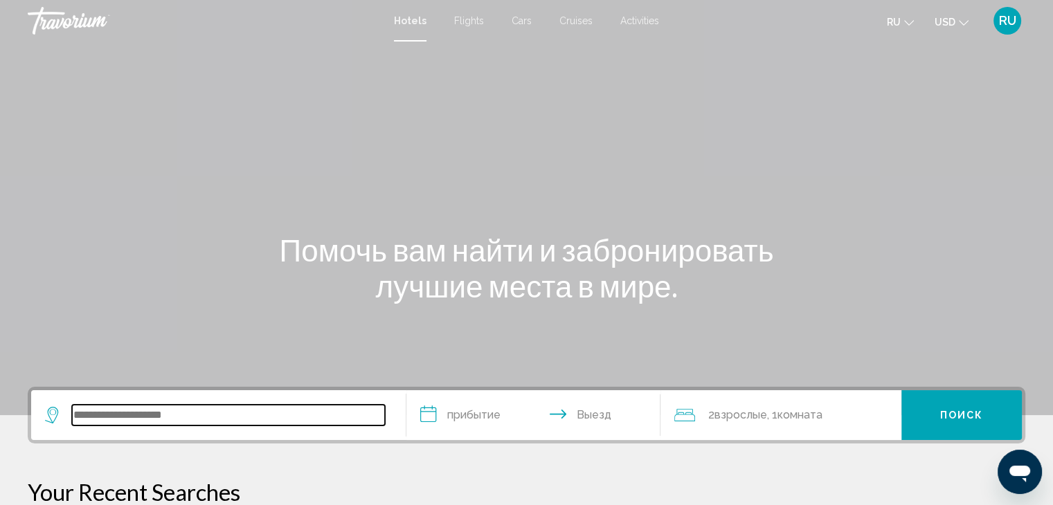
click at [138, 411] on input "Search widget" at bounding box center [228, 415] width 313 height 21
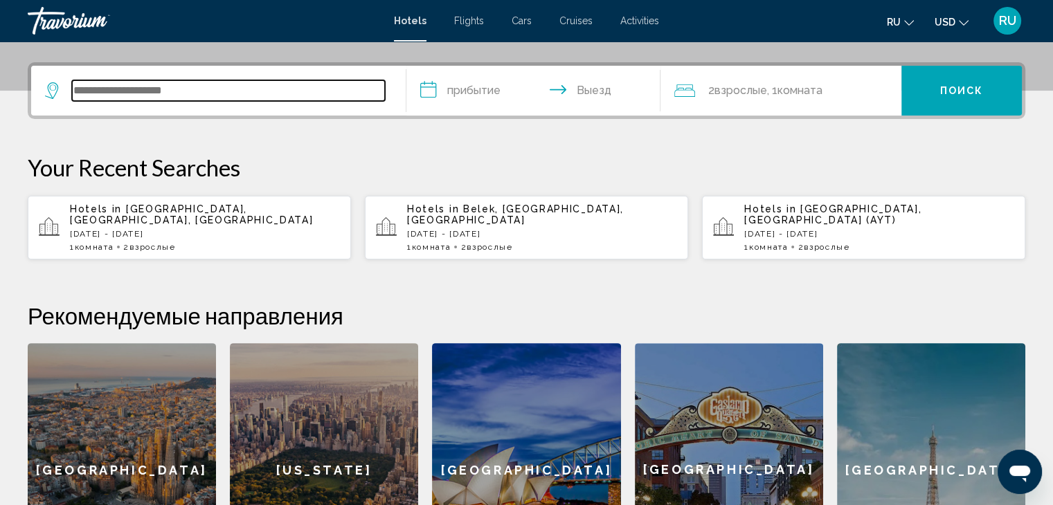
scroll to position [341, 0]
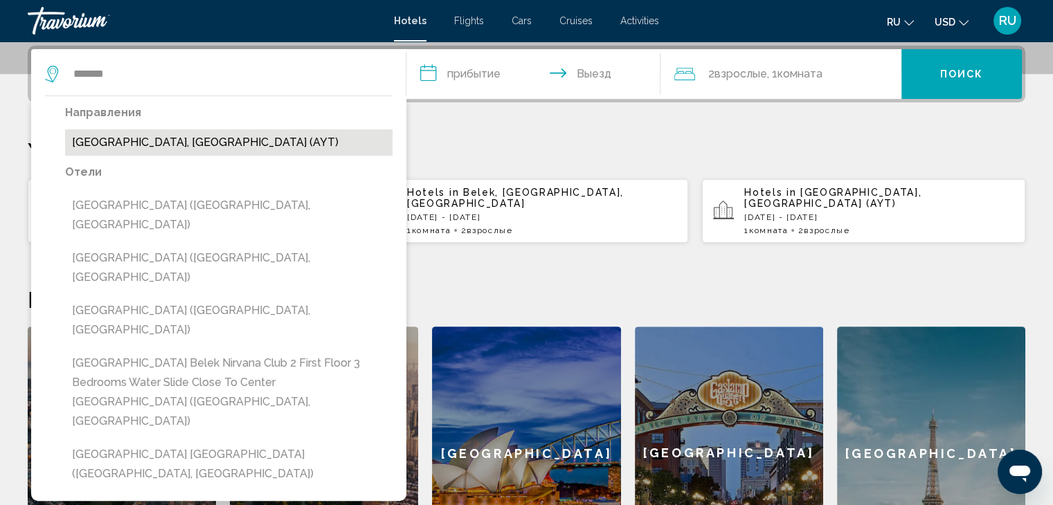
click at [153, 141] on button "[GEOGRAPHIC_DATA], [GEOGRAPHIC_DATA] (AYT)" at bounding box center [228, 142] width 327 height 26
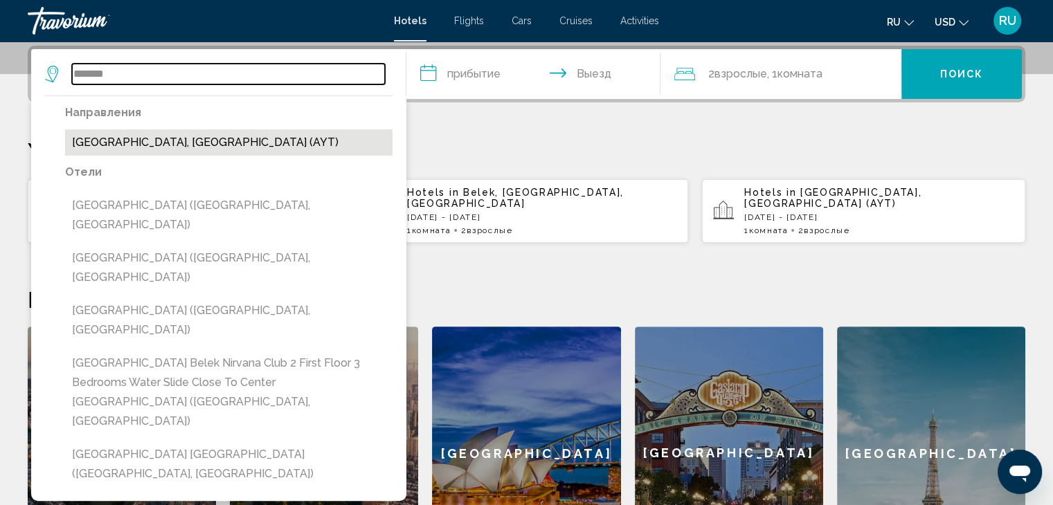
type input "**********"
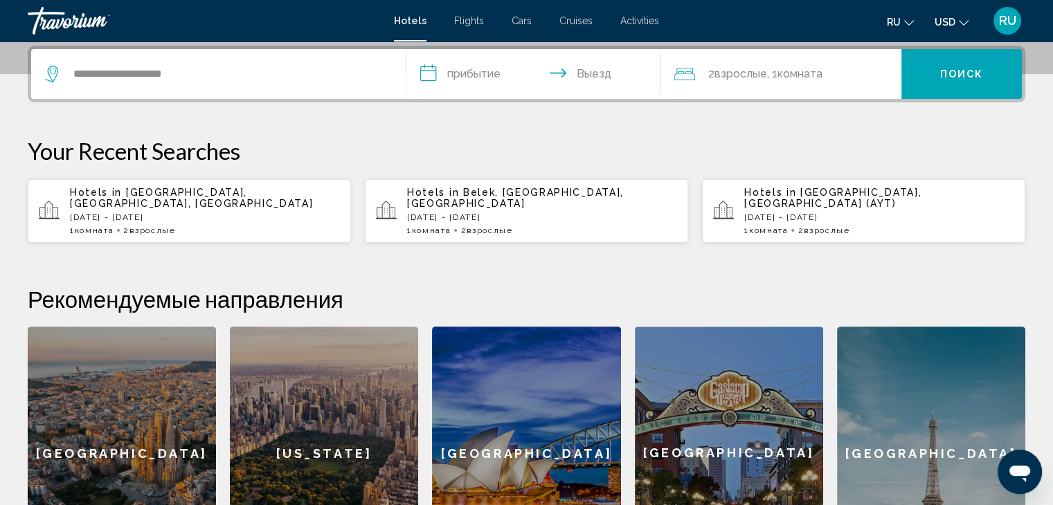
click at [460, 68] on input "**********" at bounding box center [536, 76] width 260 height 54
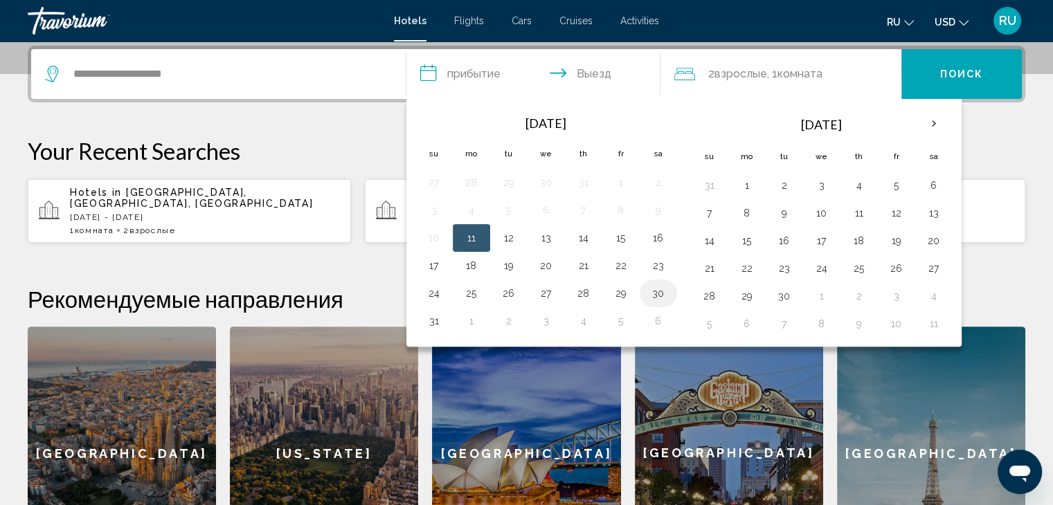
click at [661, 289] on button "30" at bounding box center [658, 293] width 22 height 19
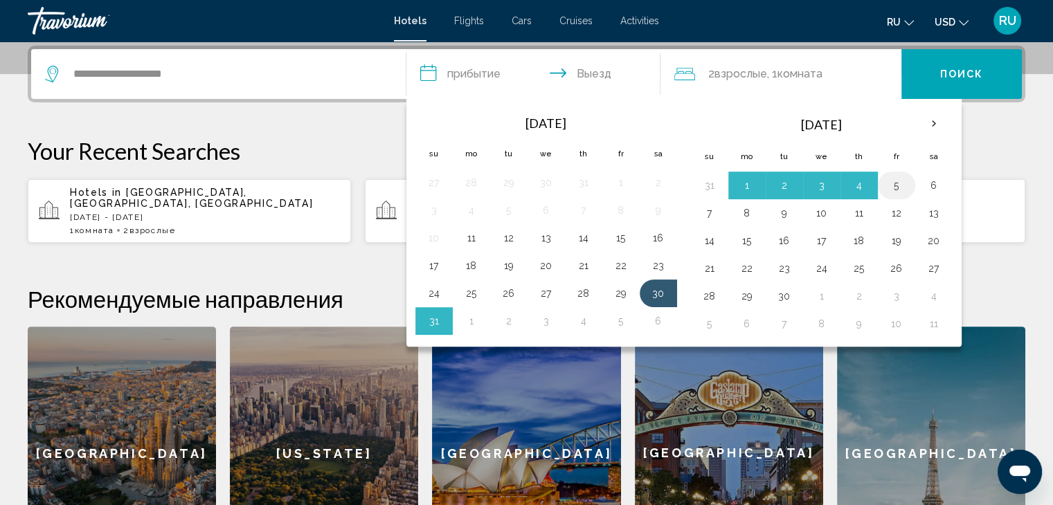
click at [889, 186] on button "5" at bounding box center [896, 185] width 22 height 19
type input "**********"
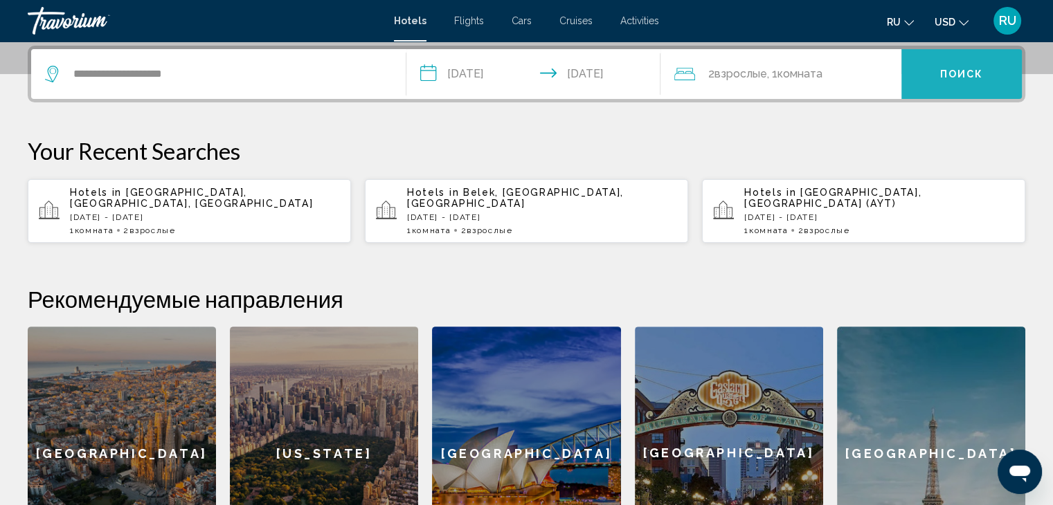
click at [951, 69] on span "Поиск" at bounding box center [962, 74] width 44 height 11
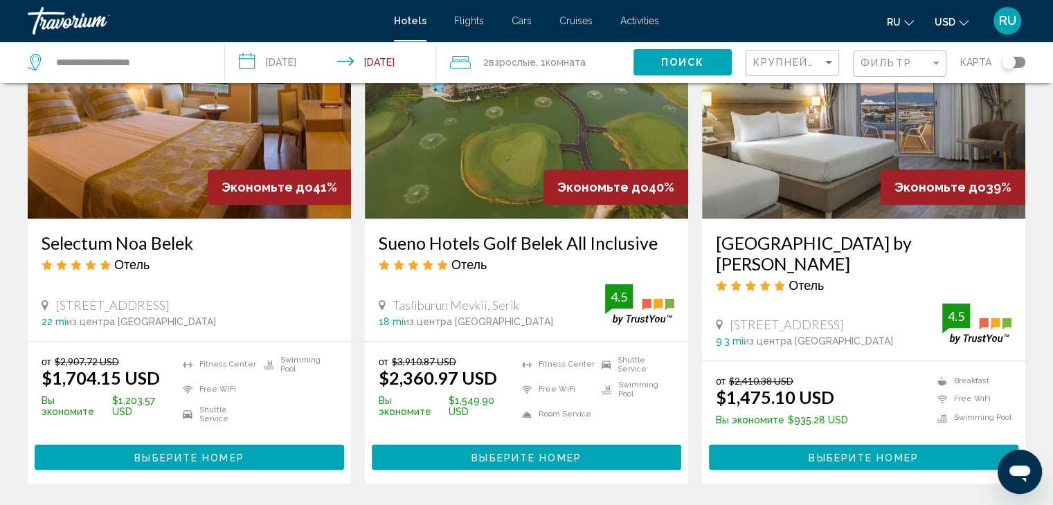
scroll to position [1760, 0]
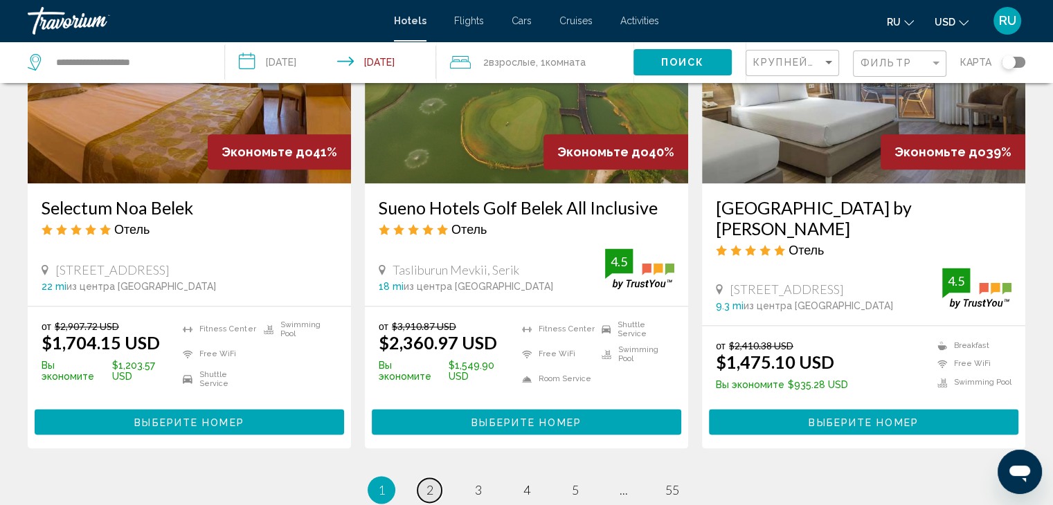
click at [428, 478] on link "page 2" at bounding box center [429, 490] width 24 height 24
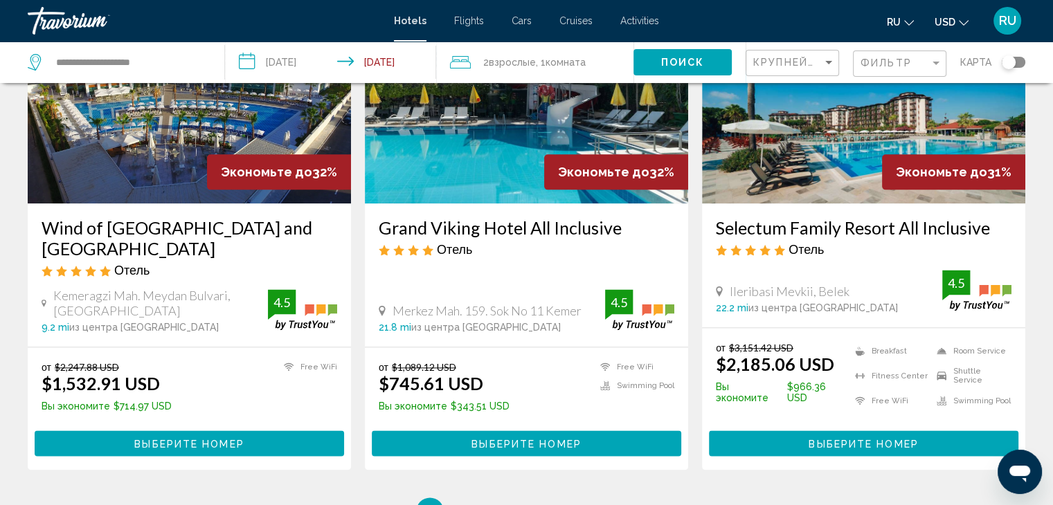
scroll to position [1717, 0]
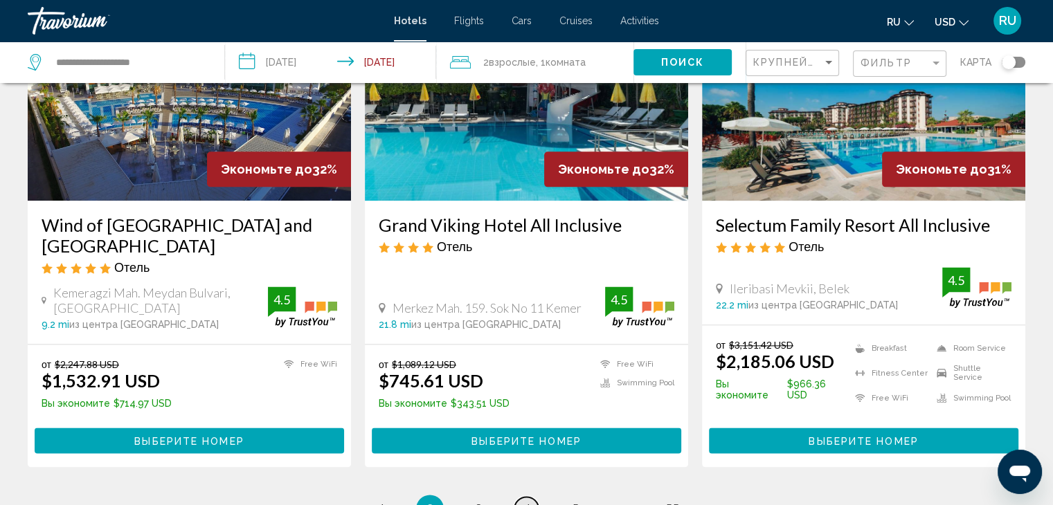
click at [531, 497] on link "page 4" at bounding box center [526, 509] width 24 height 24
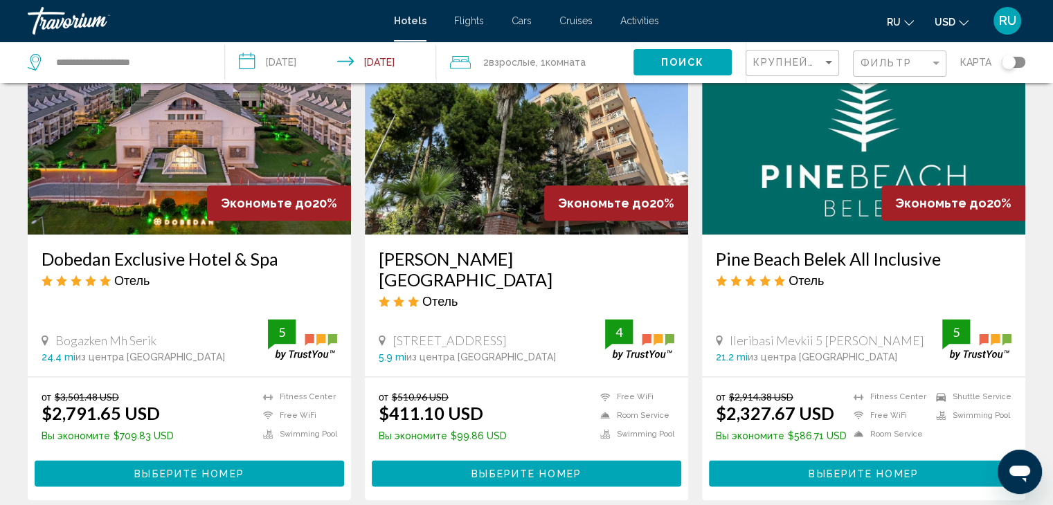
scroll to position [1797, 0]
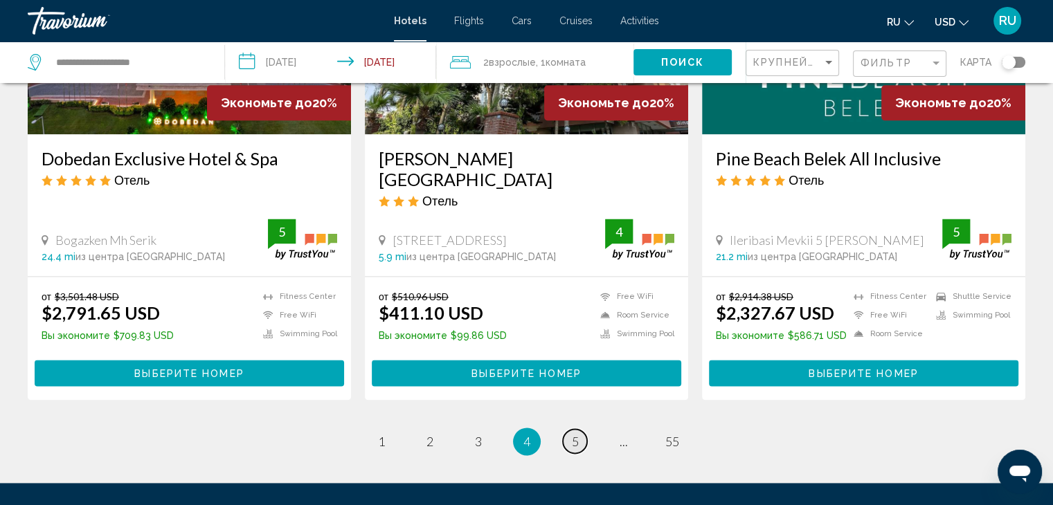
click at [579, 429] on link "page 5" at bounding box center [575, 441] width 24 height 24
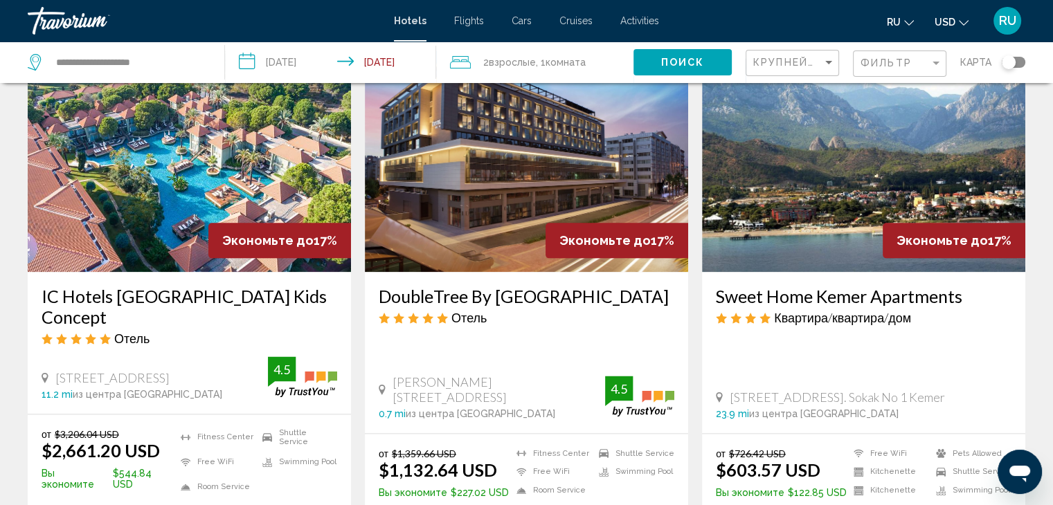
scroll to position [1699, 0]
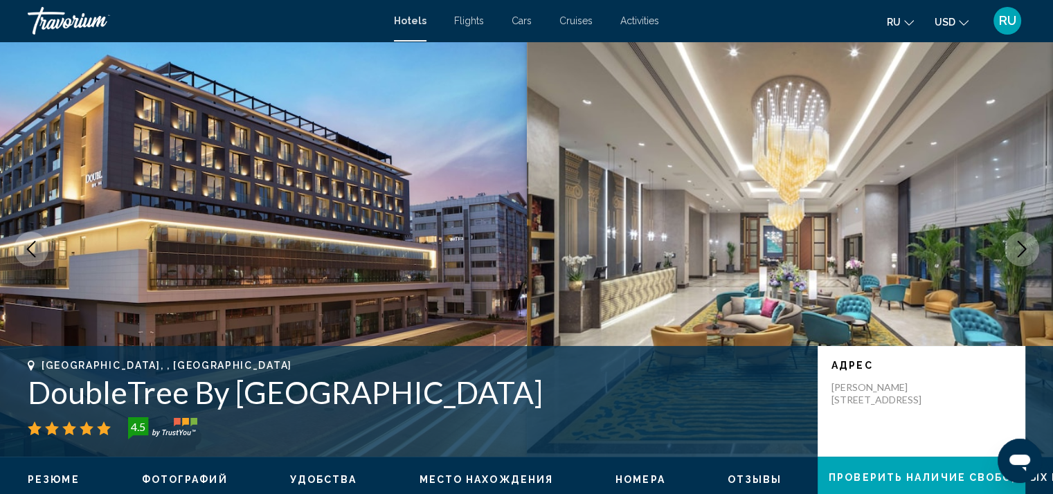
click at [1019, 246] on icon "Next image" at bounding box center [1022, 249] width 17 height 17
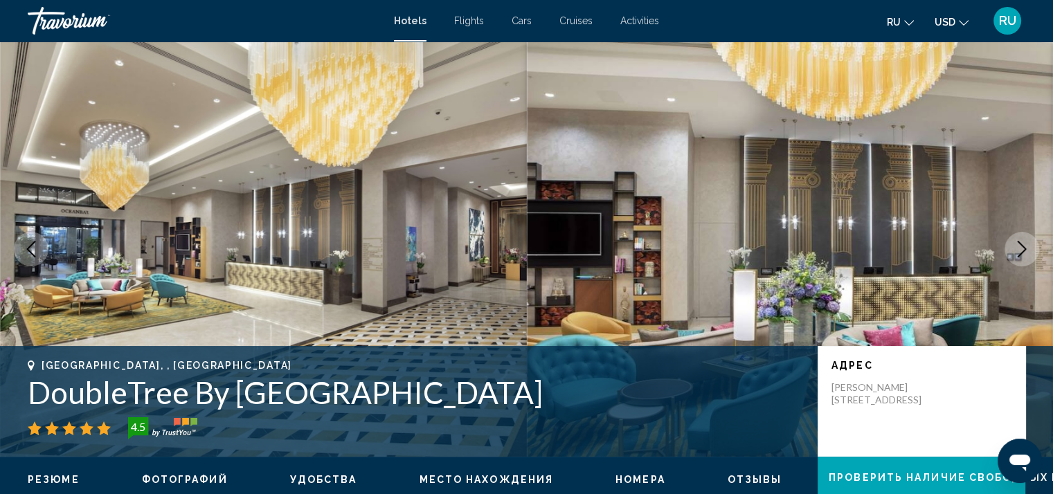
click at [1019, 246] on icon "Next image" at bounding box center [1022, 249] width 17 height 17
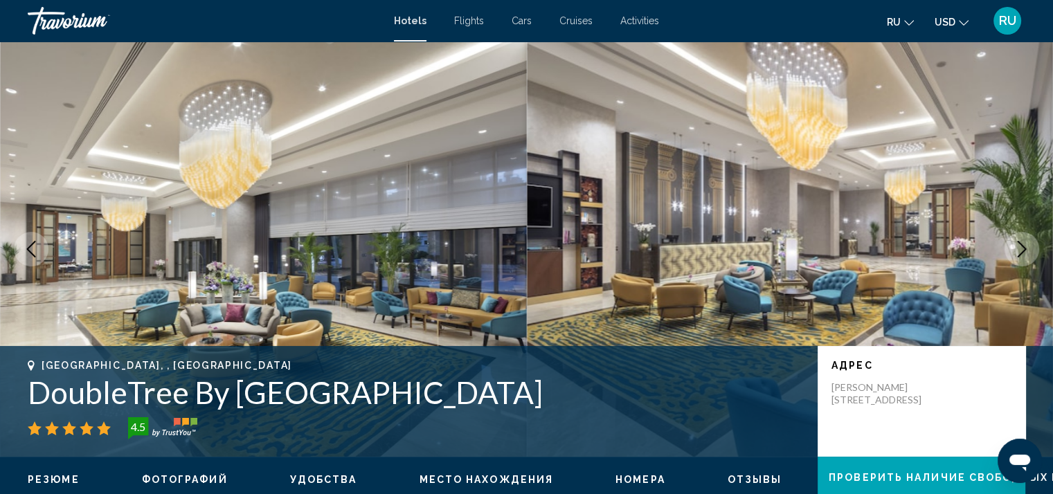
click at [1019, 246] on icon "Next image" at bounding box center [1022, 249] width 17 height 17
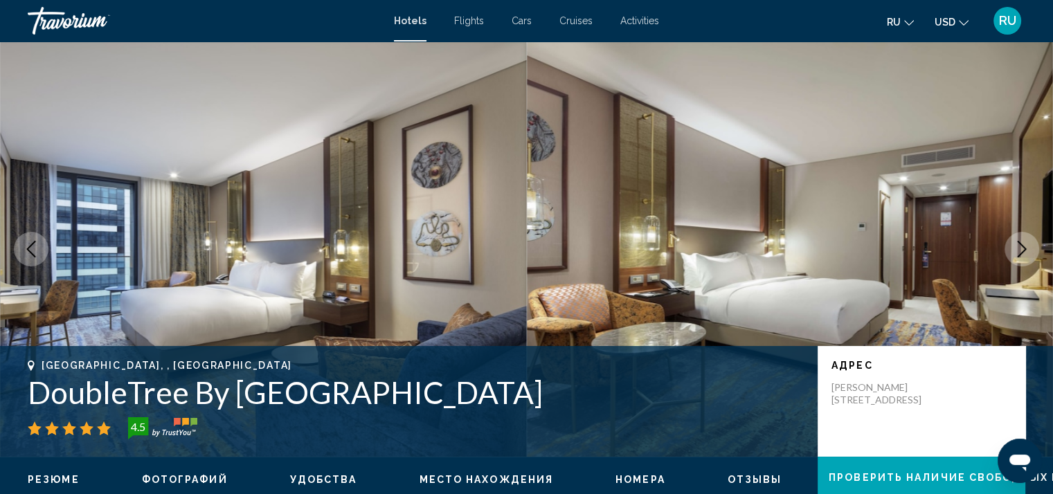
click at [1019, 246] on icon "Next image" at bounding box center [1022, 249] width 17 height 17
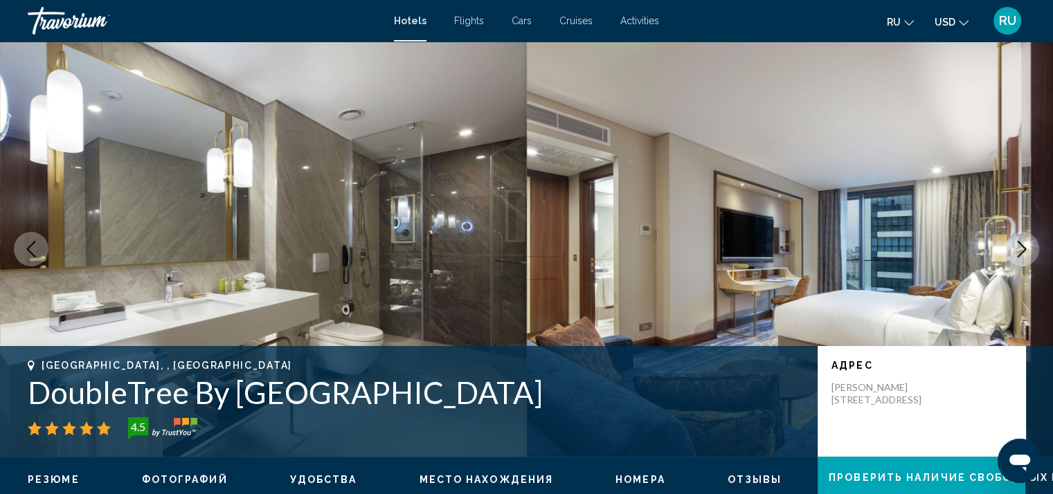
click at [1019, 246] on icon "Next image" at bounding box center [1022, 249] width 17 height 17
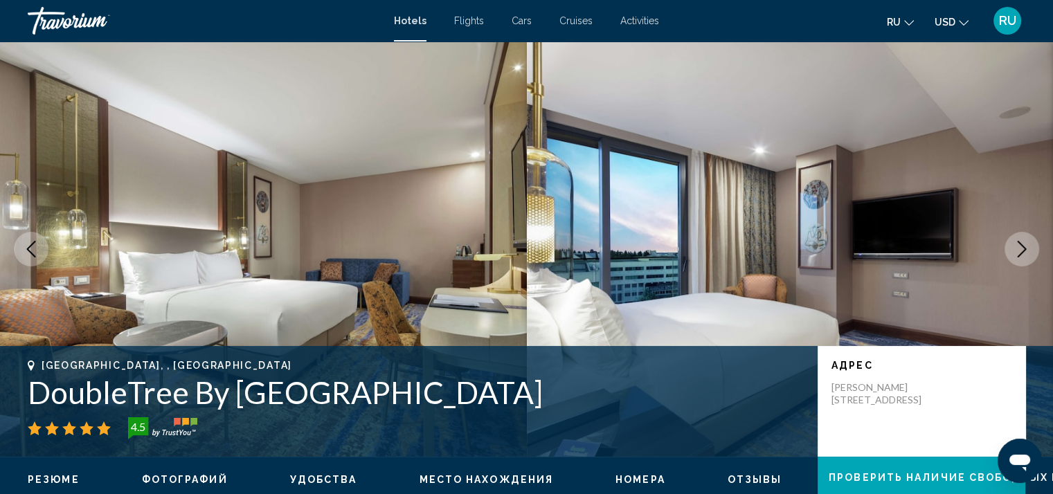
click at [1019, 246] on icon "Next image" at bounding box center [1022, 249] width 17 height 17
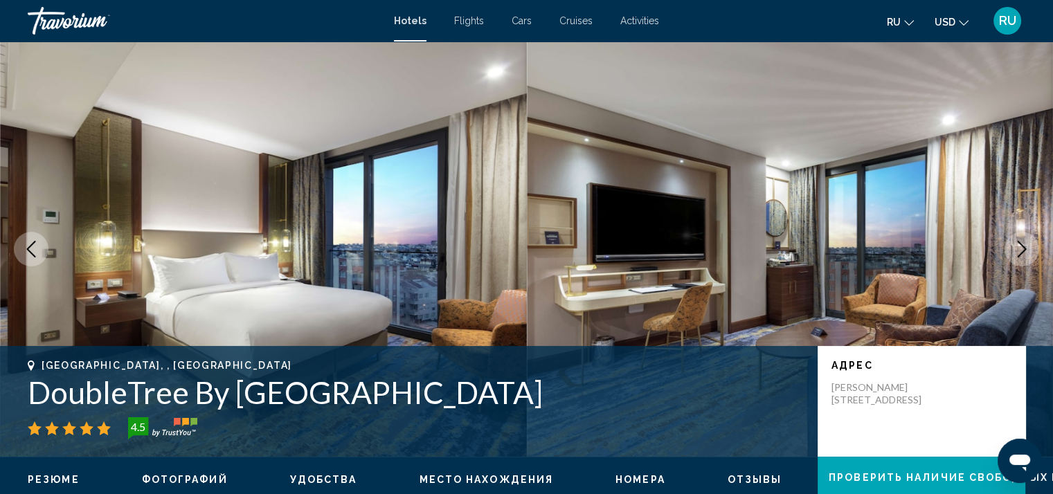
click at [1019, 246] on icon "Next image" at bounding box center [1022, 249] width 17 height 17
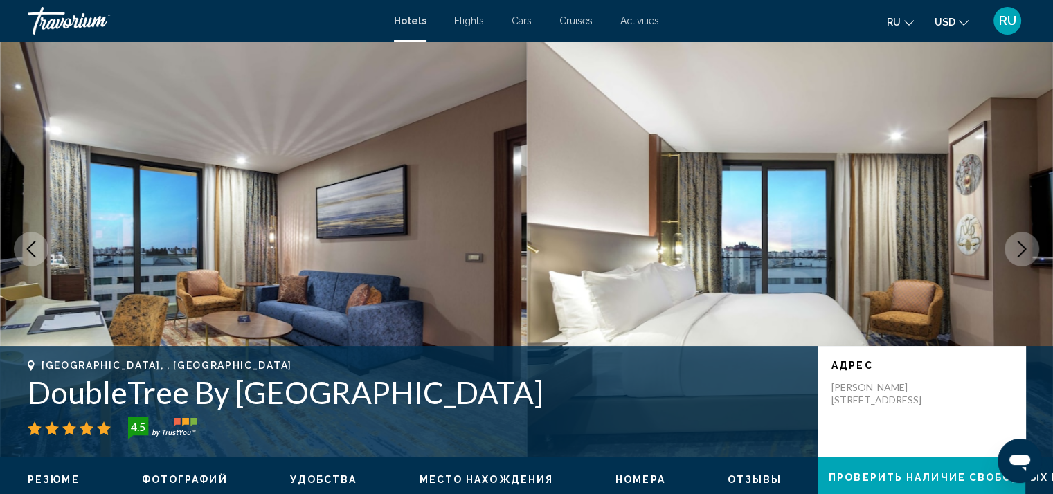
click at [1019, 246] on icon "Next image" at bounding box center [1022, 249] width 17 height 17
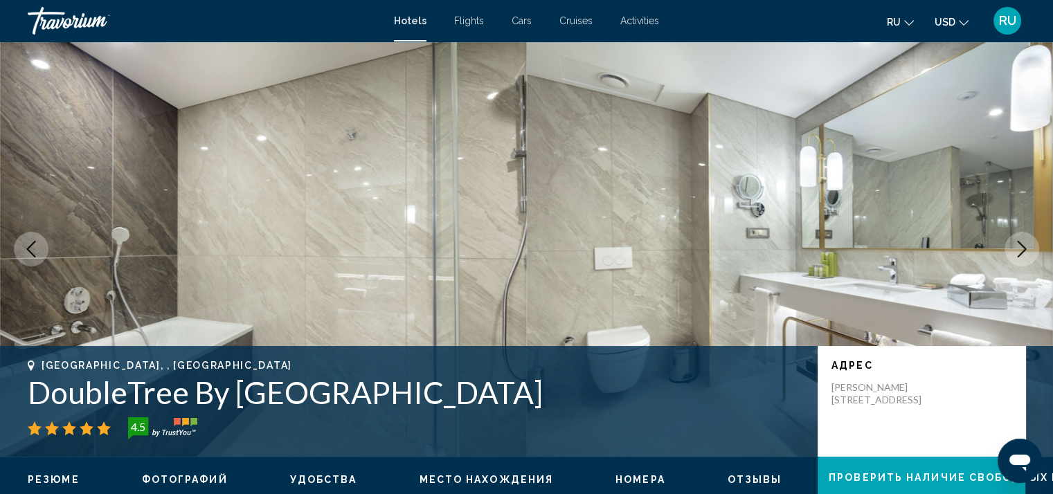
click at [1019, 246] on icon "Next image" at bounding box center [1022, 249] width 17 height 17
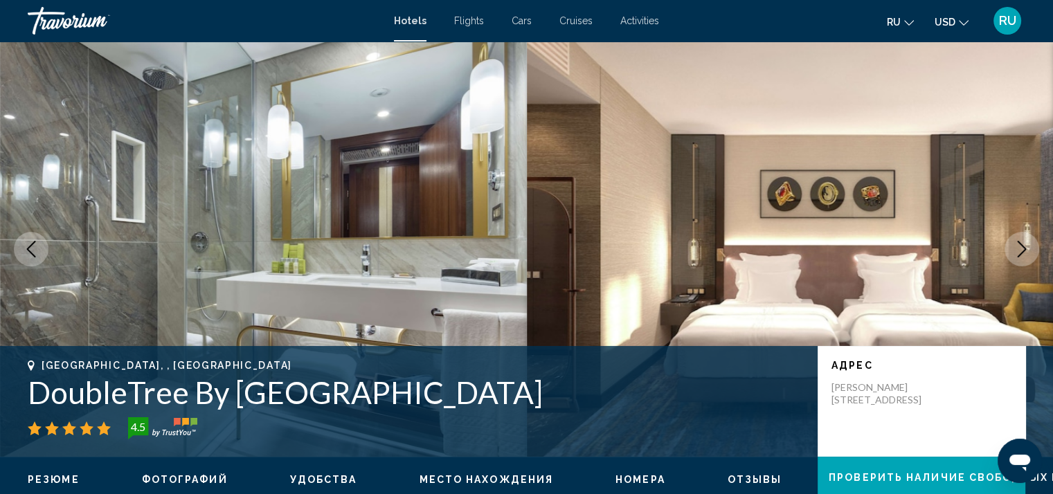
click at [1019, 246] on icon "Next image" at bounding box center [1022, 249] width 17 height 17
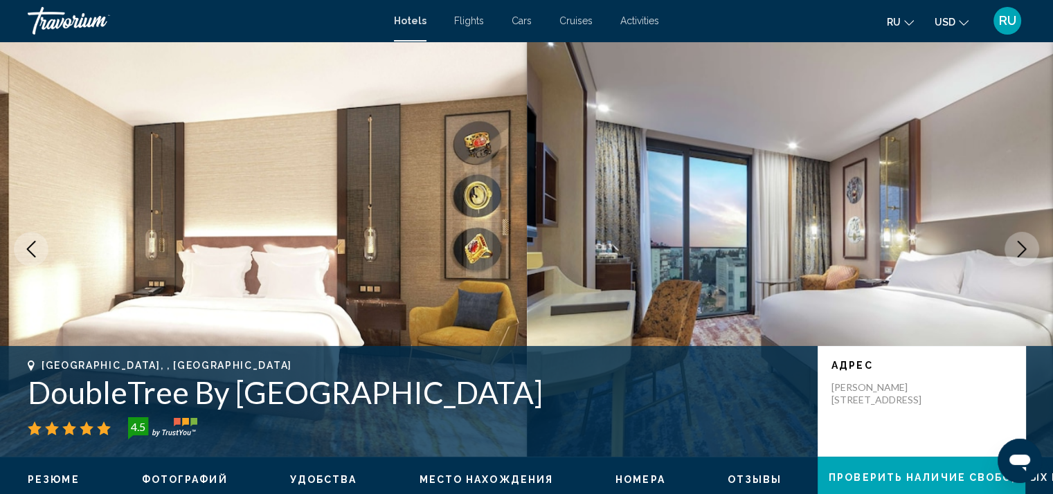
click at [1019, 246] on icon "Next image" at bounding box center [1022, 249] width 17 height 17
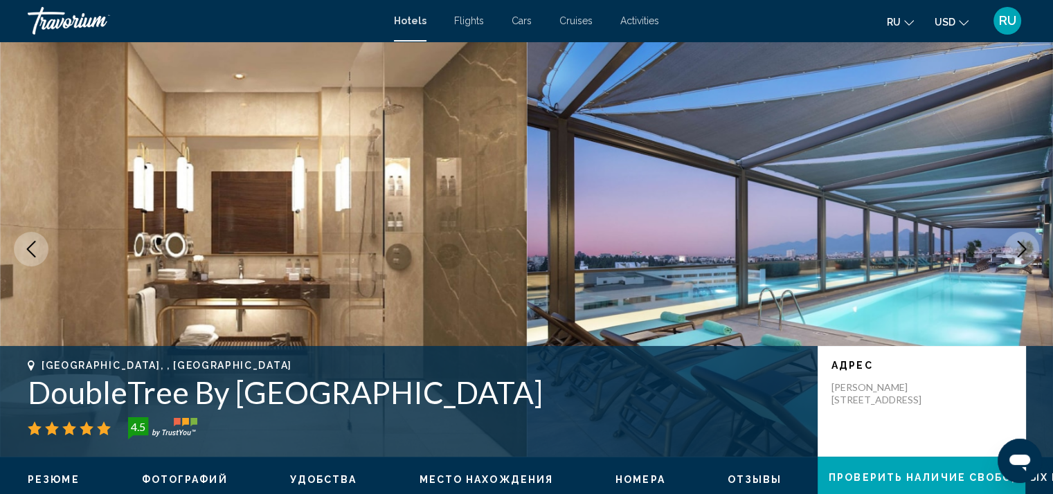
click at [1019, 246] on icon "Next image" at bounding box center [1022, 249] width 17 height 17
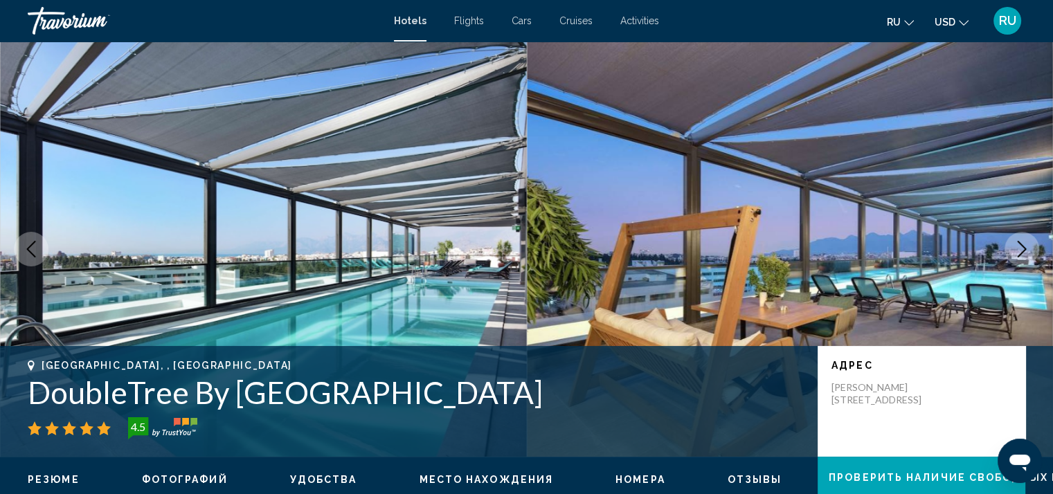
click at [1019, 246] on icon "Next image" at bounding box center [1022, 249] width 17 height 17
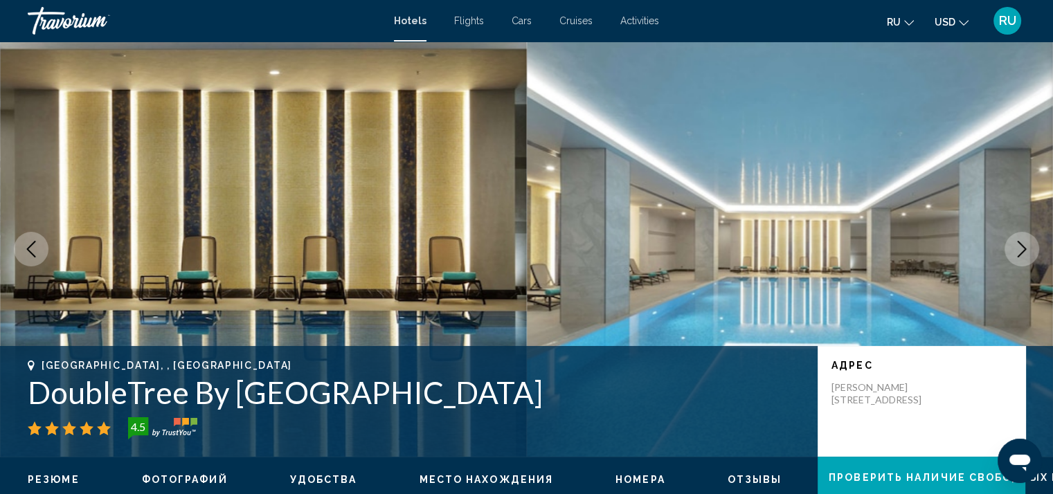
click at [1019, 246] on icon "Next image" at bounding box center [1022, 249] width 17 height 17
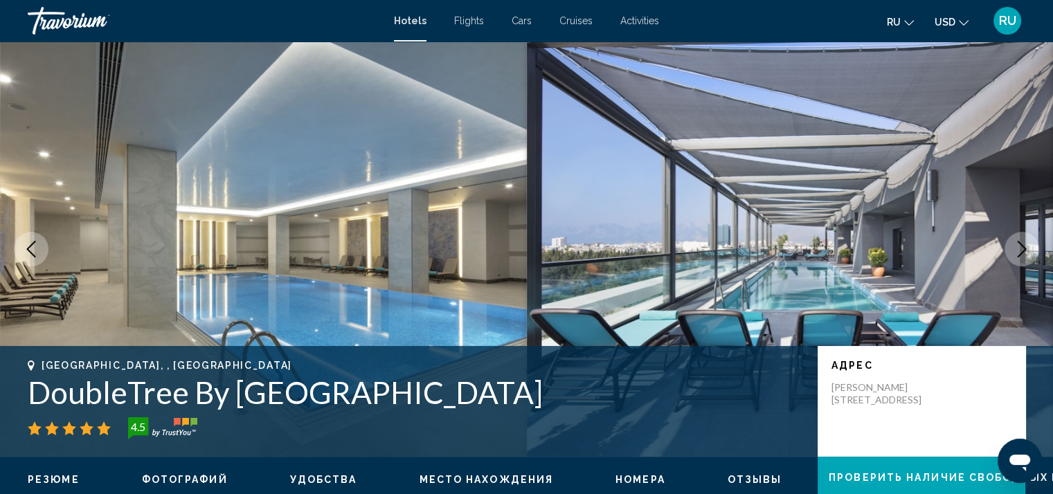
click at [1019, 246] on icon "Next image" at bounding box center [1022, 249] width 17 height 17
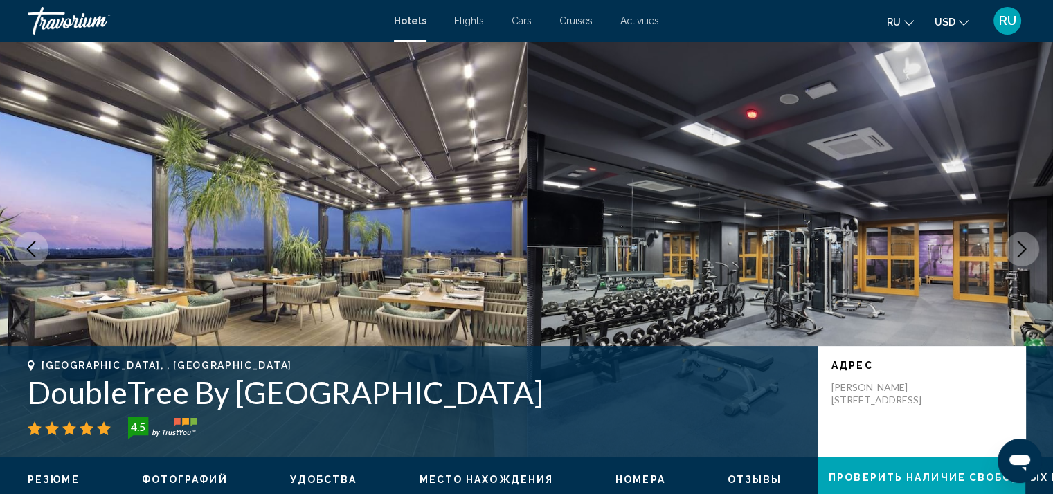
click at [1019, 246] on icon "Next image" at bounding box center [1022, 249] width 17 height 17
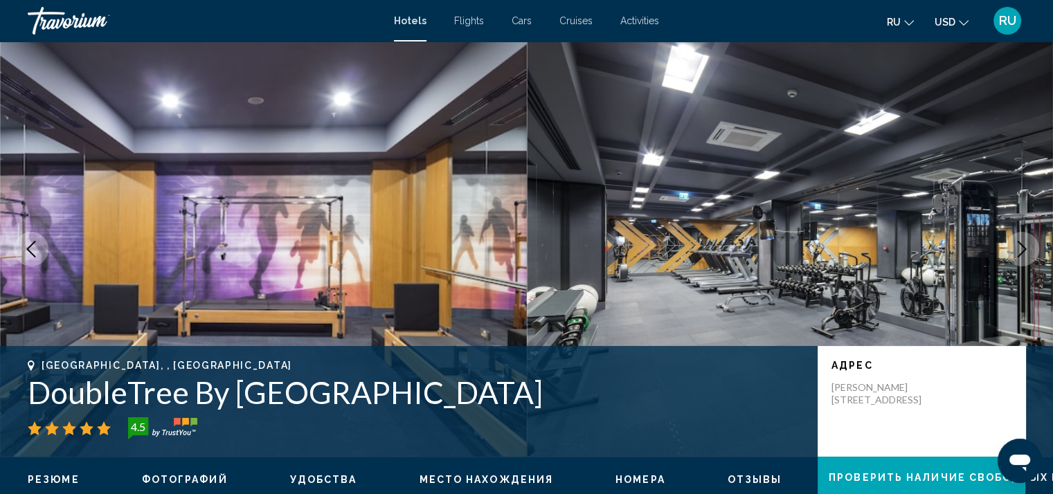
click at [1019, 246] on icon "Next image" at bounding box center [1022, 249] width 17 height 17
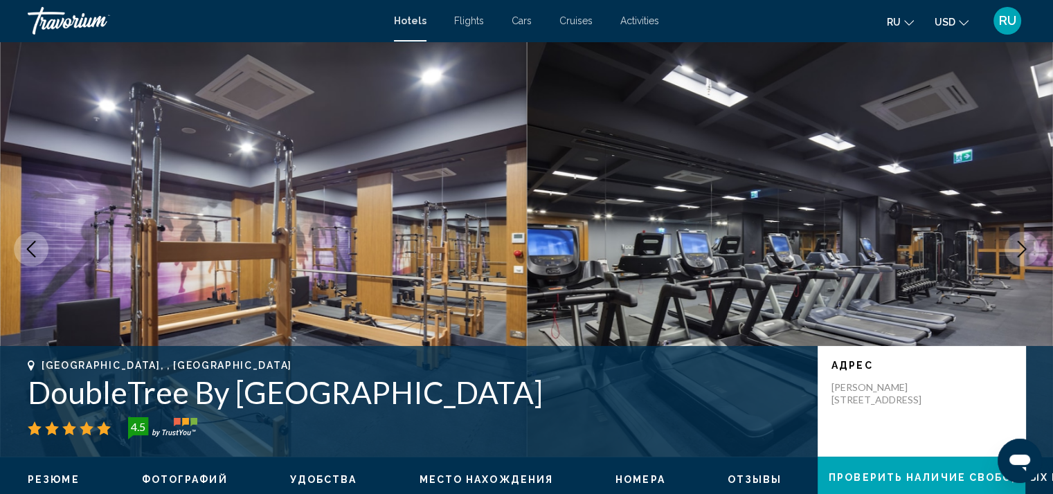
click at [1019, 246] on icon "Next image" at bounding box center [1022, 249] width 17 height 17
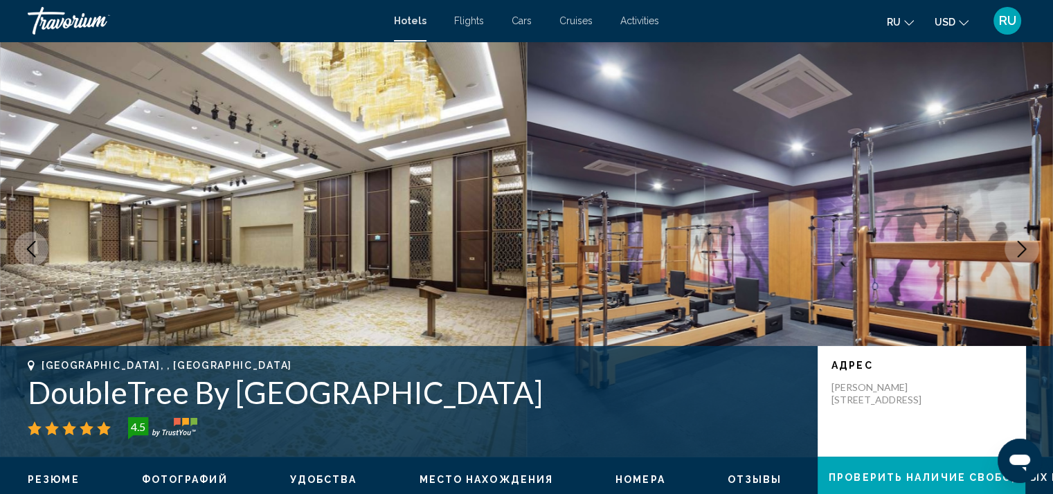
click at [1019, 246] on icon "Next image" at bounding box center [1022, 249] width 17 height 17
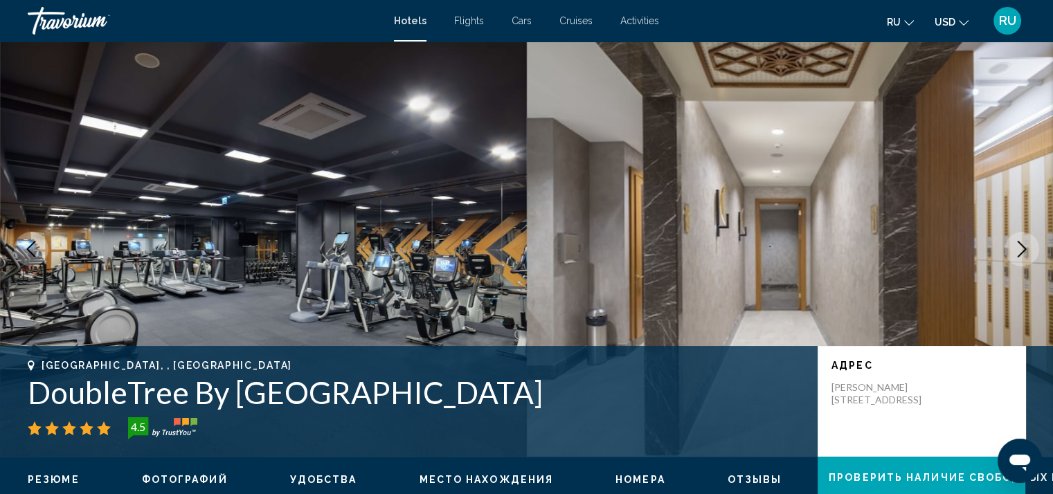
click at [1019, 246] on icon "Next image" at bounding box center [1022, 249] width 17 height 17
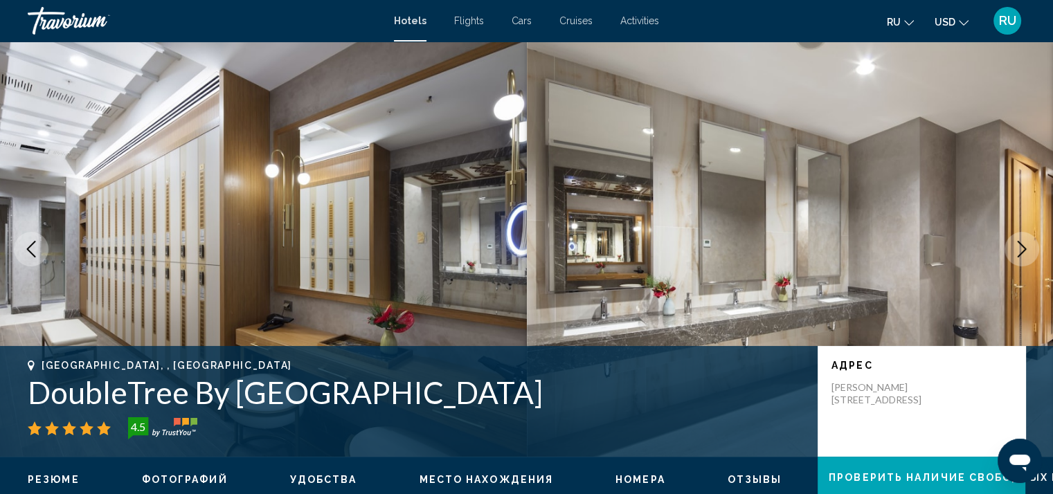
click at [1019, 246] on icon "Next image" at bounding box center [1022, 249] width 17 height 17
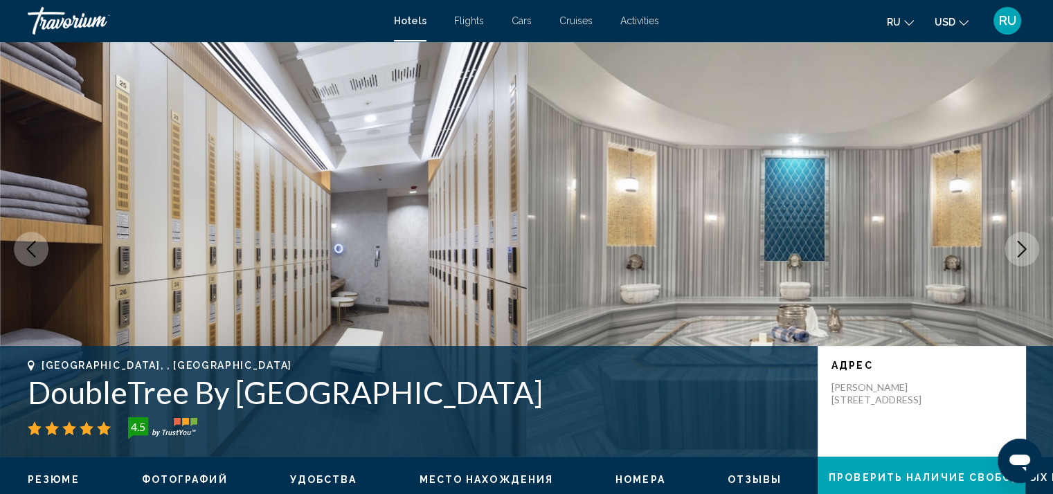
click at [1019, 246] on icon "Next image" at bounding box center [1022, 249] width 17 height 17
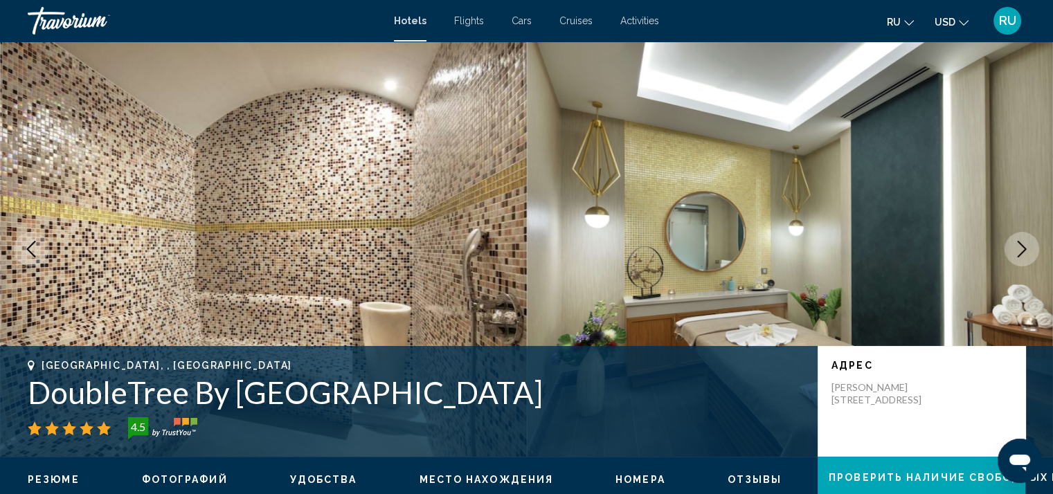
click at [1019, 246] on icon "Next image" at bounding box center [1022, 249] width 17 height 17
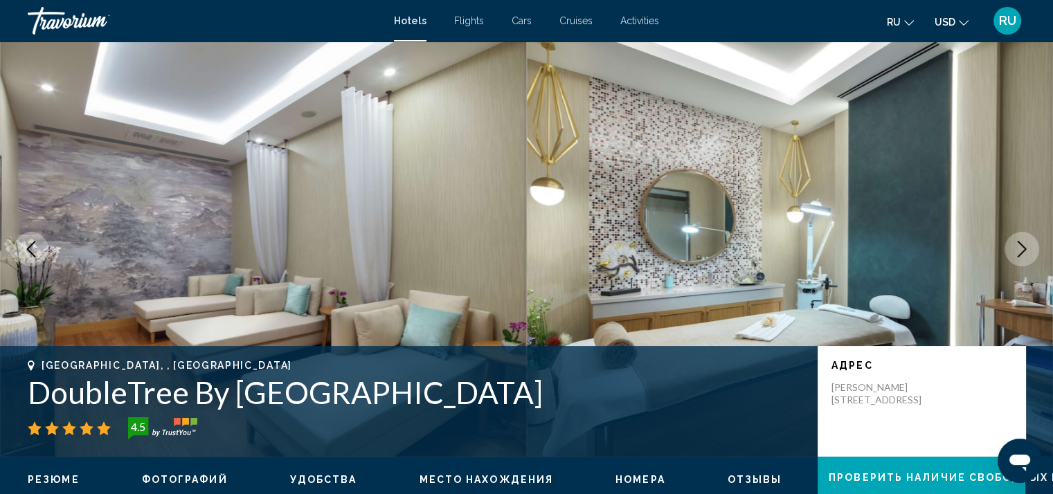
click at [1019, 246] on icon "Next image" at bounding box center [1022, 249] width 17 height 17
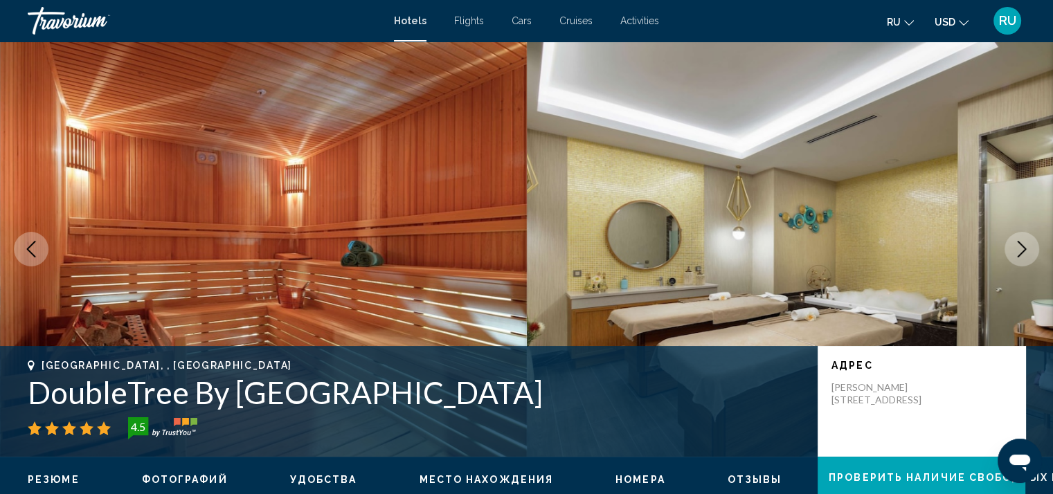
click at [1019, 246] on icon "Next image" at bounding box center [1022, 249] width 17 height 17
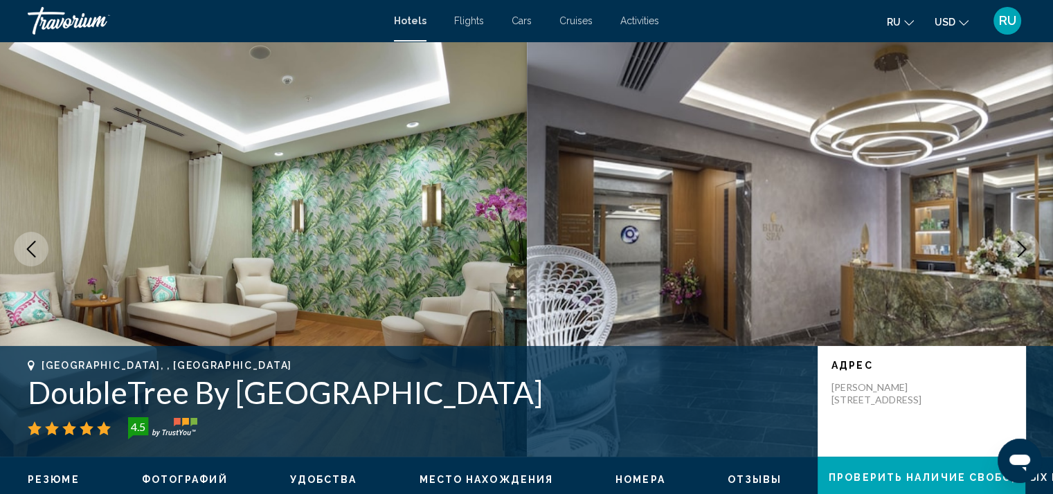
click at [1019, 246] on icon "Next image" at bounding box center [1022, 249] width 17 height 17
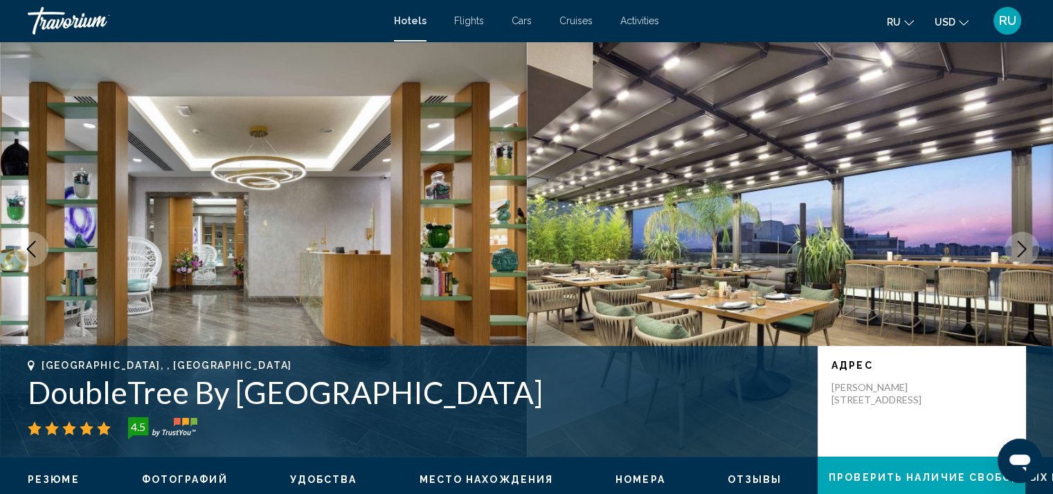
click at [1019, 246] on icon "Next image" at bounding box center [1022, 249] width 17 height 17
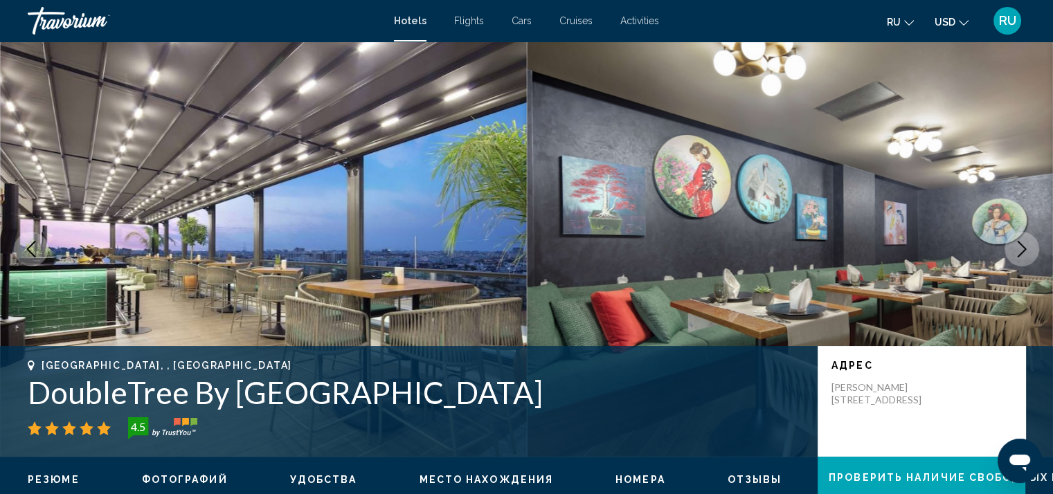
click at [1019, 246] on icon "Next image" at bounding box center [1022, 249] width 17 height 17
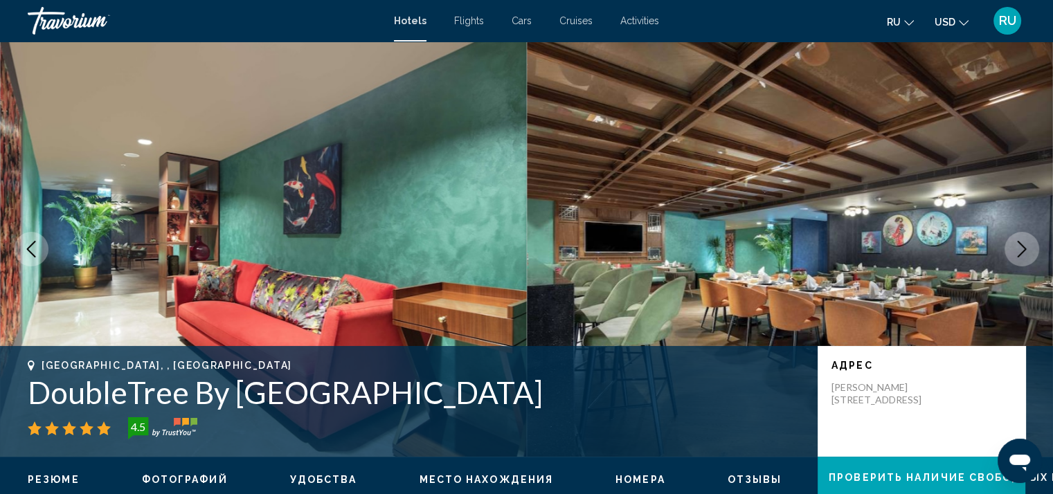
click at [1019, 246] on icon "Next image" at bounding box center [1022, 249] width 17 height 17
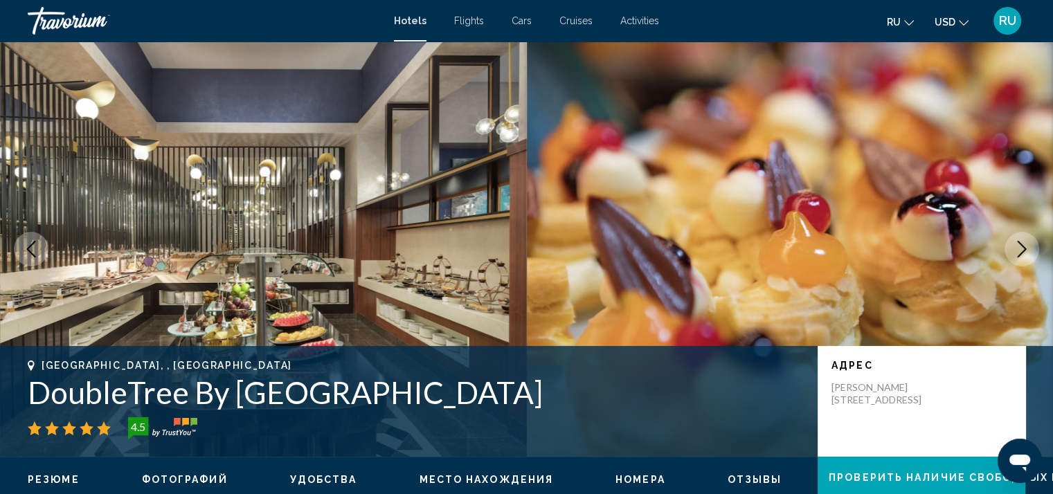
click at [1019, 246] on icon "Next image" at bounding box center [1022, 249] width 17 height 17
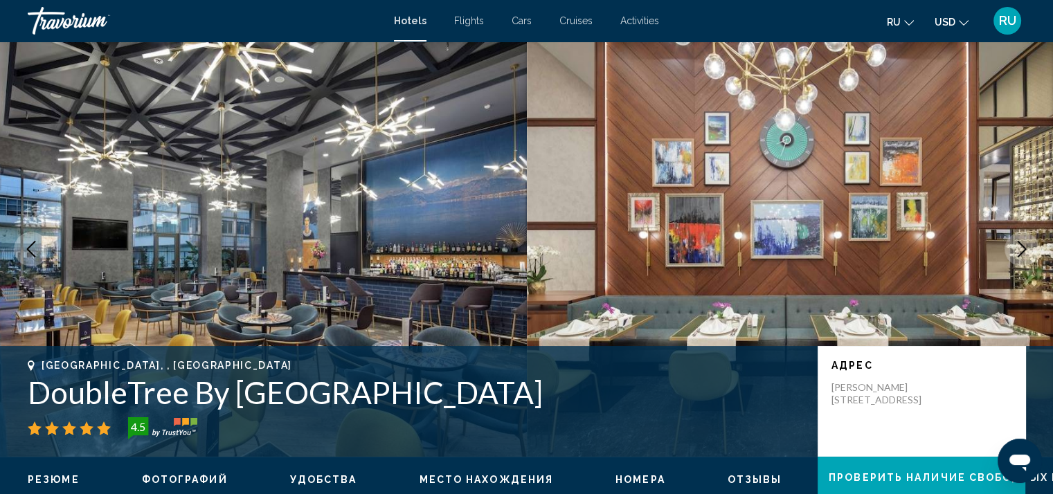
click at [1019, 246] on icon "Next image" at bounding box center [1022, 249] width 17 height 17
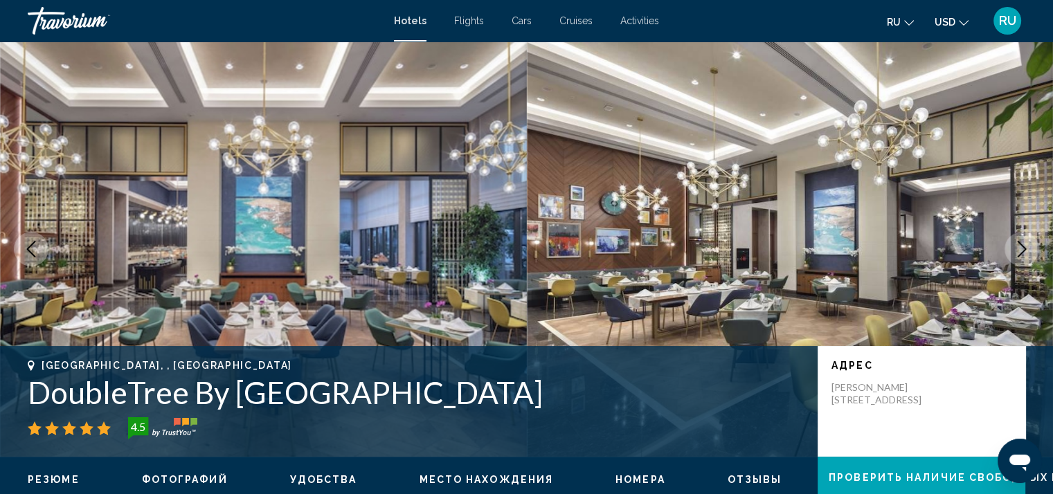
click at [1019, 246] on icon "Next image" at bounding box center [1022, 249] width 17 height 17
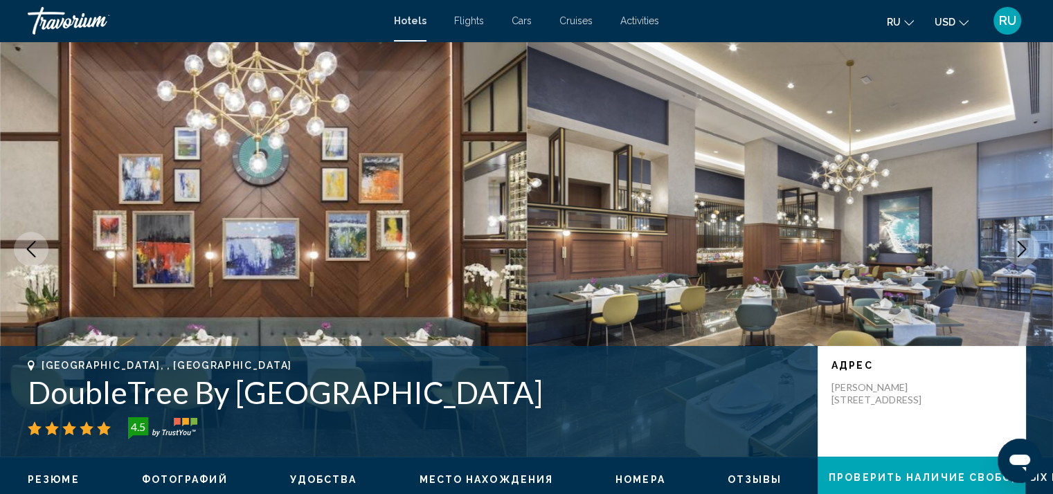
click at [1019, 246] on icon "Next image" at bounding box center [1022, 249] width 17 height 17
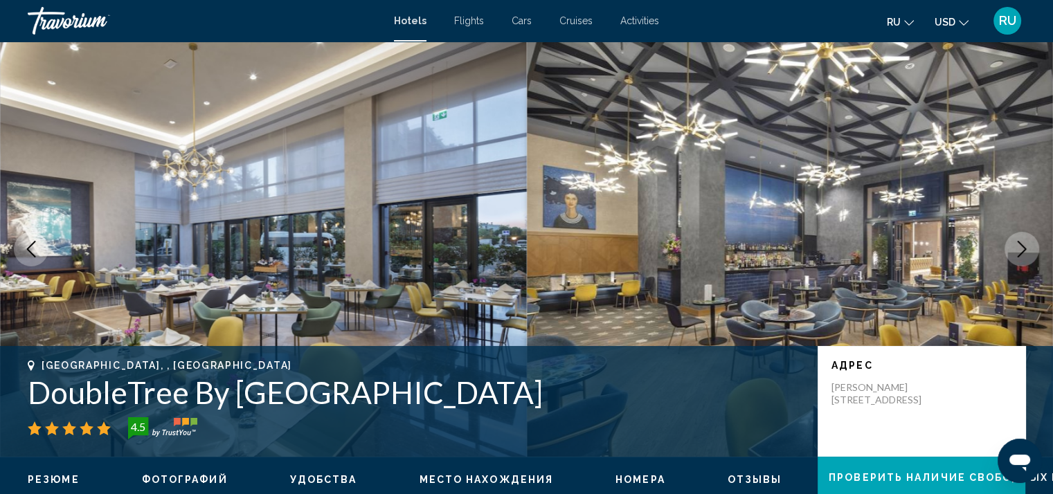
click at [1019, 246] on icon "Next image" at bounding box center [1022, 249] width 17 height 17
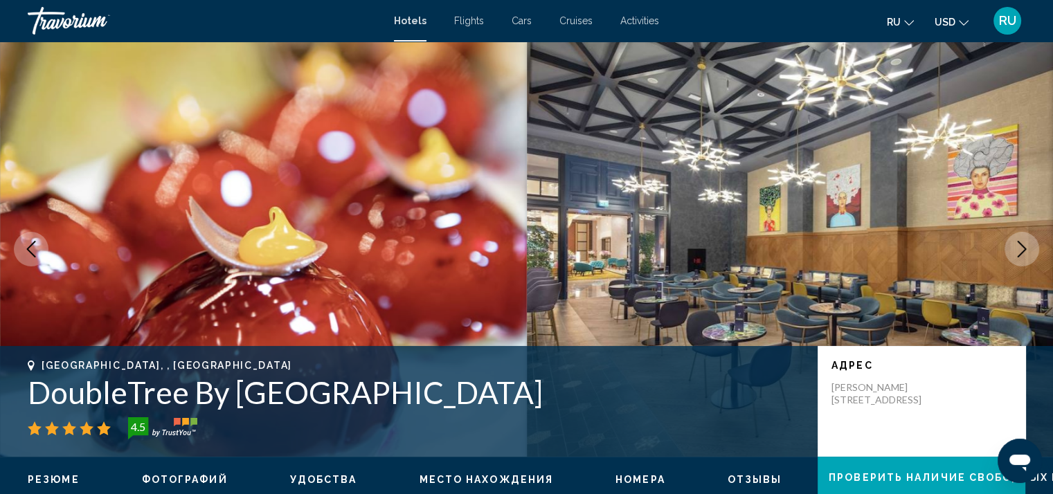
click at [1019, 246] on icon "Next image" at bounding box center [1022, 249] width 17 height 17
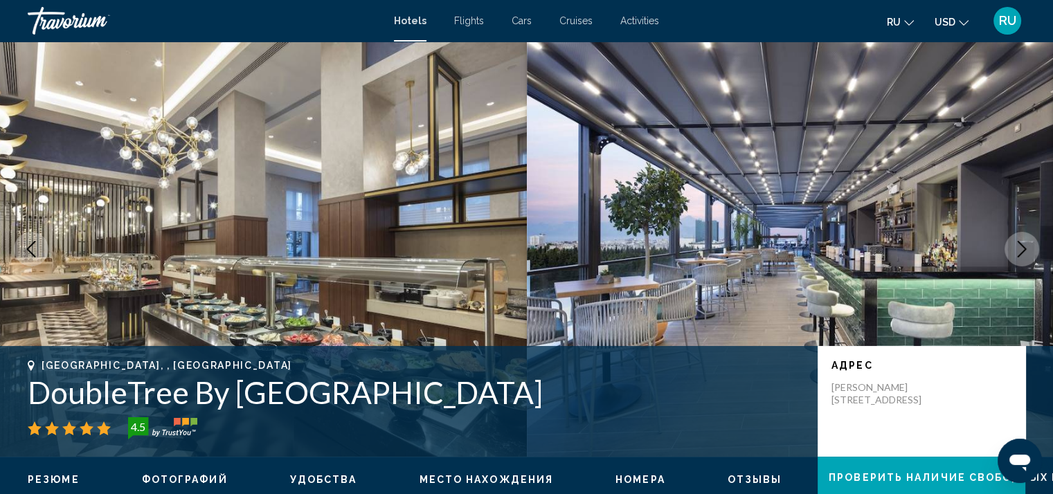
click at [1019, 246] on icon "Next image" at bounding box center [1022, 249] width 17 height 17
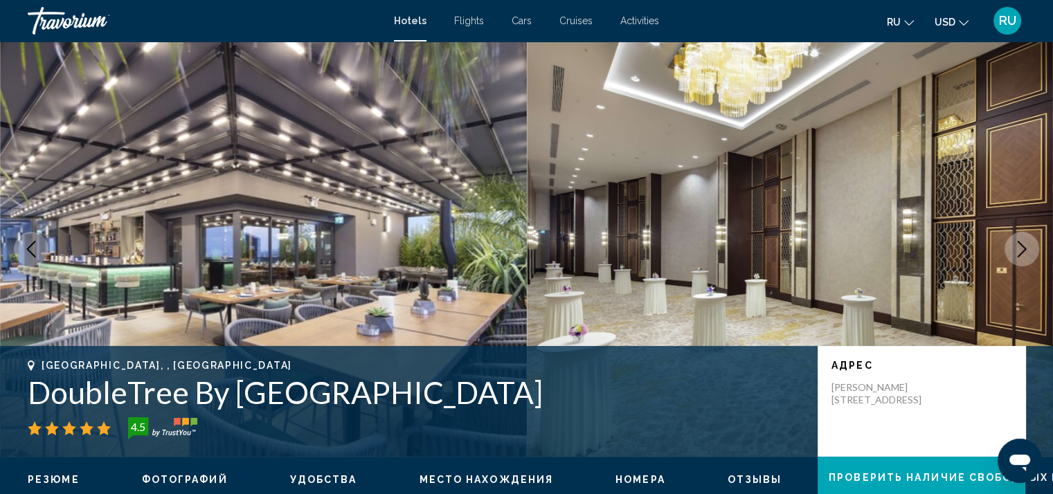
click at [1019, 246] on icon "Next image" at bounding box center [1022, 249] width 17 height 17
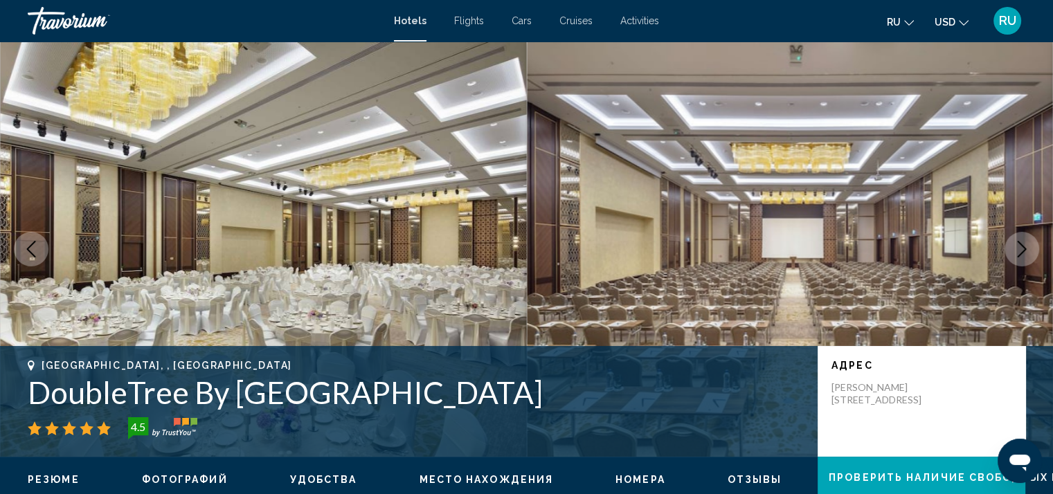
click at [1019, 246] on icon "Next image" at bounding box center [1022, 249] width 17 height 17
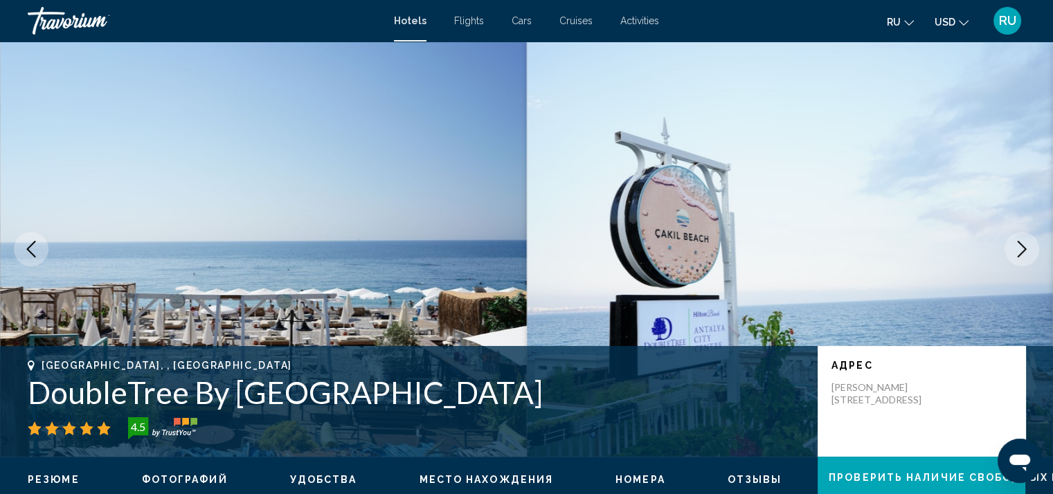
click at [1019, 246] on icon "Next image" at bounding box center [1022, 249] width 17 height 17
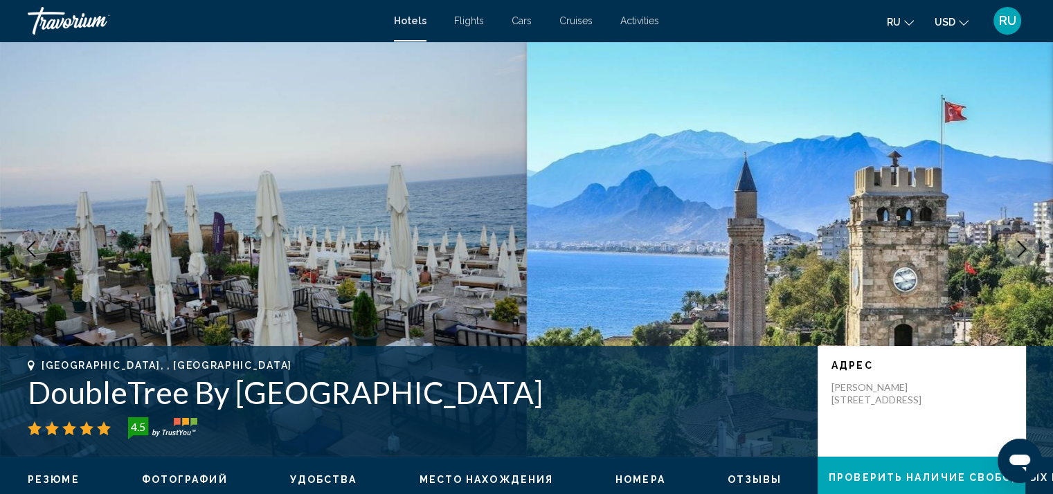
click at [1019, 246] on icon "Next image" at bounding box center [1022, 249] width 17 height 17
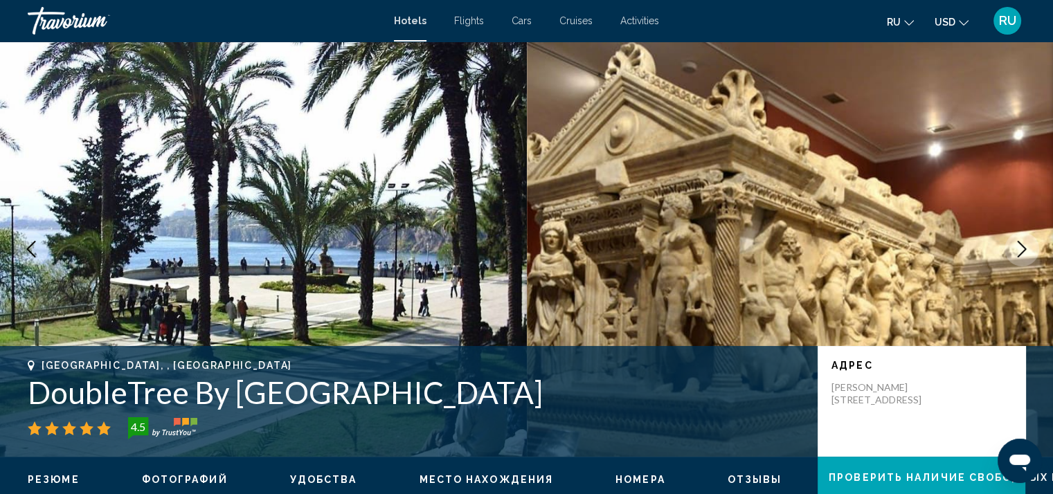
click at [1019, 246] on icon "Next image" at bounding box center [1022, 249] width 17 height 17
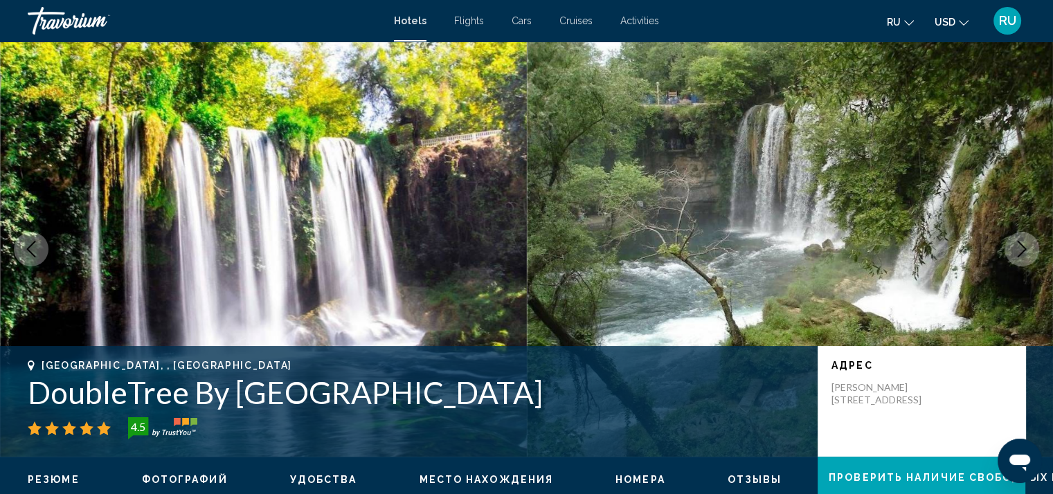
click at [1019, 246] on icon "Next image" at bounding box center [1022, 249] width 17 height 17
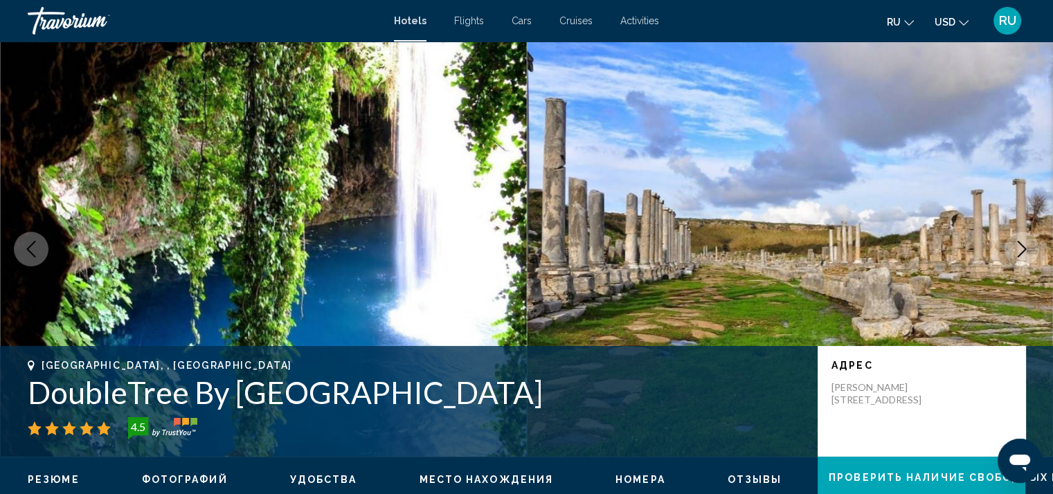
click at [1019, 246] on icon "Next image" at bounding box center [1022, 249] width 17 height 17
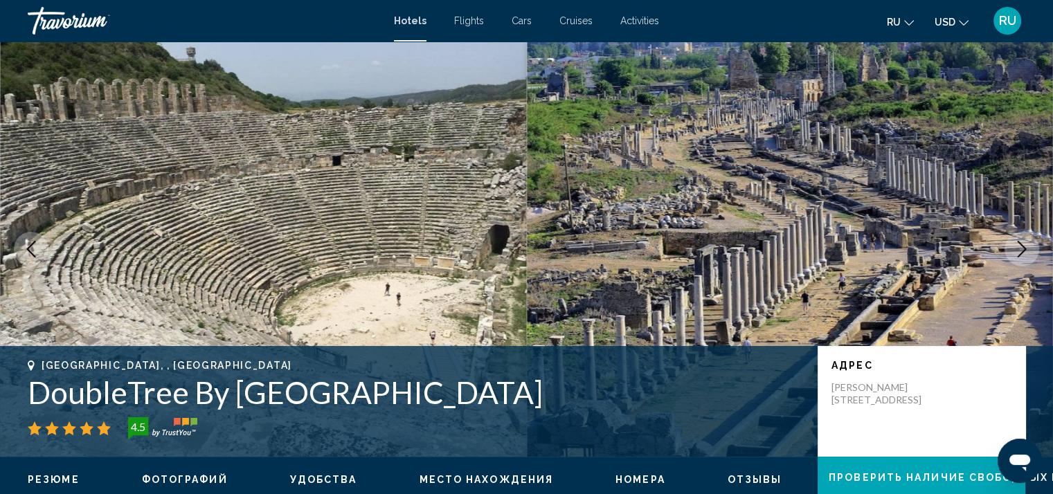
click at [1019, 246] on icon "Next image" at bounding box center [1022, 249] width 17 height 17
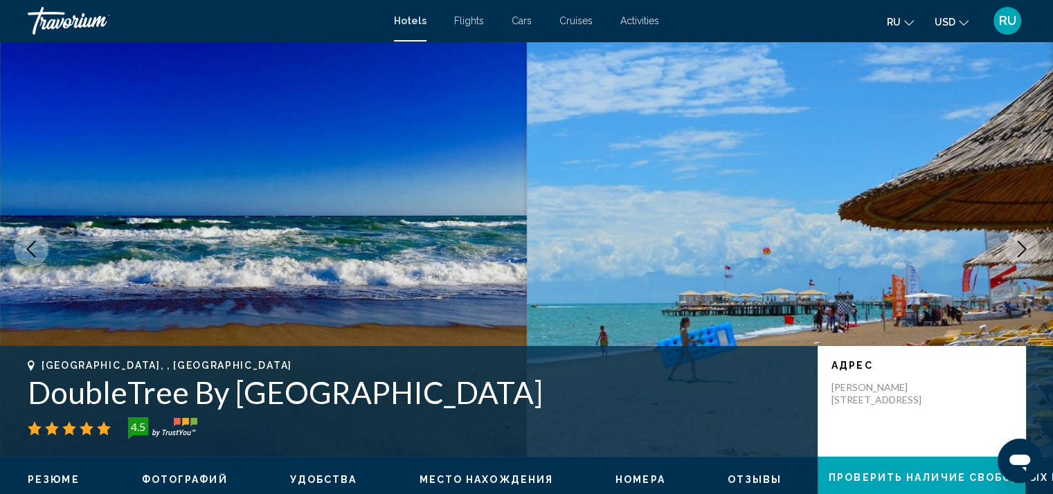
click at [1017, 242] on icon "Next image" at bounding box center [1022, 249] width 17 height 17
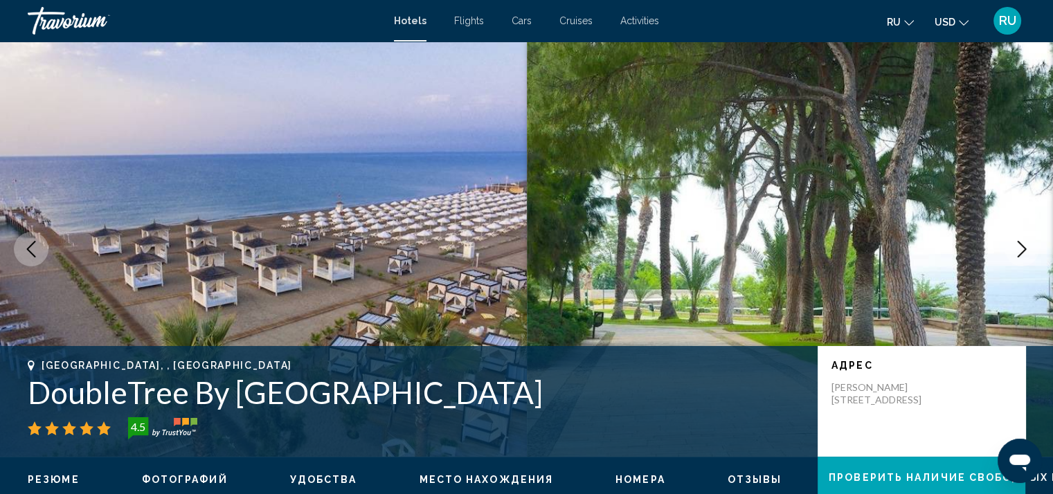
click at [1017, 242] on icon "Next image" at bounding box center [1022, 249] width 17 height 17
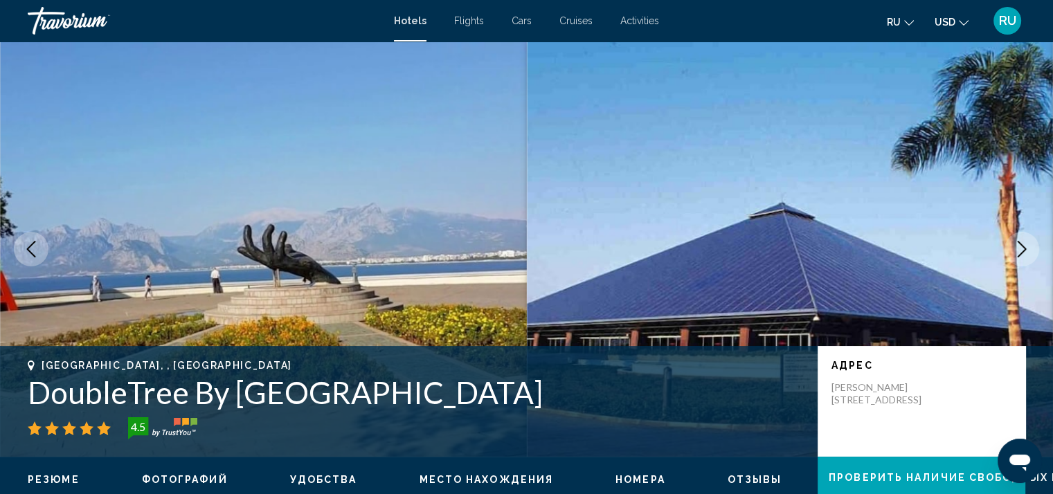
click at [1017, 242] on icon "Next image" at bounding box center [1022, 249] width 17 height 17
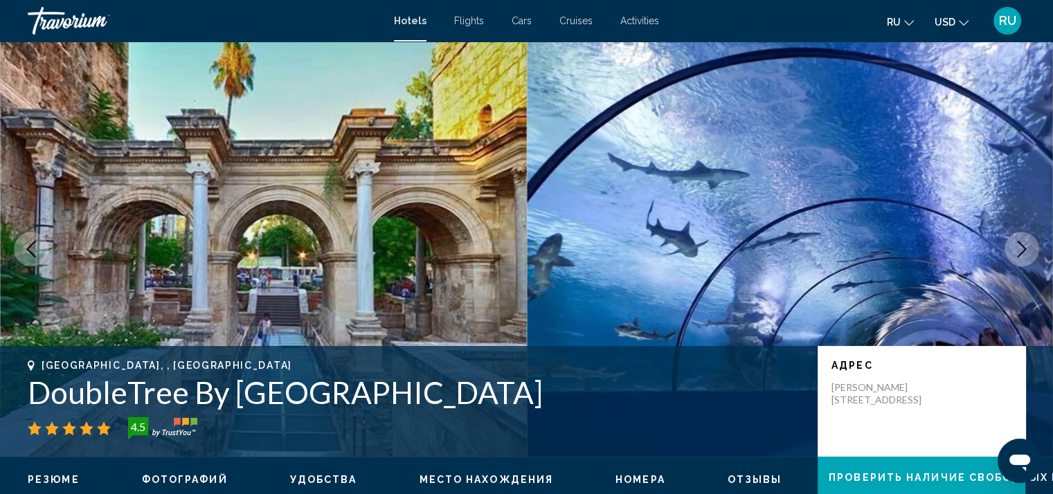
click at [1017, 242] on icon "Next image" at bounding box center [1022, 249] width 17 height 17
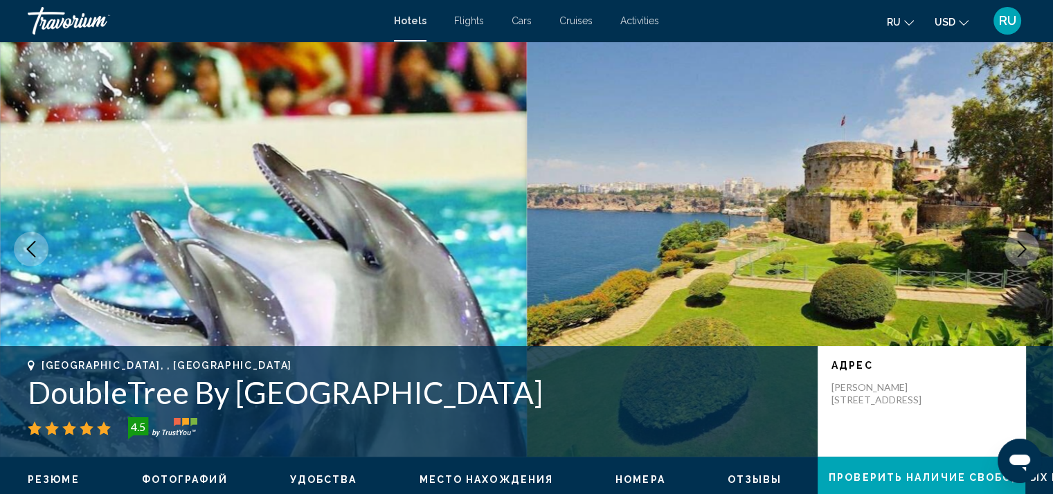
click at [1017, 242] on icon "Next image" at bounding box center [1022, 249] width 17 height 17
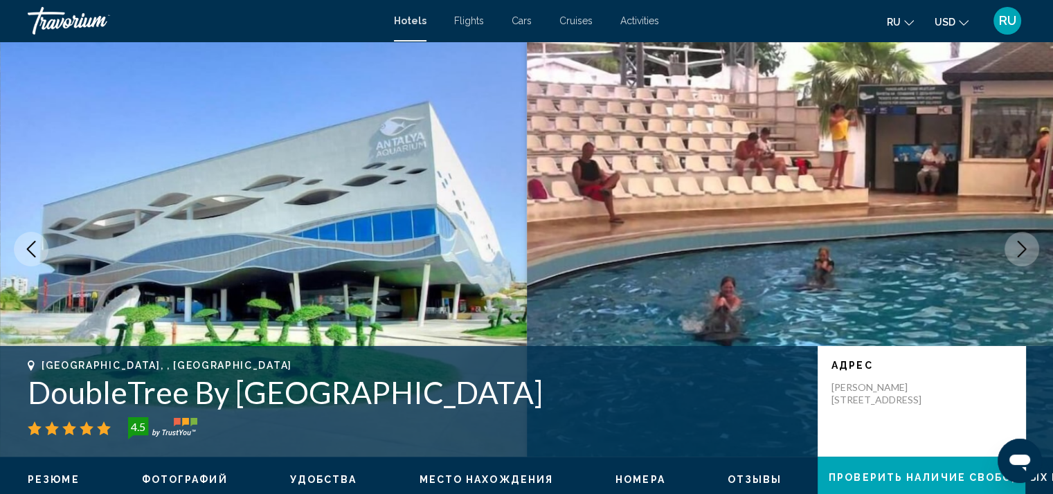
click at [1017, 242] on icon "Next image" at bounding box center [1022, 249] width 17 height 17
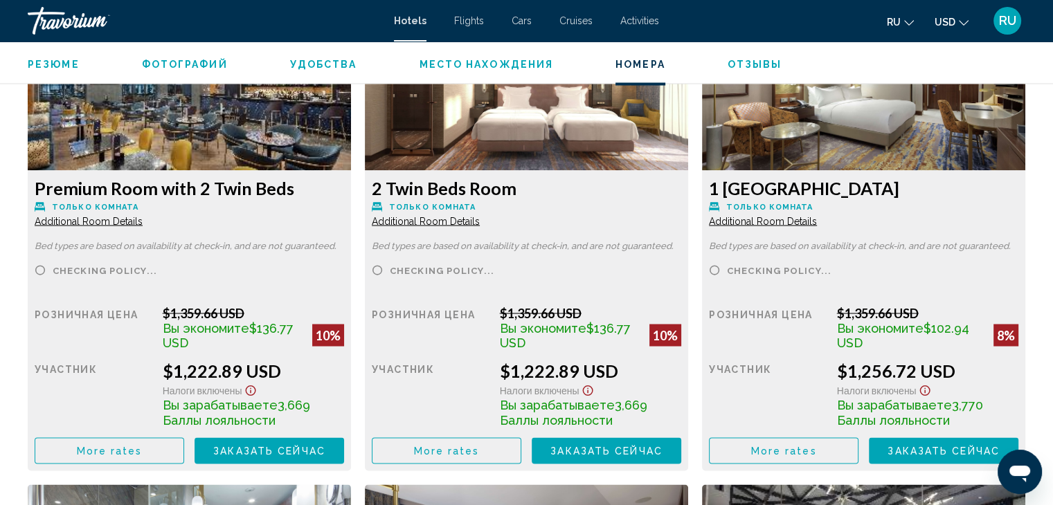
scroll to position [2442, 0]
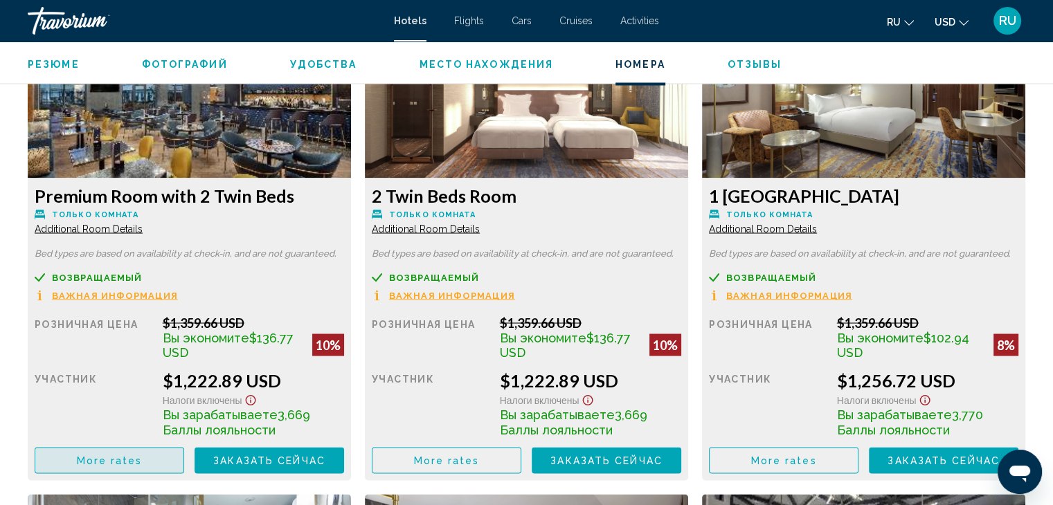
click at [132, 464] on span "More rates" at bounding box center [110, 461] width 66 height 11
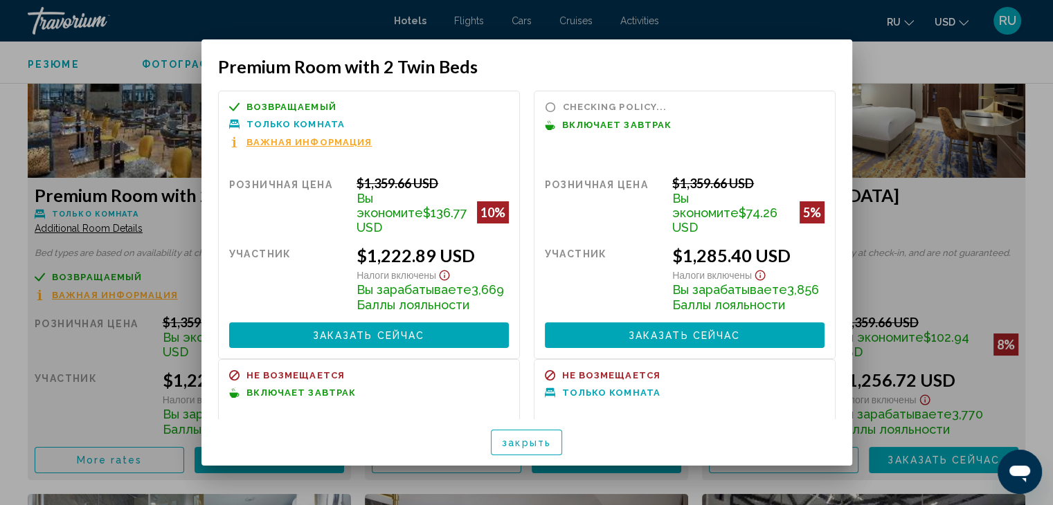
scroll to position [0, 0]
click at [1027, 84] on div at bounding box center [526, 252] width 1053 height 505
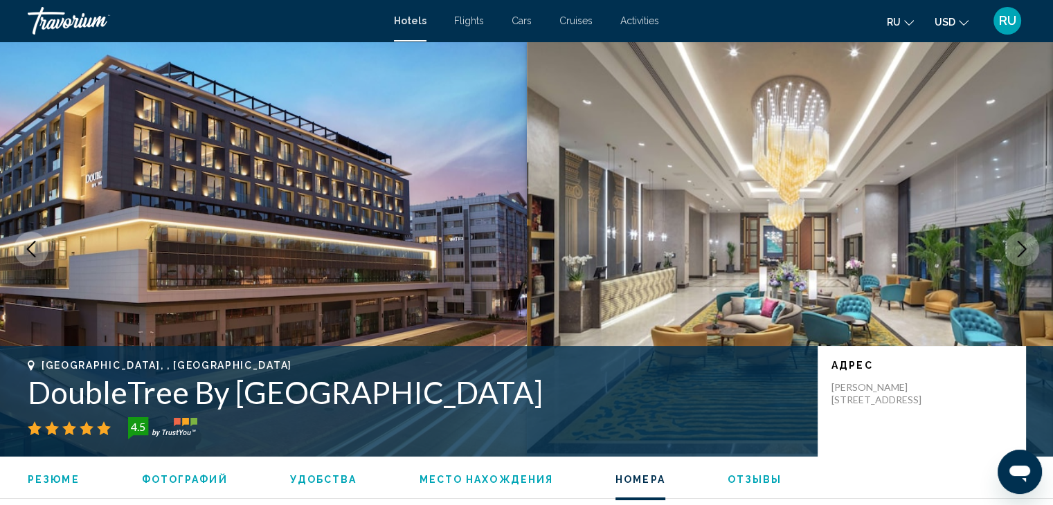
scroll to position [2442, 0]
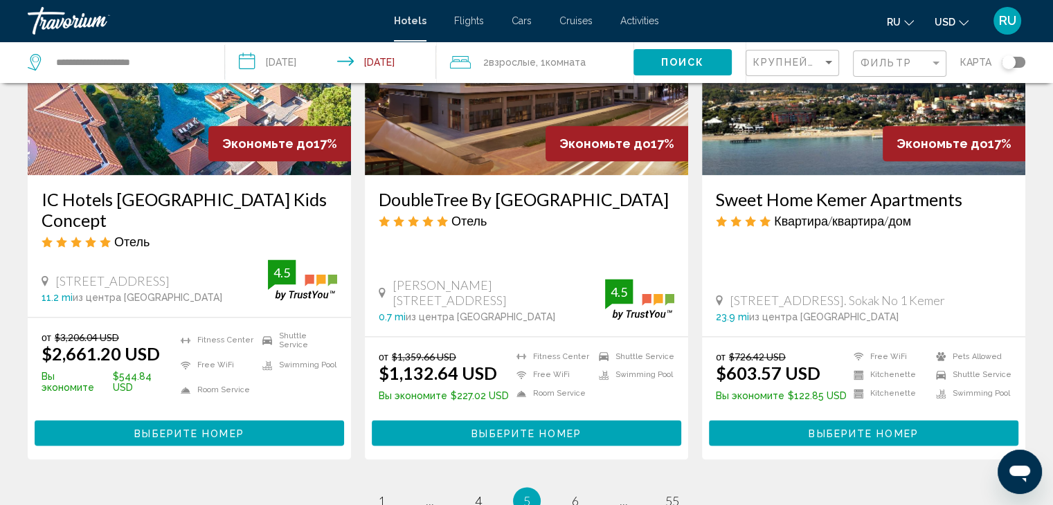
scroll to position [1891, 0]
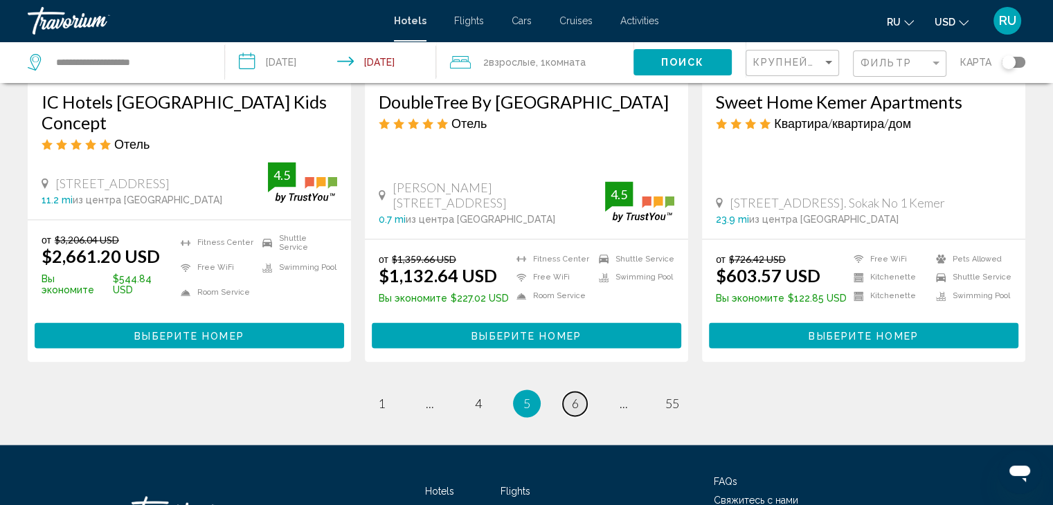
click at [564, 392] on link "page 6" at bounding box center [575, 404] width 24 height 24
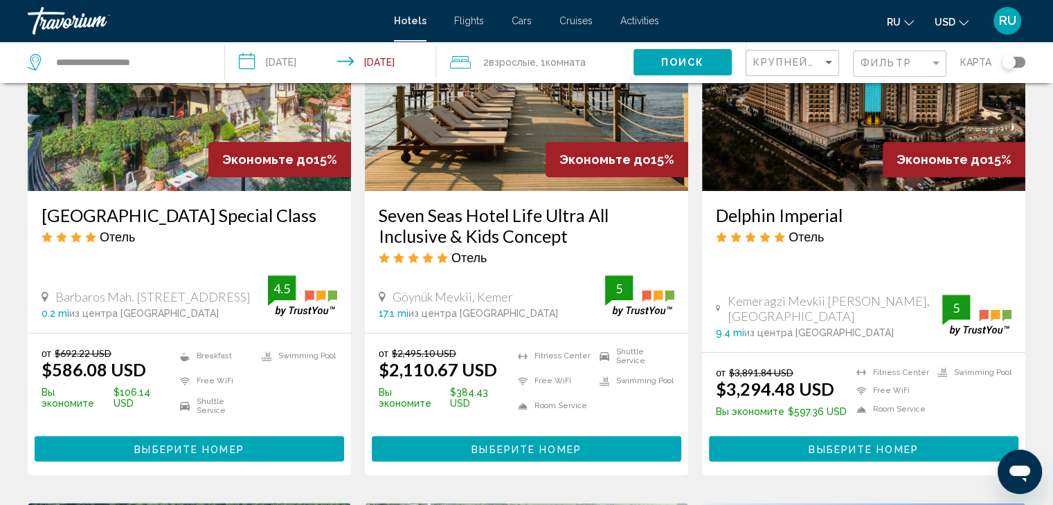
scroll to position [1223, 0]
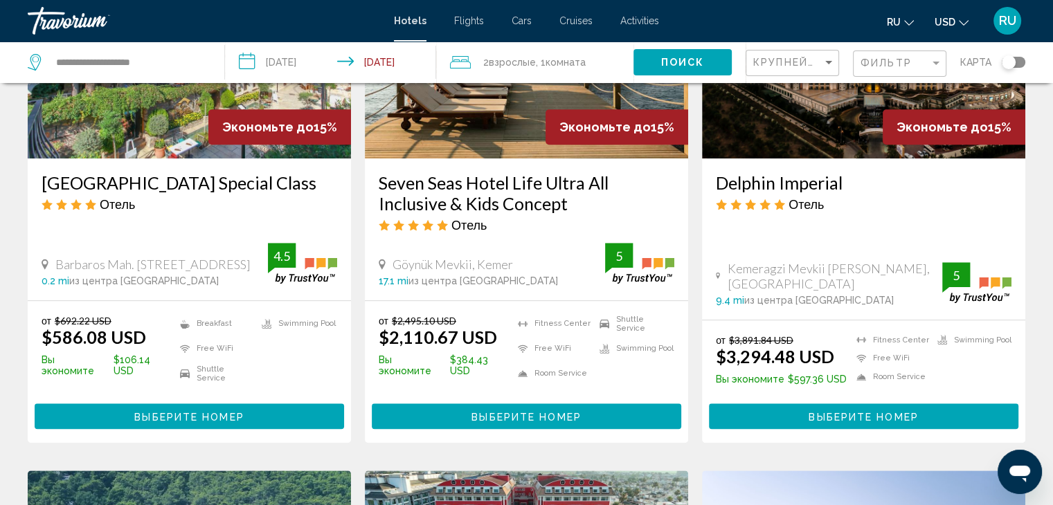
click at [309, 404] on button "Выберите номер" at bounding box center [189, 417] width 309 height 26
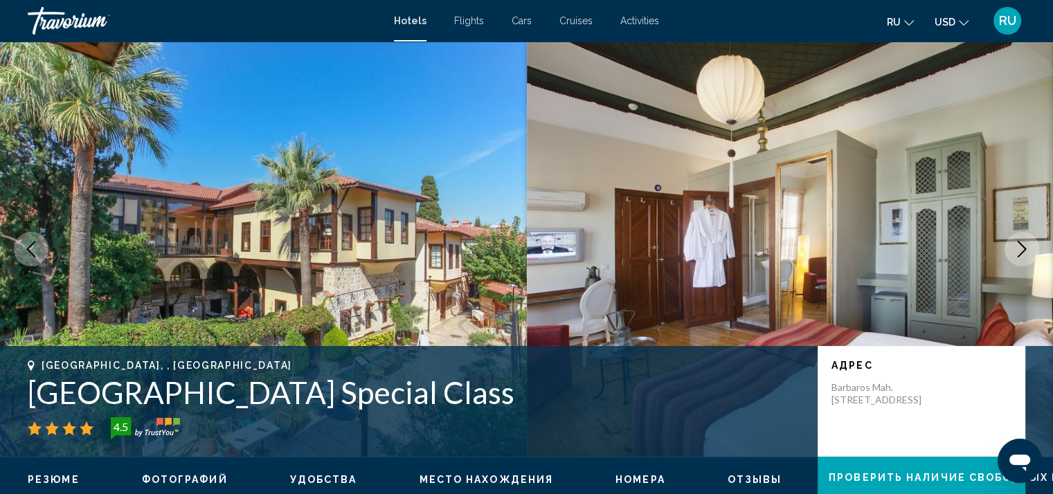
click at [1023, 242] on icon "Next image" at bounding box center [1022, 249] width 17 height 17
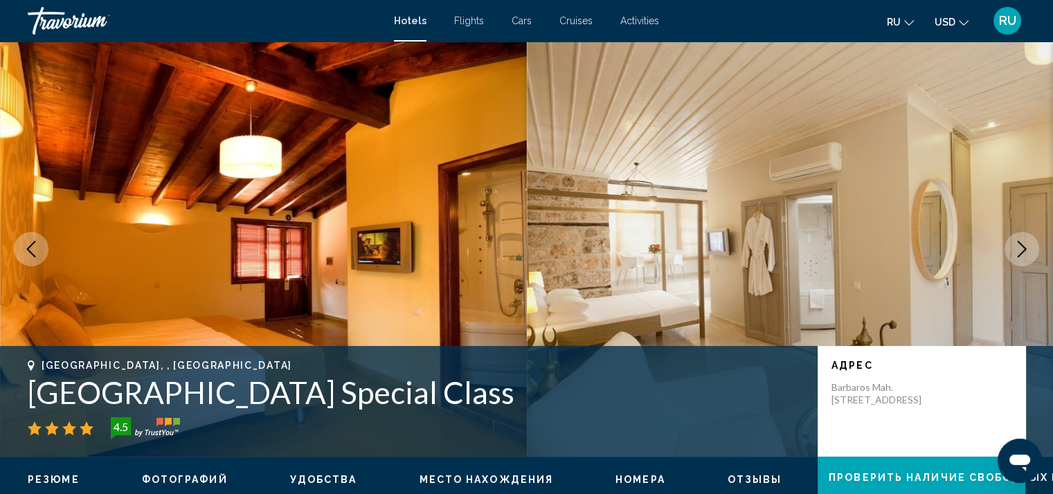
click at [1023, 242] on icon "Next image" at bounding box center [1022, 249] width 17 height 17
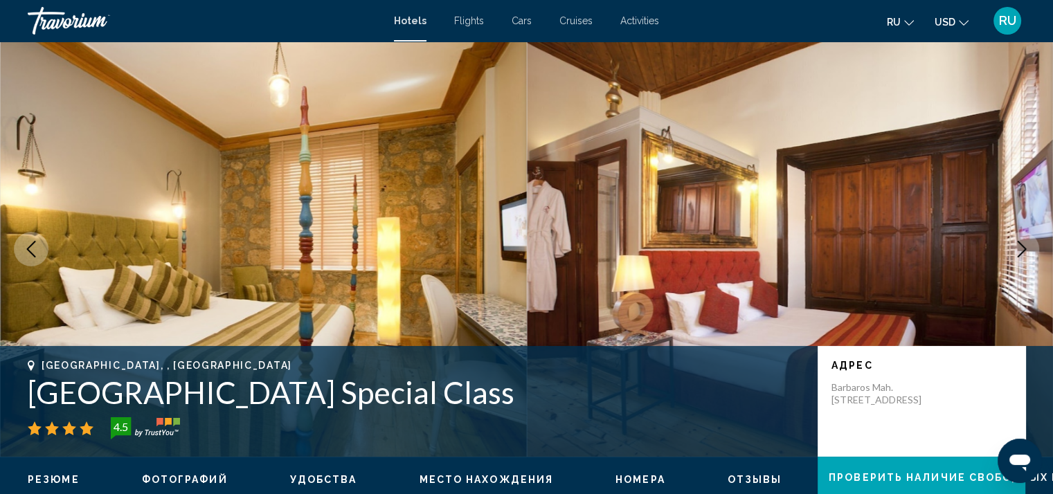
click at [1023, 242] on icon "Next image" at bounding box center [1022, 249] width 17 height 17
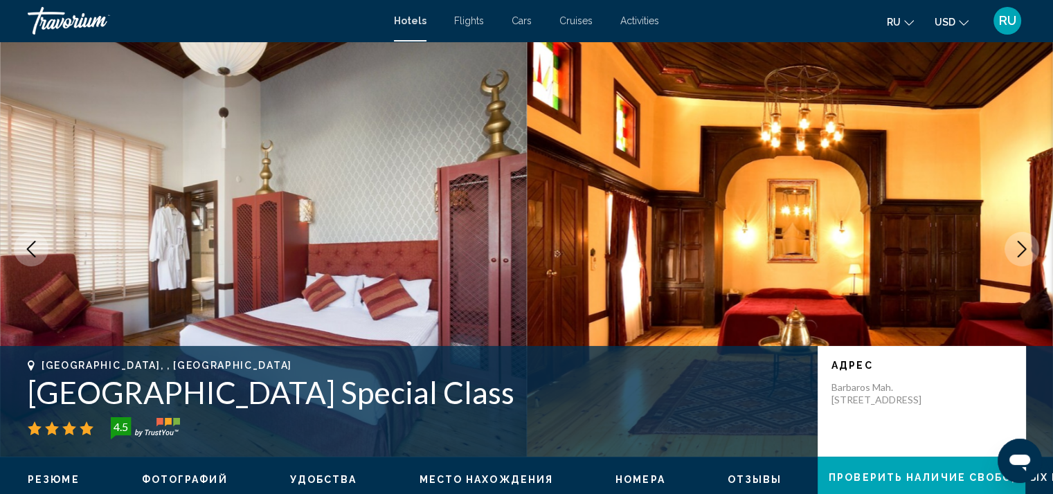
click at [1023, 242] on icon "Next image" at bounding box center [1022, 249] width 17 height 17
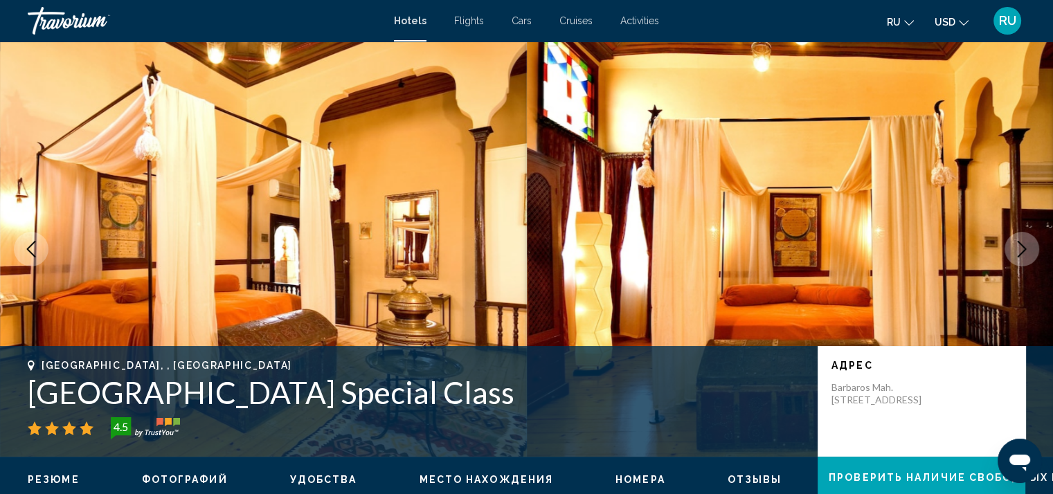
click at [1023, 242] on icon "Next image" at bounding box center [1022, 249] width 17 height 17
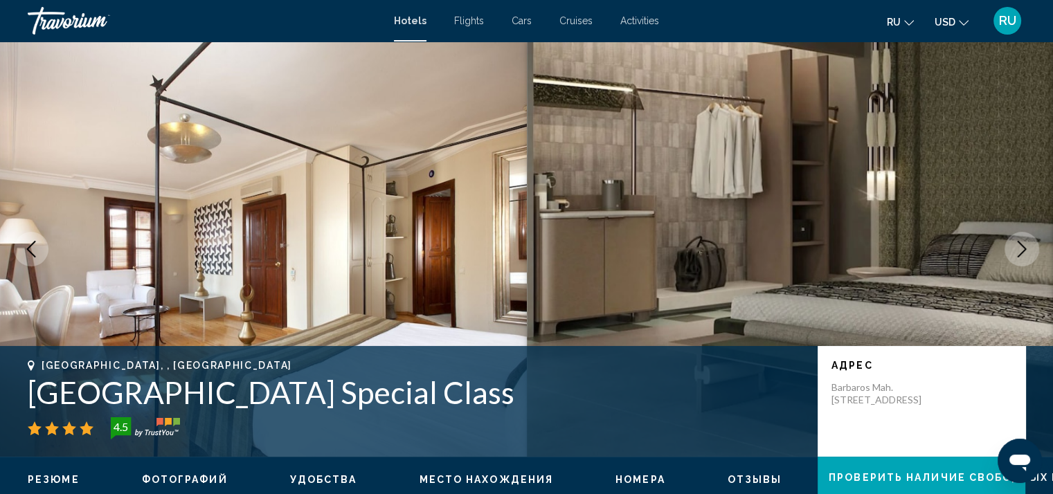
click at [1023, 242] on icon "Next image" at bounding box center [1022, 249] width 17 height 17
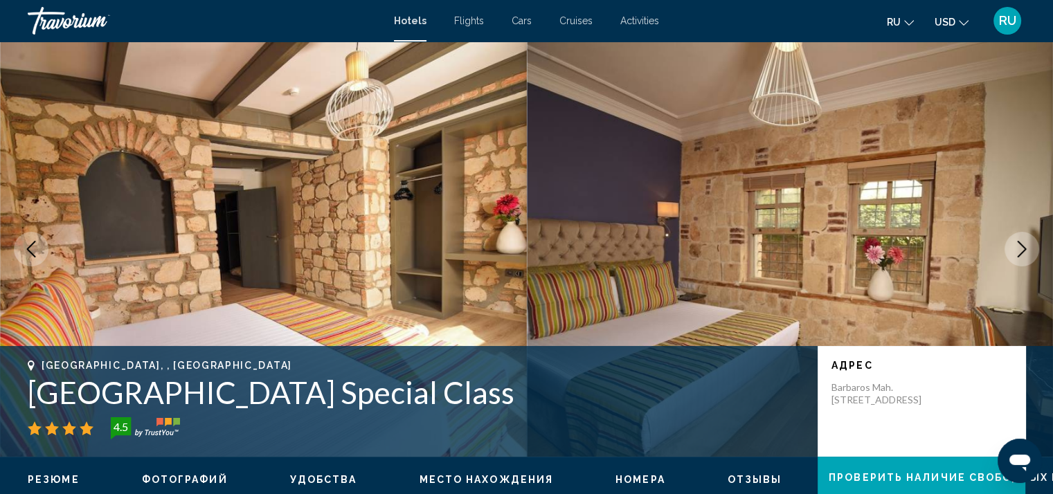
click at [1023, 242] on icon "Next image" at bounding box center [1022, 249] width 17 height 17
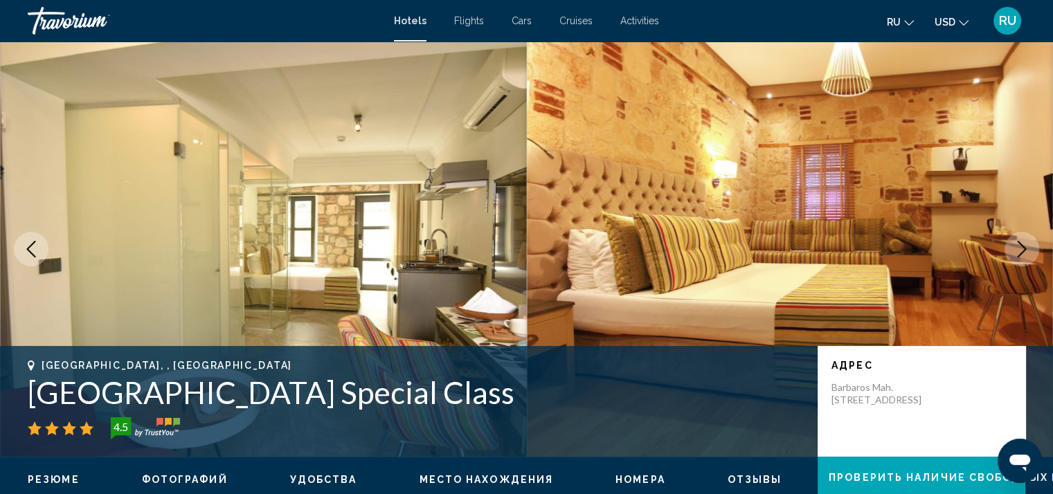
click at [1023, 242] on icon "Next image" at bounding box center [1022, 249] width 17 height 17
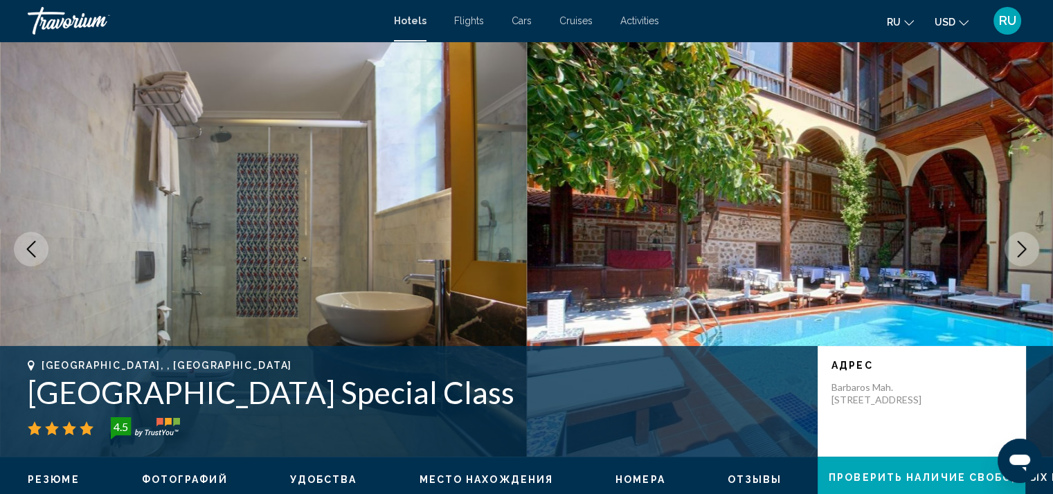
click at [1023, 242] on icon "Next image" at bounding box center [1022, 249] width 17 height 17
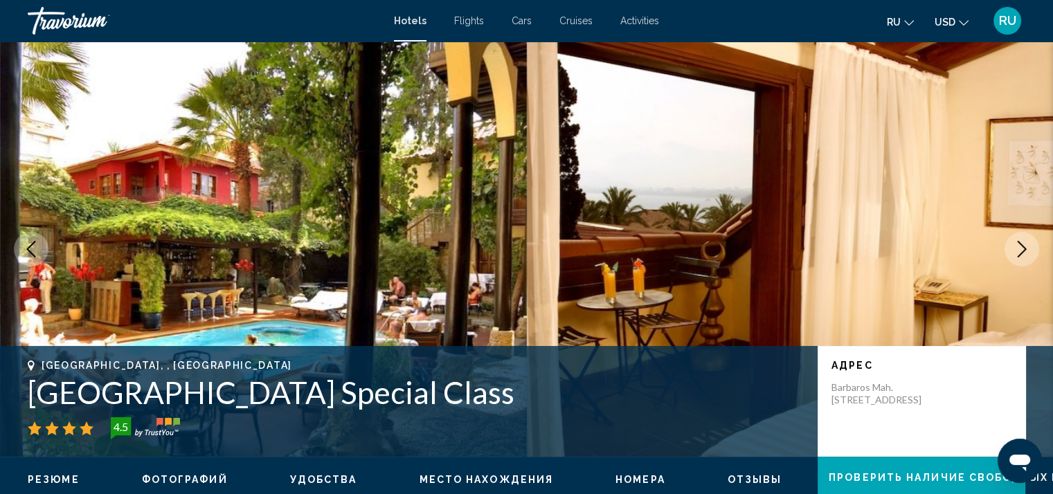
click at [1023, 242] on icon "Next image" at bounding box center [1022, 249] width 17 height 17
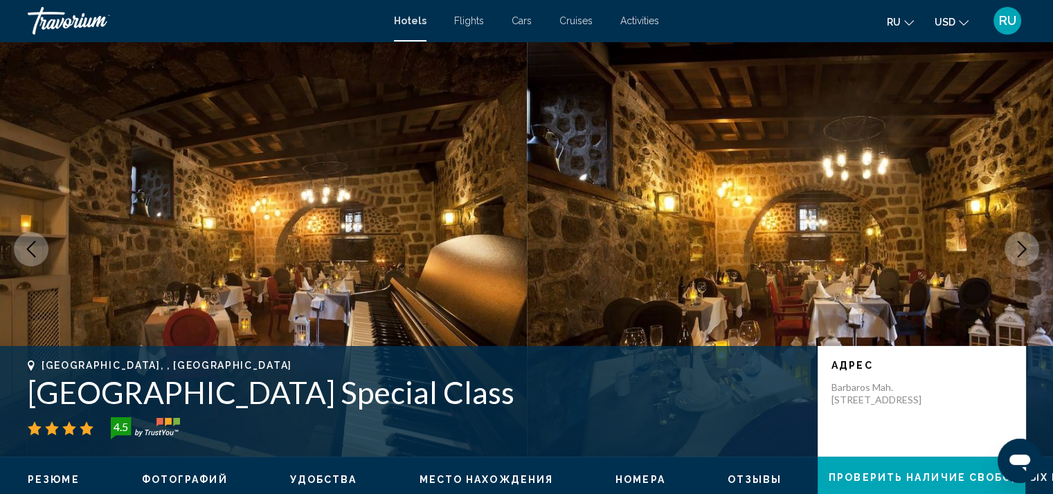
click at [1023, 242] on icon "Next image" at bounding box center [1022, 249] width 17 height 17
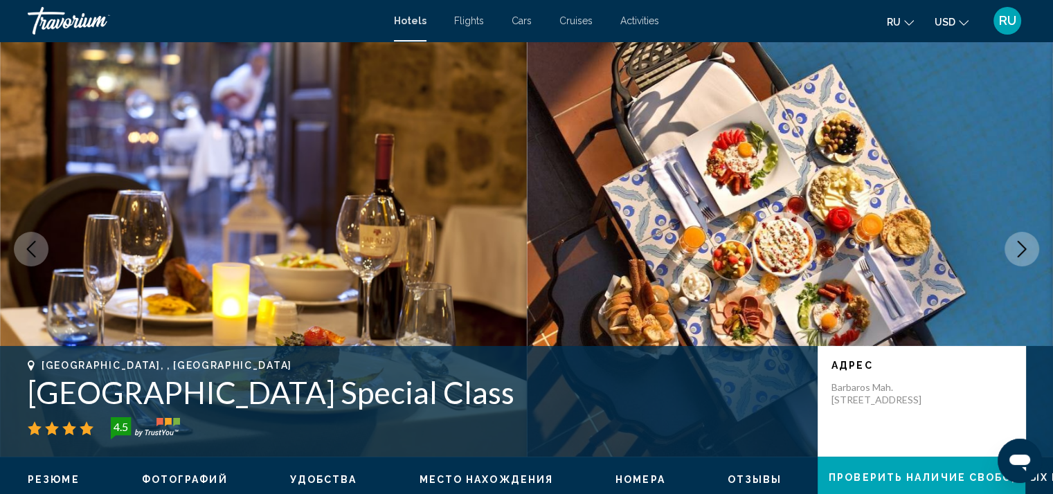
click at [1023, 242] on icon "Next image" at bounding box center [1022, 249] width 17 height 17
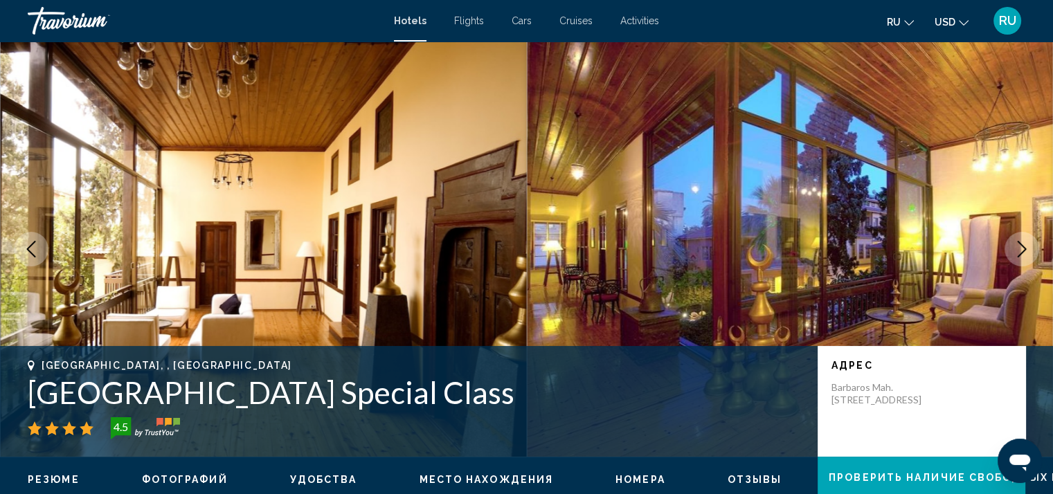
click at [1023, 242] on icon "Next image" at bounding box center [1022, 249] width 17 height 17
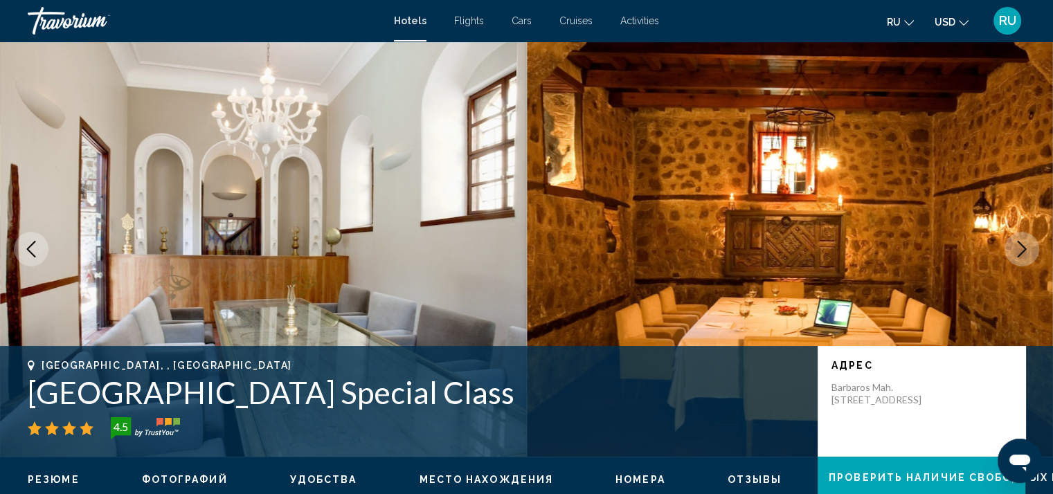
click at [1023, 242] on icon "Next image" at bounding box center [1022, 249] width 17 height 17
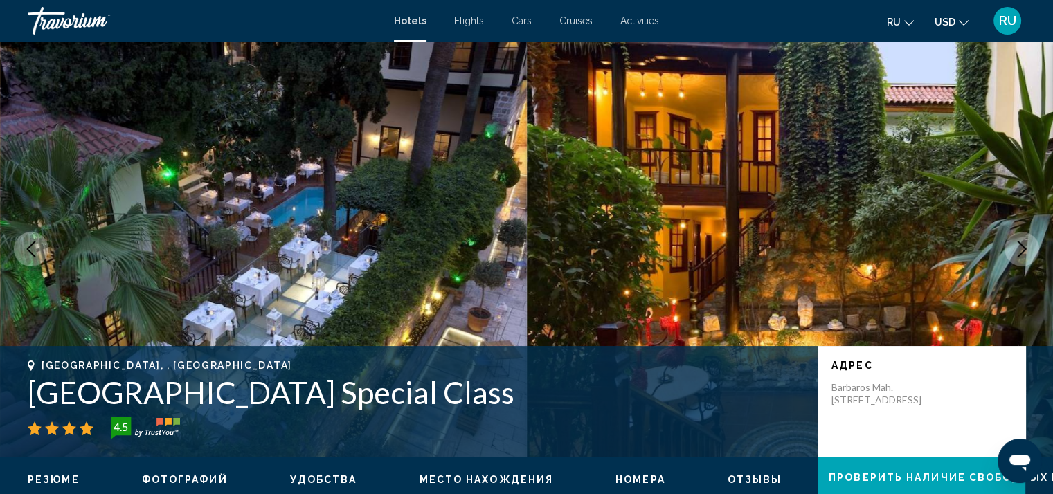
click at [1023, 242] on icon "Next image" at bounding box center [1022, 249] width 17 height 17
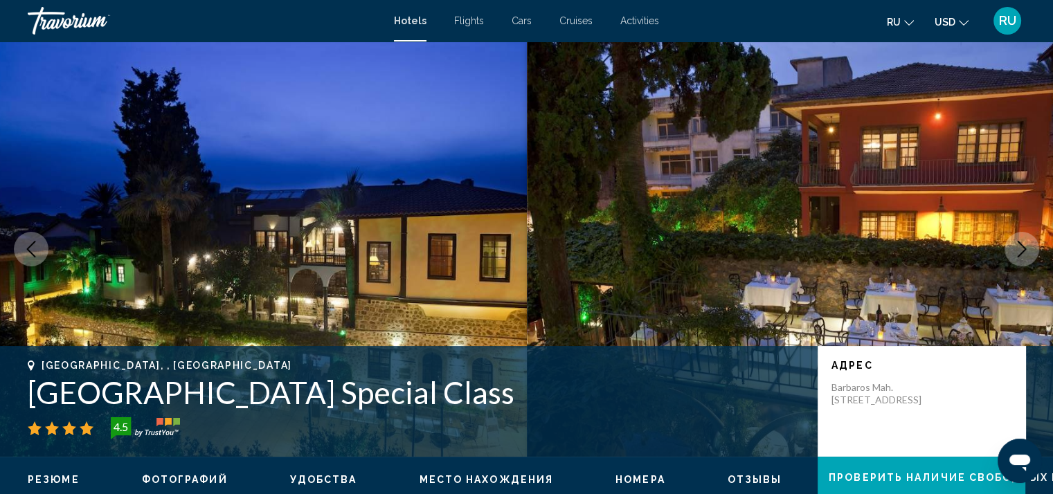
click at [1023, 242] on icon "Next image" at bounding box center [1022, 249] width 17 height 17
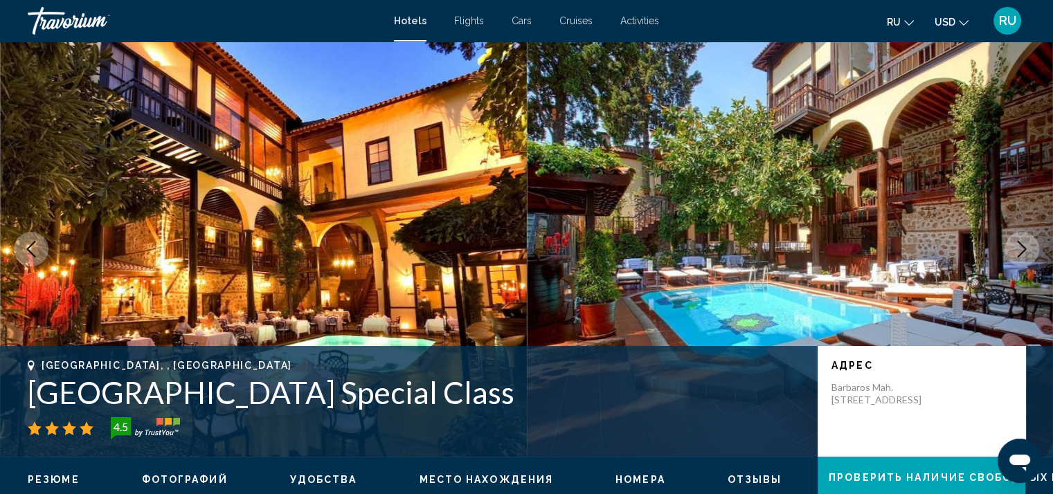
click at [1023, 242] on icon "Next image" at bounding box center [1022, 249] width 17 height 17
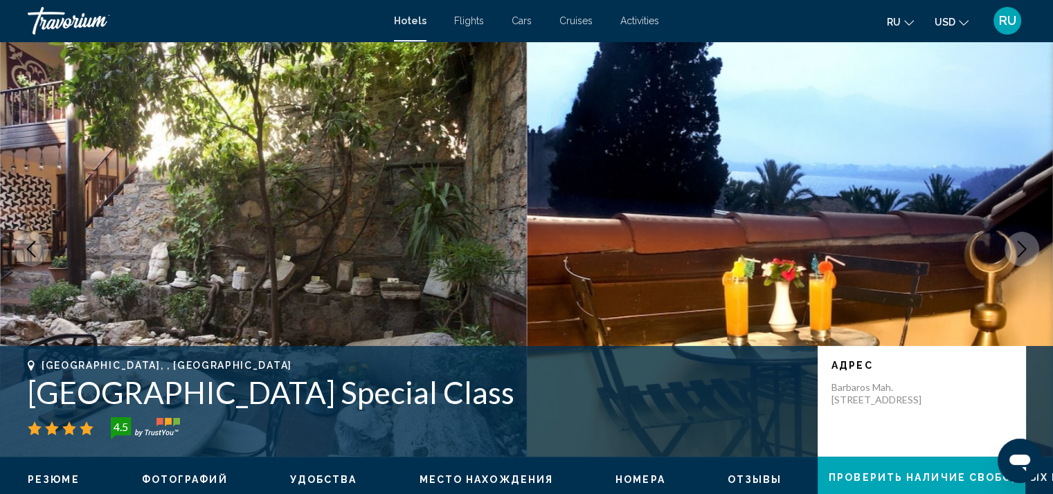
click at [1023, 242] on icon "Next image" at bounding box center [1022, 249] width 17 height 17
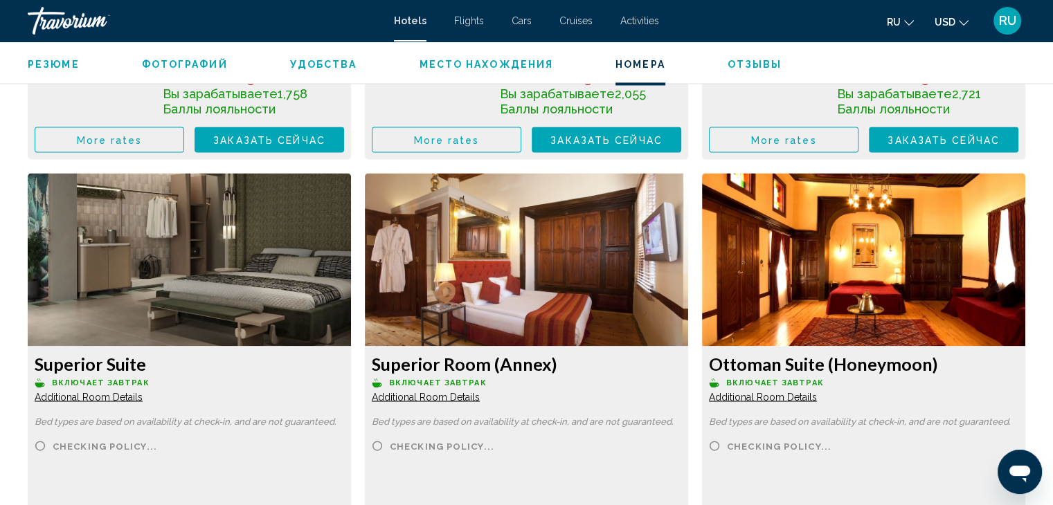
scroll to position [1515, 0]
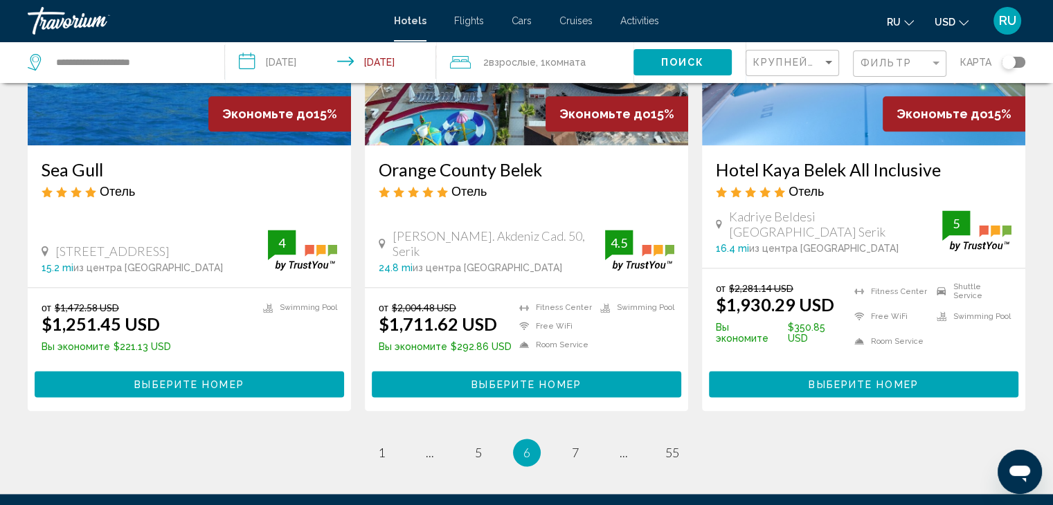
scroll to position [1794, 0]
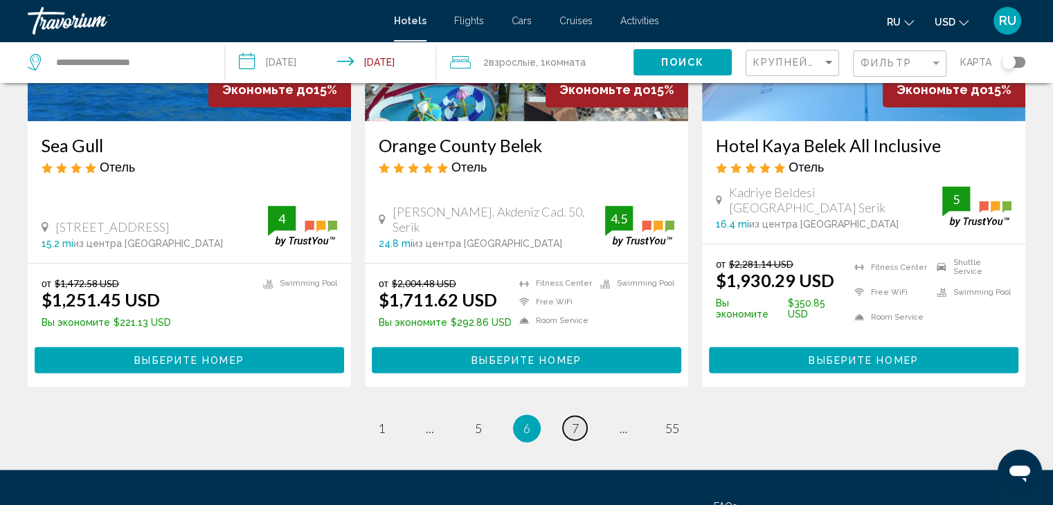
click at [574, 421] on span "7" at bounding box center [575, 428] width 7 height 15
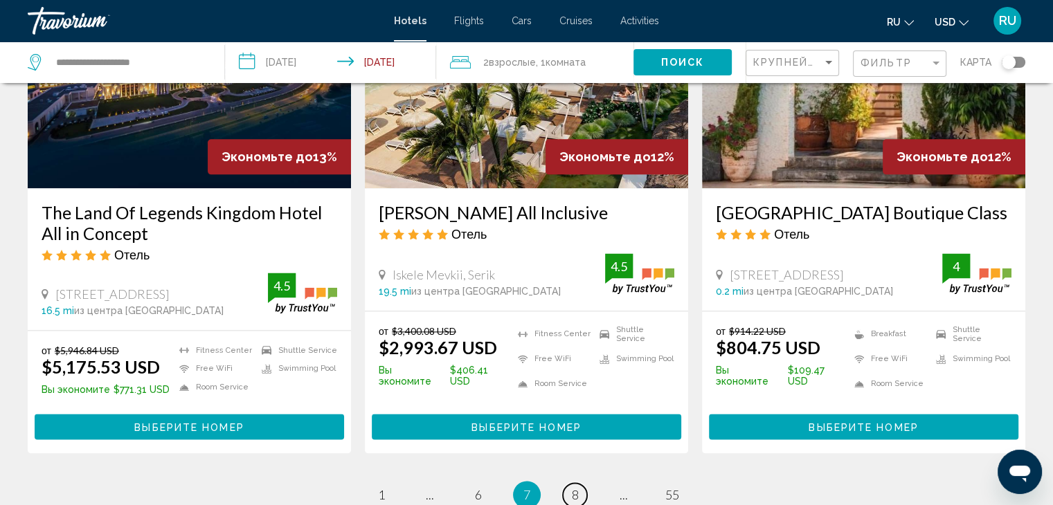
scroll to position [1713, 0]
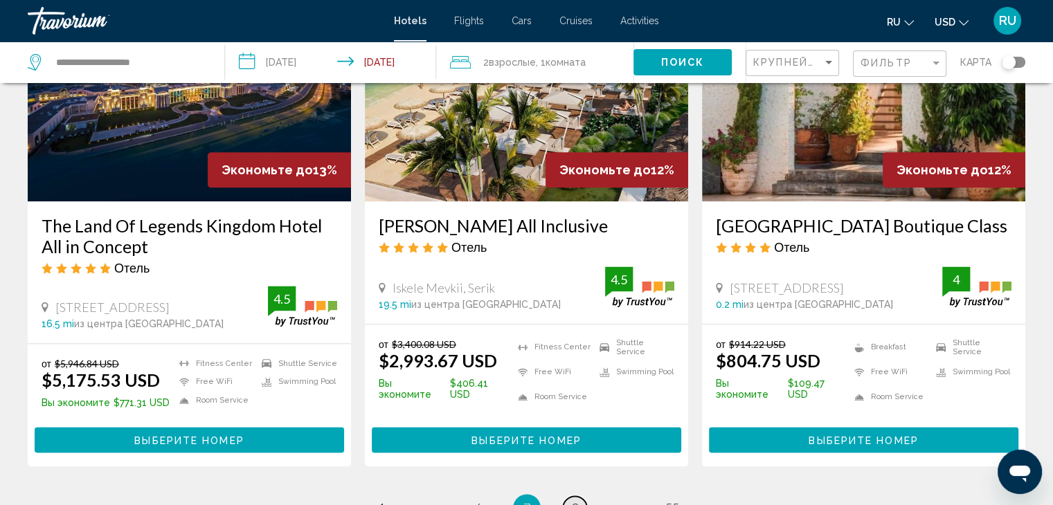
click at [572, 501] on span "8" at bounding box center [575, 508] width 7 height 15
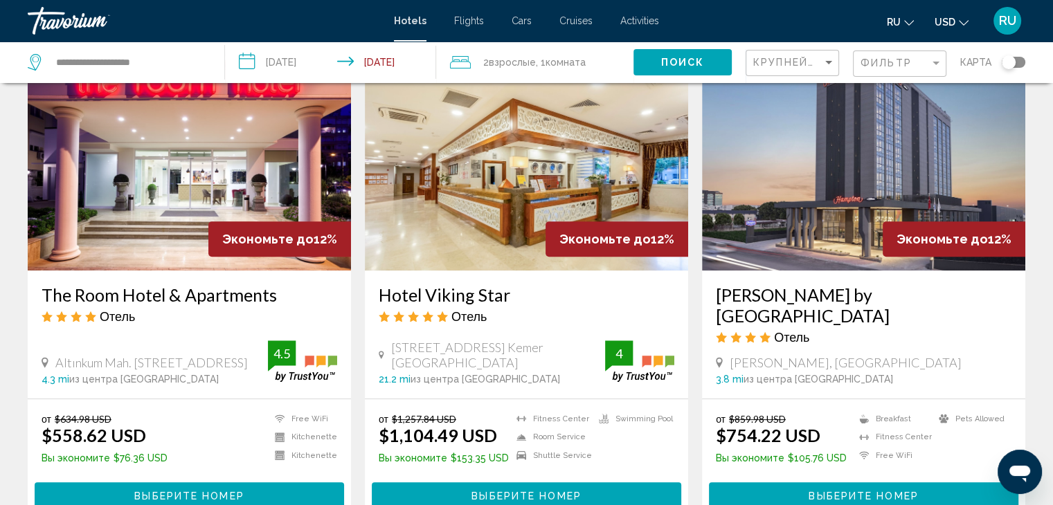
scroll to position [592, 0]
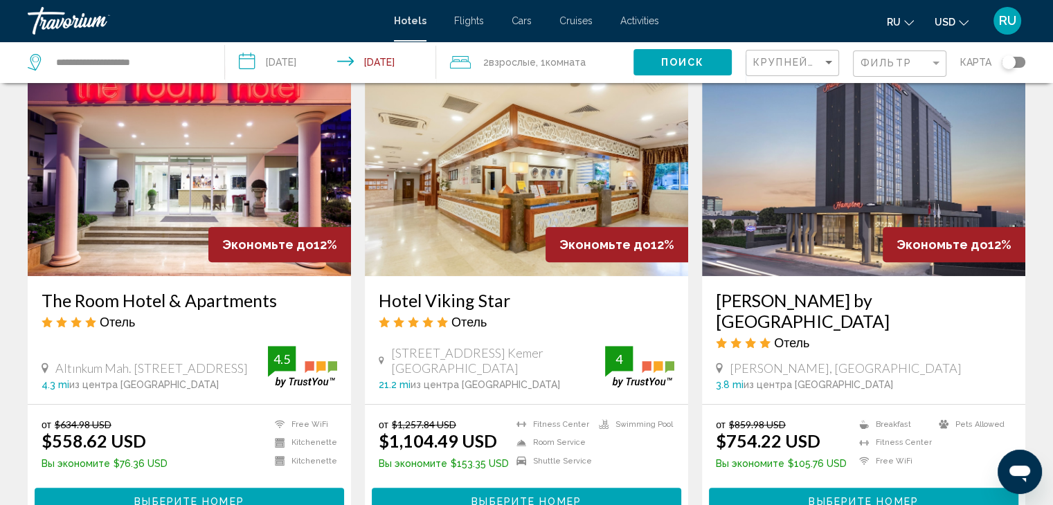
click at [562, 496] on span "Выберите номер" at bounding box center [525, 501] width 109 height 11
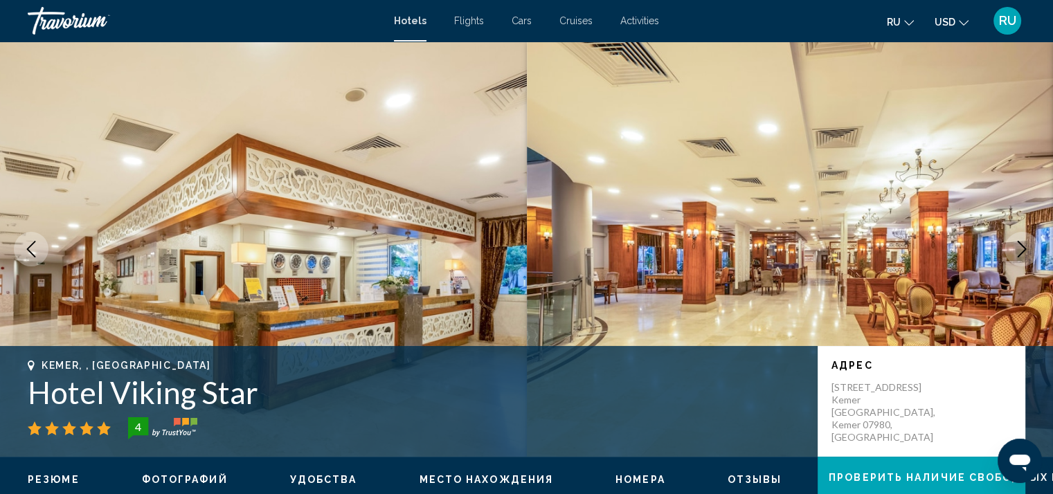
click at [1017, 251] on icon "Next image" at bounding box center [1022, 249] width 17 height 17
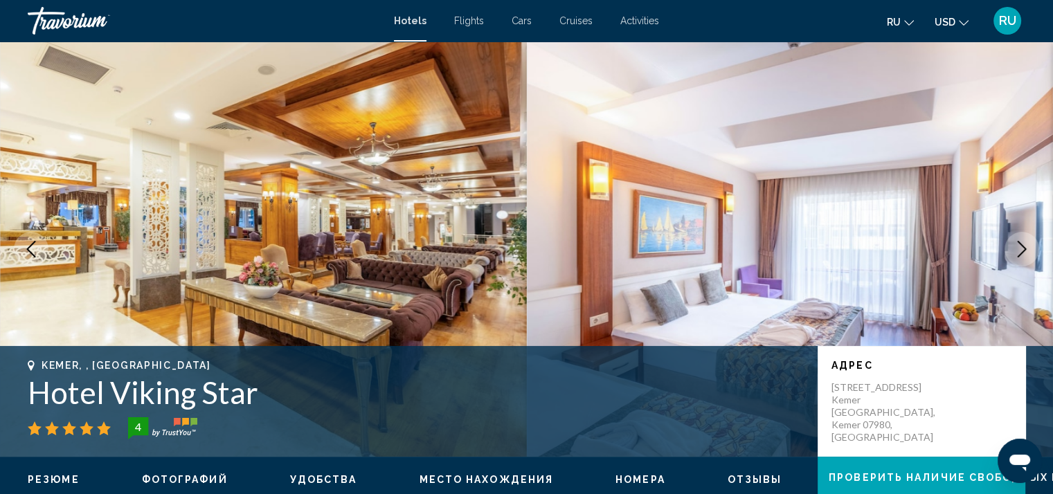
click at [1017, 251] on icon "Next image" at bounding box center [1022, 249] width 17 height 17
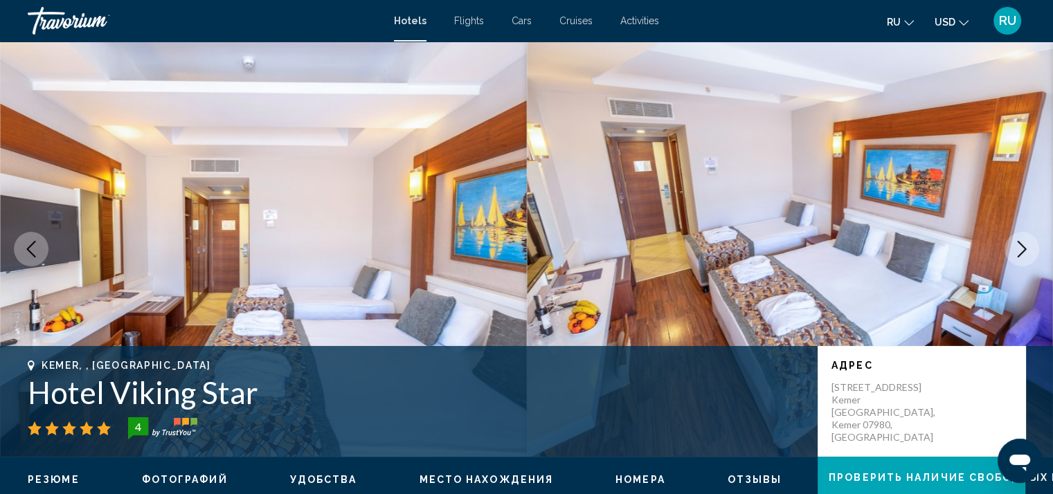
click at [1017, 251] on icon "Next image" at bounding box center [1022, 249] width 17 height 17
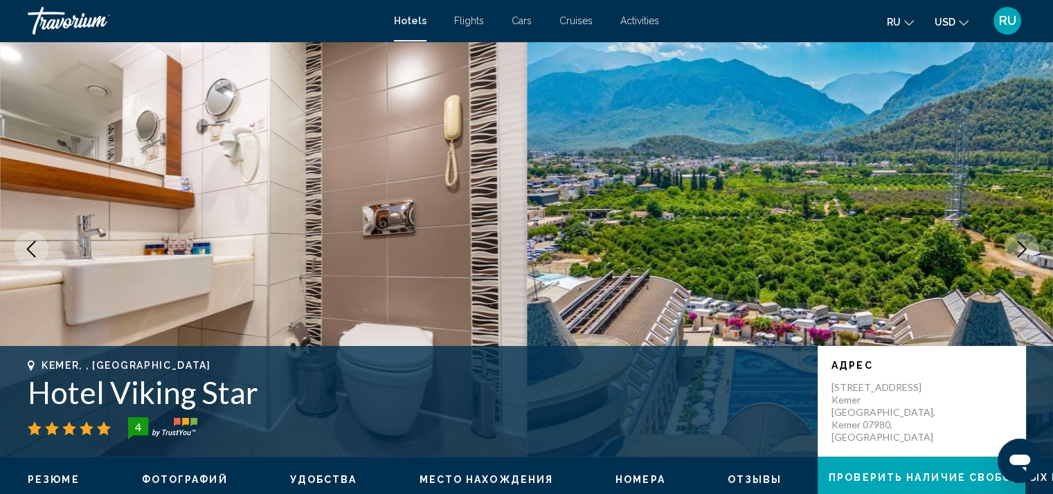
click at [1017, 251] on icon "Next image" at bounding box center [1022, 249] width 17 height 17
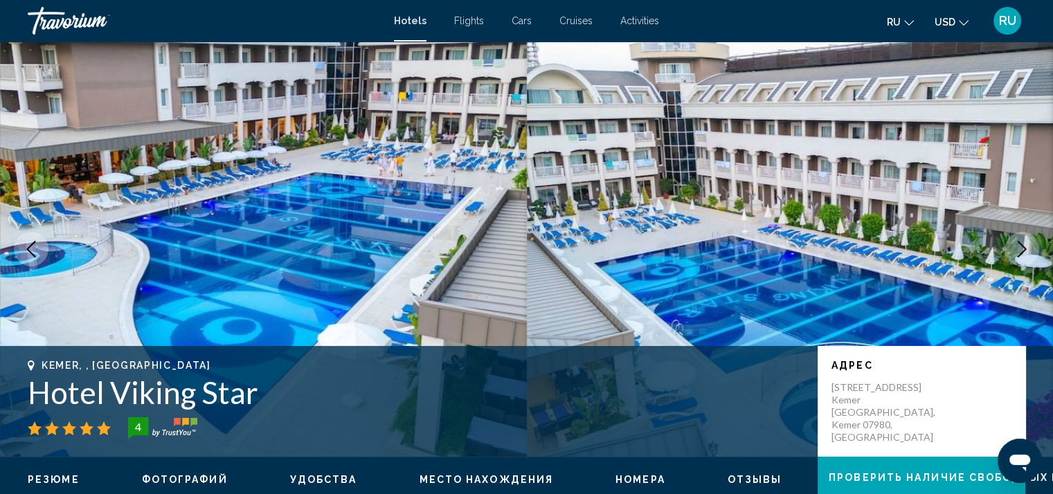
click at [21, 250] on button "Previous image" at bounding box center [31, 249] width 35 height 35
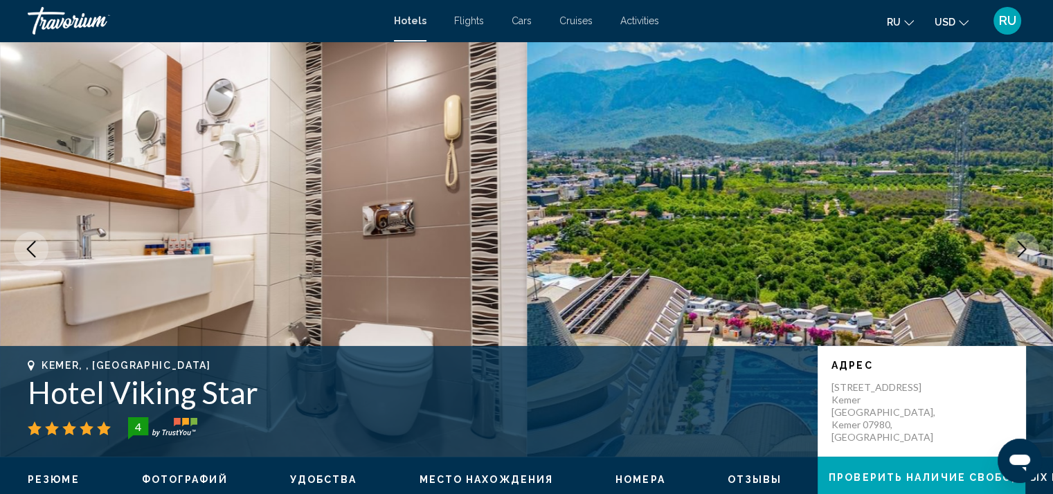
click at [1022, 255] on icon "Next image" at bounding box center [1022, 249] width 17 height 17
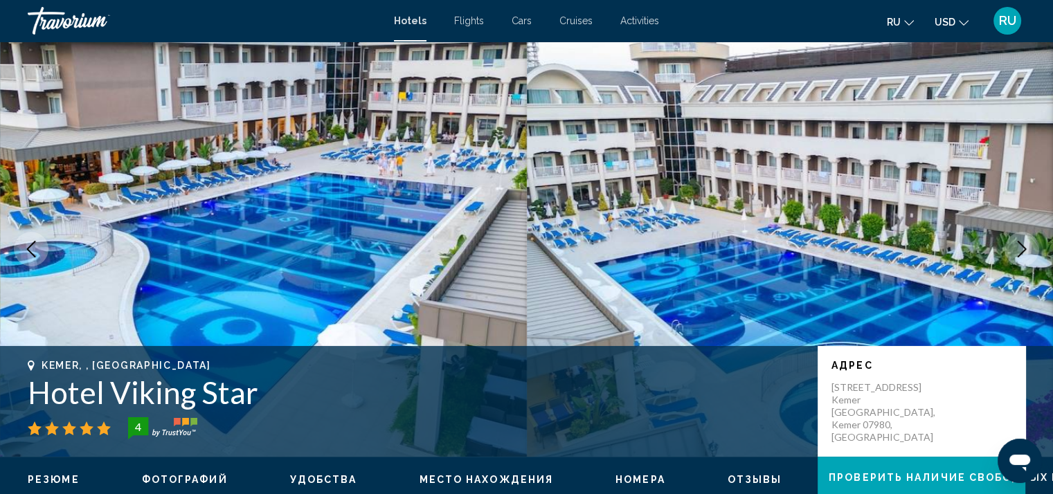
click at [1022, 255] on icon "Next image" at bounding box center [1022, 249] width 17 height 17
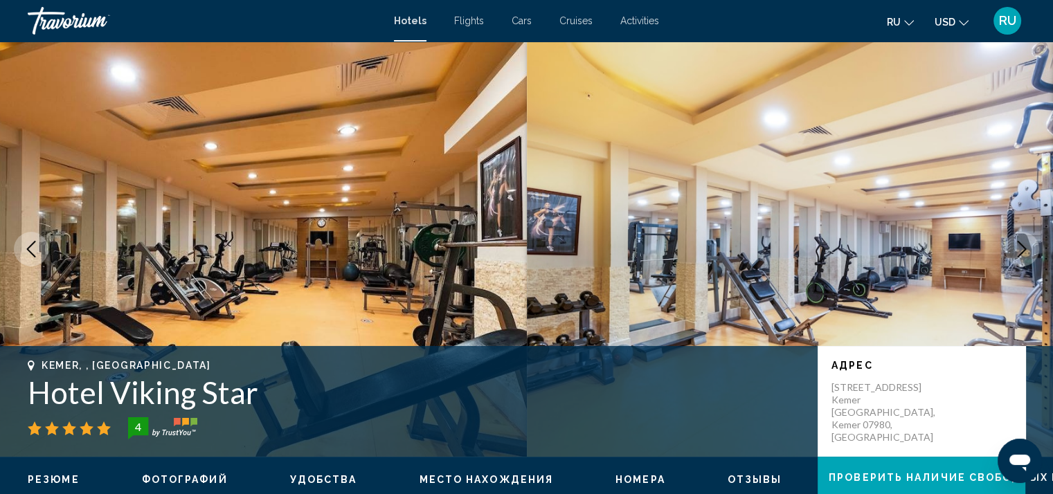
click at [1022, 255] on icon "Next image" at bounding box center [1022, 249] width 17 height 17
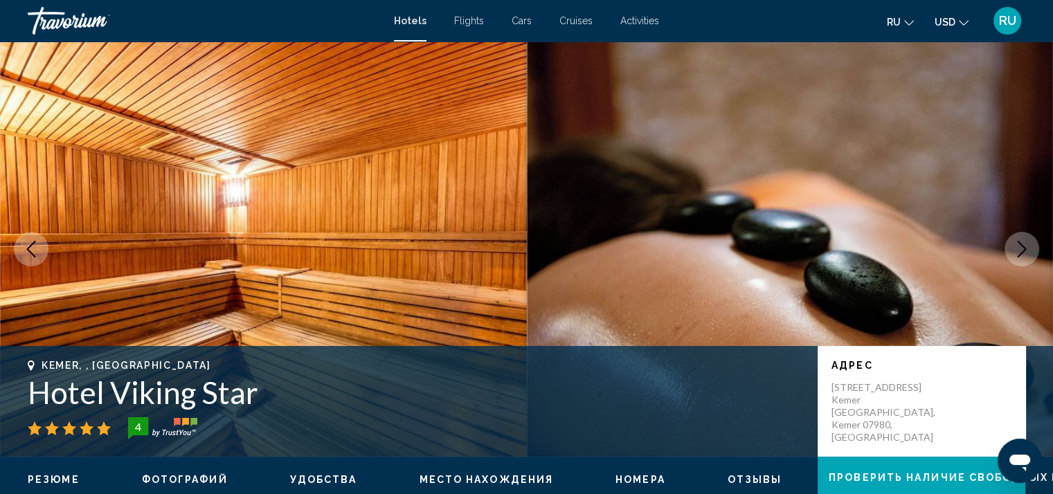
click at [1022, 255] on icon "Next image" at bounding box center [1022, 249] width 17 height 17
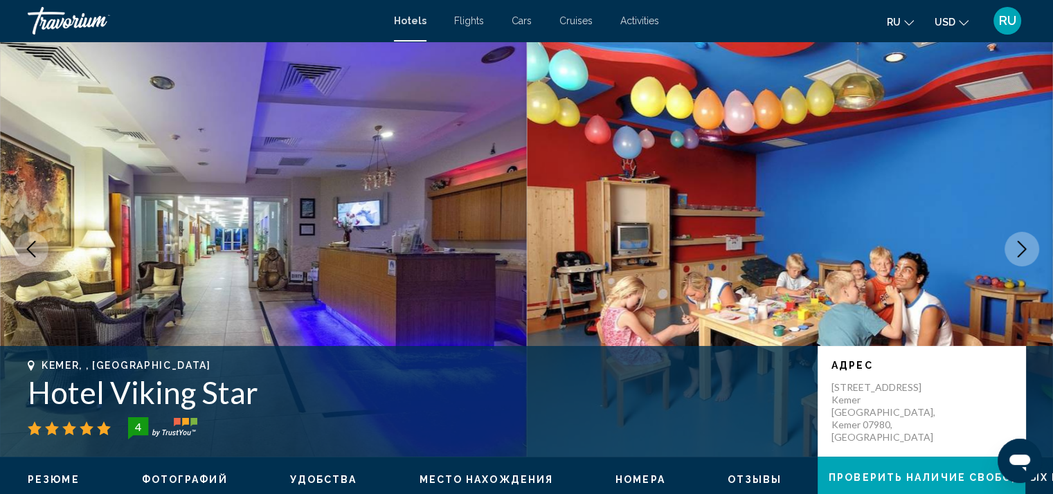
click at [1022, 255] on icon "Next image" at bounding box center [1022, 249] width 17 height 17
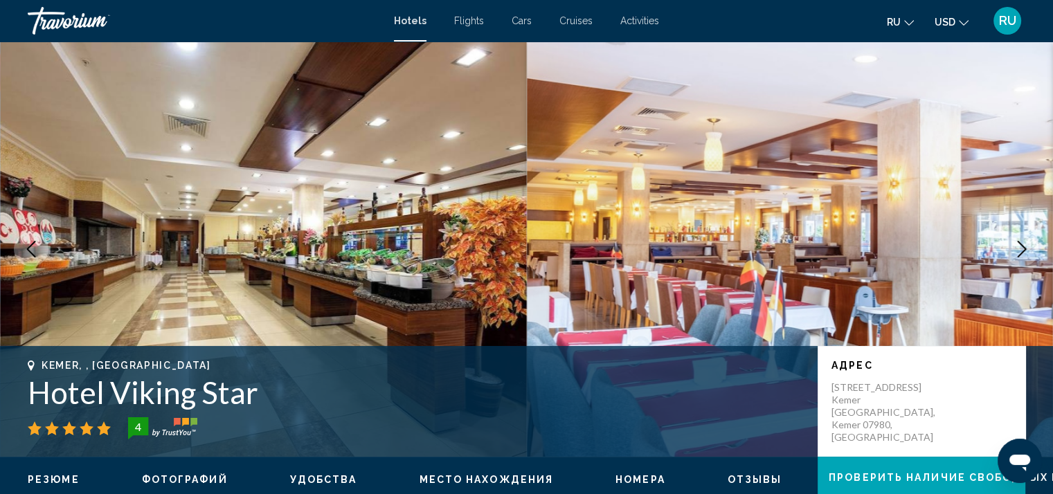
click at [1022, 255] on icon "Next image" at bounding box center [1022, 249] width 17 height 17
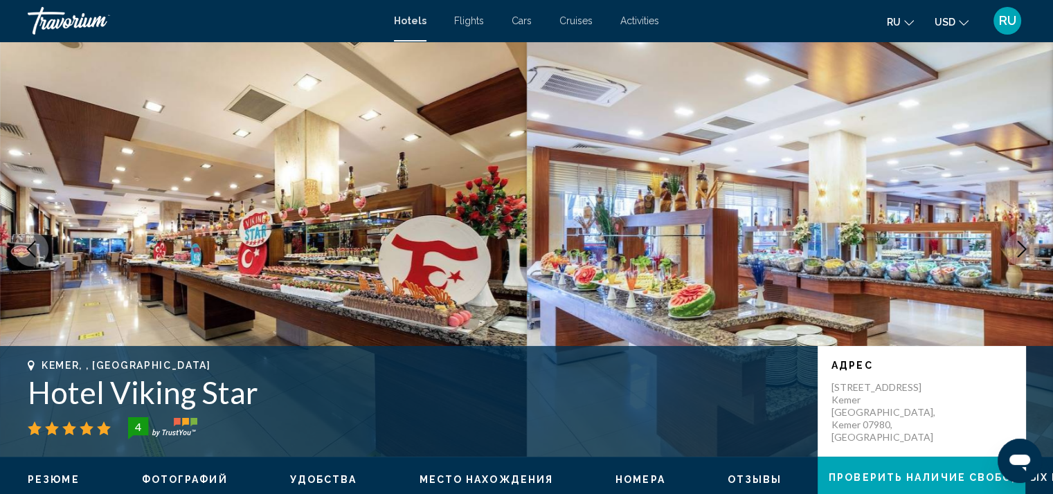
click at [1022, 255] on icon "Next image" at bounding box center [1022, 249] width 17 height 17
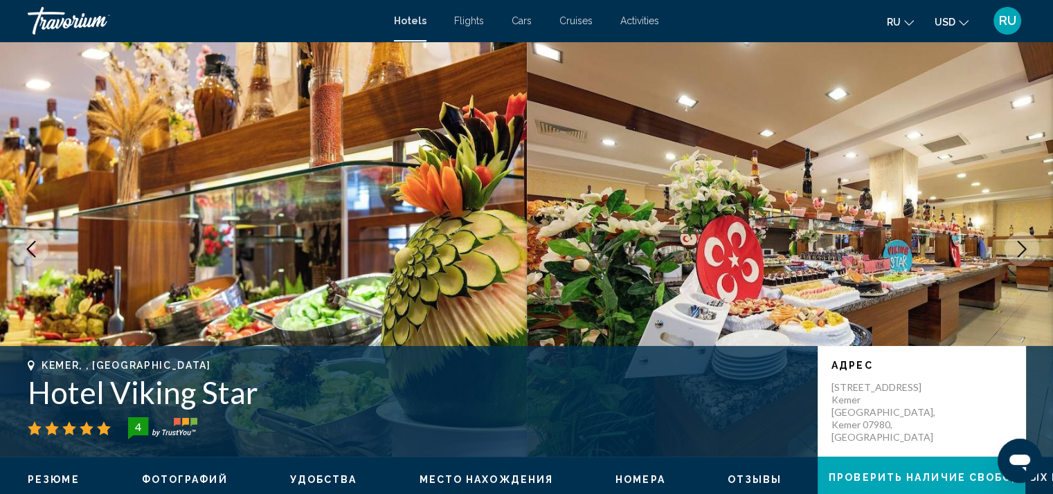
click at [1022, 255] on icon "Next image" at bounding box center [1022, 249] width 17 height 17
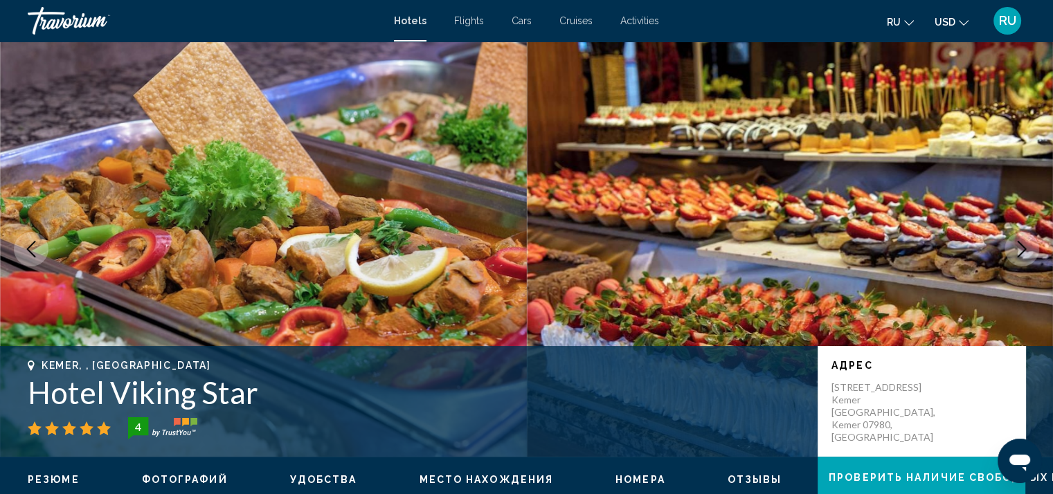
click at [1022, 255] on icon "Next image" at bounding box center [1022, 249] width 17 height 17
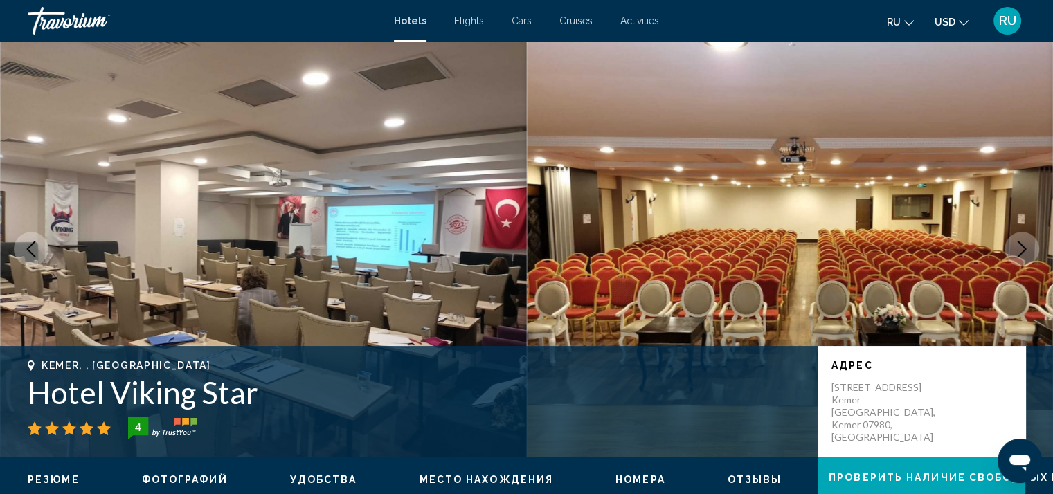
click at [1022, 255] on icon "Next image" at bounding box center [1022, 249] width 17 height 17
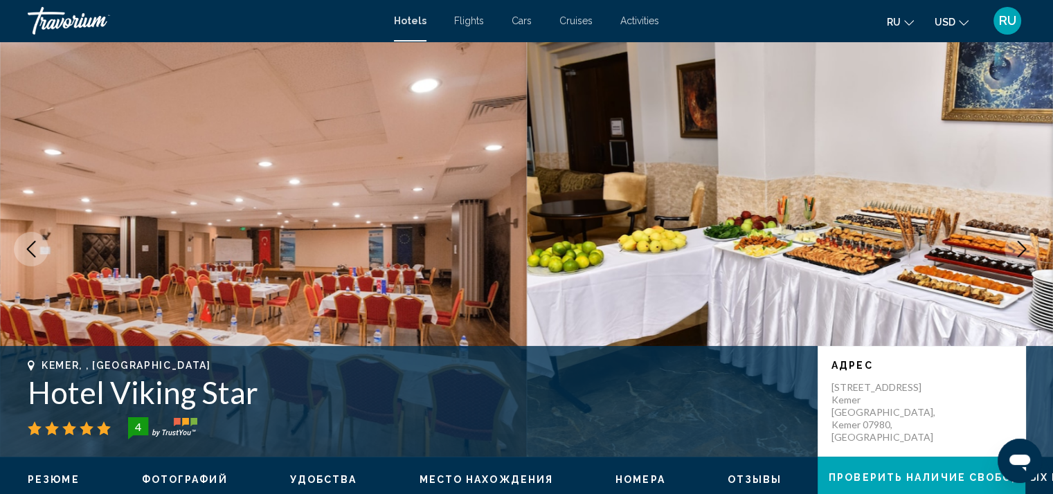
click at [1022, 255] on icon "Next image" at bounding box center [1022, 249] width 17 height 17
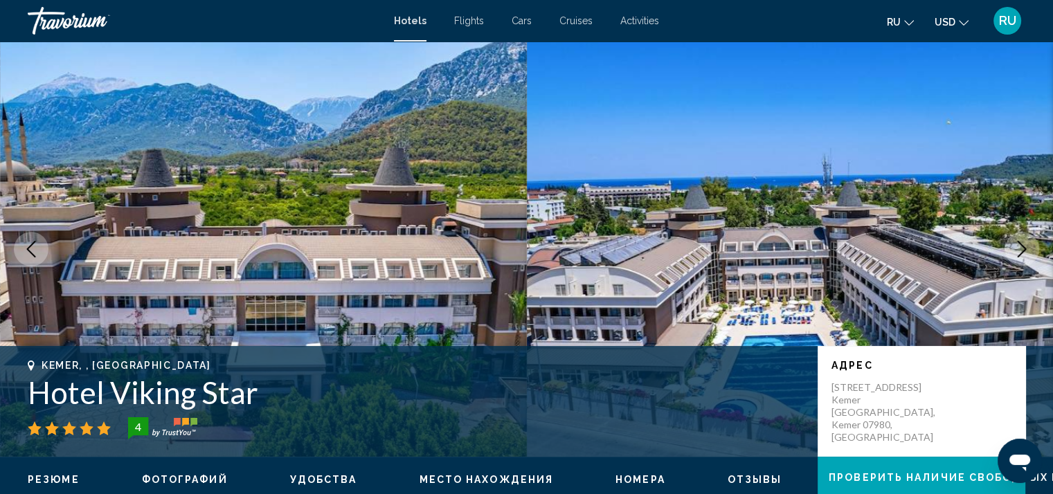
click at [1022, 255] on icon "Next image" at bounding box center [1022, 249] width 17 height 17
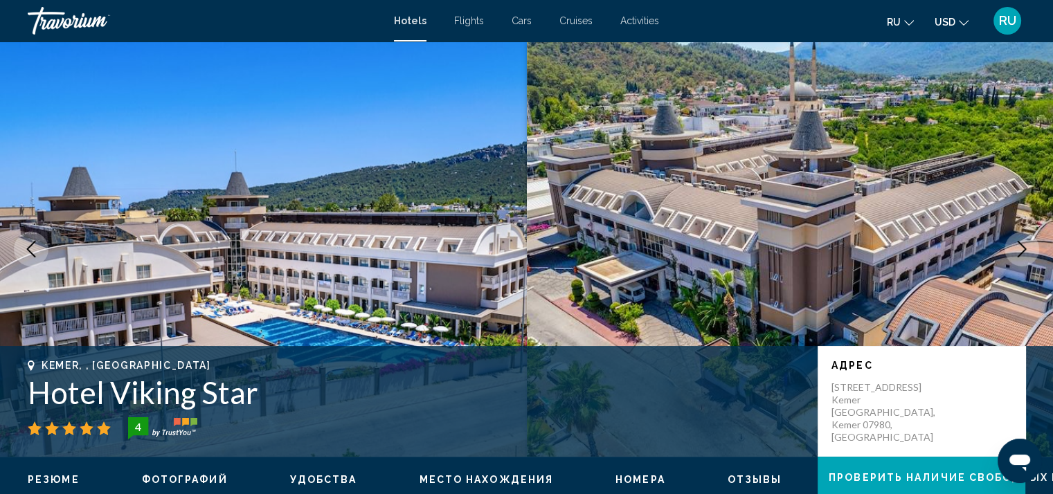
click at [1022, 255] on icon "Next image" at bounding box center [1022, 249] width 17 height 17
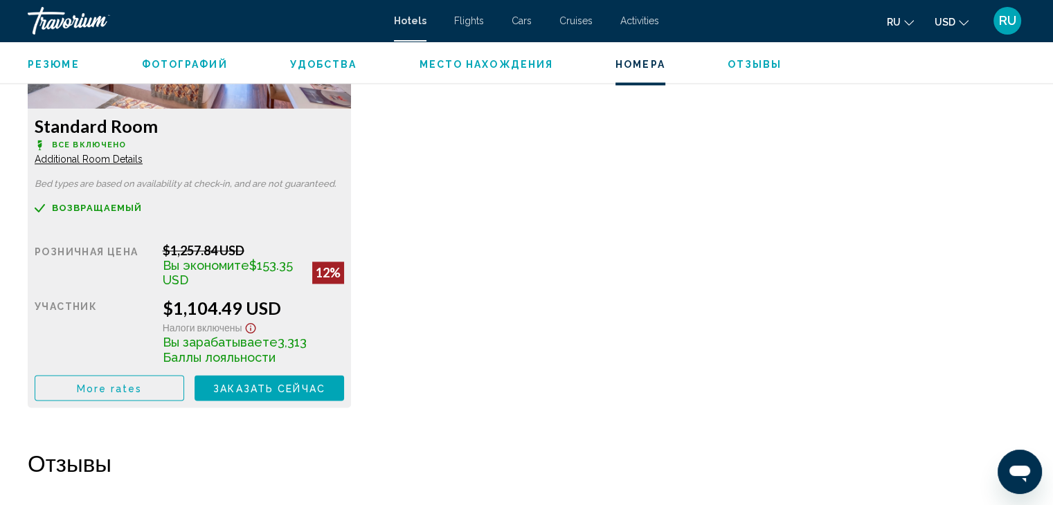
scroll to position [2017, 0]
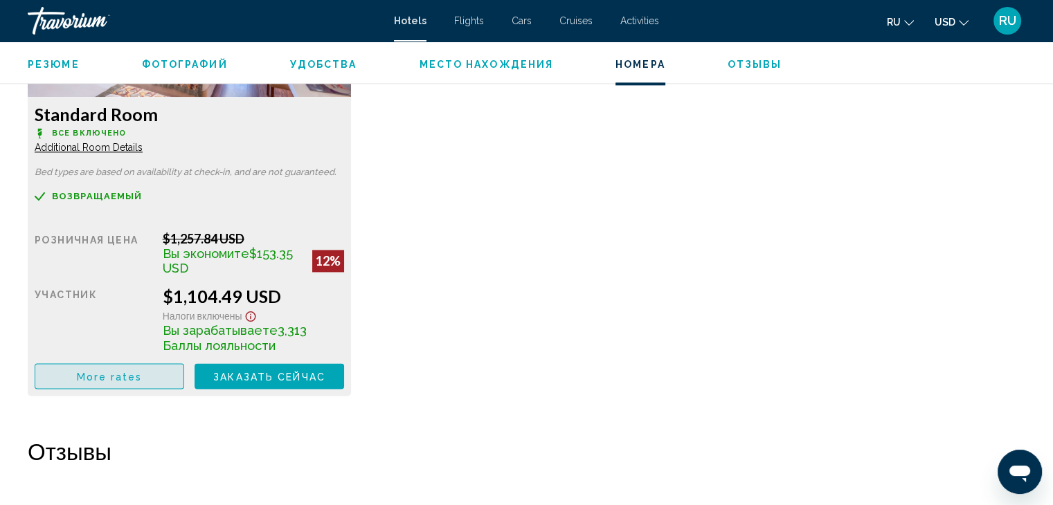
click at [73, 383] on button "More rates" at bounding box center [110, 376] width 150 height 26
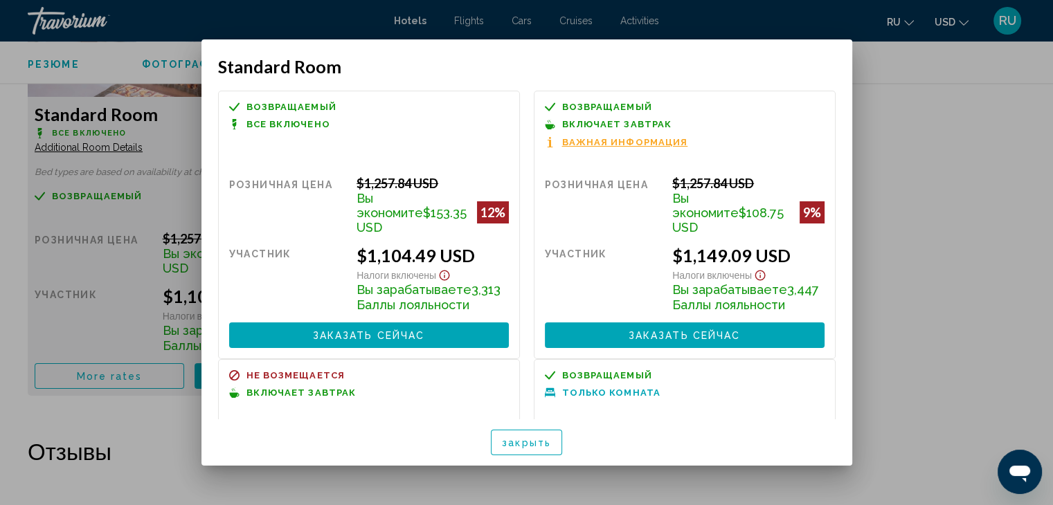
drag, startPoint x: 890, startPoint y: 143, endPoint x: 577, endPoint y: 109, distance: 314.1
click at [577, 109] on div "Standard Room возвращаемый Не возмещается Не возмещается Все включено Розничная…" at bounding box center [526, 252] width 1053 height 505
click at [933, 105] on div at bounding box center [526, 252] width 1053 height 505
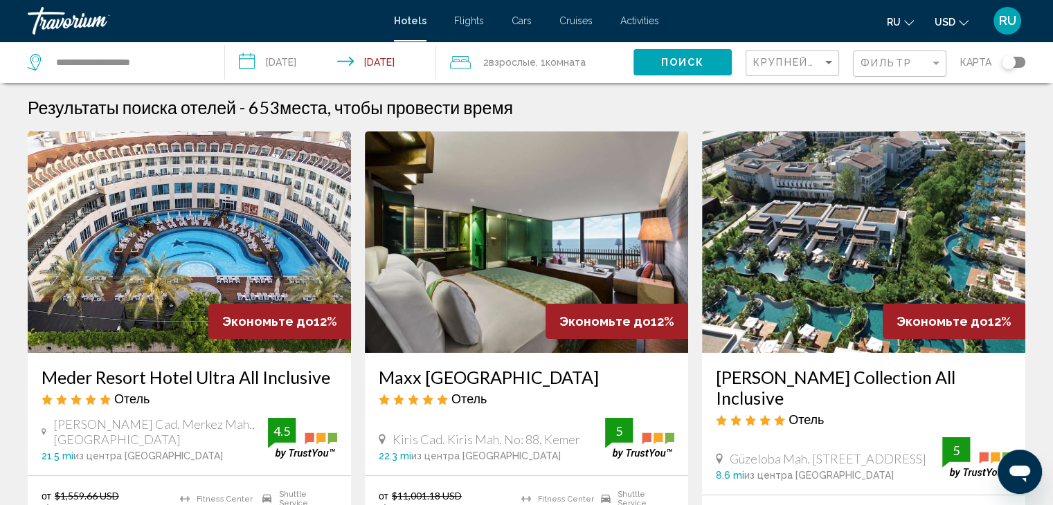
drag, startPoint x: 1050, startPoint y: 78, endPoint x: 1054, endPoint y: 87, distance: 9.9
click at [1053, 87] on html "**********" at bounding box center [526, 252] width 1053 height 505
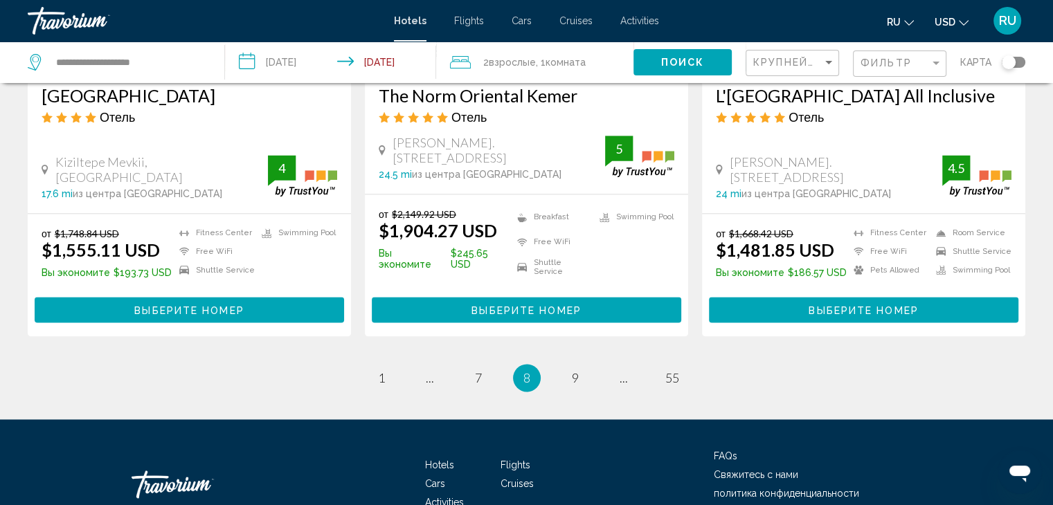
scroll to position [1871, 0]
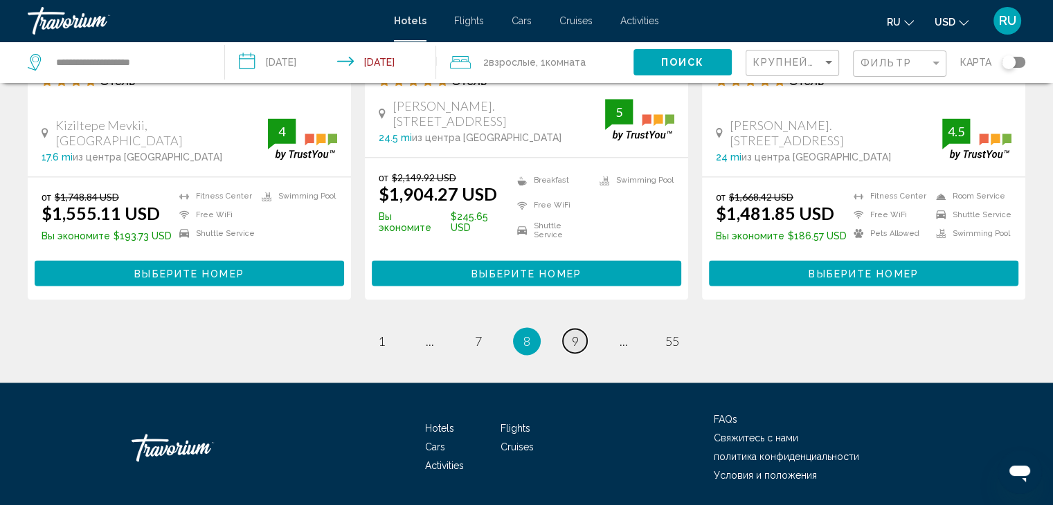
click at [584, 329] on link "page 9" at bounding box center [575, 341] width 24 height 24
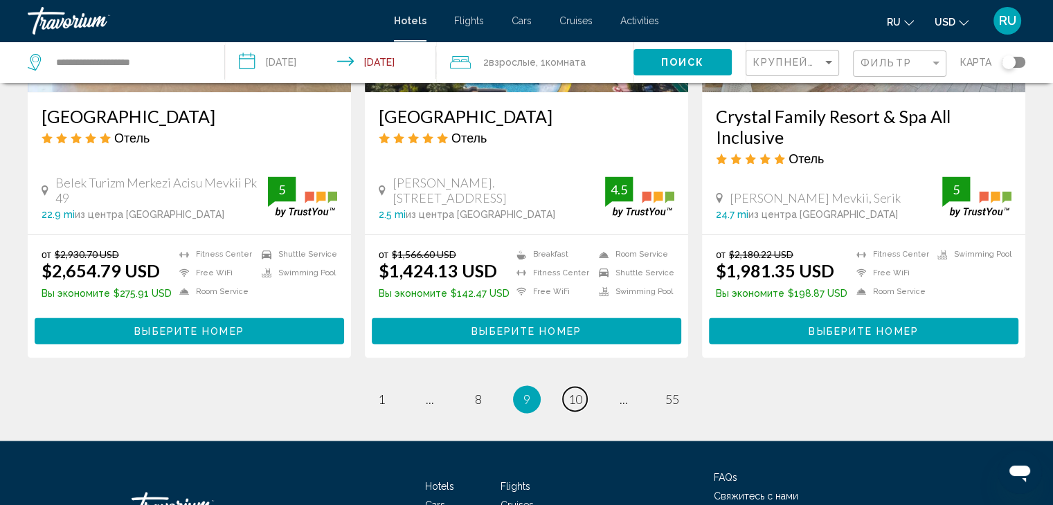
scroll to position [1797, 0]
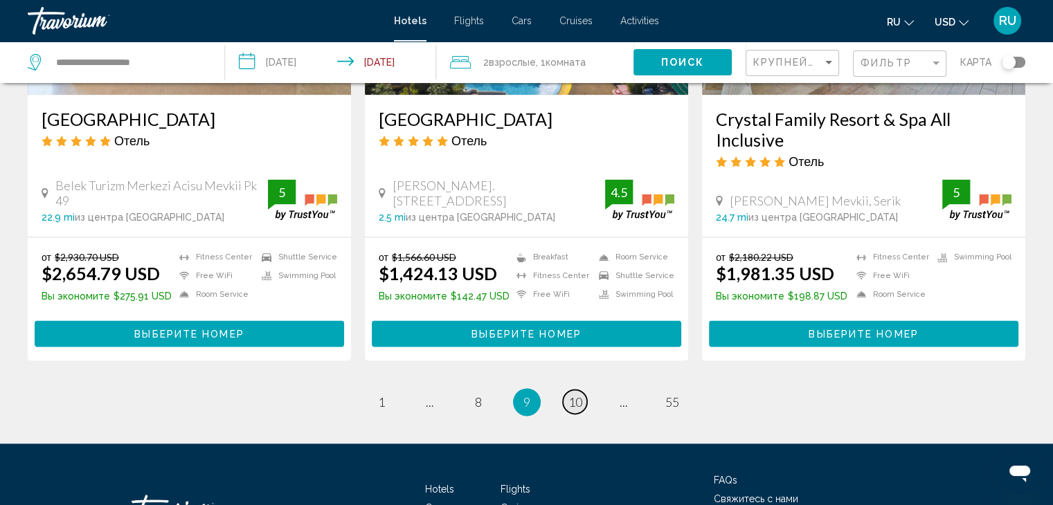
click at [583, 390] on link "page 10" at bounding box center [575, 402] width 24 height 24
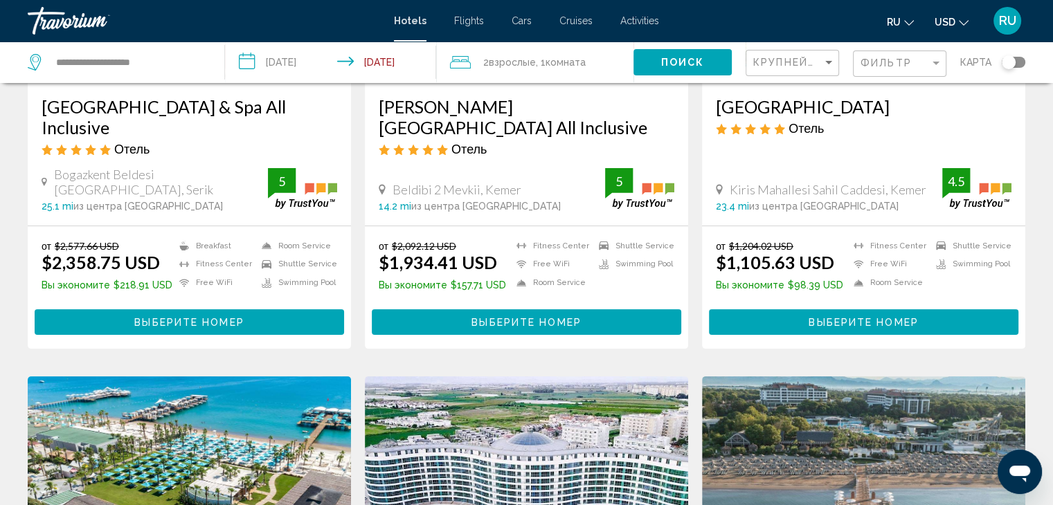
scroll to position [279, 0]
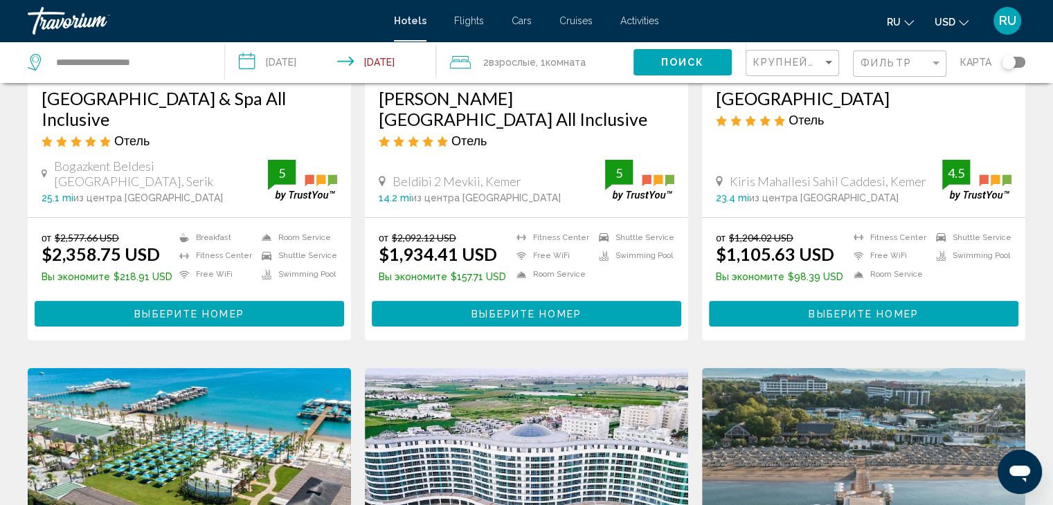
click at [868, 309] on span "Выберите номер" at bounding box center [863, 314] width 109 height 11
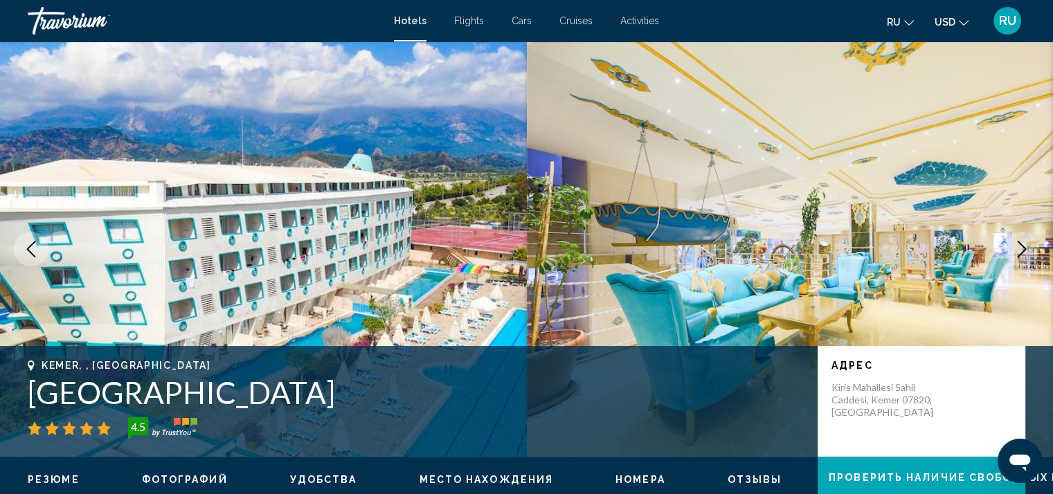
click at [1021, 239] on button "Next image" at bounding box center [1022, 249] width 35 height 35
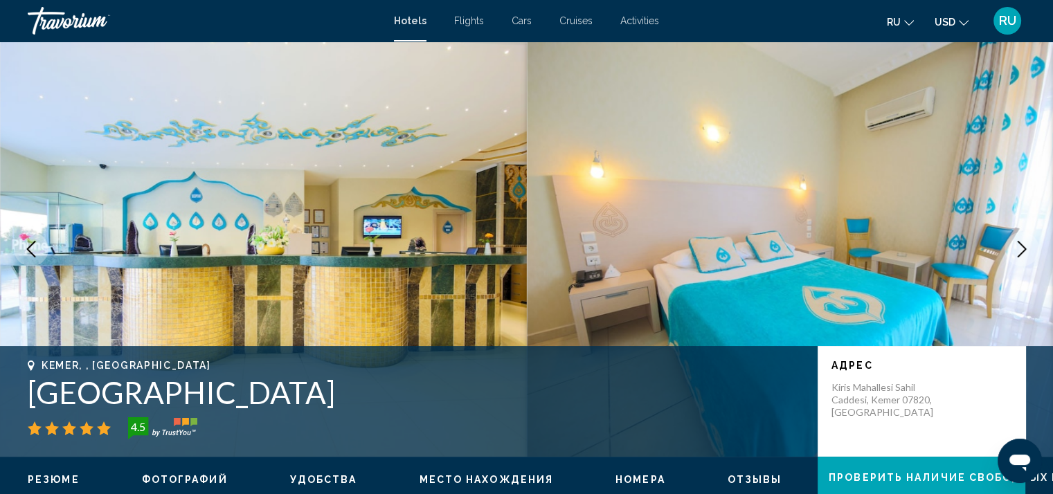
click at [1021, 239] on button "Next image" at bounding box center [1022, 249] width 35 height 35
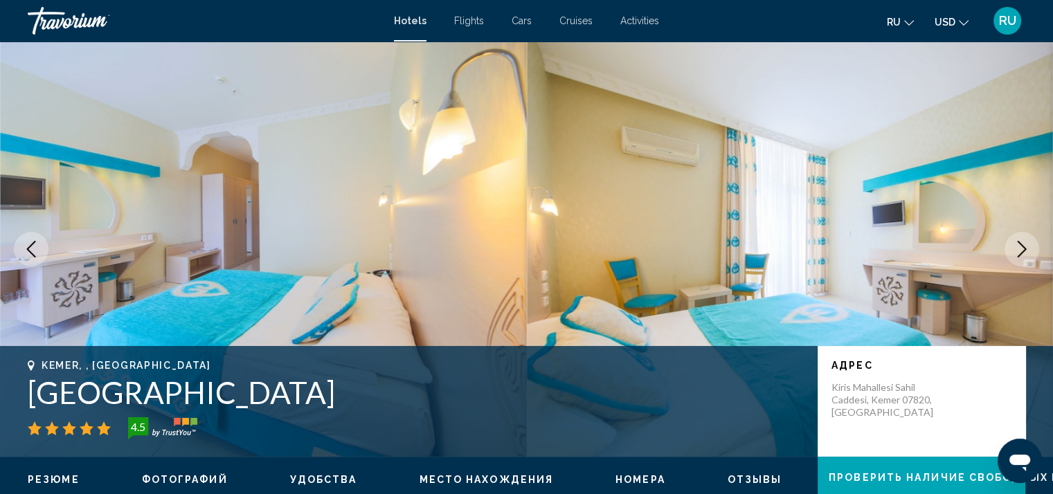
click at [1021, 239] on button "Next image" at bounding box center [1022, 249] width 35 height 35
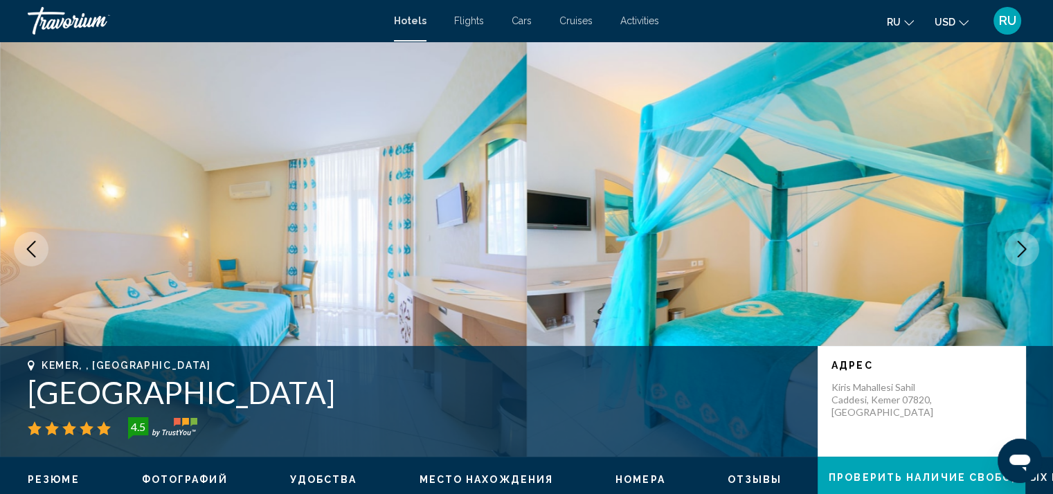
click at [1021, 239] on button "Next image" at bounding box center [1022, 249] width 35 height 35
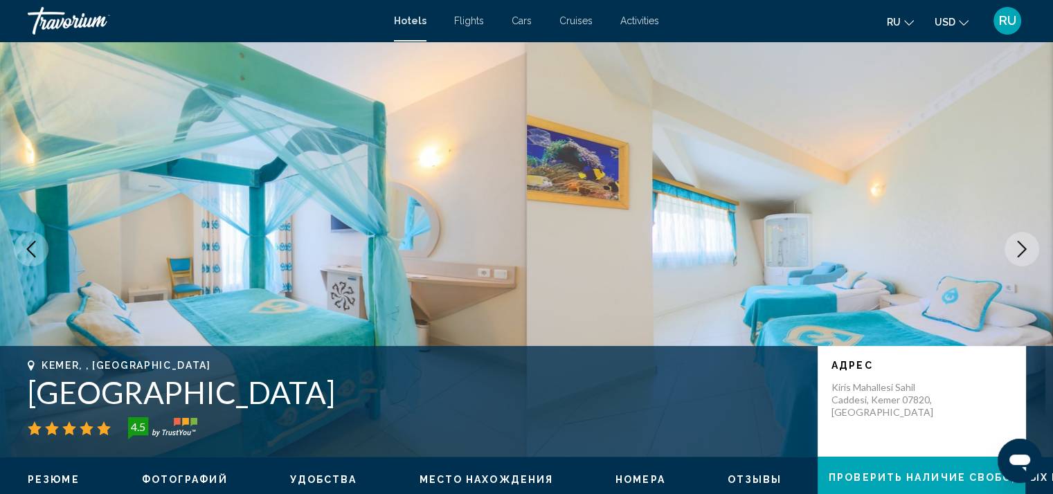
click at [1021, 239] on button "Next image" at bounding box center [1022, 249] width 35 height 35
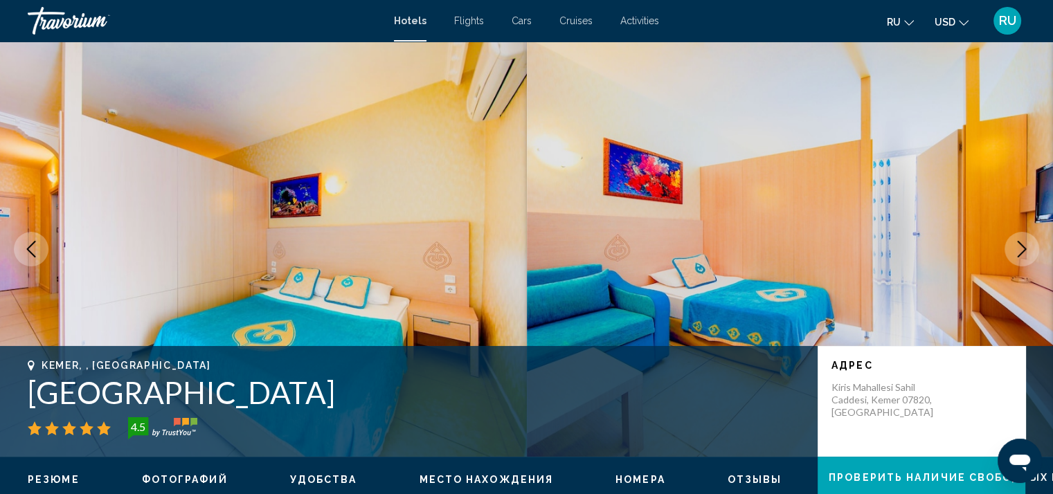
click at [1021, 239] on button "Next image" at bounding box center [1022, 249] width 35 height 35
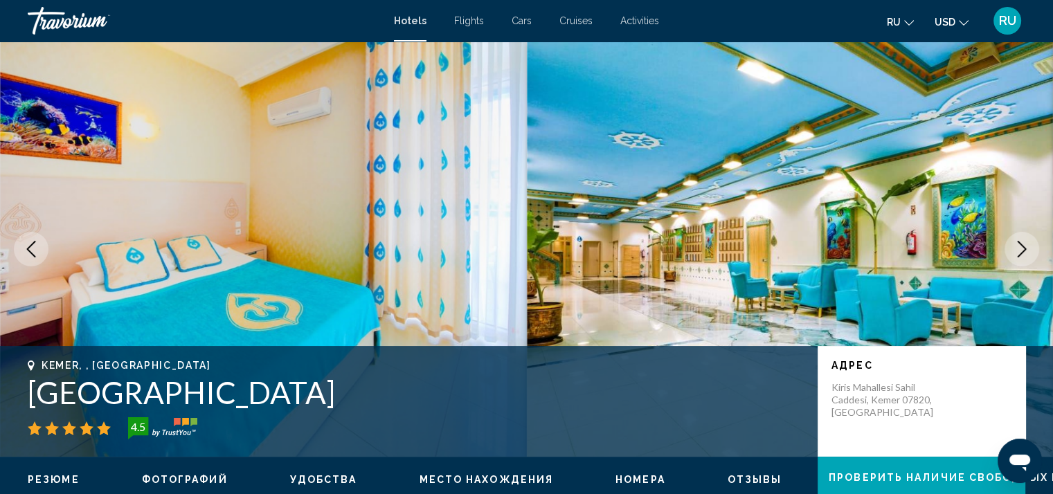
click at [1021, 239] on button "Next image" at bounding box center [1022, 249] width 35 height 35
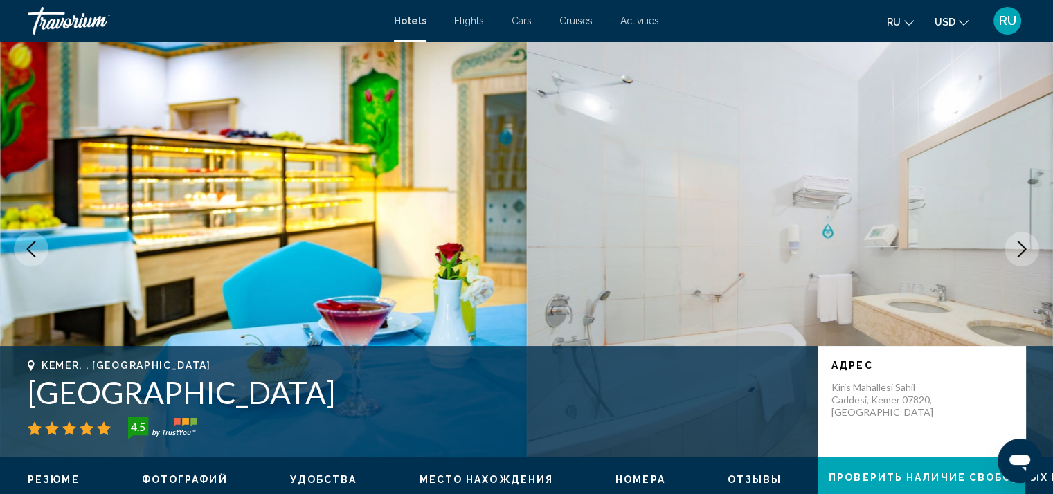
click at [1021, 239] on button "Next image" at bounding box center [1022, 249] width 35 height 35
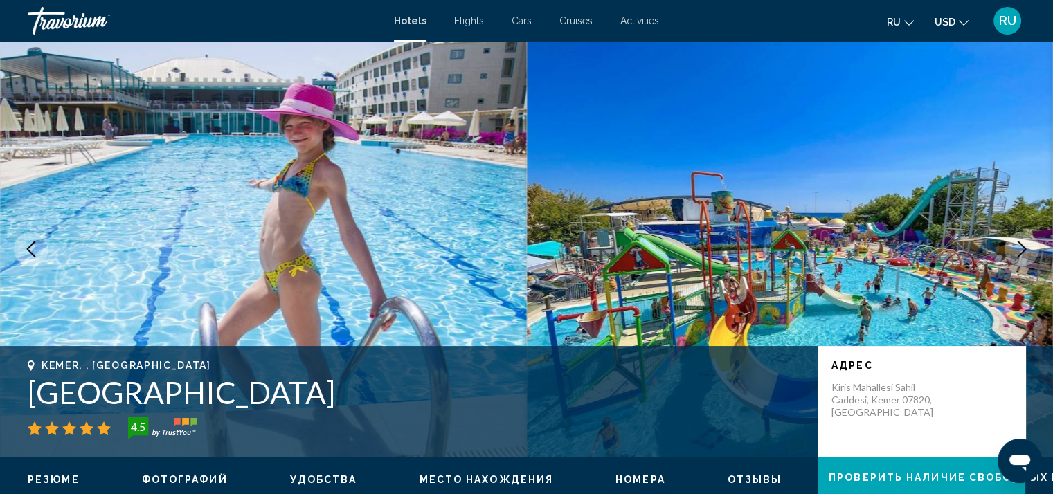
click at [1021, 239] on button "Next image" at bounding box center [1022, 249] width 35 height 35
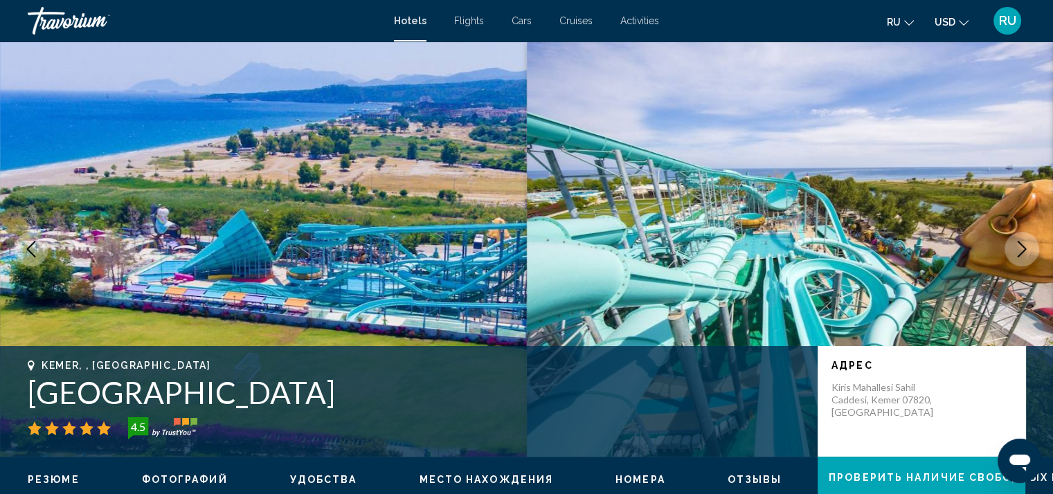
click at [1021, 239] on button "Next image" at bounding box center [1022, 249] width 35 height 35
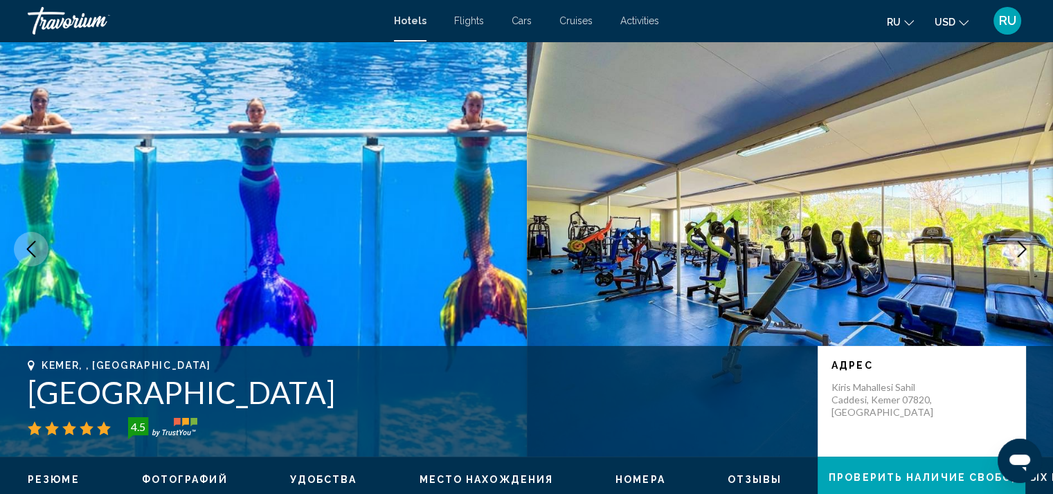
click at [1021, 239] on button "Next image" at bounding box center [1022, 249] width 35 height 35
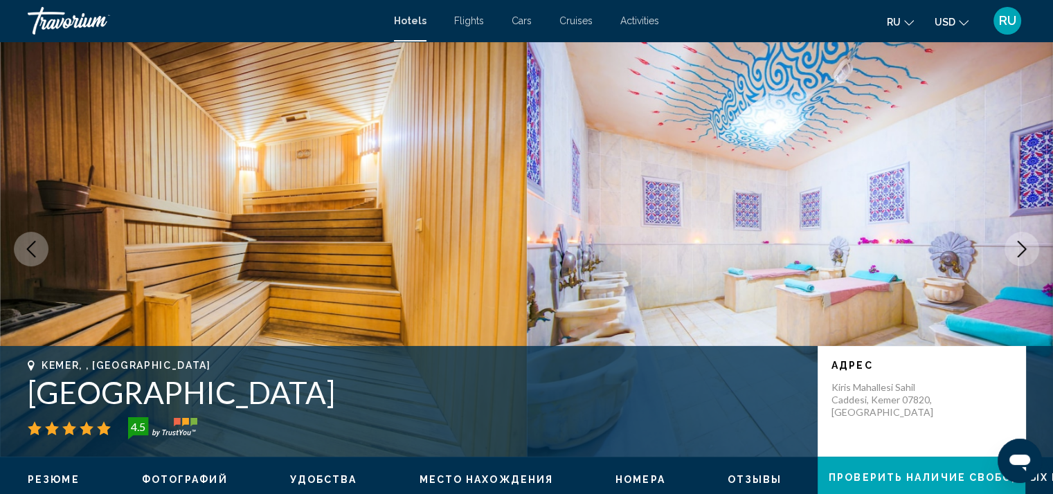
click at [21, 261] on button "Previous image" at bounding box center [31, 249] width 35 height 35
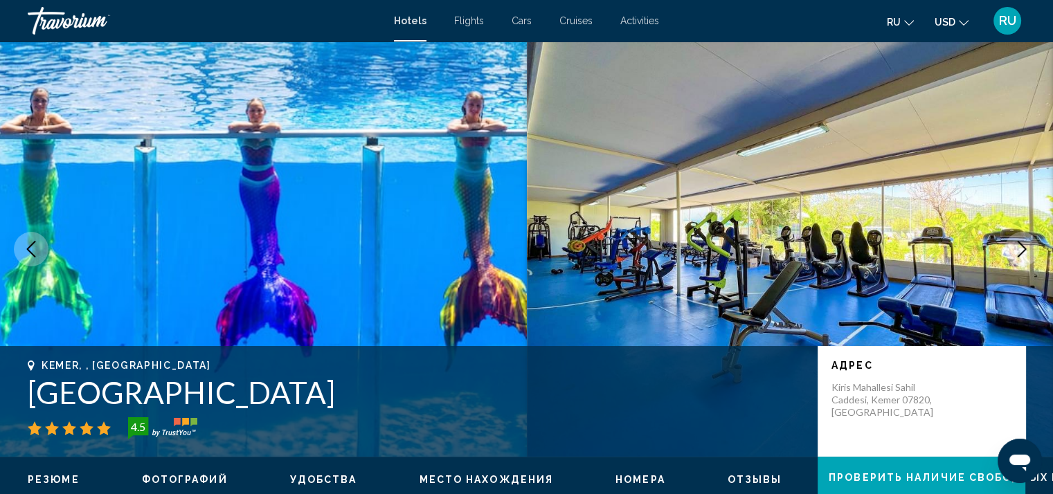
click at [1025, 247] on icon "Next image" at bounding box center [1022, 249] width 17 height 17
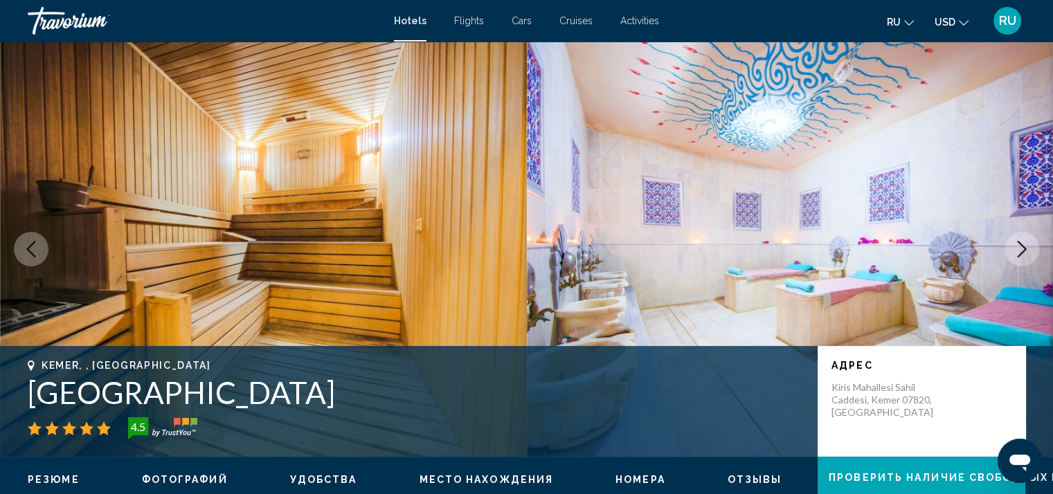
click at [1025, 247] on icon "Next image" at bounding box center [1022, 249] width 17 height 17
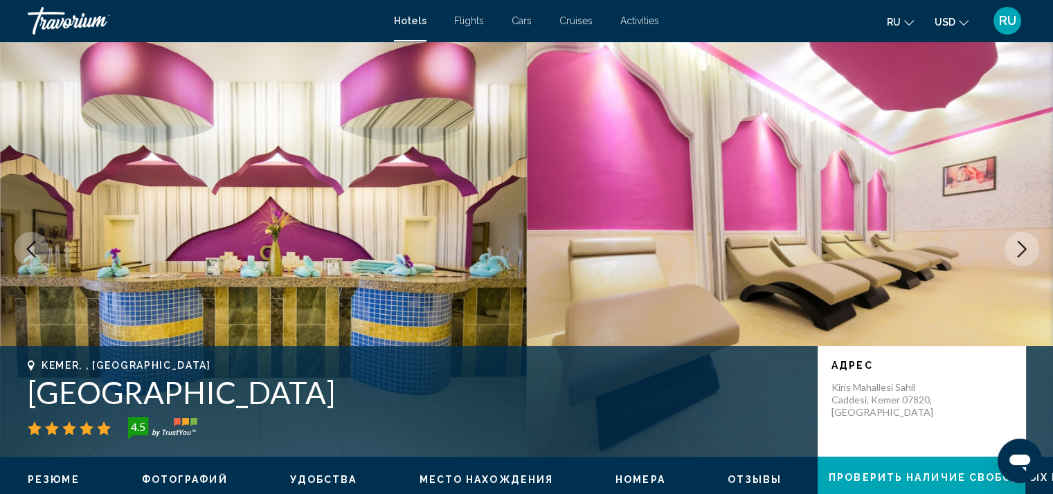
click at [1025, 247] on icon "Next image" at bounding box center [1022, 249] width 17 height 17
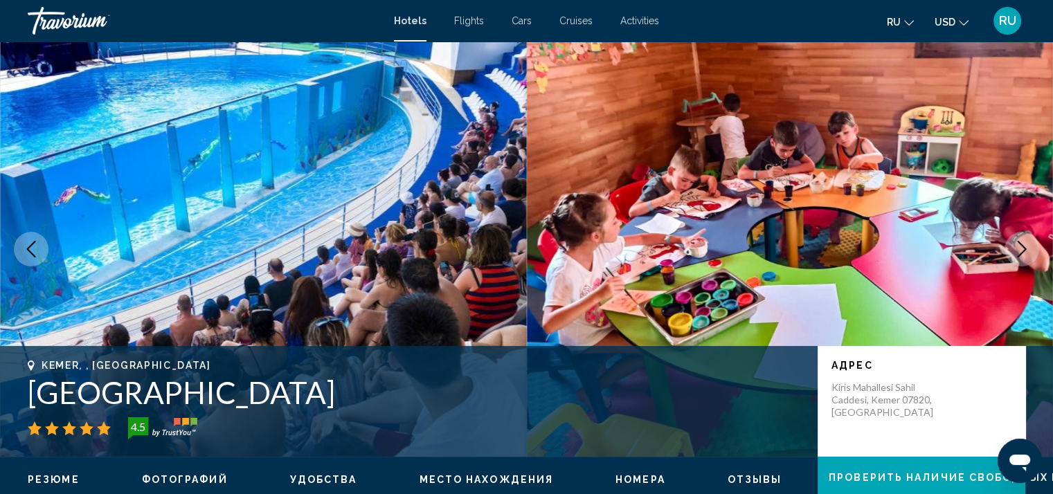
click at [1025, 247] on icon "Next image" at bounding box center [1022, 249] width 17 height 17
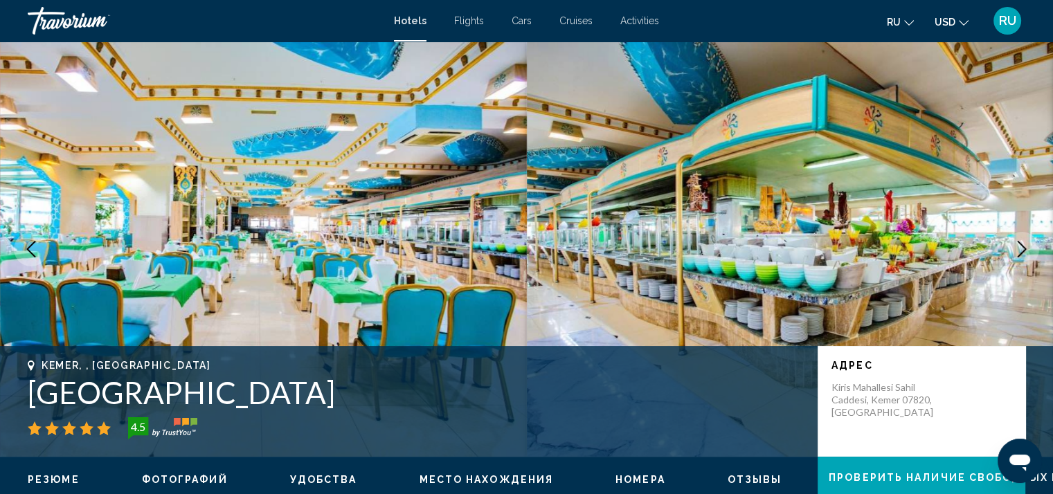
click at [41, 243] on button "Previous image" at bounding box center [31, 249] width 35 height 35
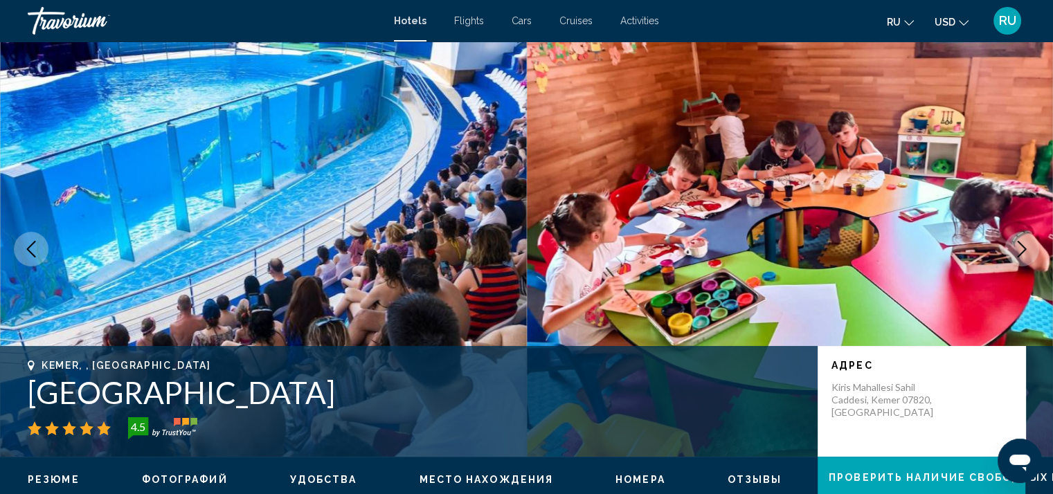
click at [1014, 240] on button "Next image" at bounding box center [1022, 249] width 35 height 35
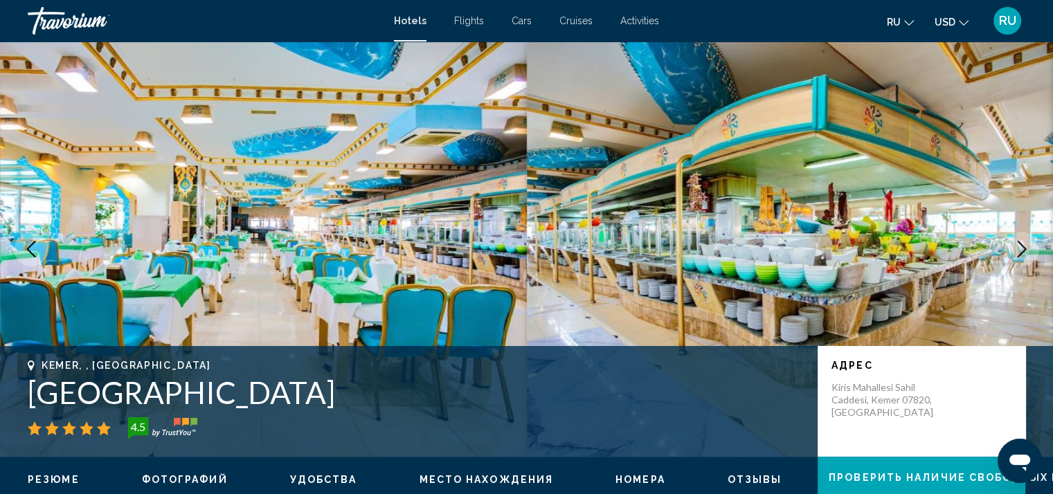
click at [1014, 240] on button "Next image" at bounding box center [1022, 249] width 35 height 35
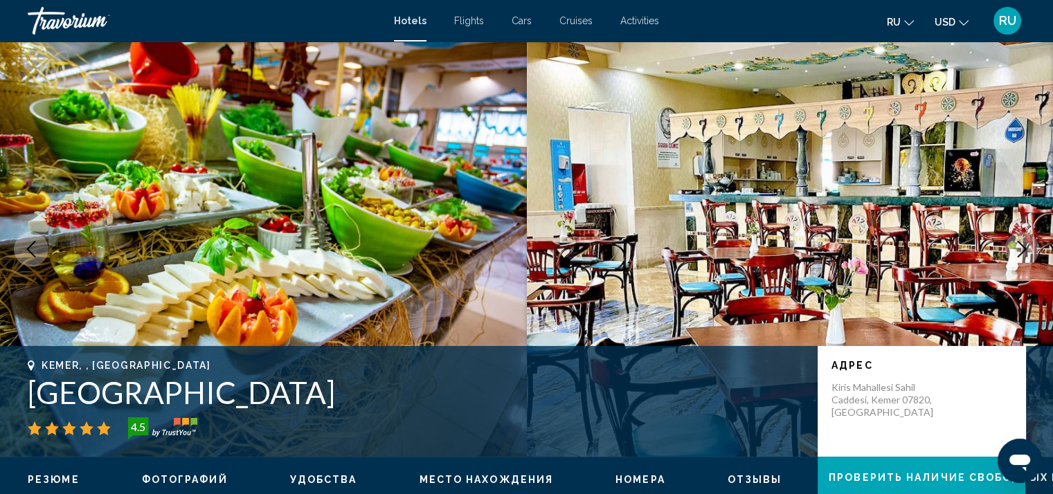
click at [1014, 240] on button "Next image" at bounding box center [1022, 249] width 35 height 35
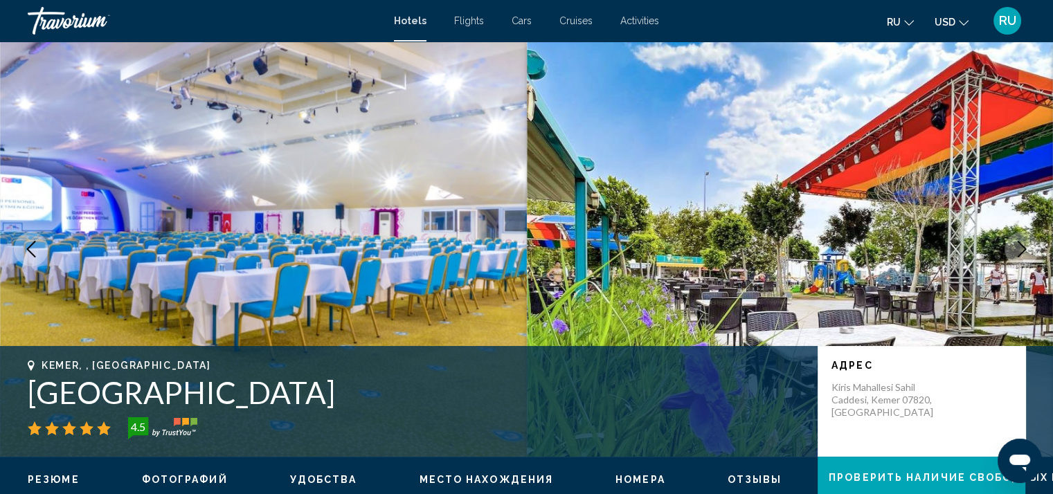
click at [1014, 240] on button "Next image" at bounding box center [1022, 249] width 35 height 35
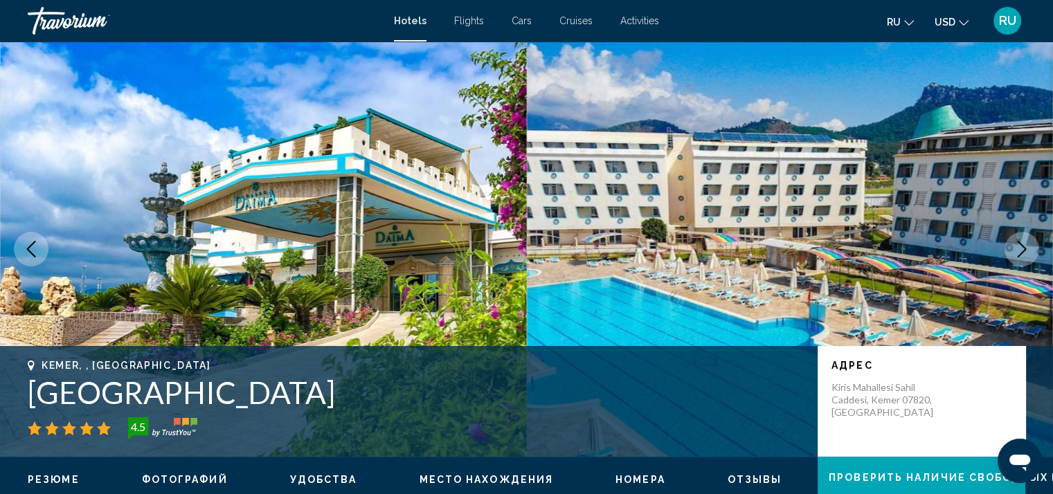
click at [1014, 240] on button "Next image" at bounding box center [1022, 249] width 35 height 35
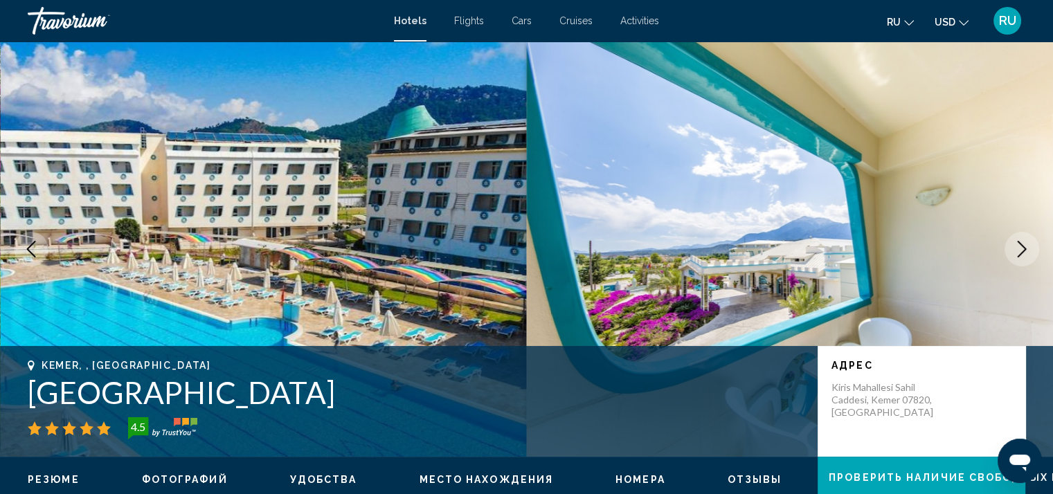
click at [1014, 240] on button "Next image" at bounding box center [1022, 249] width 35 height 35
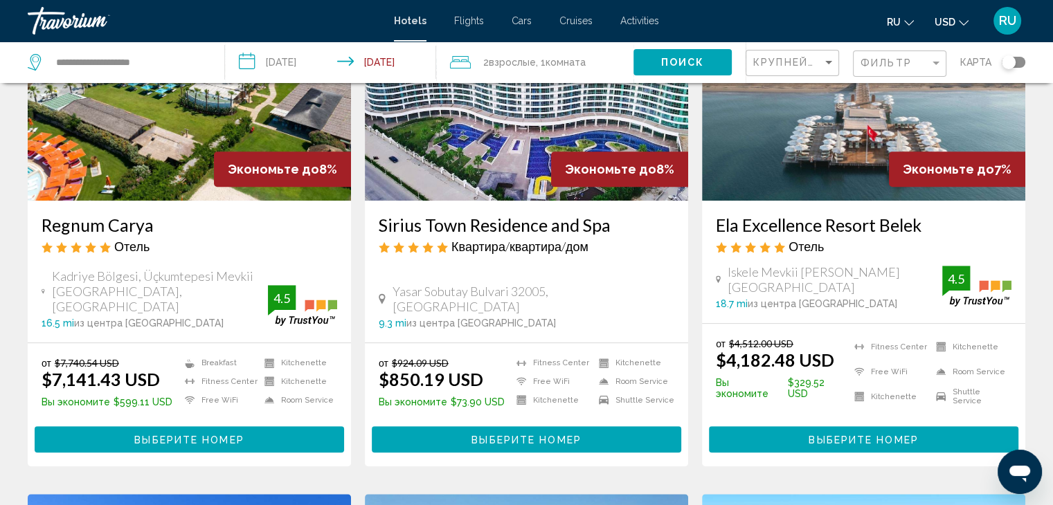
scroll to position [671, 0]
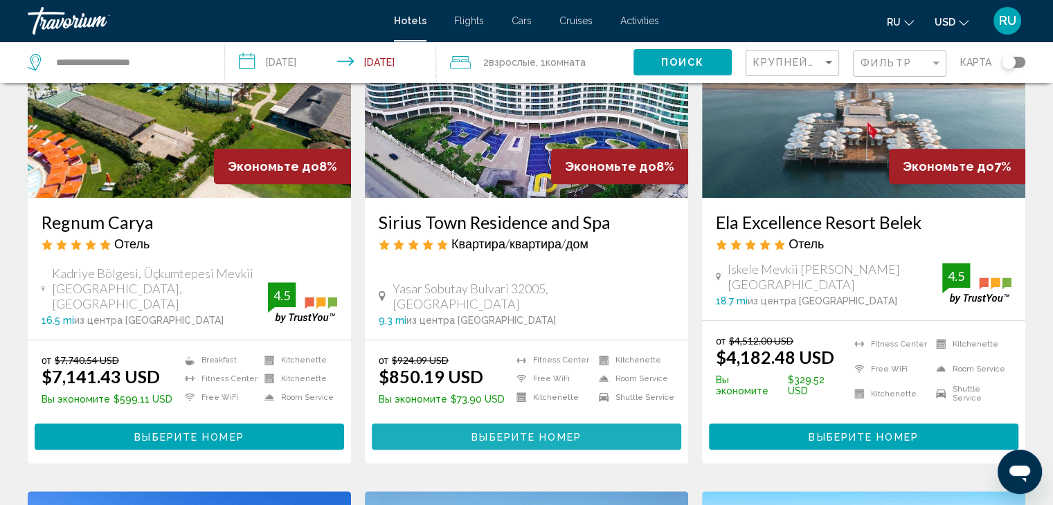
click at [549, 432] on span "Выберите номер" at bounding box center [525, 437] width 109 height 11
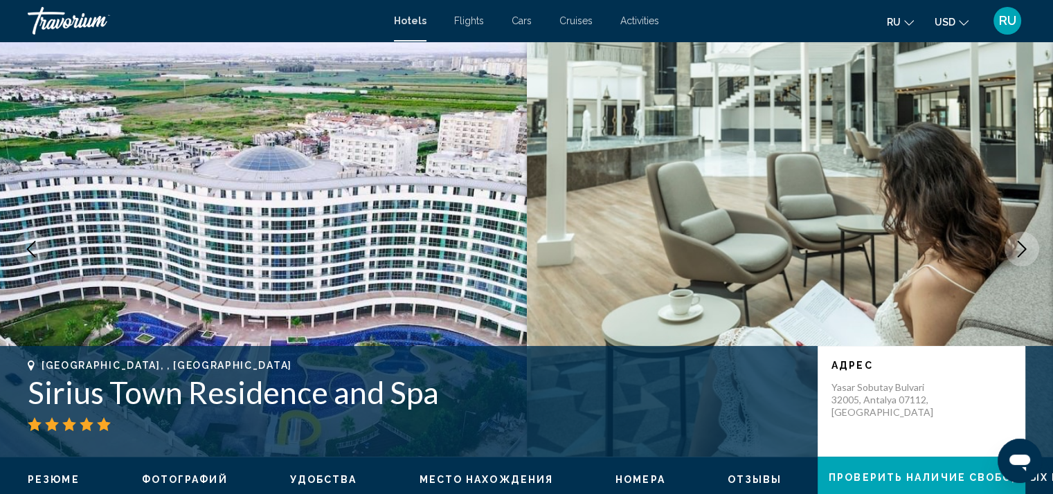
click at [1025, 237] on button "Next image" at bounding box center [1022, 249] width 35 height 35
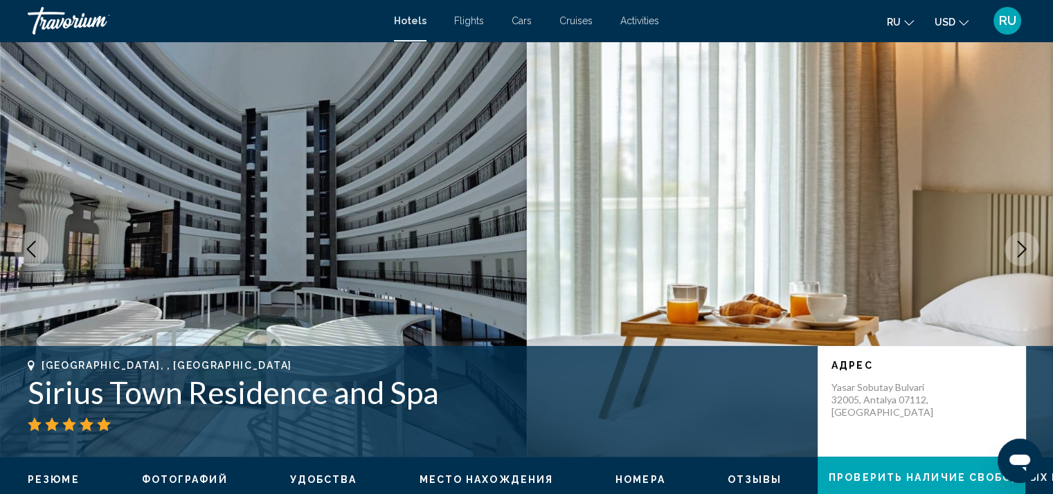
click at [1025, 237] on button "Next image" at bounding box center [1022, 249] width 35 height 35
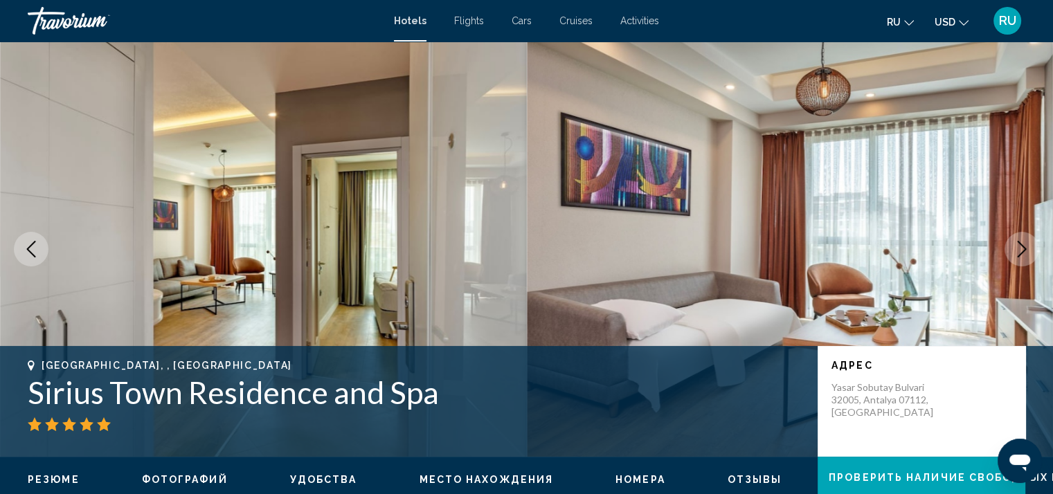
click at [1025, 237] on button "Next image" at bounding box center [1022, 249] width 35 height 35
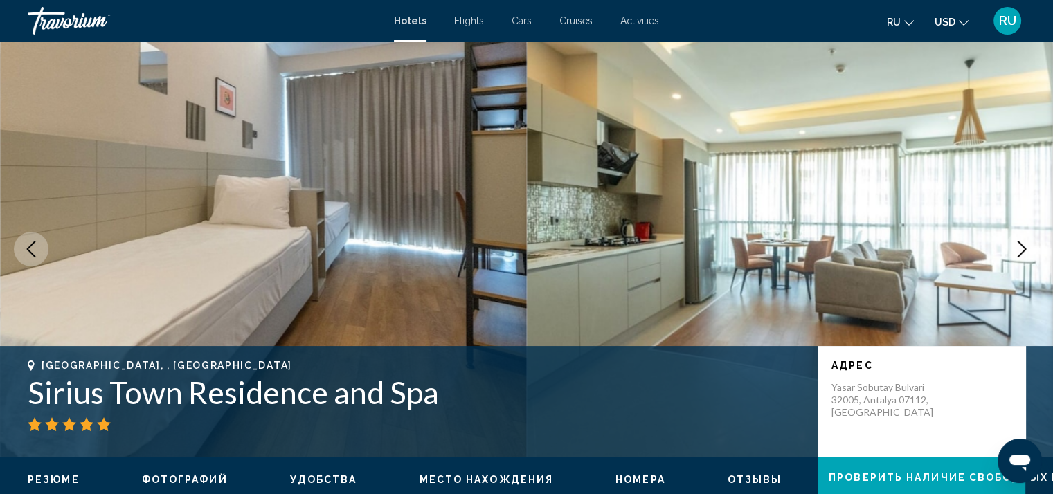
click at [1025, 237] on button "Next image" at bounding box center [1022, 249] width 35 height 35
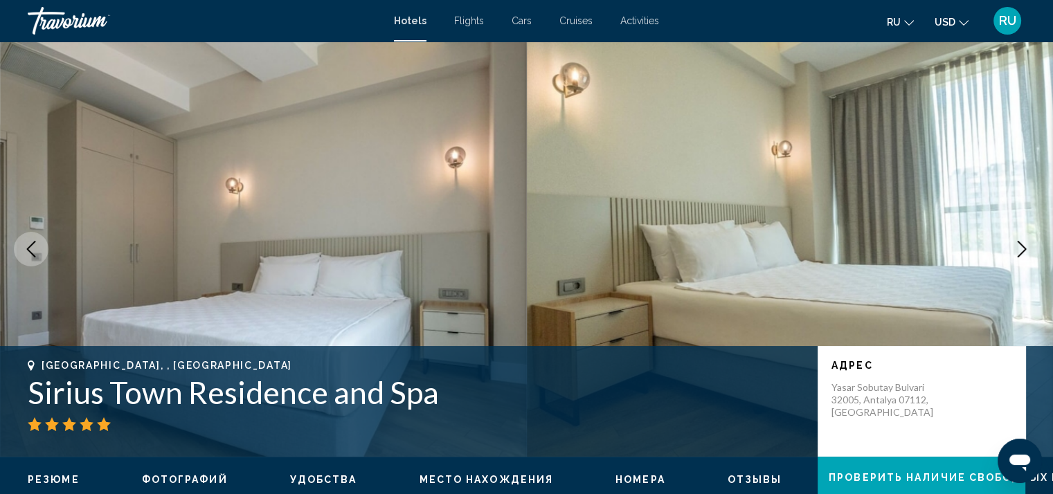
click at [1025, 237] on button "Next image" at bounding box center [1022, 249] width 35 height 35
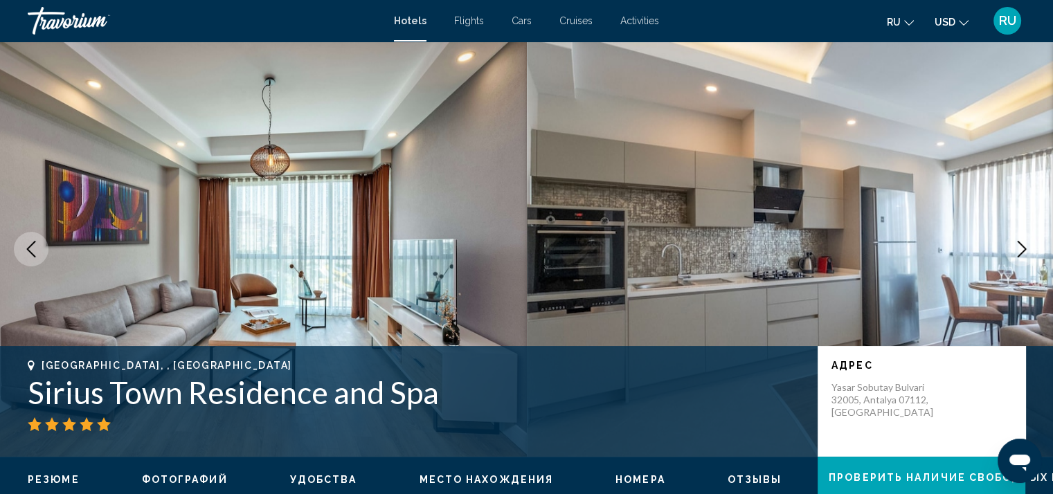
click at [1025, 237] on button "Next image" at bounding box center [1022, 249] width 35 height 35
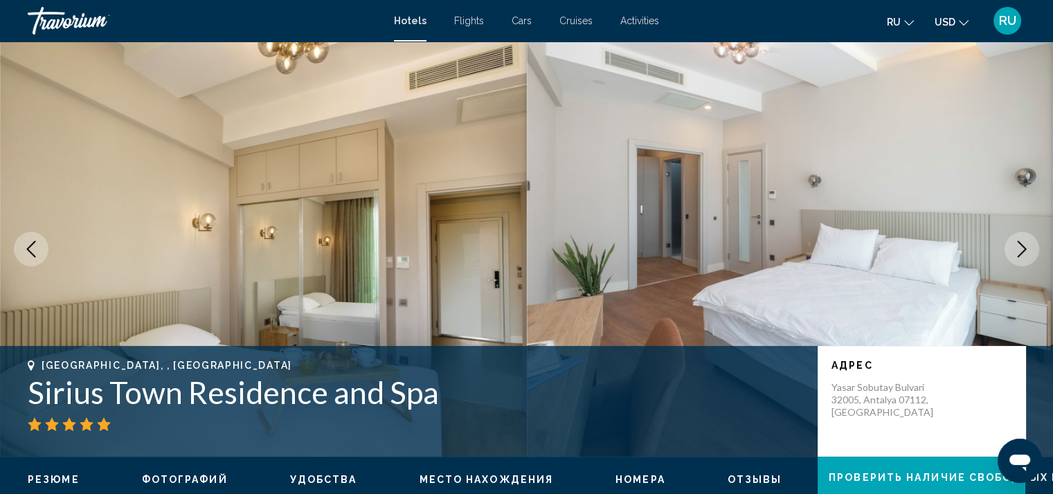
click at [1025, 237] on button "Next image" at bounding box center [1022, 249] width 35 height 35
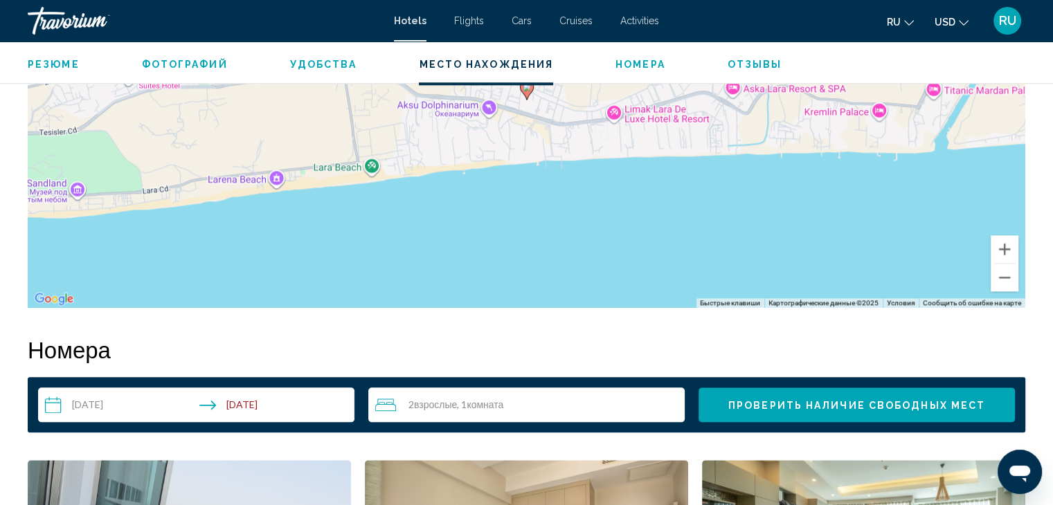
scroll to position [1474, 0]
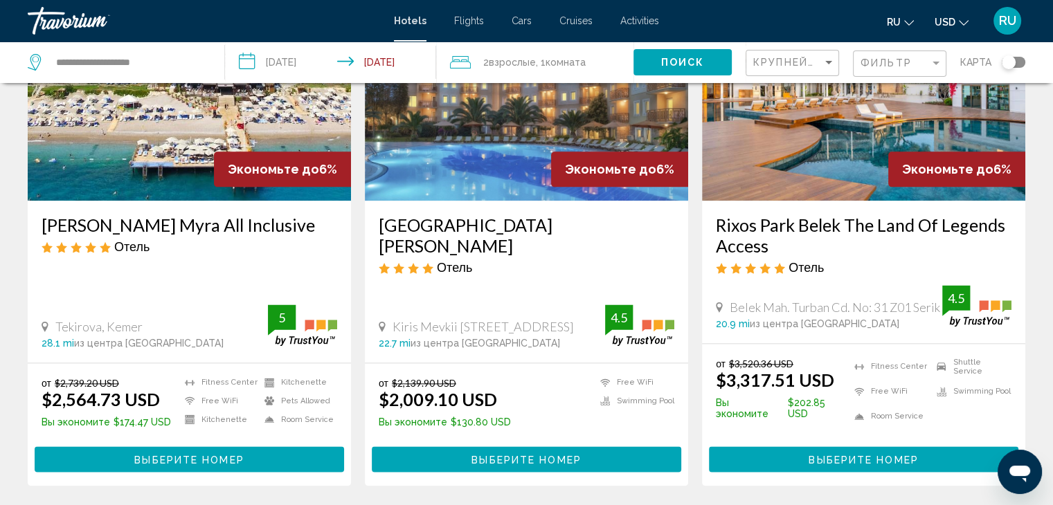
scroll to position [1871, 0]
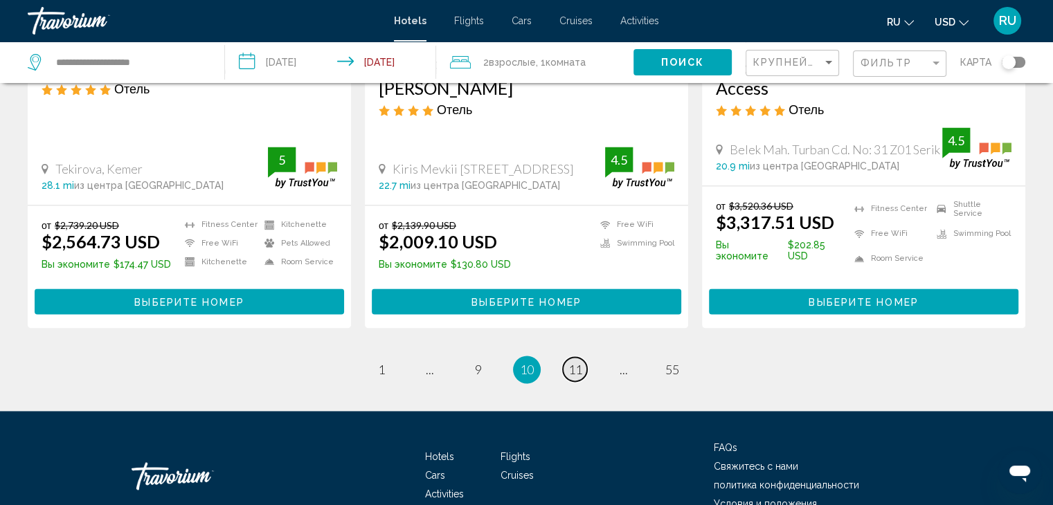
click at [571, 362] on span "11" at bounding box center [575, 369] width 14 height 15
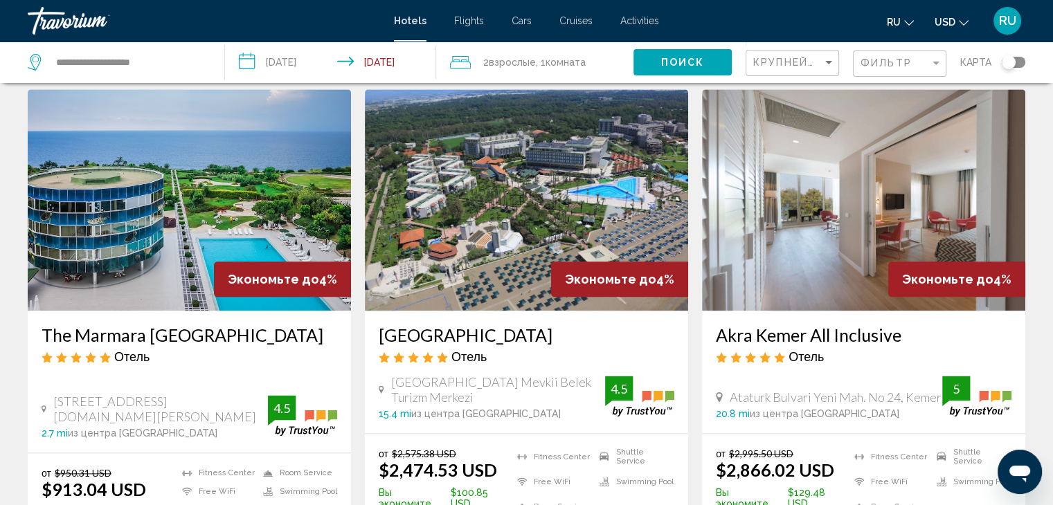
scroll to position [1603, 0]
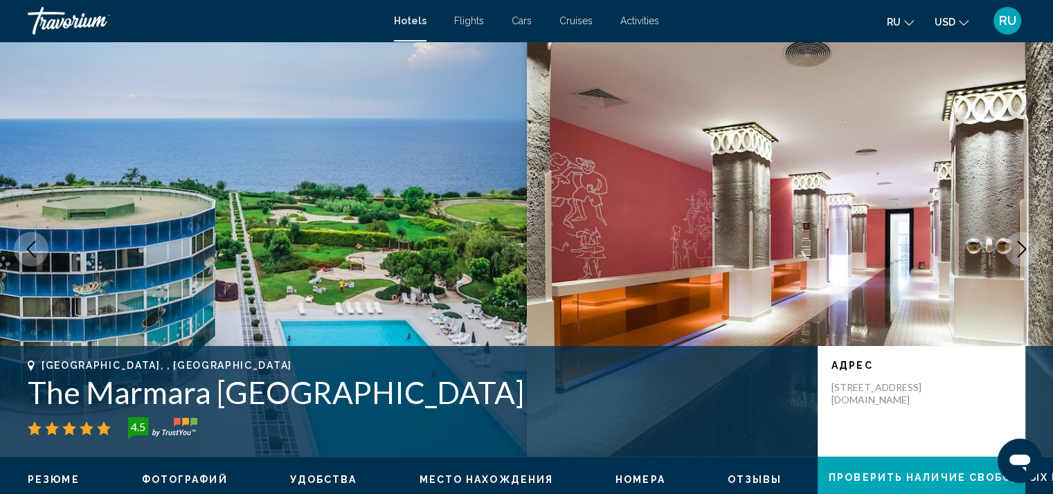
click at [1023, 249] on icon "Next image" at bounding box center [1022, 249] width 17 height 17
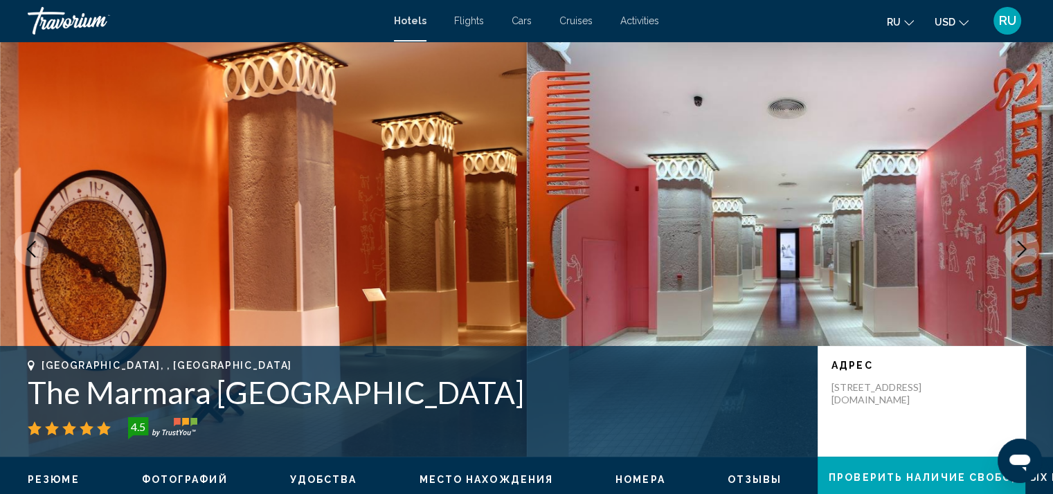
click at [1023, 249] on icon "Next image" at bounding box center [1022, 249] width 17 height 17
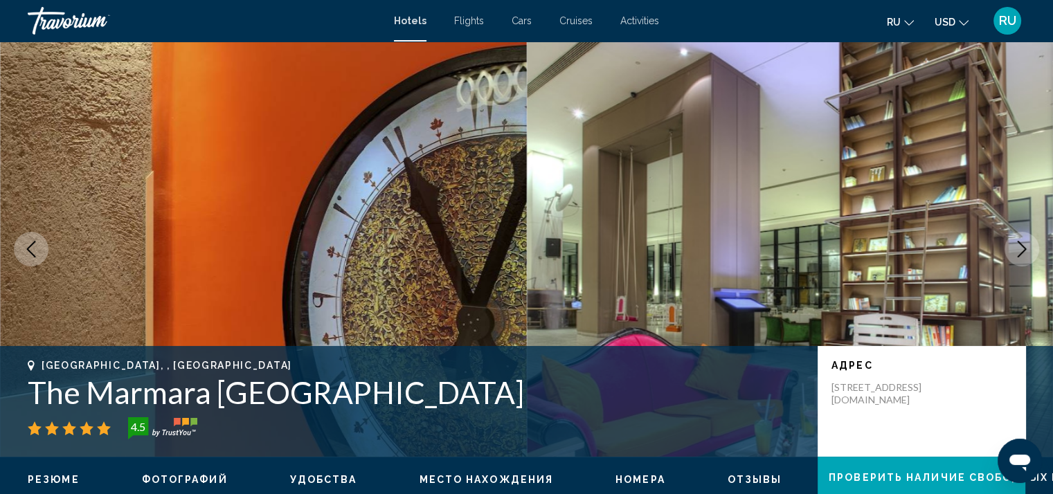
click at [1023, 249] on icon "Next image" at bounding box center [1022, 249] width 17 height 17
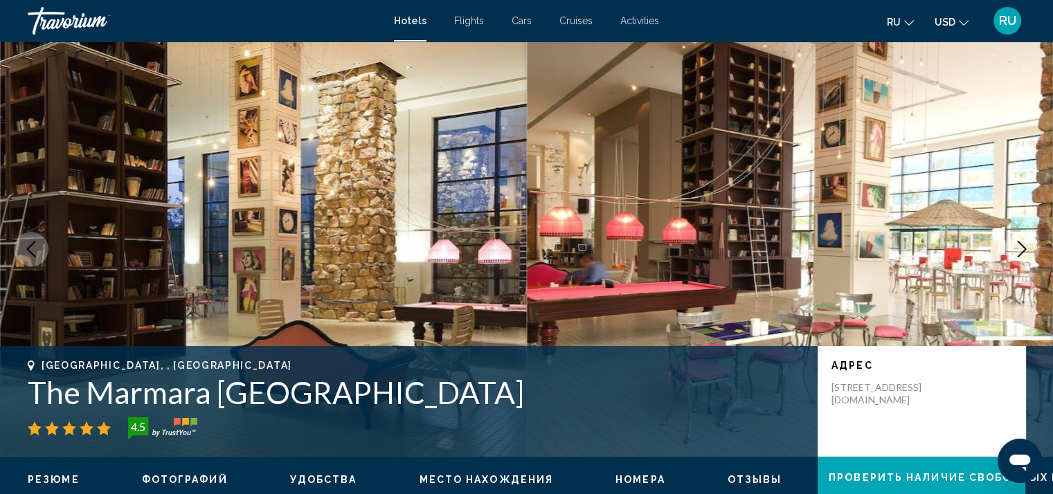
click at [1023, 249] on icon "Next image" at bounding box center [1022, 249] width 17 height 17
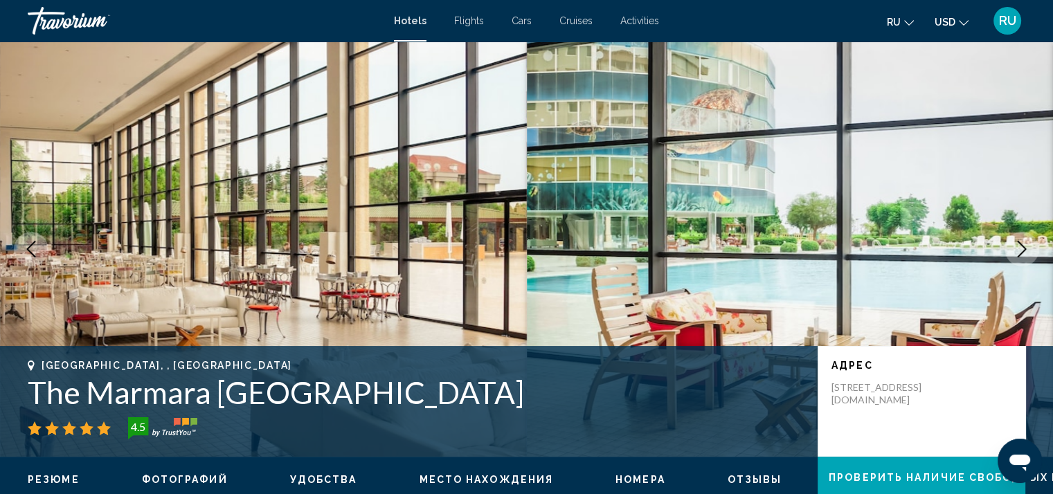
click at [1023, 249] on icon "Next image" at bounding box center [1022, 249] width 17 height 17
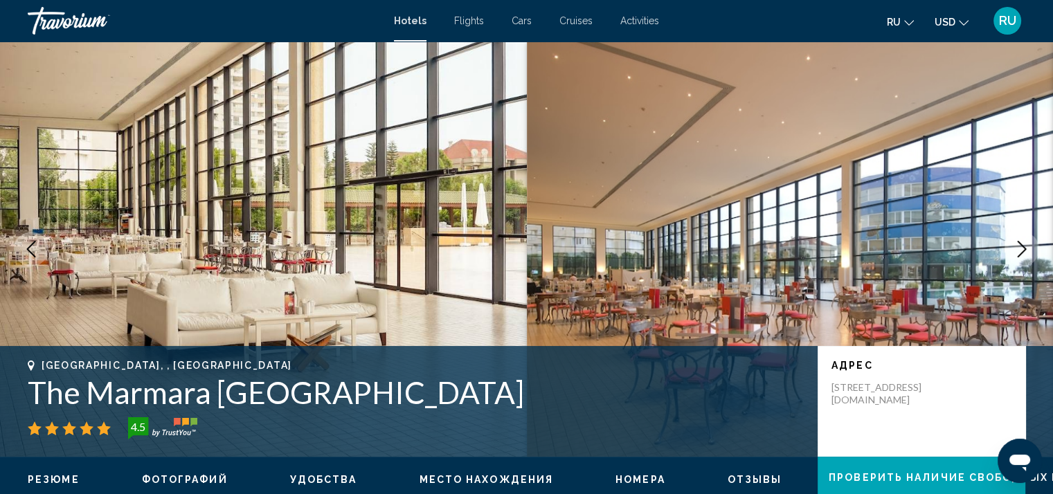
click at [1023, 249] on icon "Next image" at bounding box center [1022, 249] width 17 height 17
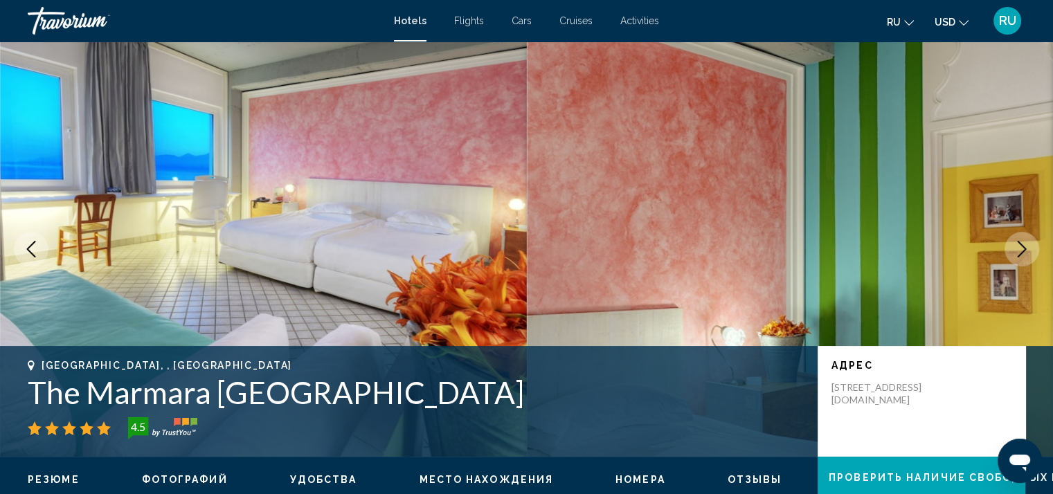
click at [1023, 249] on icon "Next image" at bounding box center [1022, 249] width 17 height 17
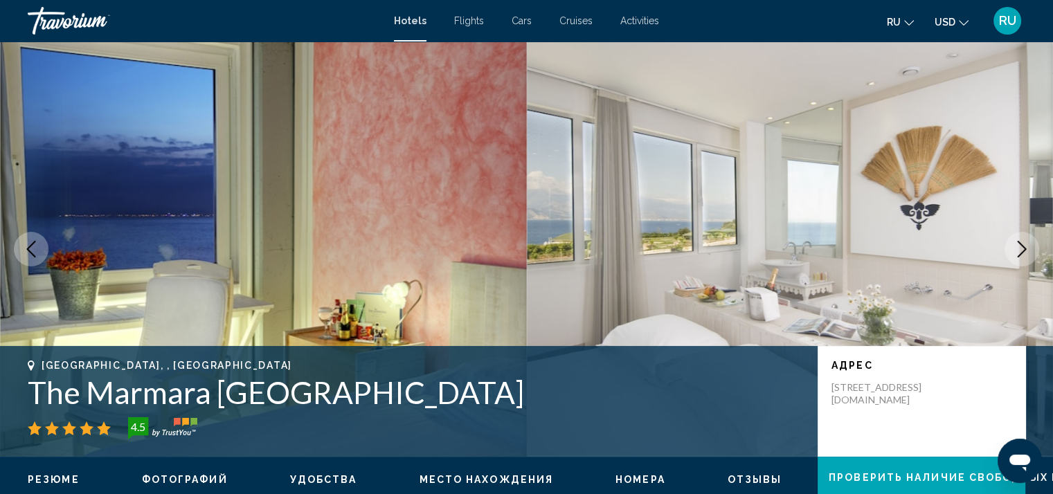
click at [1023, 249] on icon "Next image" at bounding box center [1022, 249] width 17 height 17
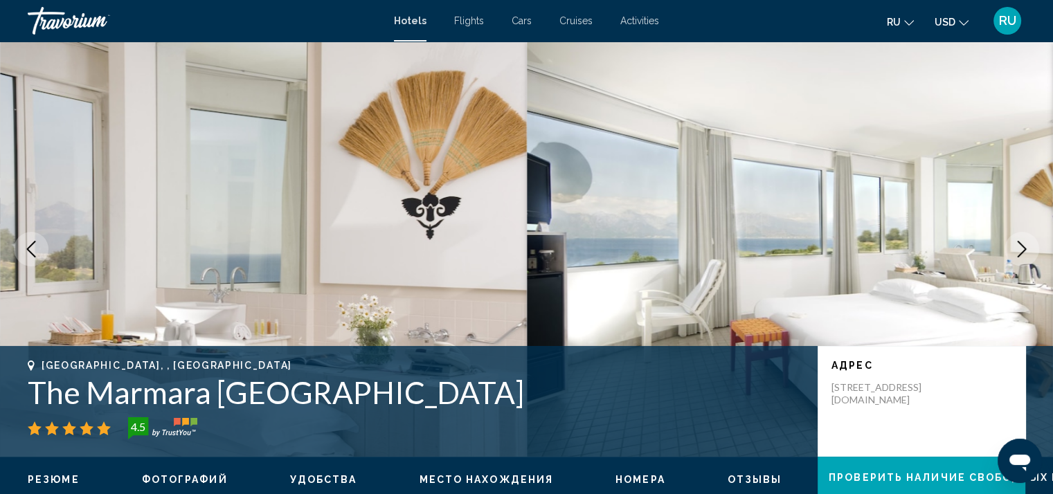
click at [1023, 249] on icon "Next image" at bounding box center [1022, 249] width 17 height 17
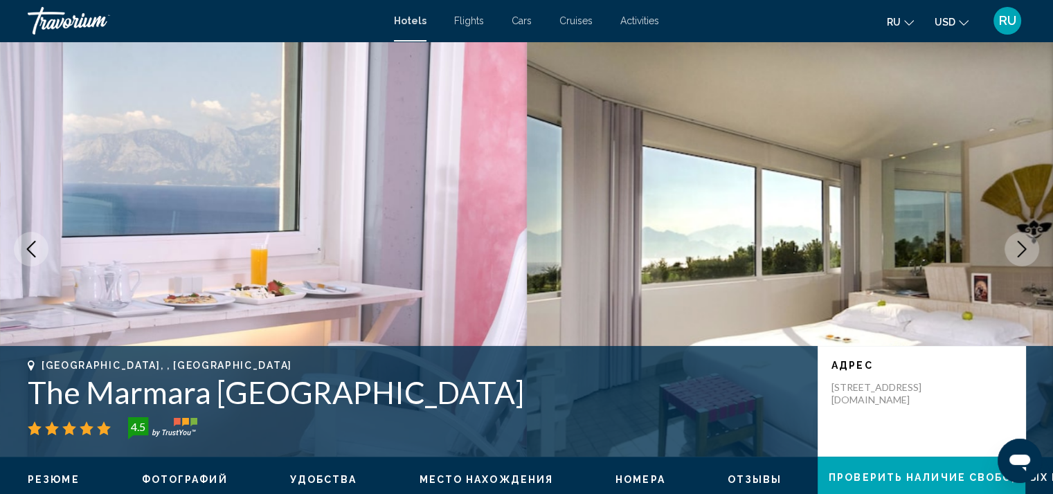
click at [1023, 249] on icon "Next image" at bounding box center [1022, 249] width 17 height 17
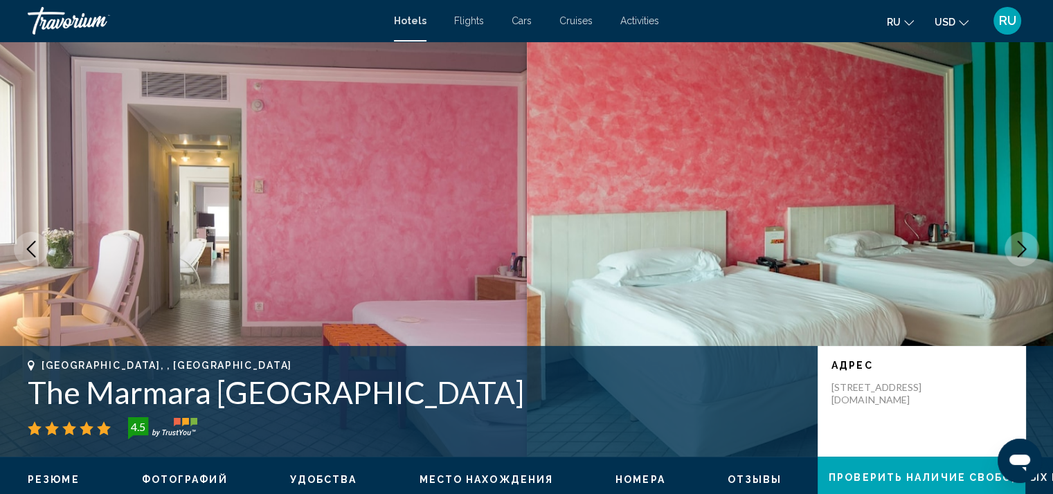
click at [1023, 249] on icon "Next image" at bounding box center [1022, 249] width 17 height 17
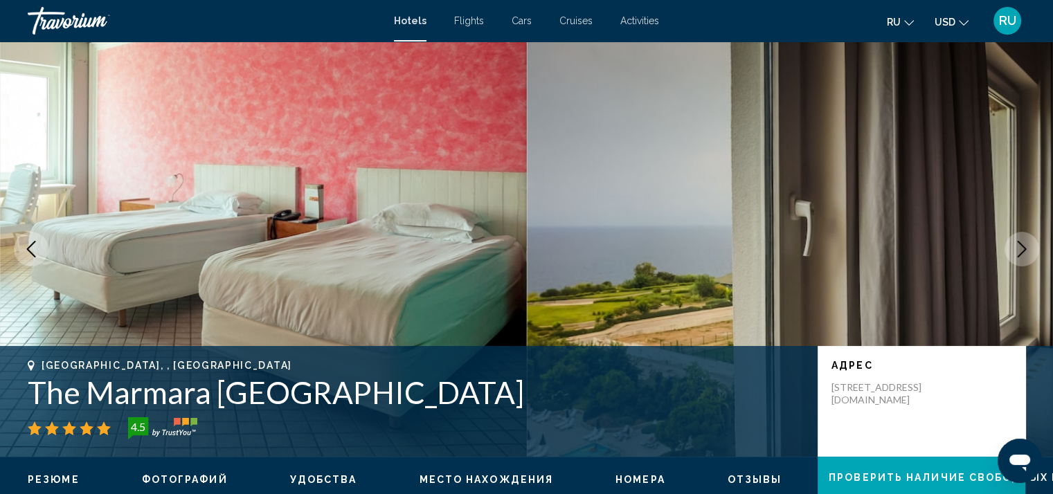
click at [1023, 249] on icon "Next image" at bounding box center [1022, 249] width 17 height 17
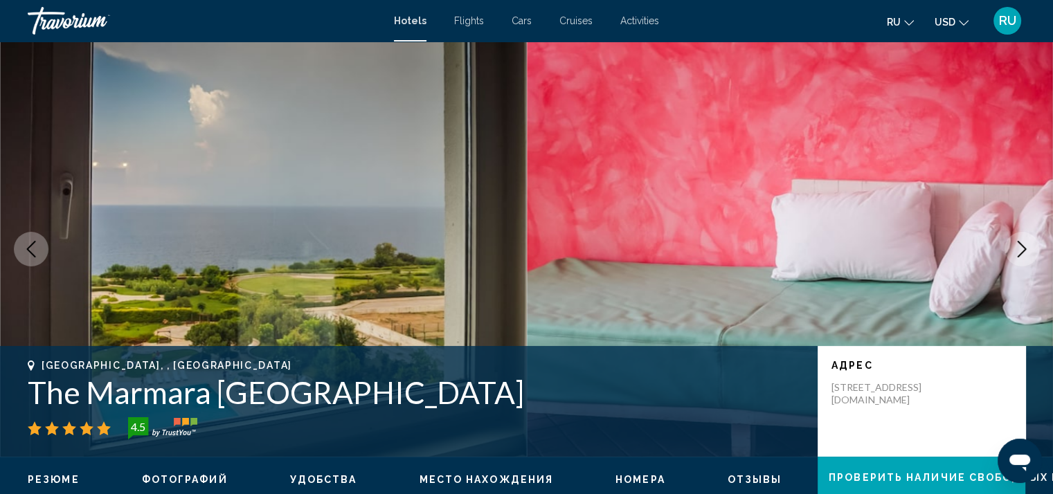
click at [1023, 249] on icon "Next image" at bounding box center [1022, 249] width 17 height 17
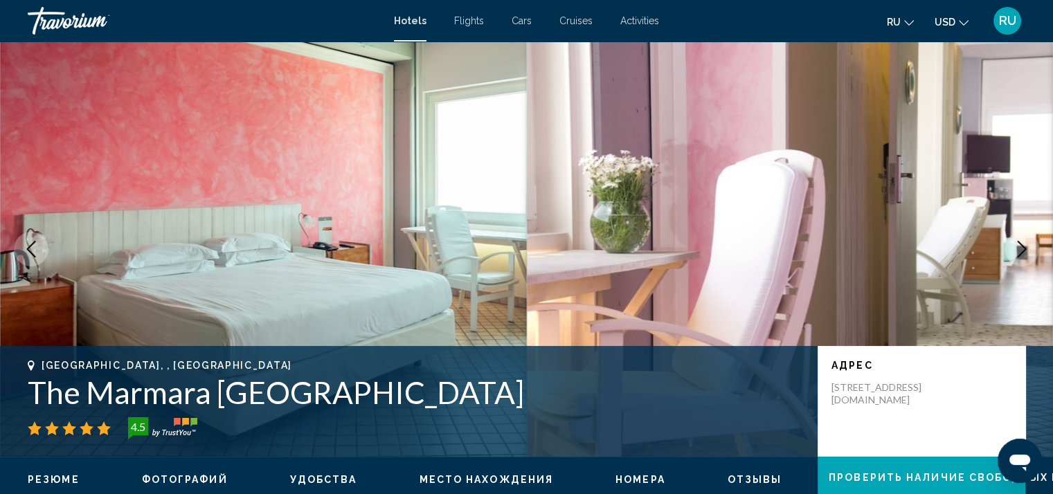
click at [1023, 249] on icon "Next image" at bounding box center [1022, 249] width 17 height 17
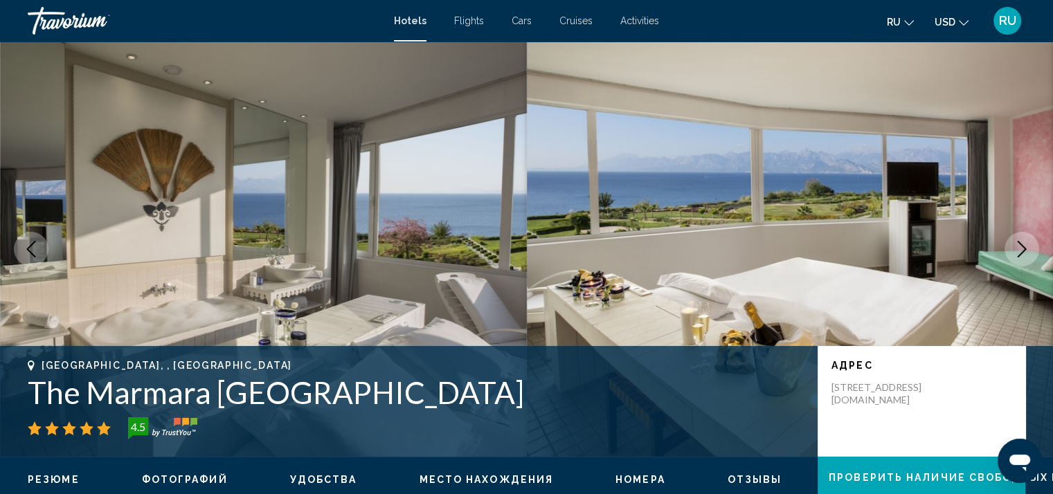
click at [1023, 249] on icon "Next image" at bounding box center [1022, 249] width 17 height 17
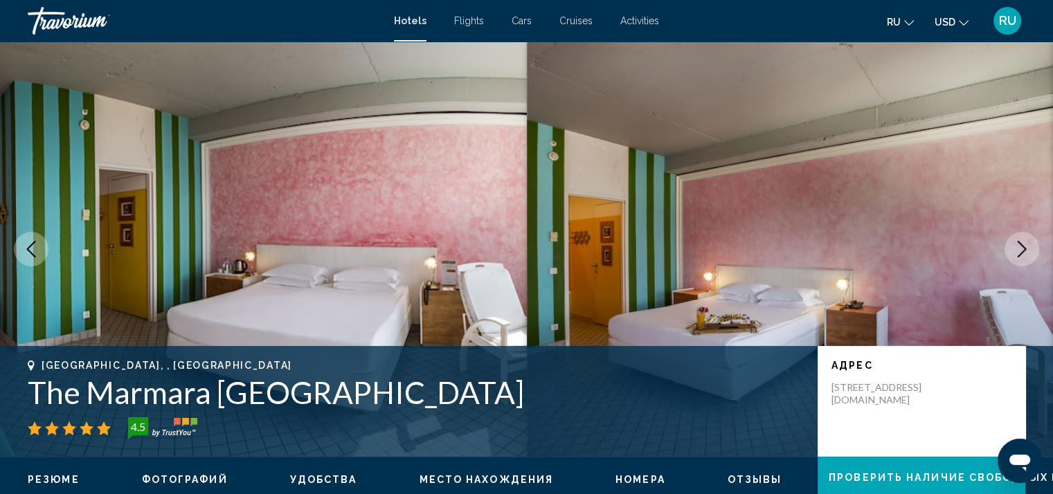
click at [1023, 249] on icon "Next image" at bounding box center [1022, 249] width 17 height 17
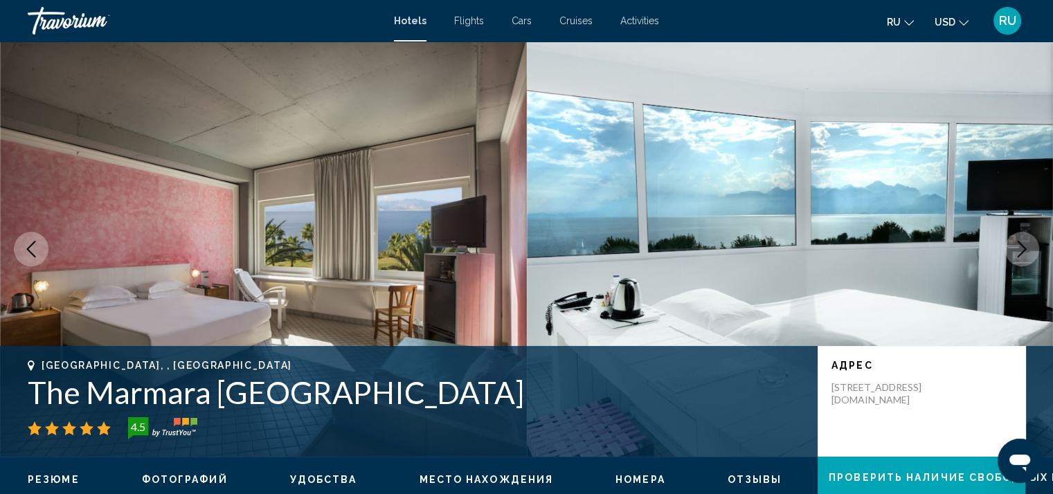
click at [1023, 249] on icon "Next image" at bounding box center [1022, 249] width 17 height 17
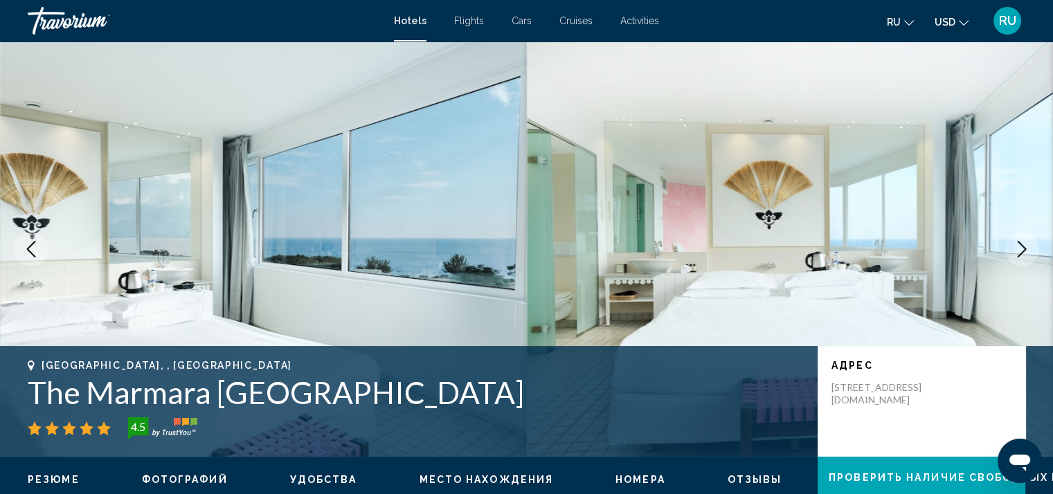
click at [1023, 249] on icon "Next image" at bounding box center [1022, 249] width 17 height 17
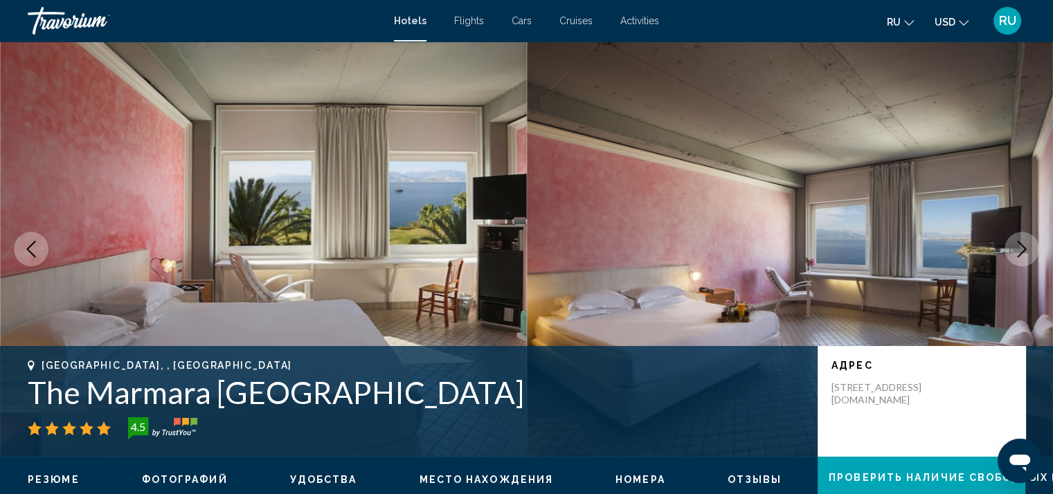
click at [1023, 249] on icon "Next image" at bounding box center [1022, 249] width 17 height 17
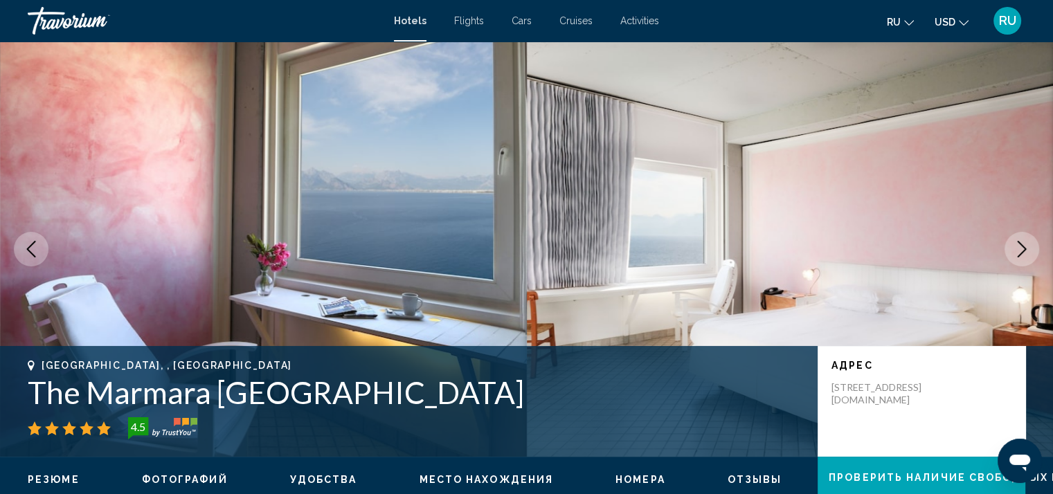
click at [1023, 249] on icon "Next image" at bounding box center [1022, 249] width 17 height 17
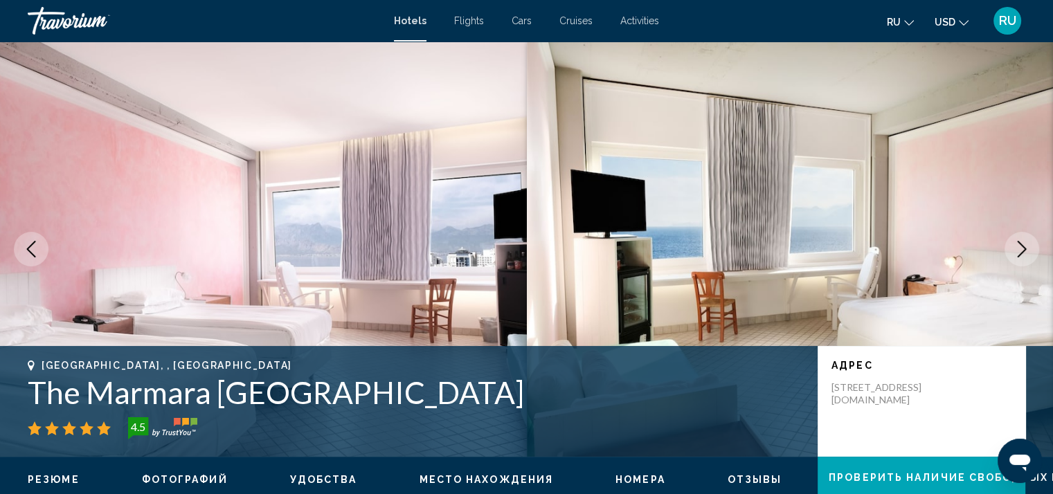
click at [1023, 249] on icon "Next image" at bounding box center [1022, 249] width 17 height 17
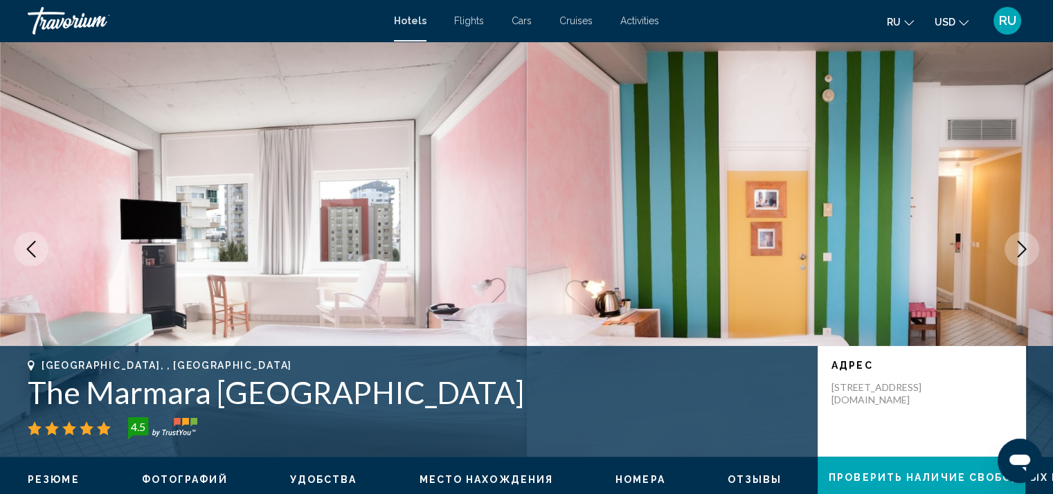
click at [1023, 249] on icon "Next image" at bounding box center [1022, 249] width 17 height 17
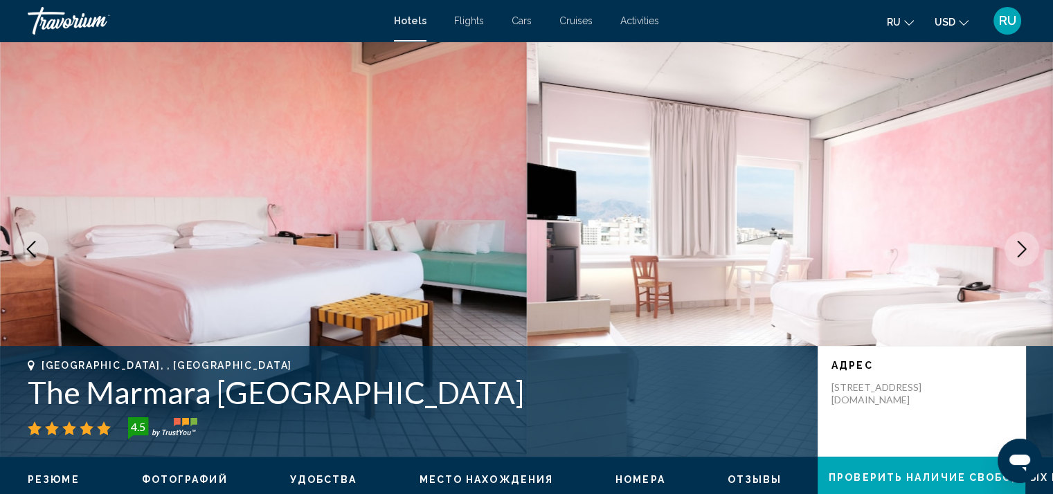
click at [1023, 249] on icon "Next image" at bounding box center [1022, 249] width 17 height 17
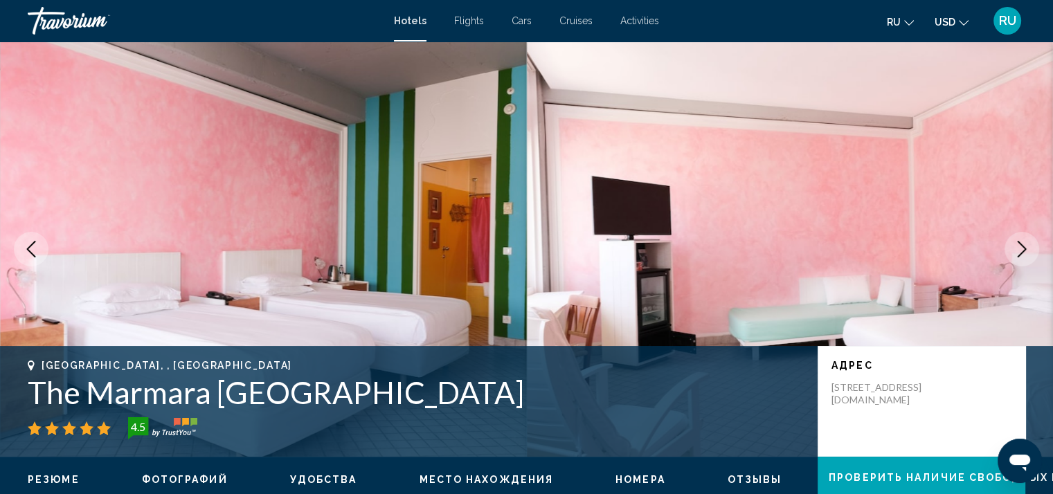
click at [1023, 249] on icon "Next image" at bounding box center [1022, 249] width 17 height 17
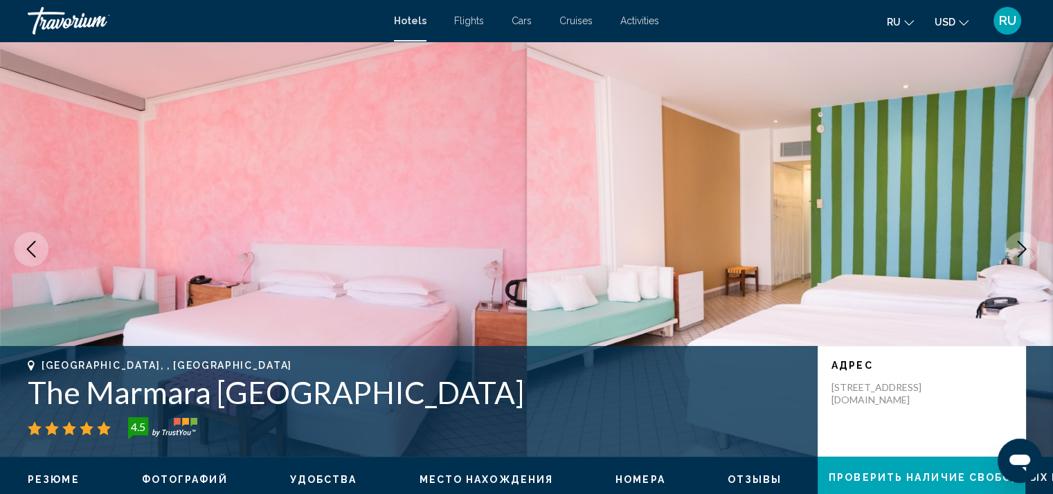
click at [1023, 249] on icon "Next image" at bounding box center [1022, 249] width 17 height 17
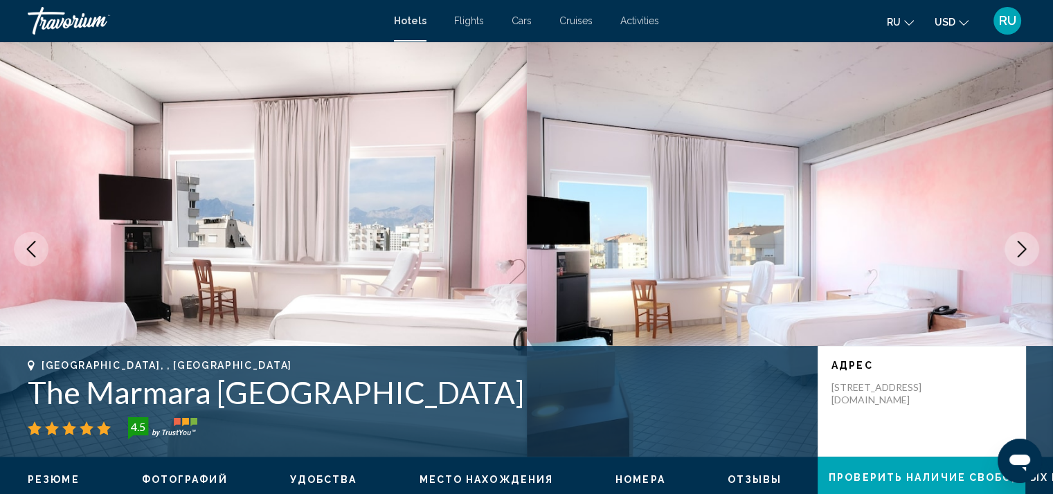
click at [1023, 249] on icon "Next image" at bounding box center [1022, 249] width 17 height 17
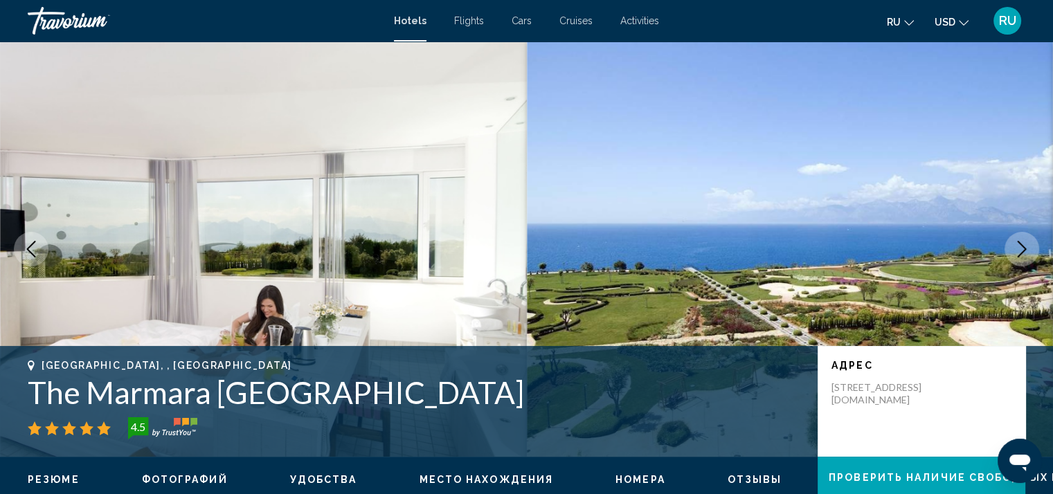
click at [1023, 249] on icon "Next image" at bounding box center [1022, 249] width 17 height 17
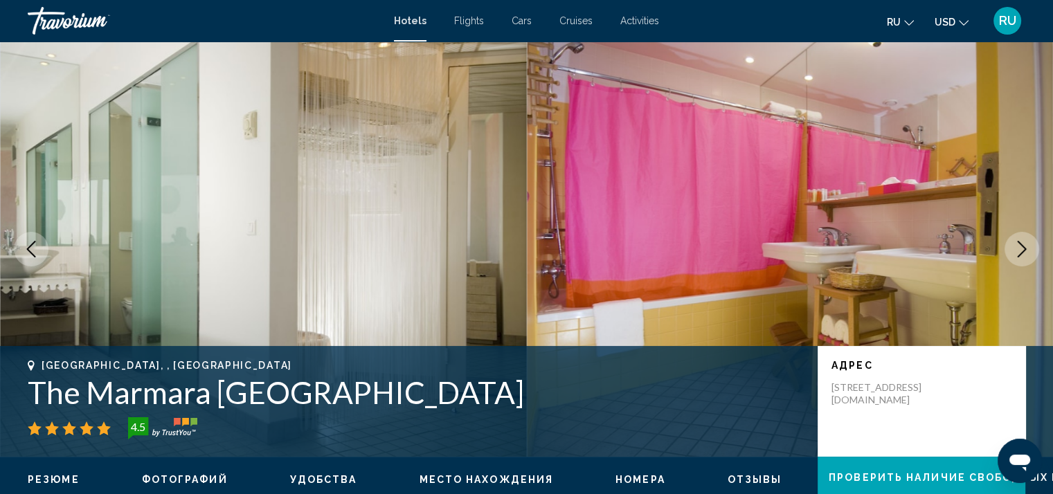
click at [1023, 249] on icon "Next image" at bounding box center [1022, 249] width 17 height 17
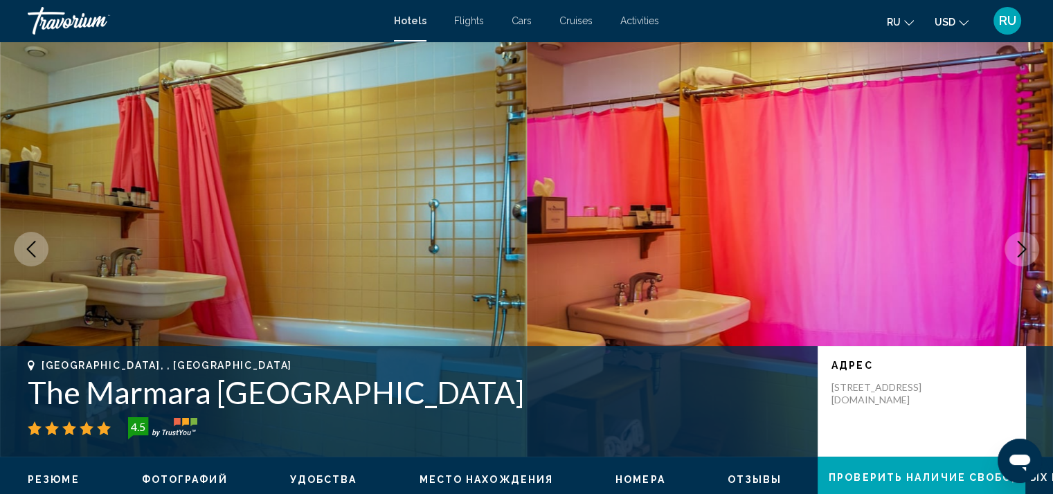
click at [1023, 249] on icon "Next image" at bounding box center [1022, 249] width 17 height 17
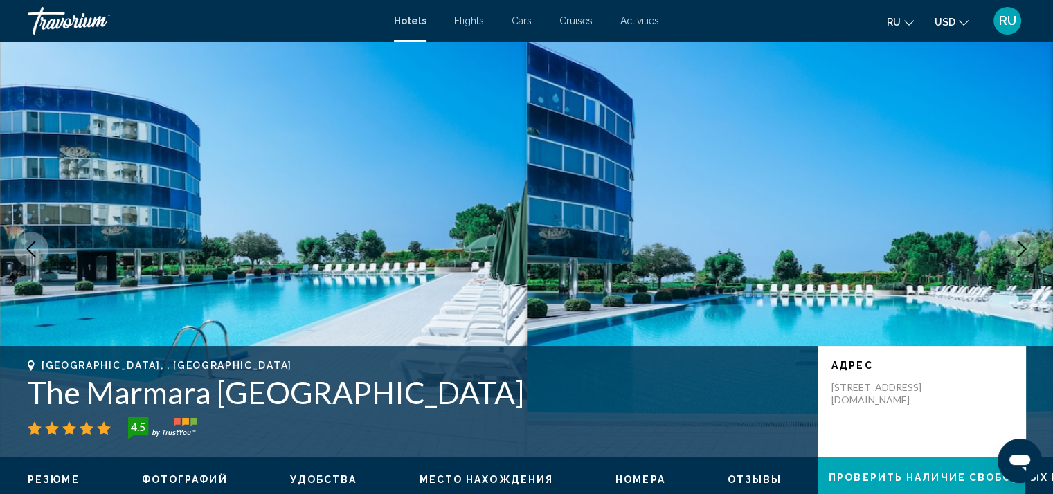
click at [1023, 249] on icon "Next image" at bounding box center [1022, 249] width 17 height 17
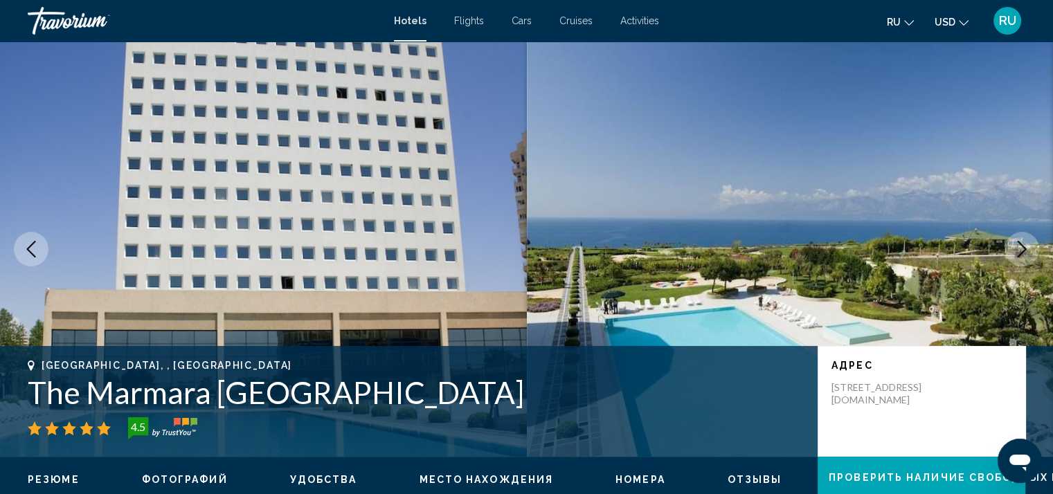
click at [1023, 249] on icon "Next image" at bounding box center [1022, 249] width 17 height 17
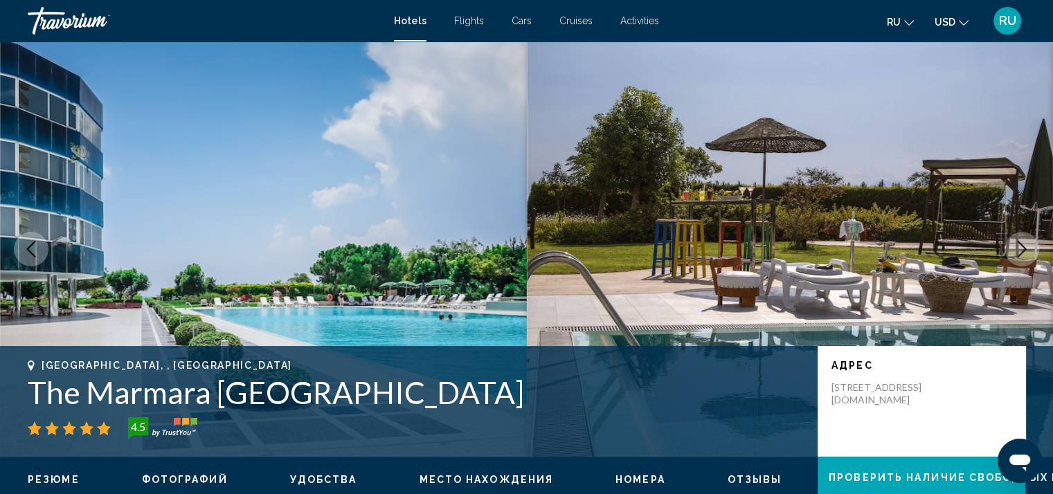
click at [1023, 249] on icon "Next image" at bounding box center [1022, 249] width 17 height 17
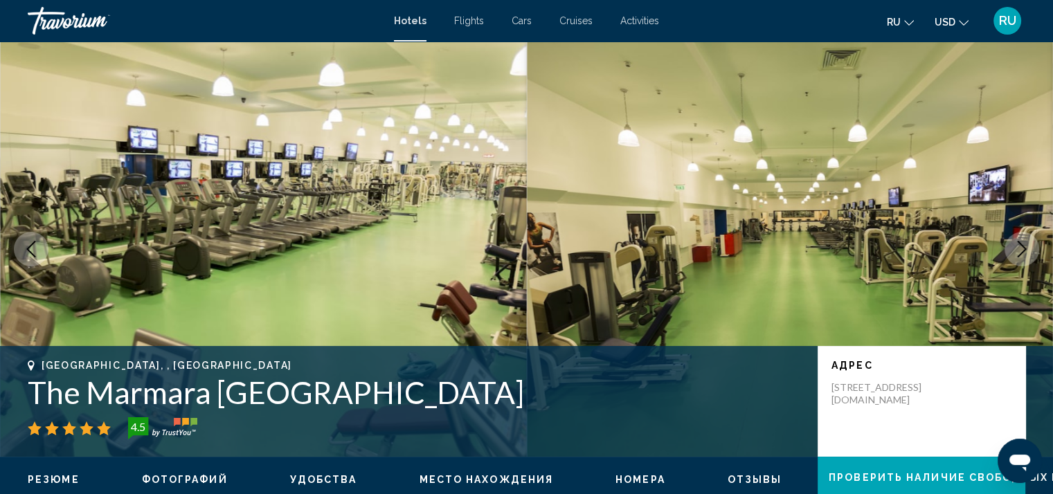
click at [1023, 249] on icon "Next image" at bounding box center [1022, 249] width 17 height 17
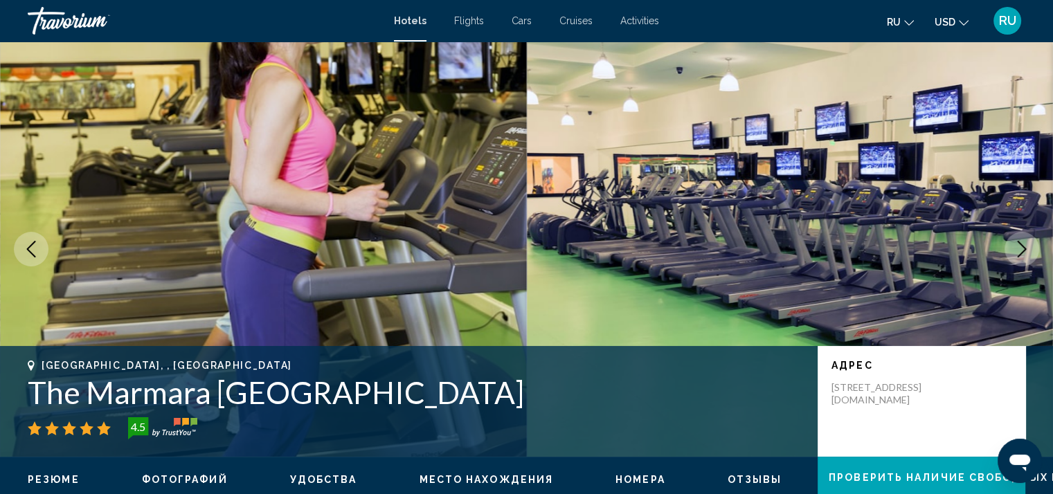
click at [1023, 249] on icon "Next image" at bounding box center [1022, 249] width 17 height 17
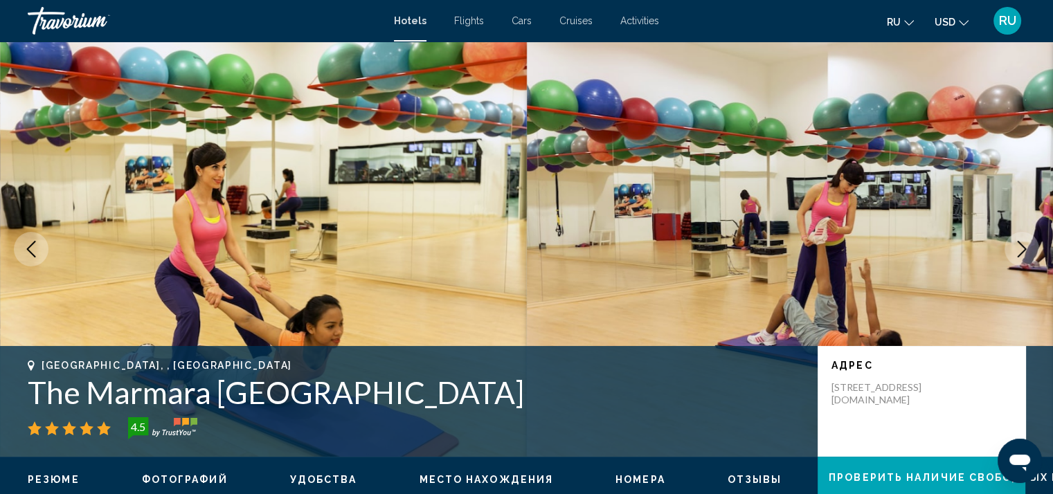
click at [1023, 249] on icon "Next image" at bounding box center [1022, 249] width 17 height 17
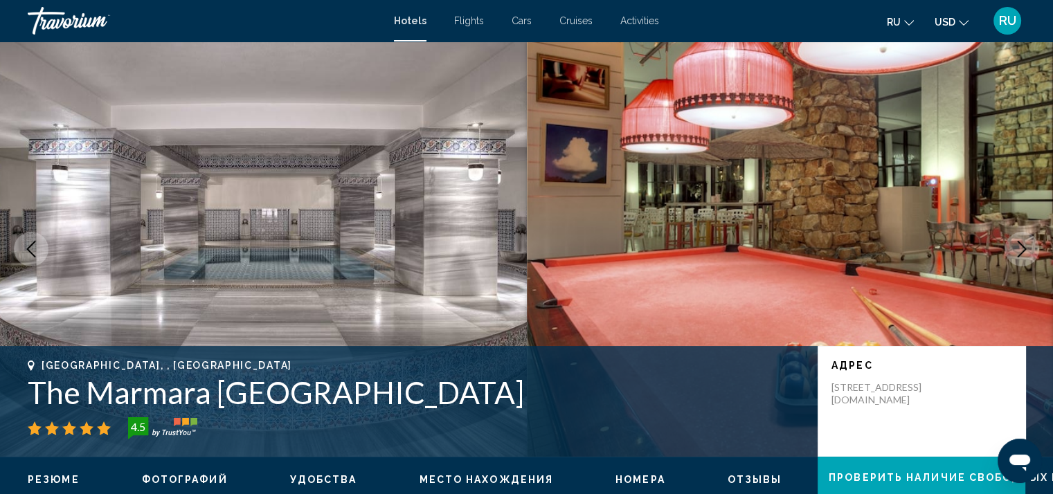
click at [1023, 249] on icon "Next image" at bounding box center [1022, 249] width 17 height 17
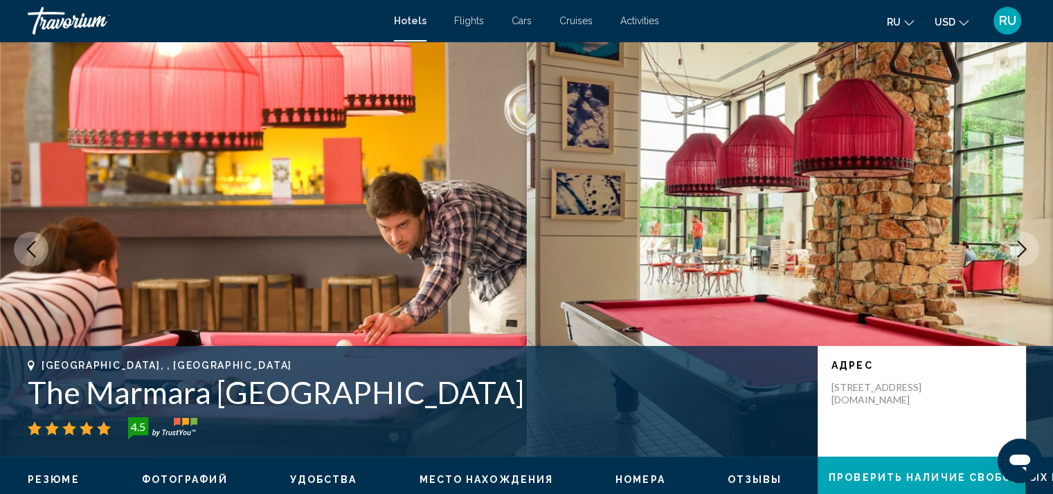
click at [1023, 249] on icon "Next image" at bounding box center [1022, 249] width 17 height 17
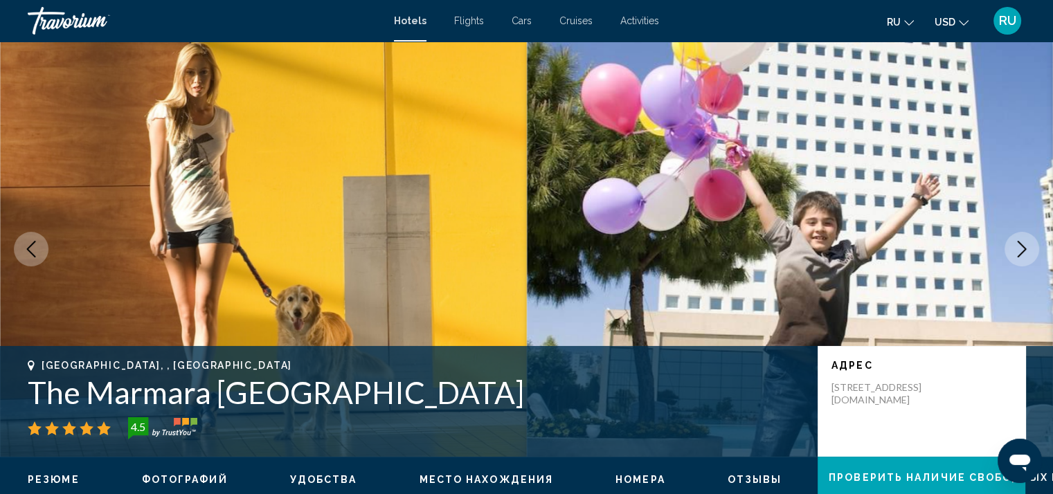
click at [1023, 249] on icon "Next image" at bounding box center [1022, 249] width 17 height 17
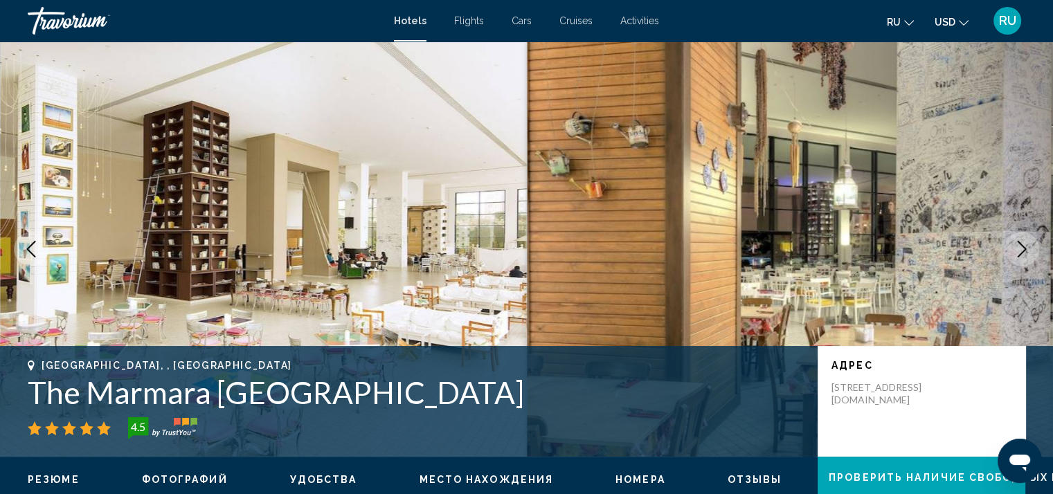
click at [1023, 249] on icon "Next image" at bounding box center [1022, 249] width 17 height 17
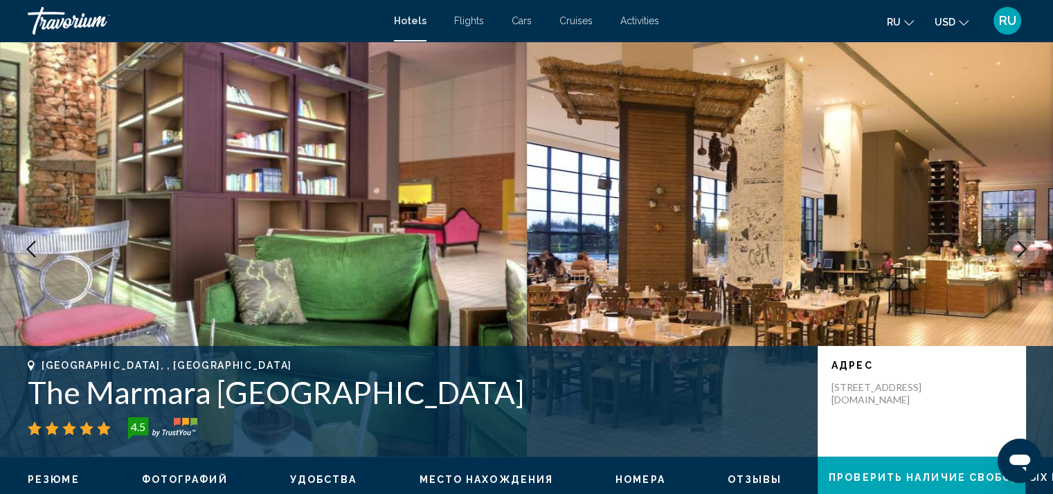
click at [1023, 249] on icon "Next image" at bounding box center [1022, 249] width 17 height 17
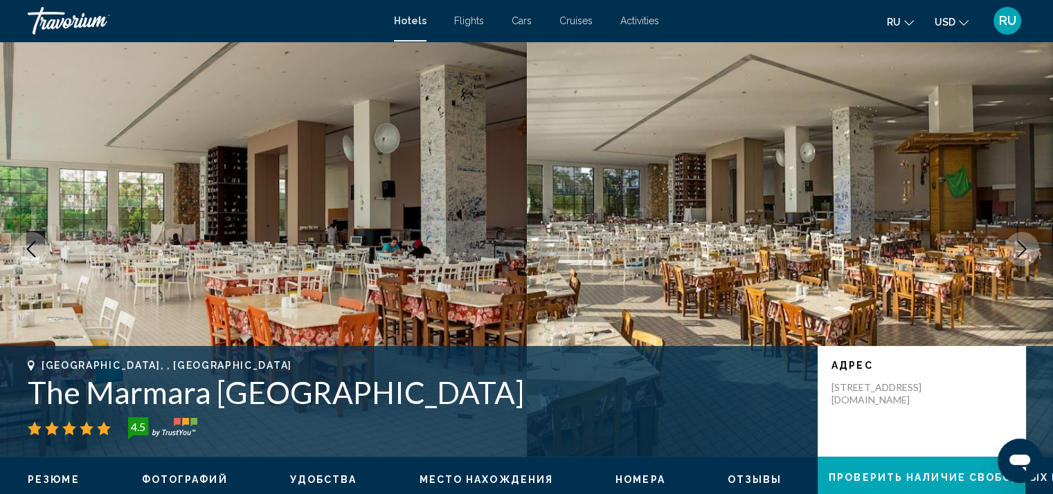
click at [1023, 249] on icon "Next image" at bounding box center [1022, 249] width 17 height 17
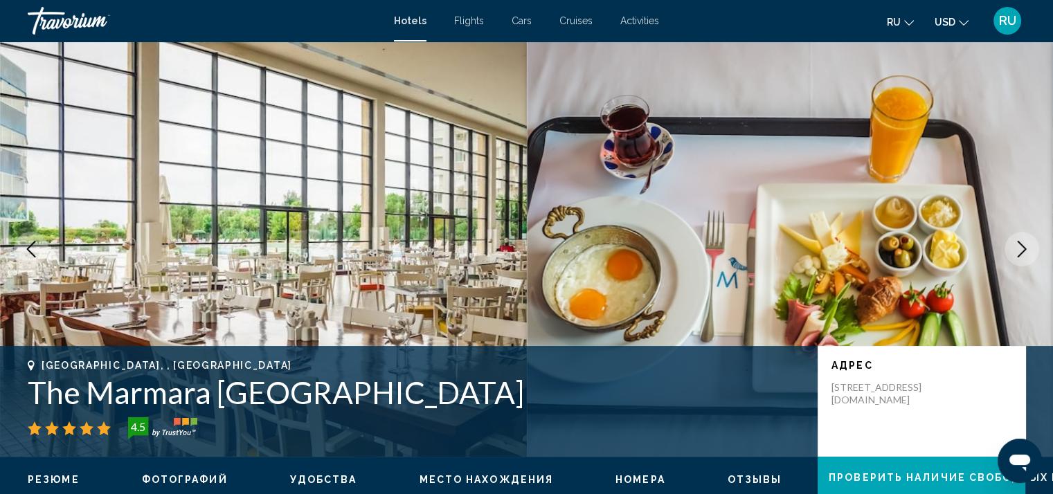
click at [1023, 249] on icon "Next image" at bounding box center [1022, 249] width 17 height 17
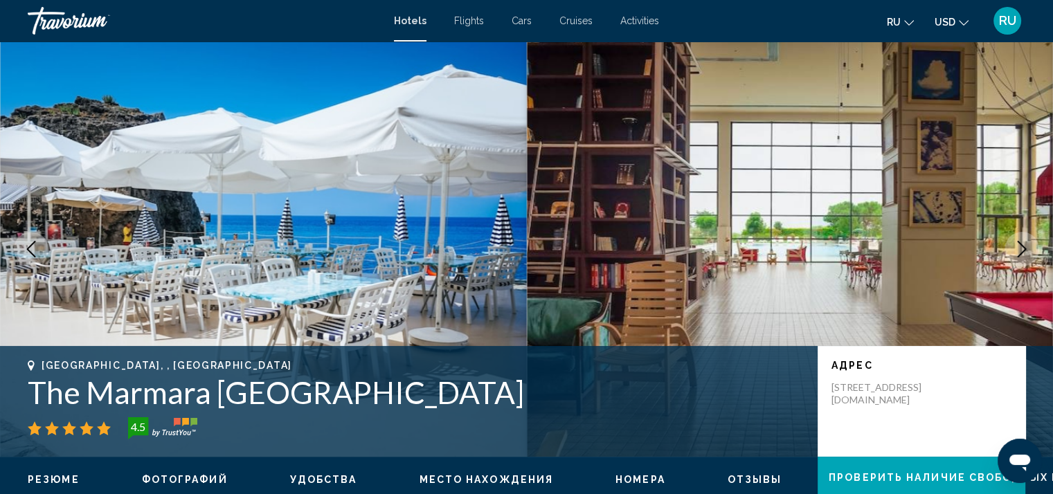
click at [1023, 249] on icon "Next image" at bounding box center [1022, 249] width 17 height 17
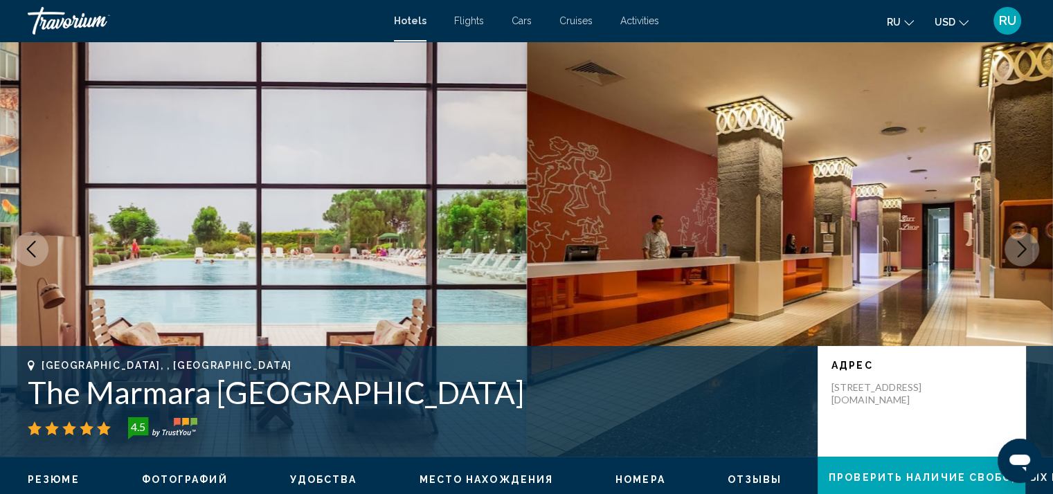
click at [1023, 249] on icon "Next image" at bounding box center [1022, 249] width 17 height 17
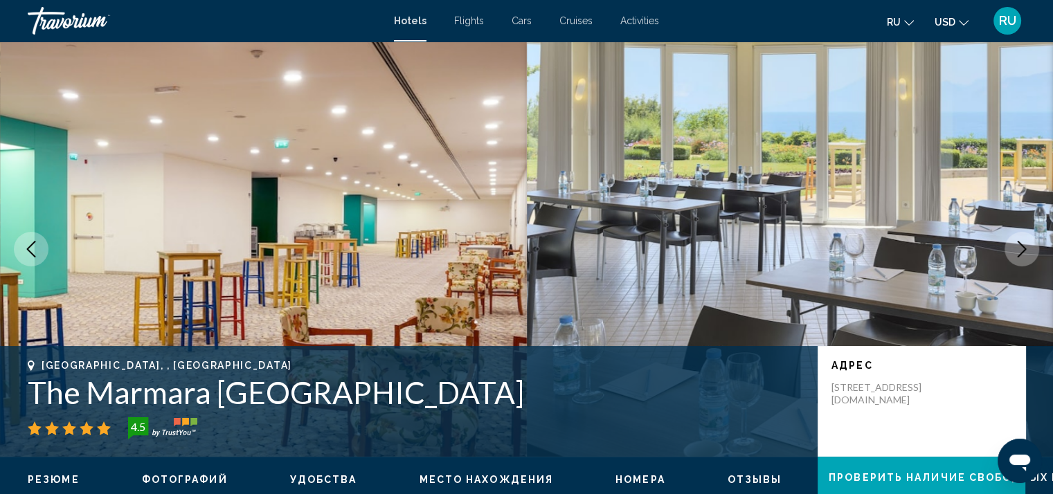
click at [1023, 249] on icon "Next image" at bounding box center [1022, 249] width 17 height 17
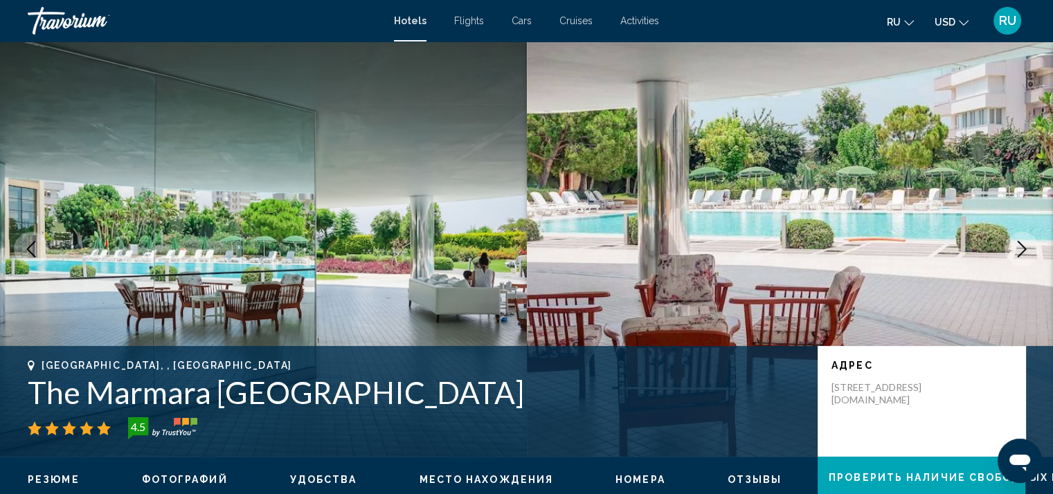
click at [1023, 249] on icon "Next image" at bounding box center [1022, 249] width 17 height 17
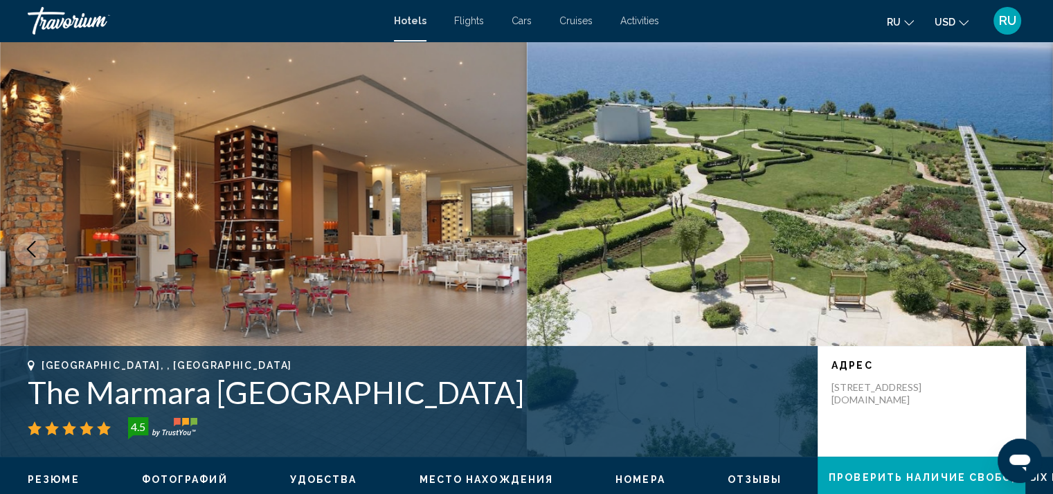
click at [1023, 249] on icon "Next image" at bounding box center [1022, 249] width 17 height 17
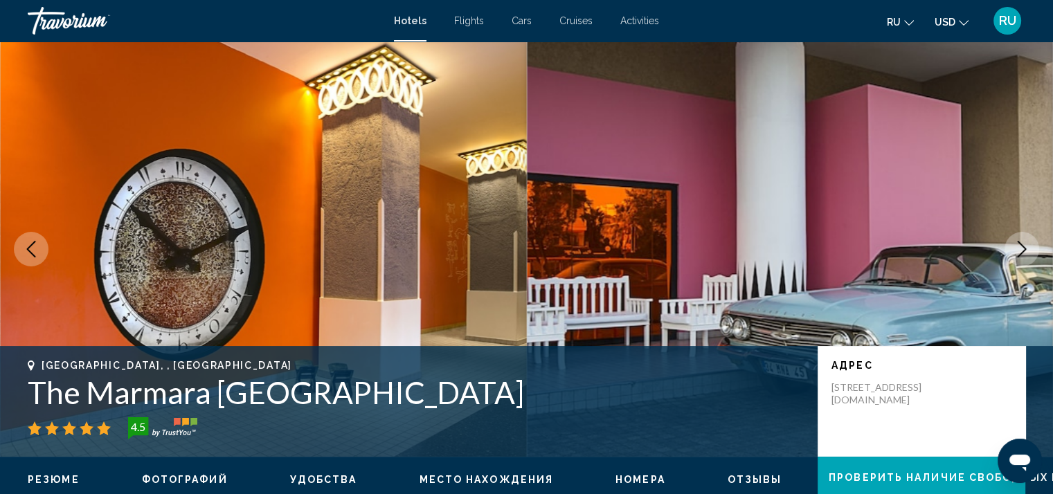
click at [1023, 249] on icon "Next image" at bounding box center [1022, 249] width 17 height 17
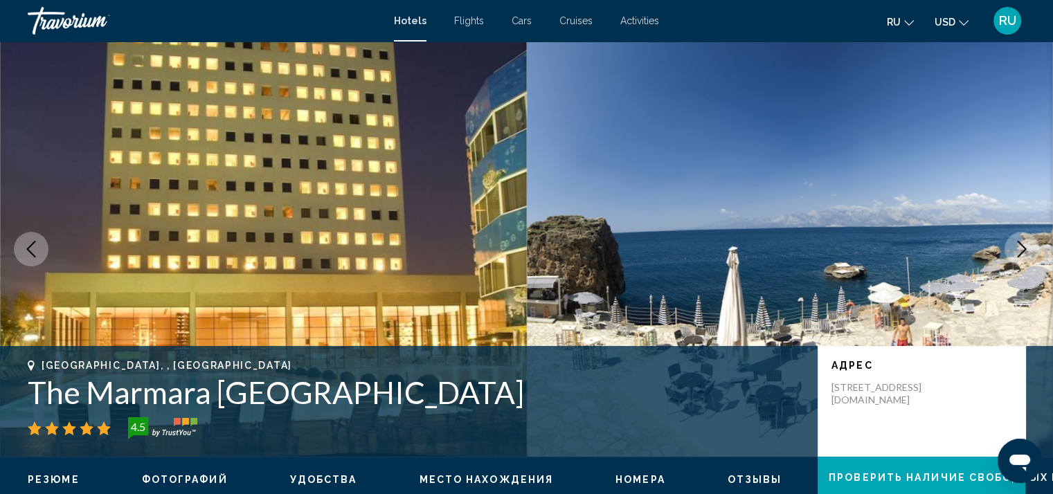
click at [1023, 249] on icon "Next image" at bounding box center [1022, 249] width 17 height 17
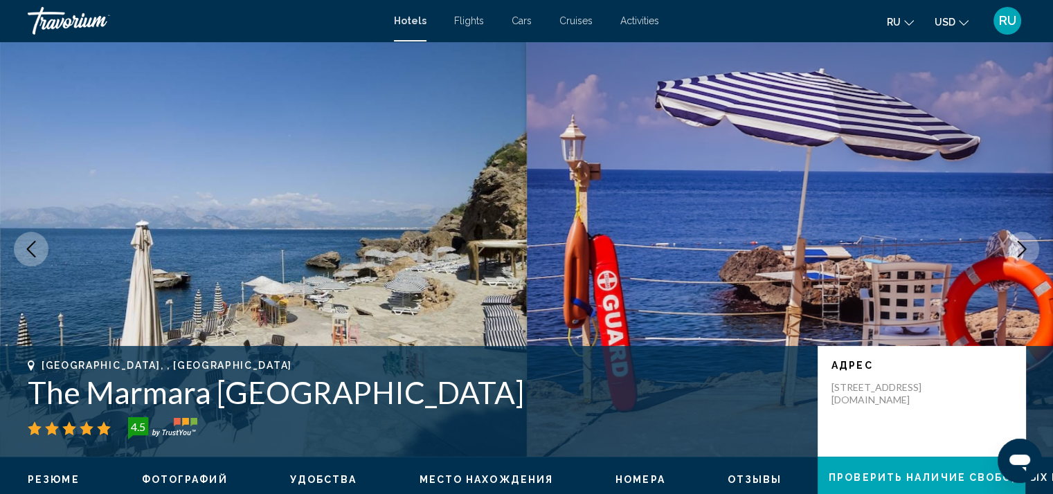
click at [1023, 249] on icon "Next image" at bounding box center [1022, 249] width 17 height 17
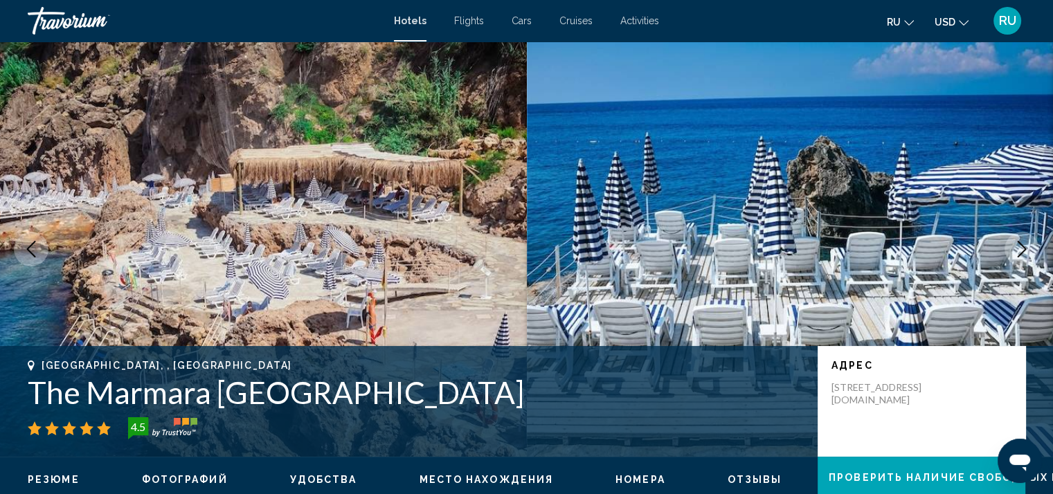
click at [1023, 249] on icon "Next image" at bounding box center [1022, 249] width 17 height 17
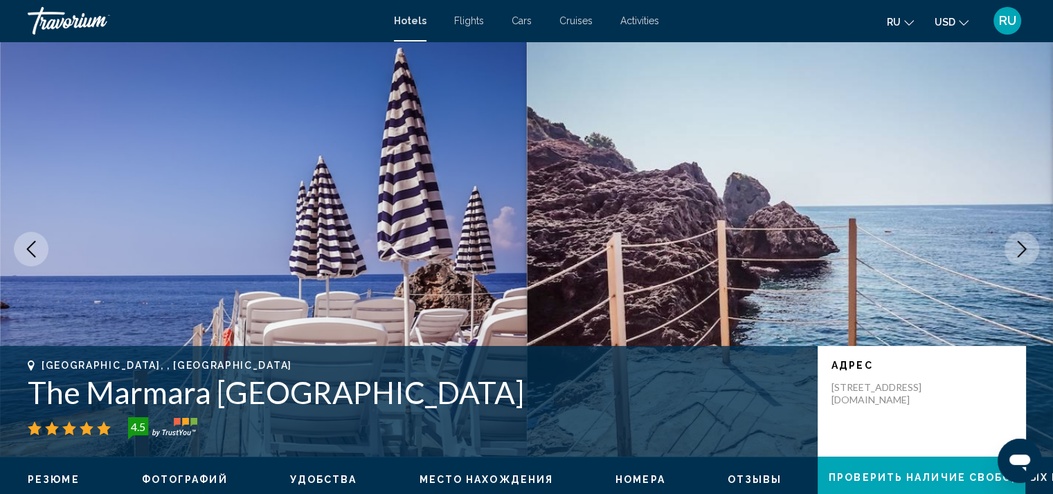
click at [1023, 249] on icon "Next image" at bounding box center [1022, 249] width 17 height 17
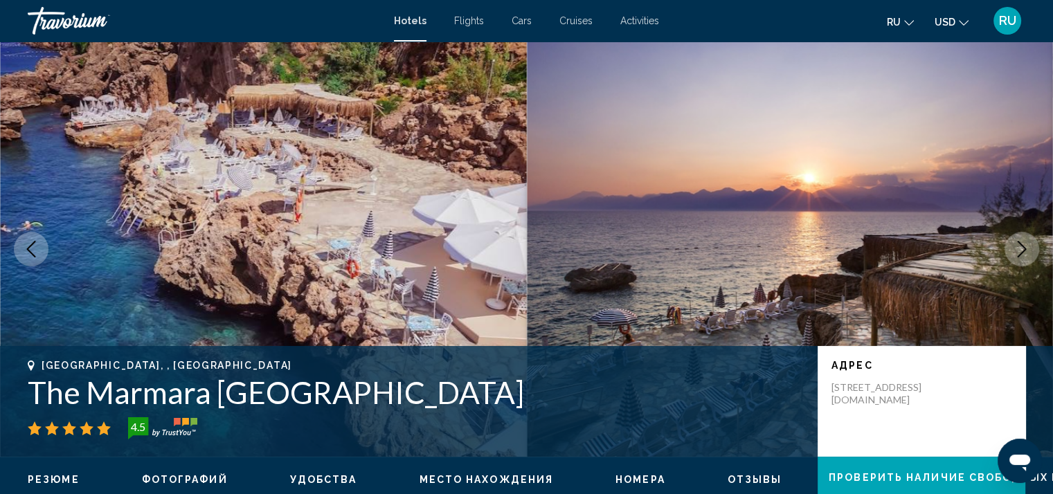
click at [1023, 249] on icon "Next image" at bounding box center [1022, 249] width 17 height 17
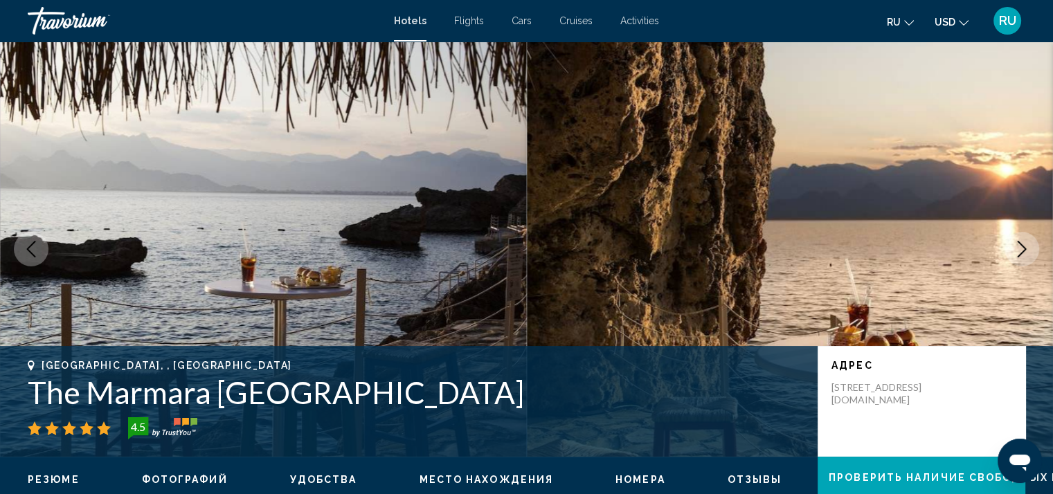
click at [1023, 249] on icon "Next image" at bounding box center [1022, 249] width 17 height 17
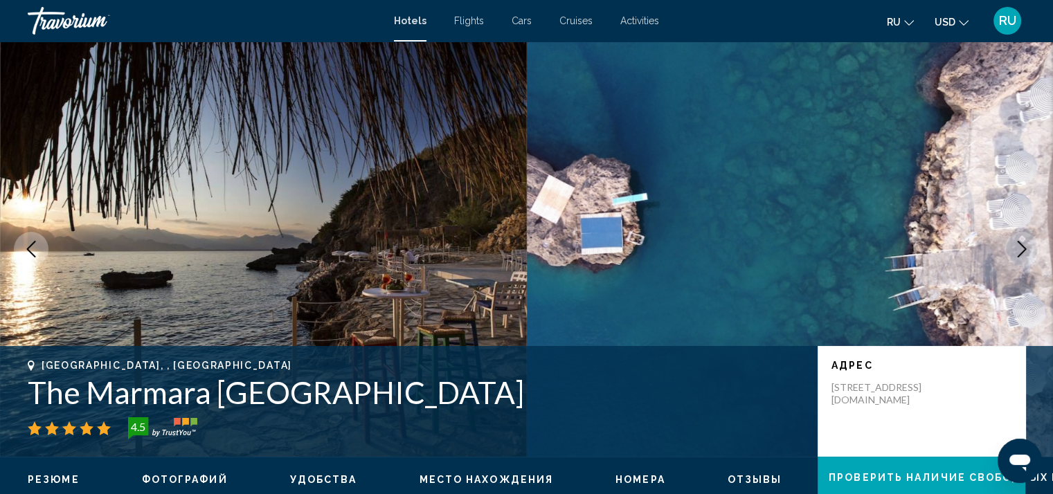
click at [1023, 249] on icon "Next image" at bounding box center [1022, 249] width 17 height 17
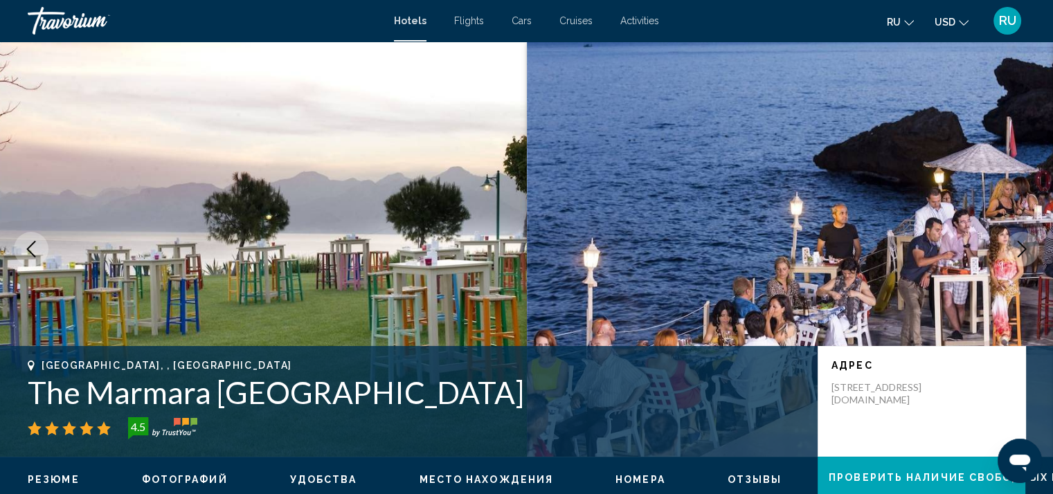
click at [1023, 249] on icon "Next image" at bounding box center [1022, 249] width 17 height 17
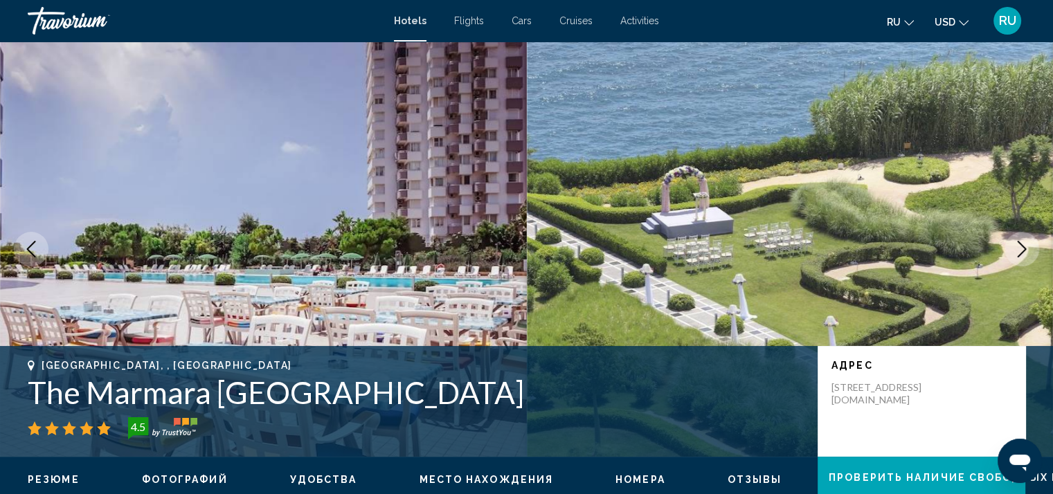
click at [1023, 249] on icon "Next image" at bounding box center [1022, 249] width 17 height 17
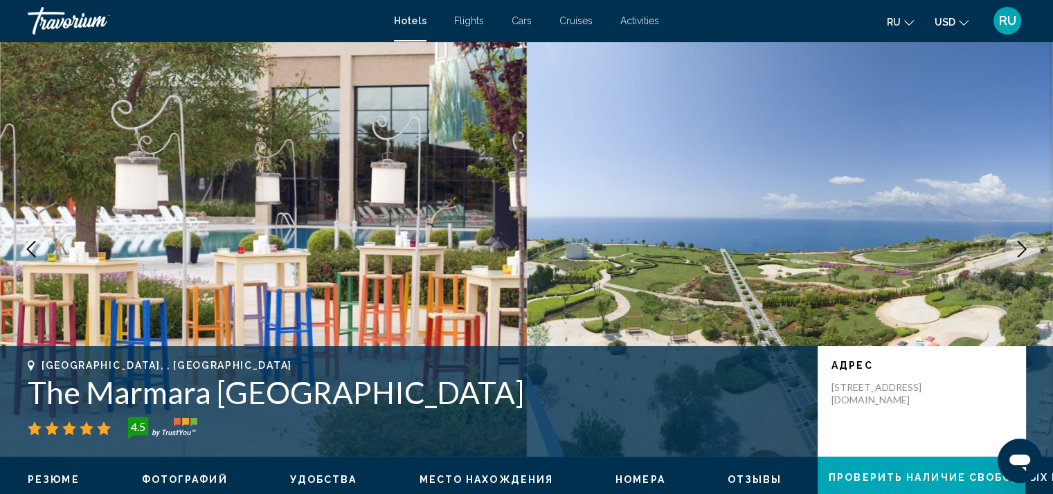
click at [1023, 249] on icon "Next image" at bounding box center [1022, 249] width 17 height 17
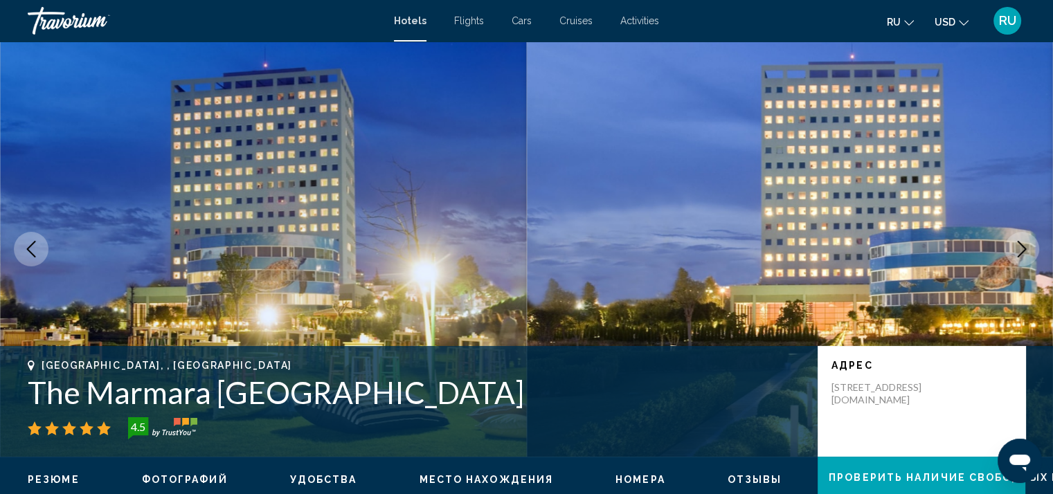
click at [1023, 249] on icon "Next image" at bounding box center [1022, 249] width 17 height 17
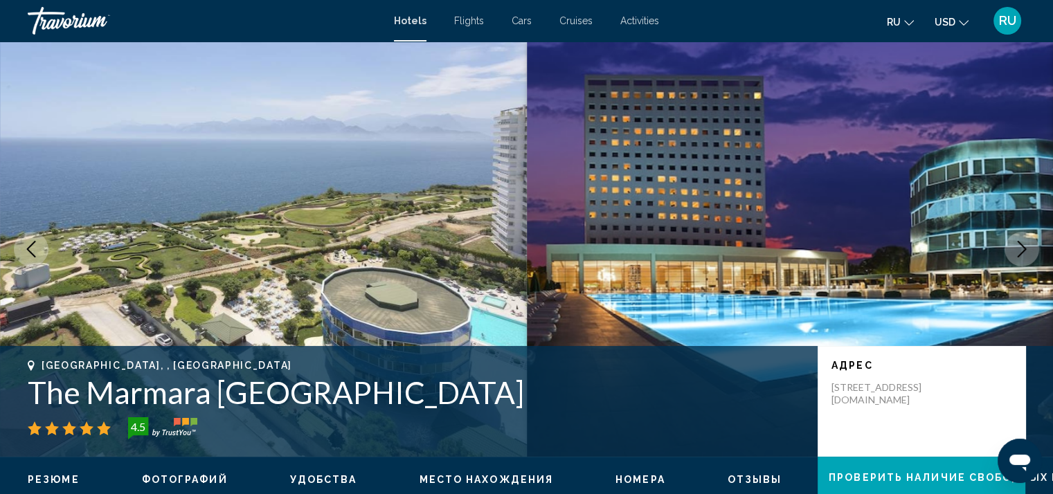
click at [1023, 249] on icon "Next image" at bounding box center [1022, 249] width 17 height 17
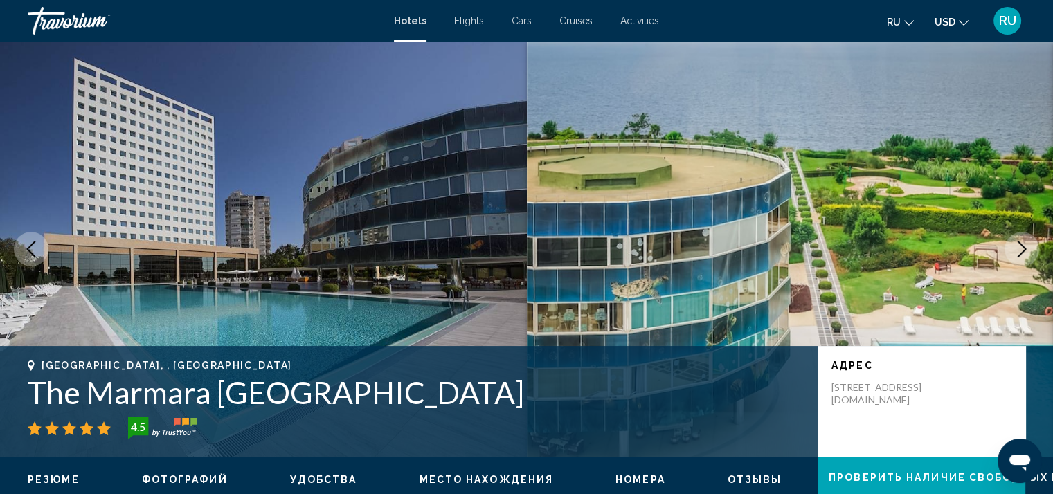
click at [1023, 249] on icon "Next image" at bounding box center [1022, 249] width 17 height 17
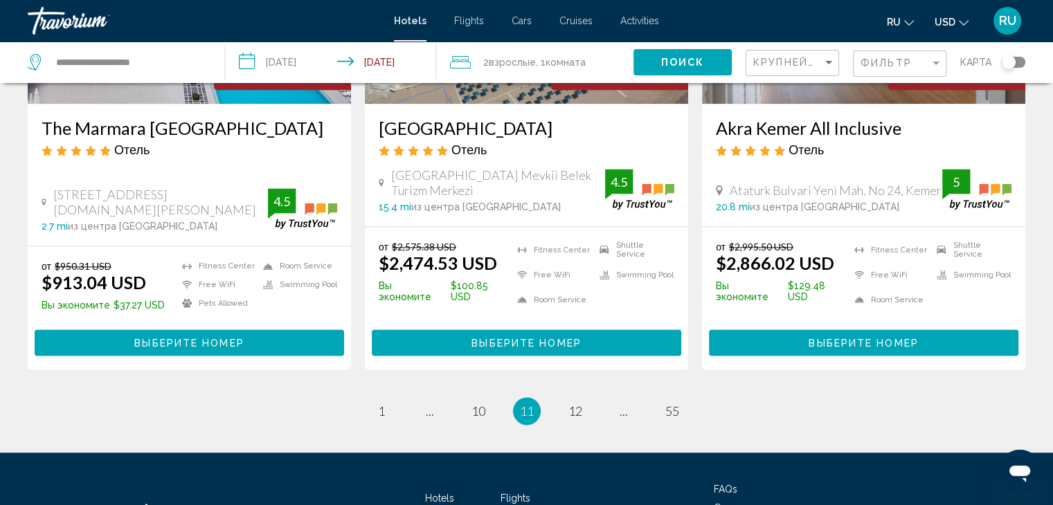
scroll to position [1849, 0]
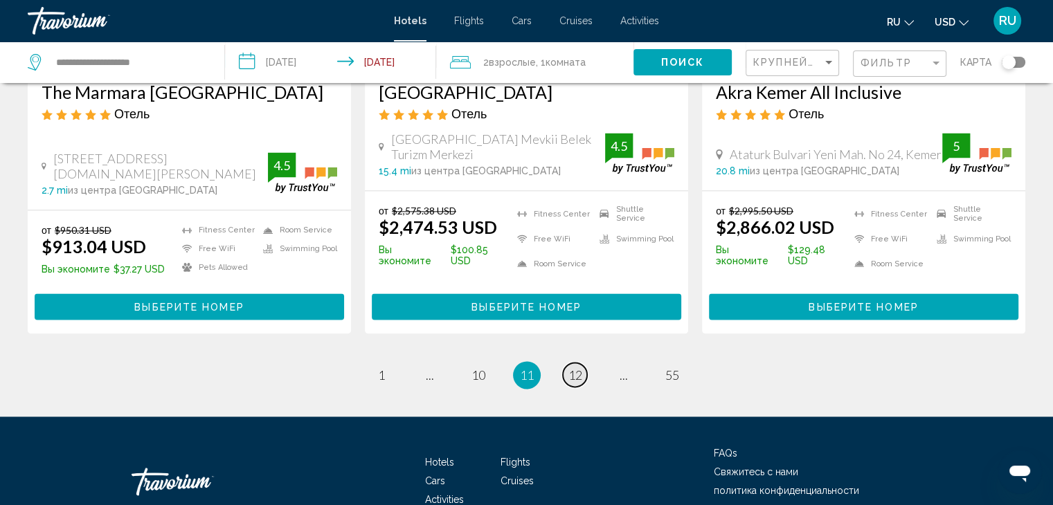
click at [575, 368] on span "12" at bounding box center [575, 375] width 14 height 15
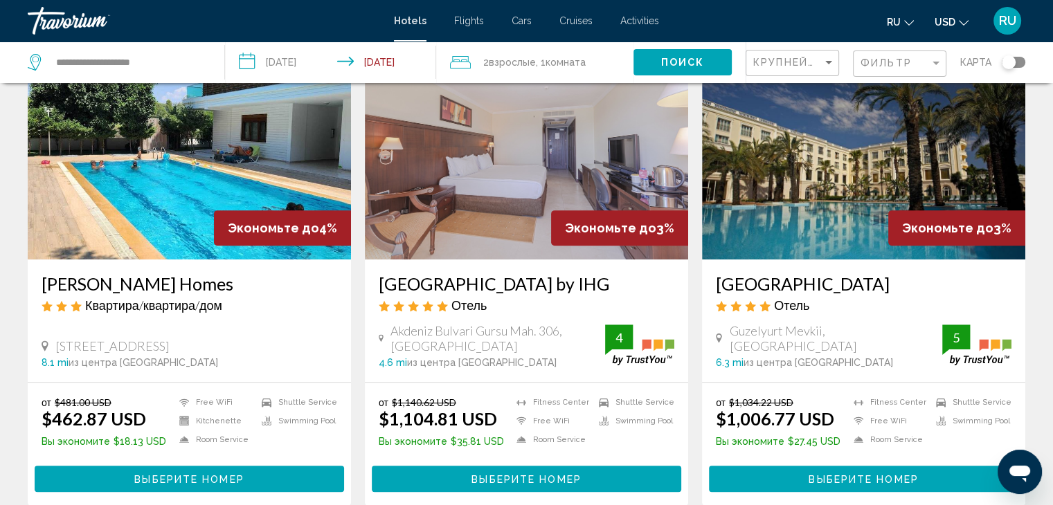
scroll to position [618, 0]
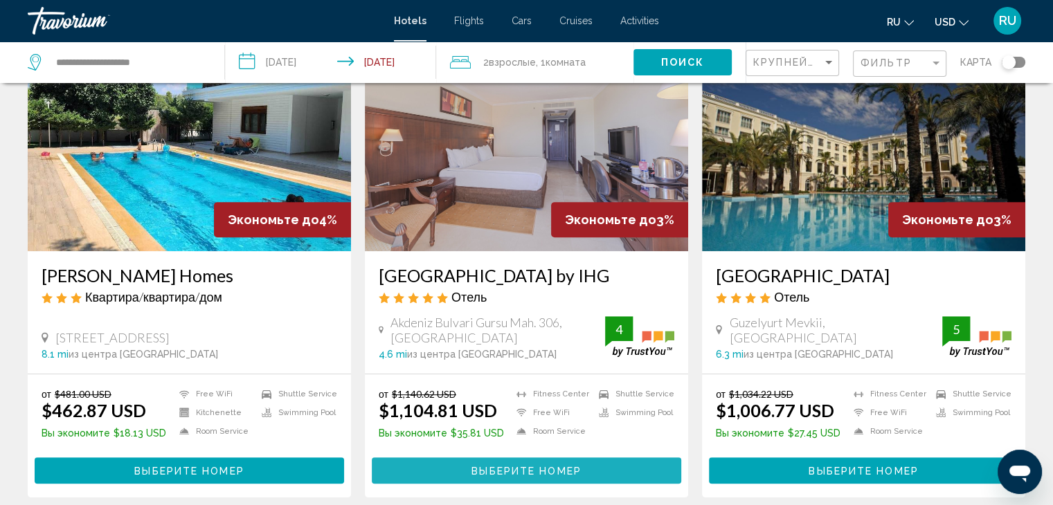
click at [668, 458] on button "Выберите номер" at bounding box center [526, 471] width 309 height 26
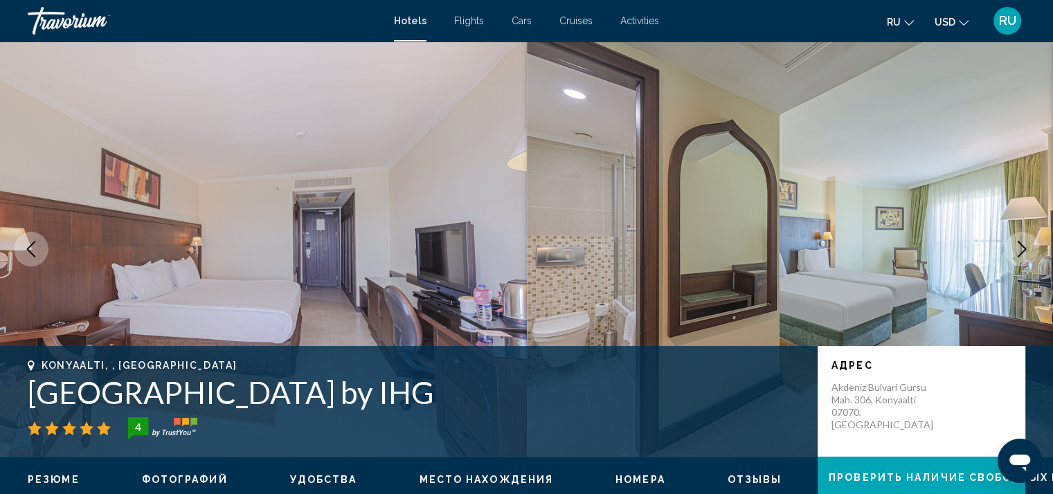
click at [1033, 247] on button "Next image" at bounding box center [1022, 249] width 35 height 35
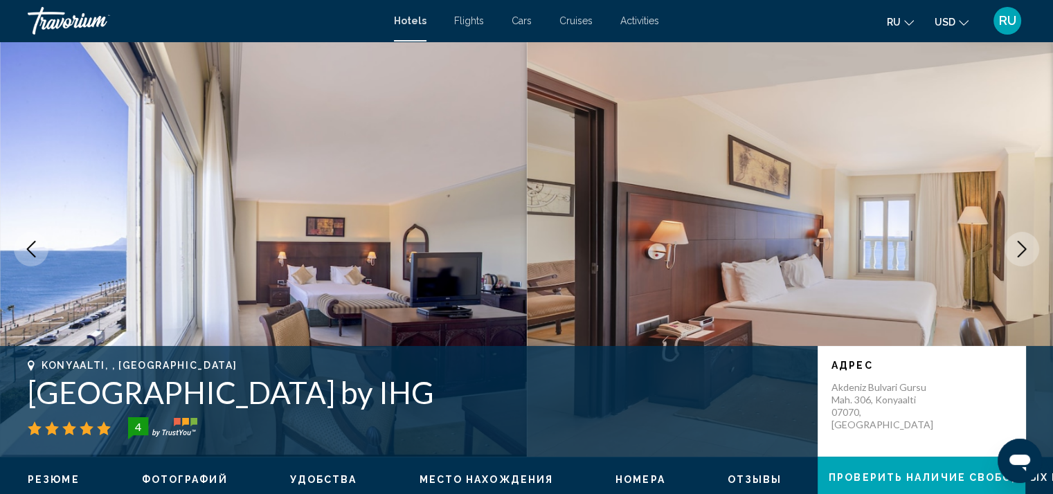
click at [1033, 247] on button "Next image" at bounding box center [1022, 249] width 35 height 35
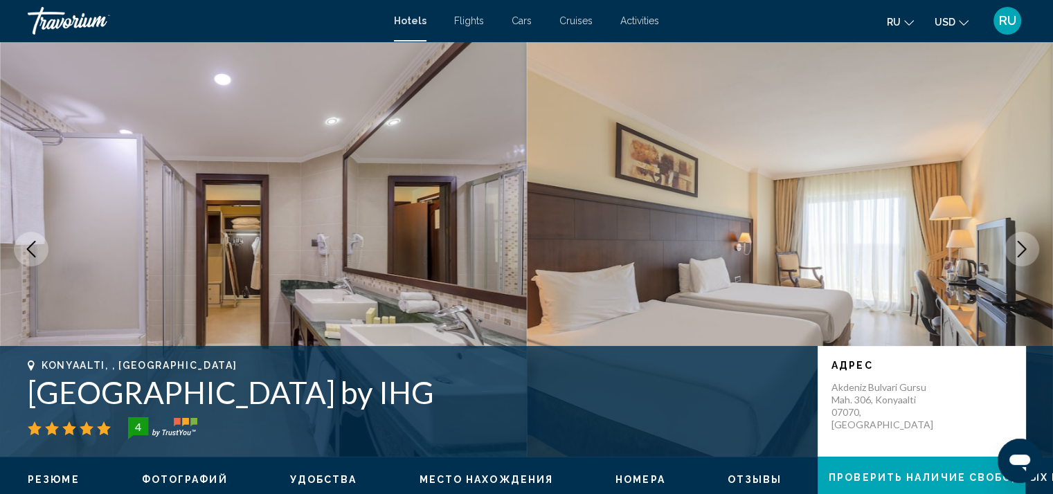
click at [1033, 247] on button "Next image" at bounding box center [1022, 249] width 35 height 35
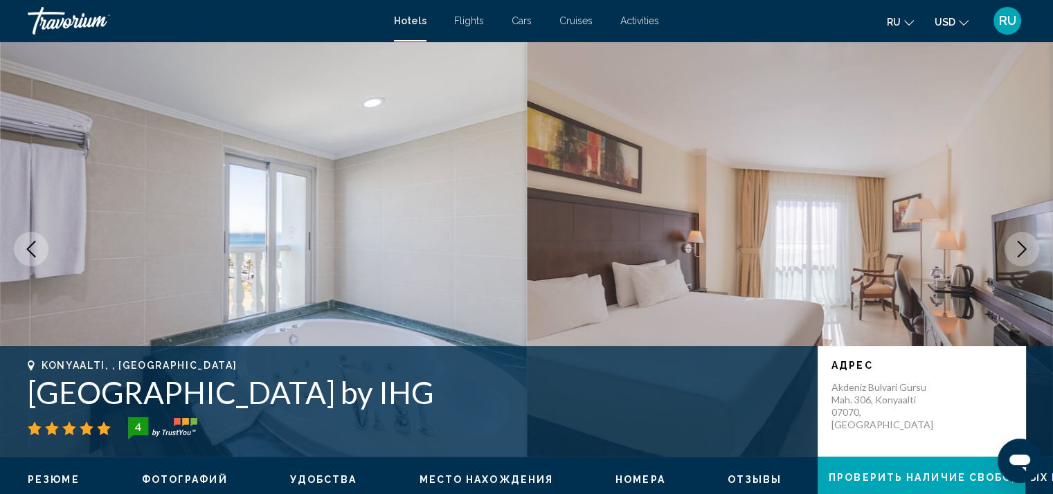
click at [1033, 247] on button "Next image" at bounding box center [1022, 249] width 35 height 35
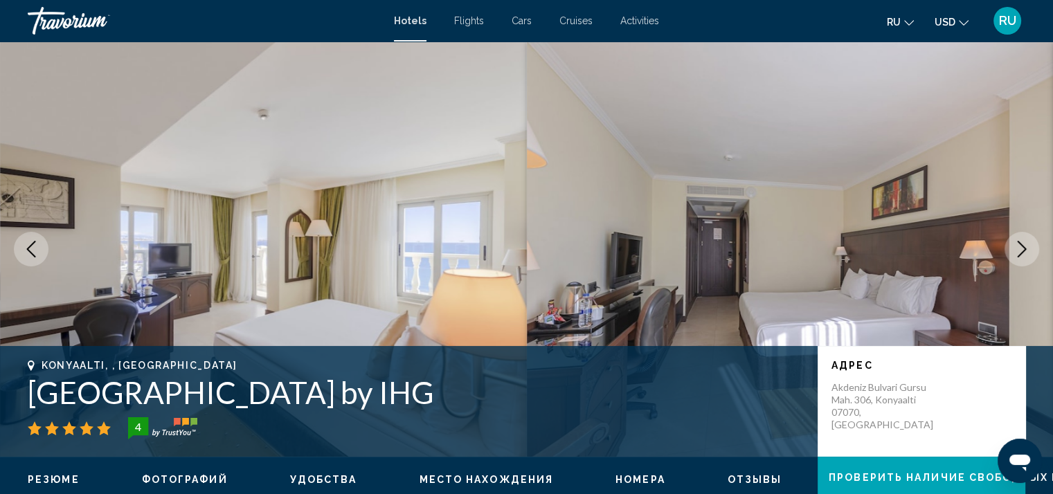
click at [39, 253] on button "Previous image" at bounding box center [31, 249] width 35 height 35
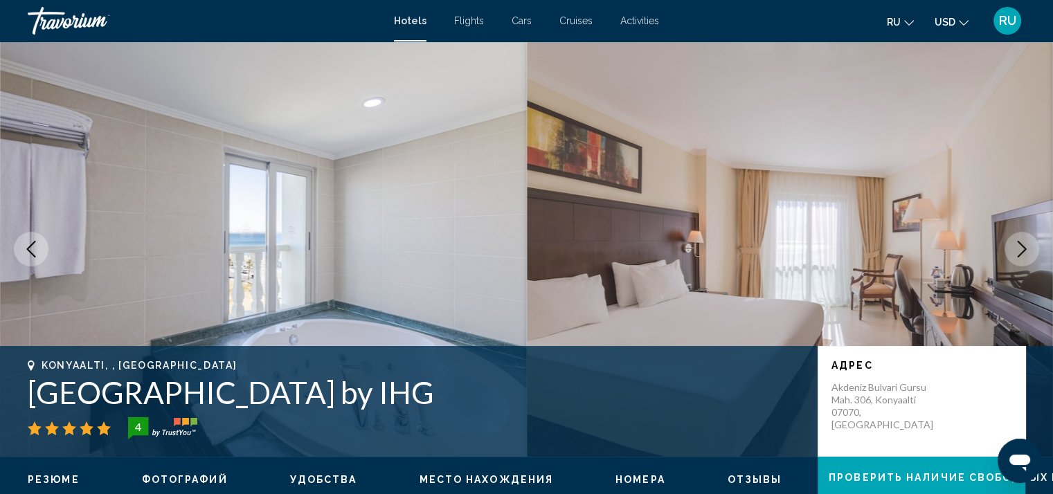
click at [1023, 255] on icon "Next image" at bounding box center [1022, 249] width 17 height 17
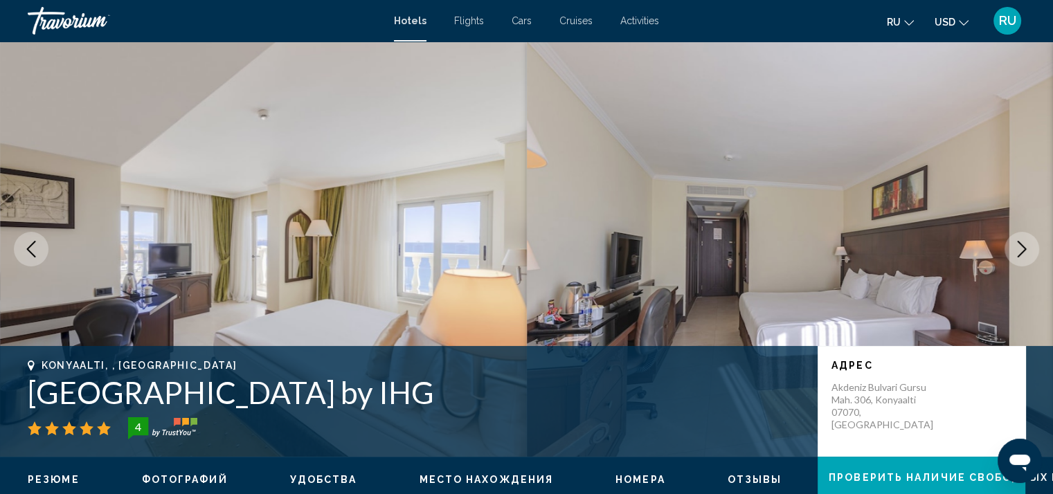
click at [1023, 255] on icon "Next image" at bounding box center [1022, 249] width 17 height 17
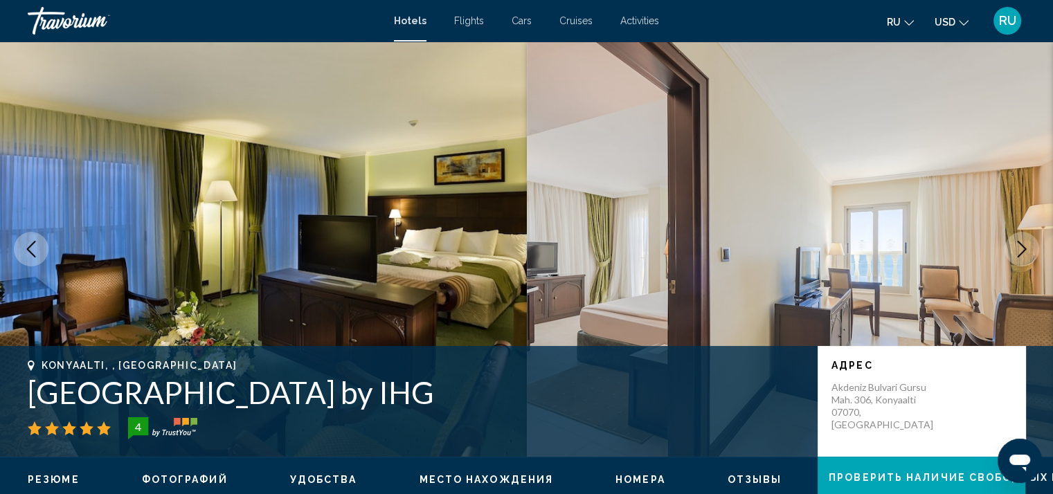
click at [1023, 255] on icon "Next image" at bounding box center [1022, 249] width 17 height 17
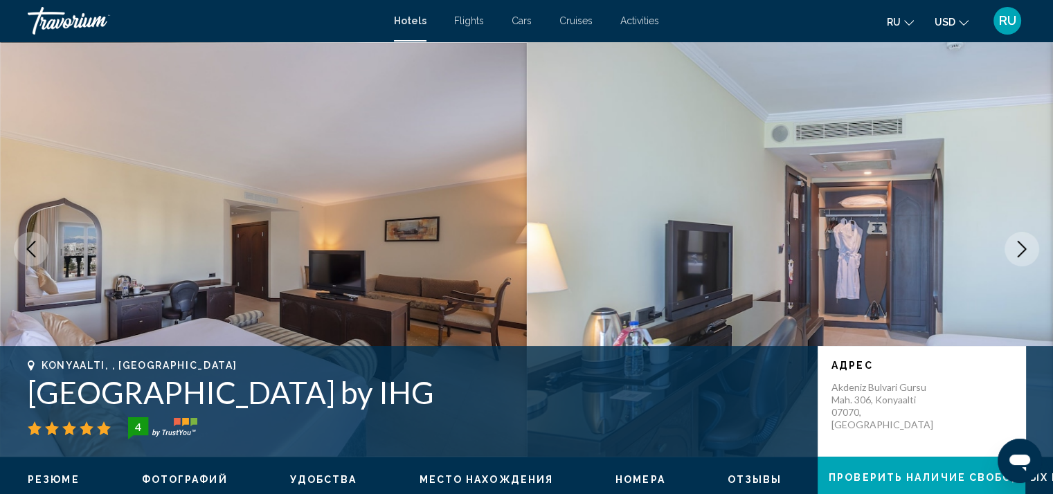
click at [1023, 255] on icon "Next image" at bounding box center [1022, 249] width 17 height 17
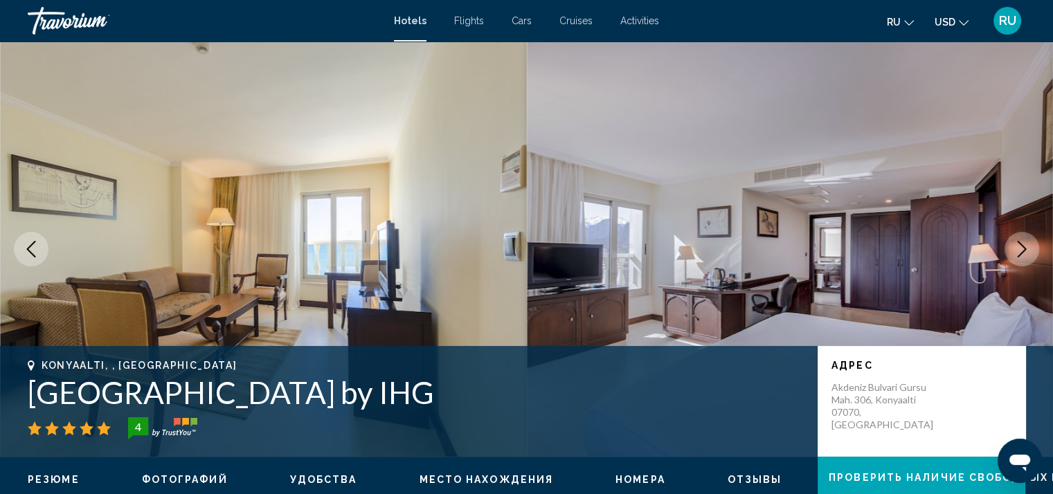
click at [1023, 255] on icon "Next image" at bounding box center [1022, 249] width 17 height 17
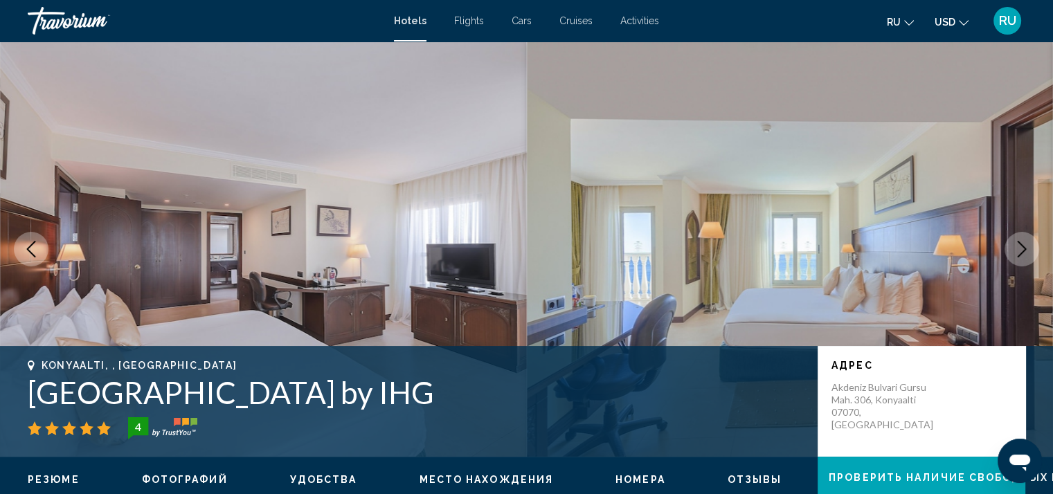
click at [1023, 255] on icon "Next image" at bounding box center [1022, 249] width 17 height 17
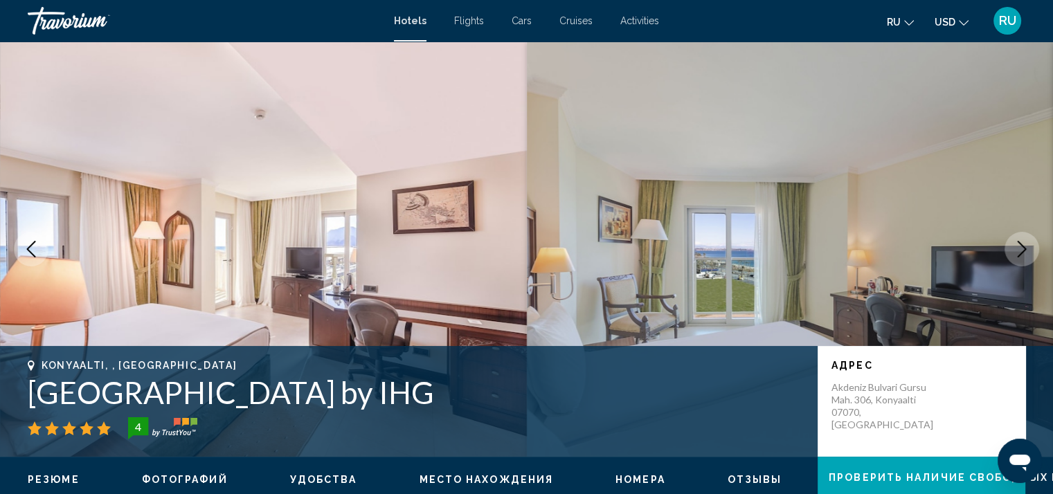
click at [1023, 255] on icon "Next image" at bounding box center [1022, 249] width 17 height 17
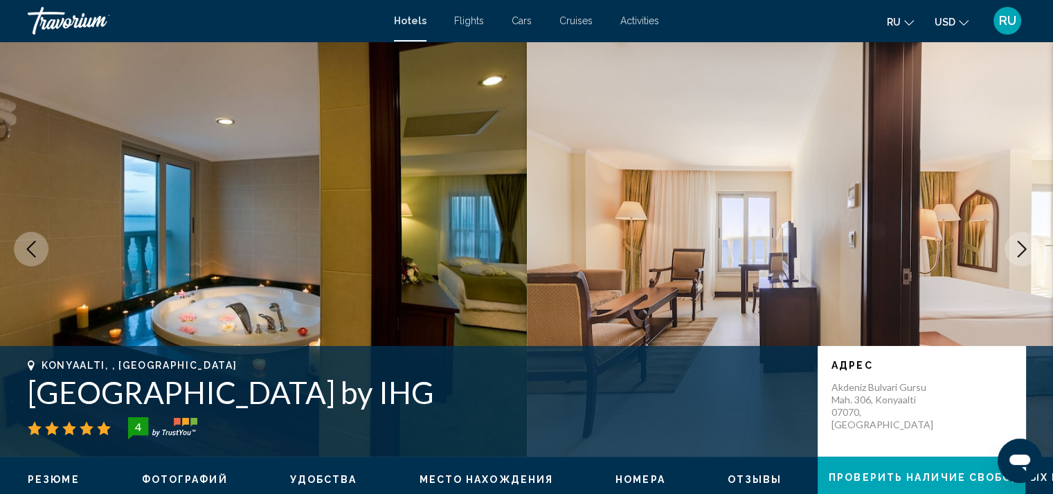
click at [1023, 255] on icon "Next image" at bounding box center [1022, 249] width 17 height 17
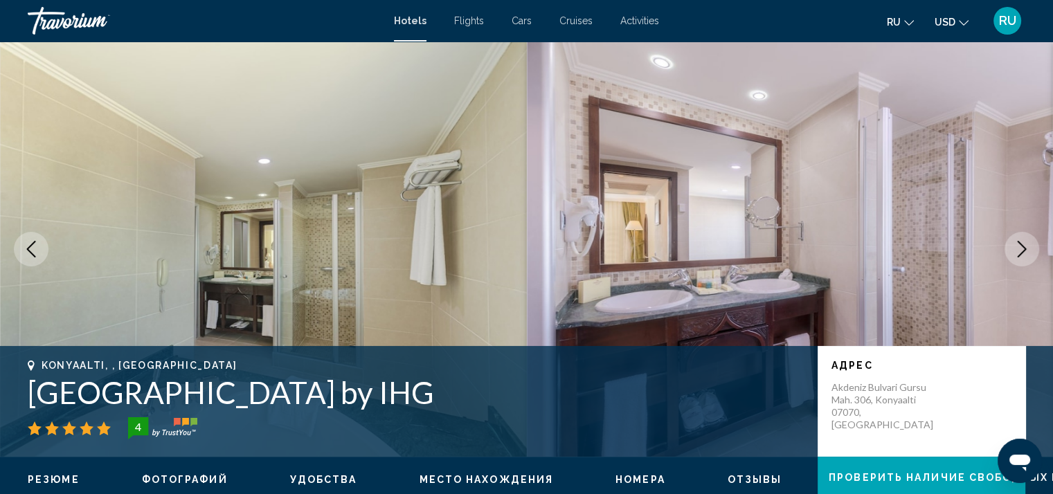
click at [1023, 255] on icon "Next image" at bounding box center [1022, 249] width 17 height 17
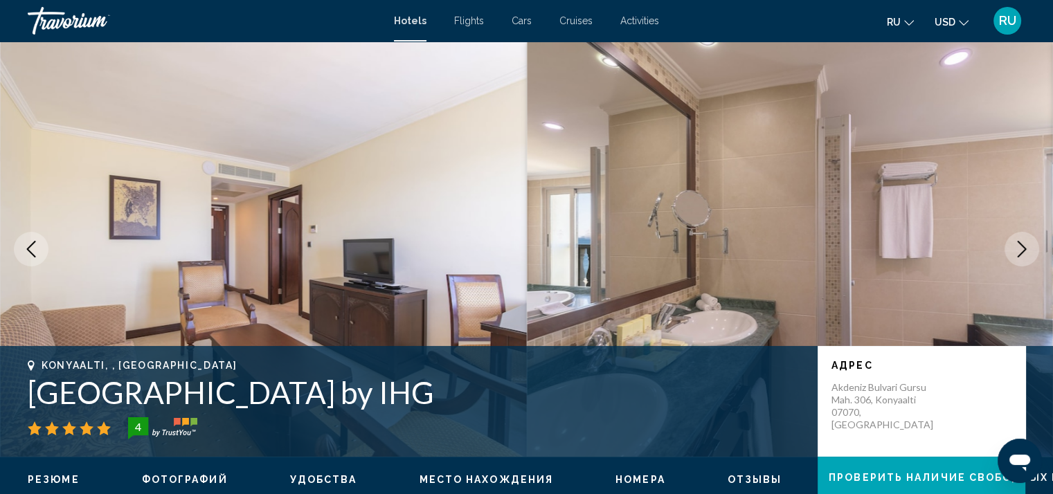
click at [1023, 255] on icon "Next image" at bounding box center [1022, 249] width 17 height 17
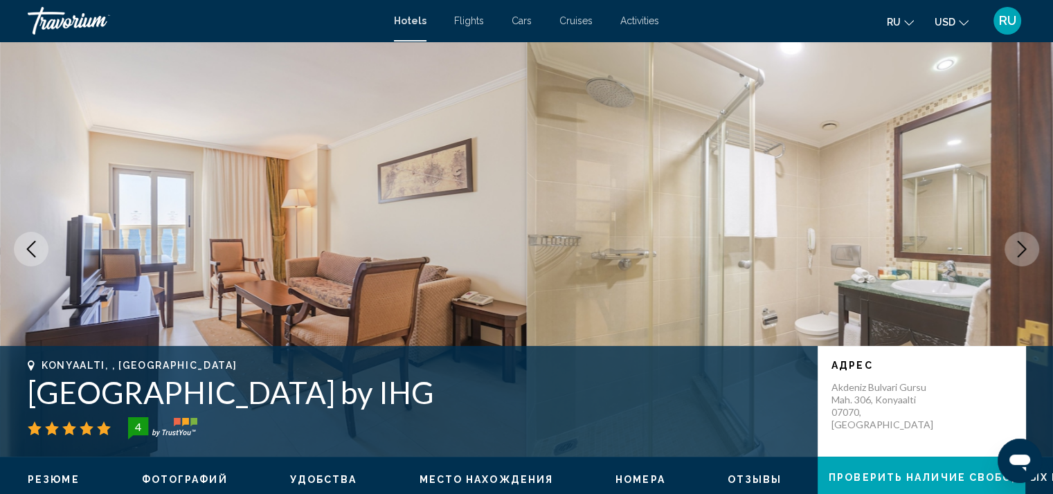
click at [1023, 255] on icon "Next image" at bounding box center [1022, 249] width 17 height 17
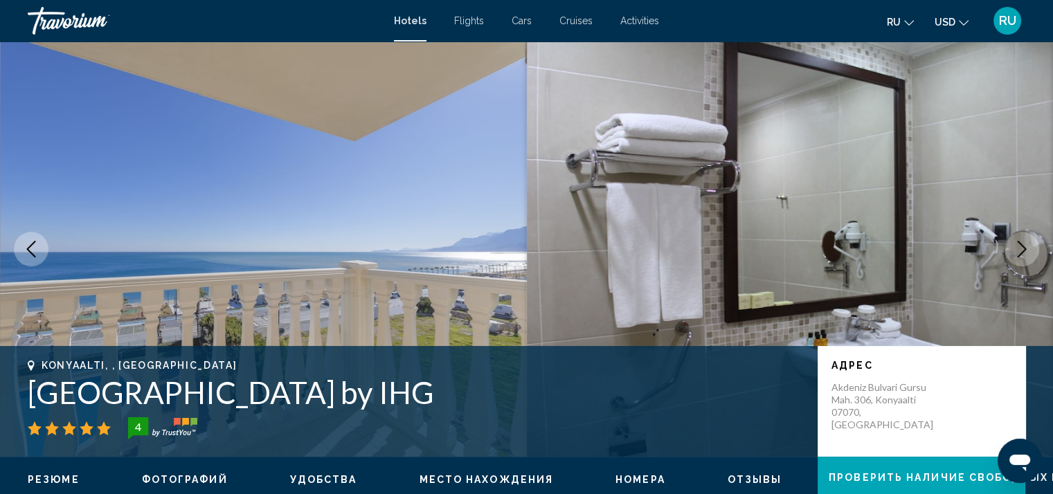
click at [1023, 255] on icon "Next image" at bounding box center [1022, 249] width 17 height 17
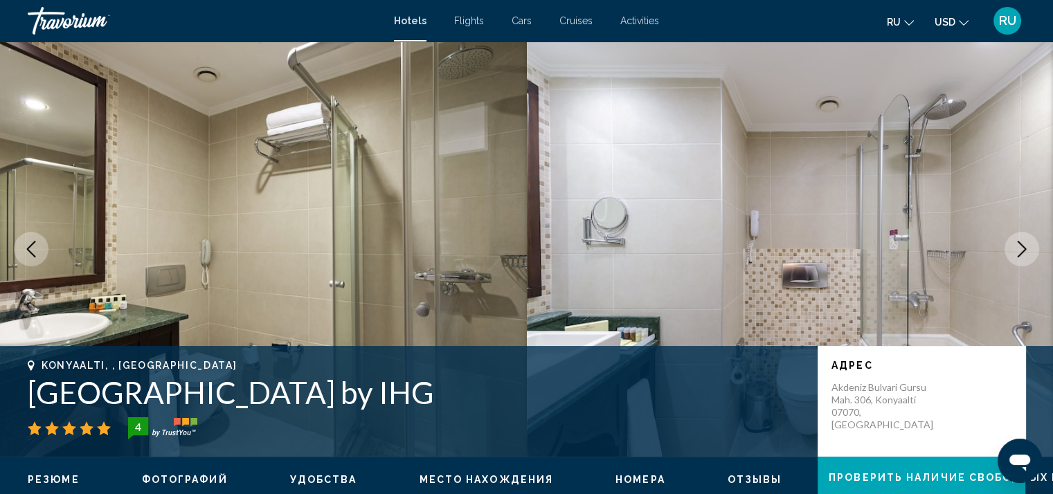
click at [1023, 255] on icon "Next image" at bounding box center [1022, 249] width 17 height 17
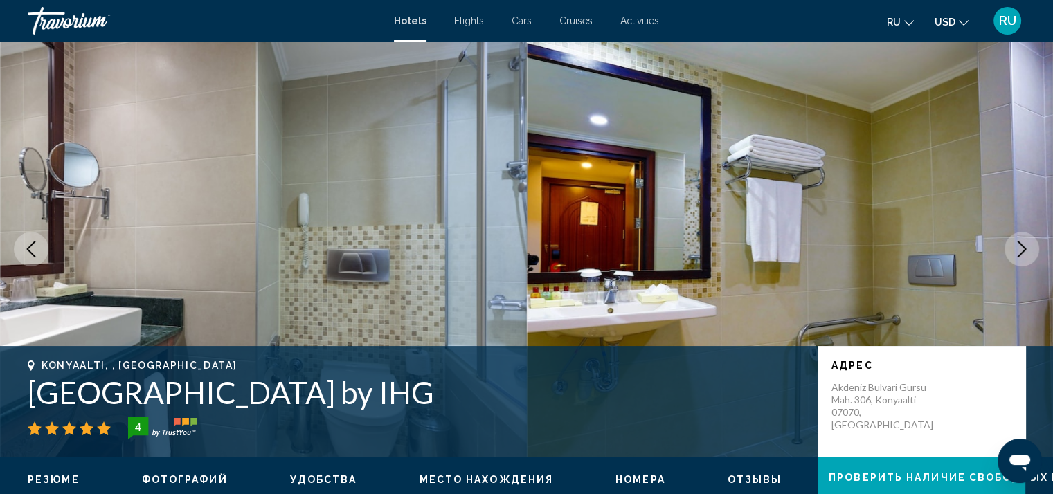
click at [1023, 255] on icon "Next image" at bounding box center [1022, 249] width 17 height 17
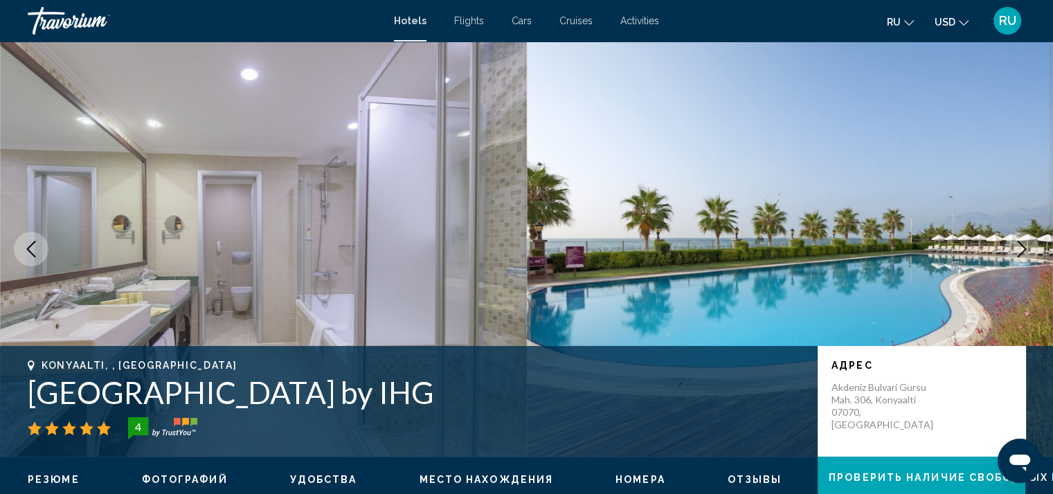
click at [1023, 255] on icon "Next image" at bounding box center [1022, 249] width 17 height 17
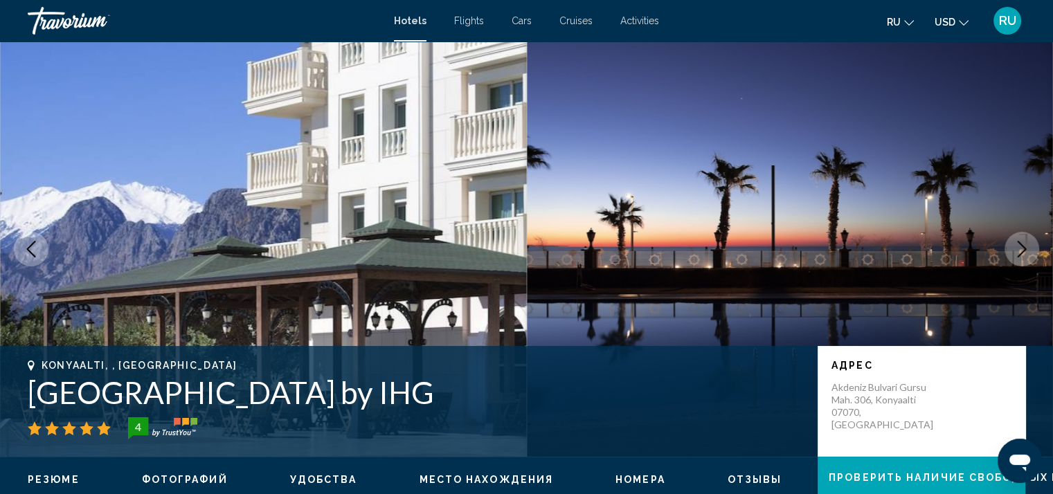
click at [1023, 255] on icon "Next image" at bounding box center [1022, 249] width 17 height 17
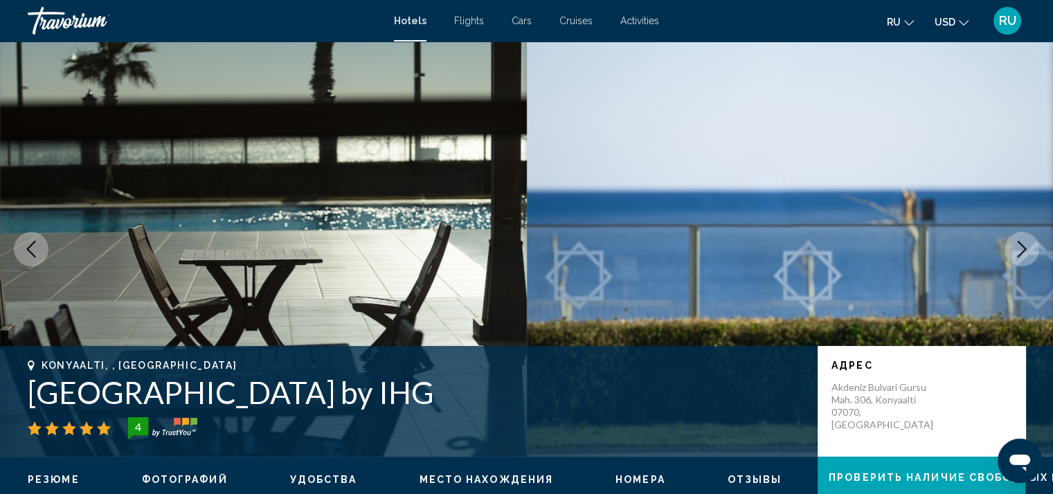
click at [1023, 255] on icon "Next image" at bounding box center [1022, 249] width 17 height 17
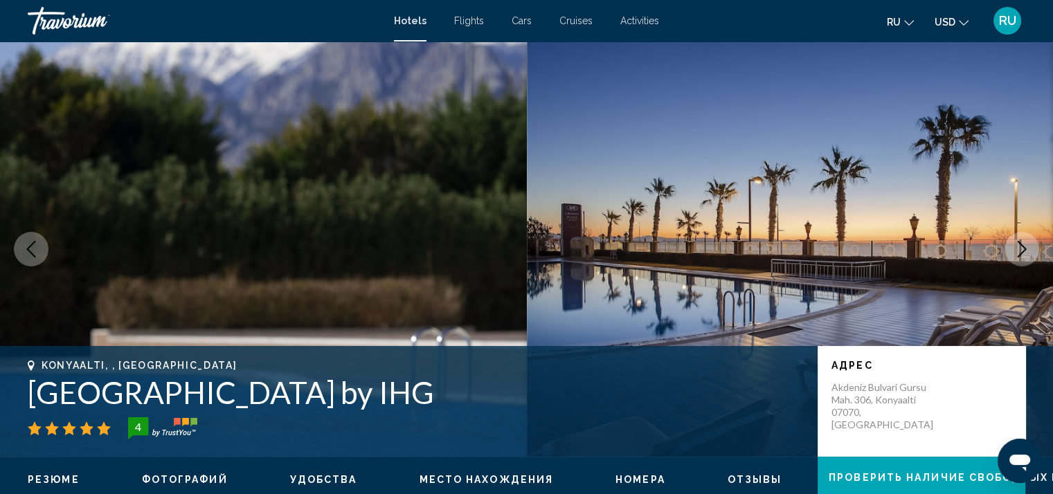
click at [1023, 255] on icon "Next image" at bounding box center [1022, 249] width 17 height 17
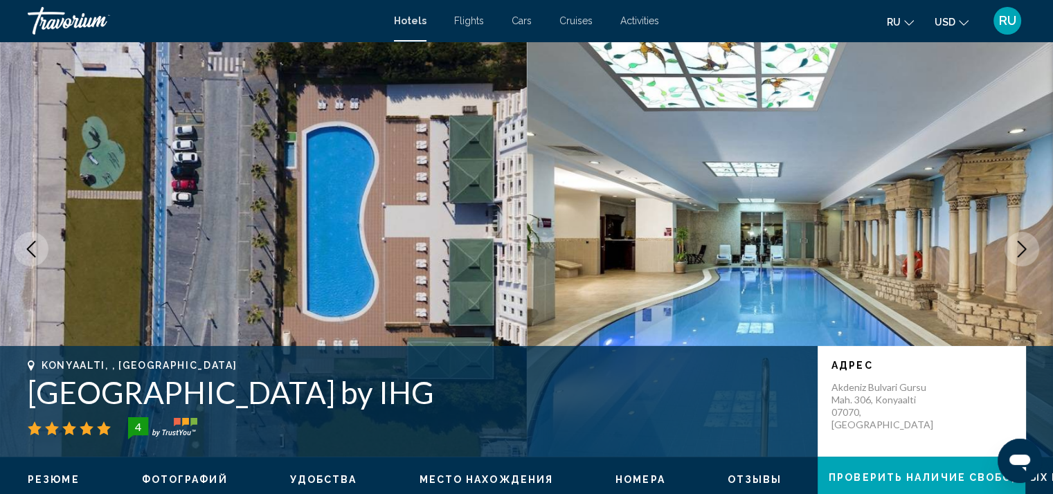
click at [1023, 255] on icon "Next image" at bounding box center [1022, 249] width 17 height 17
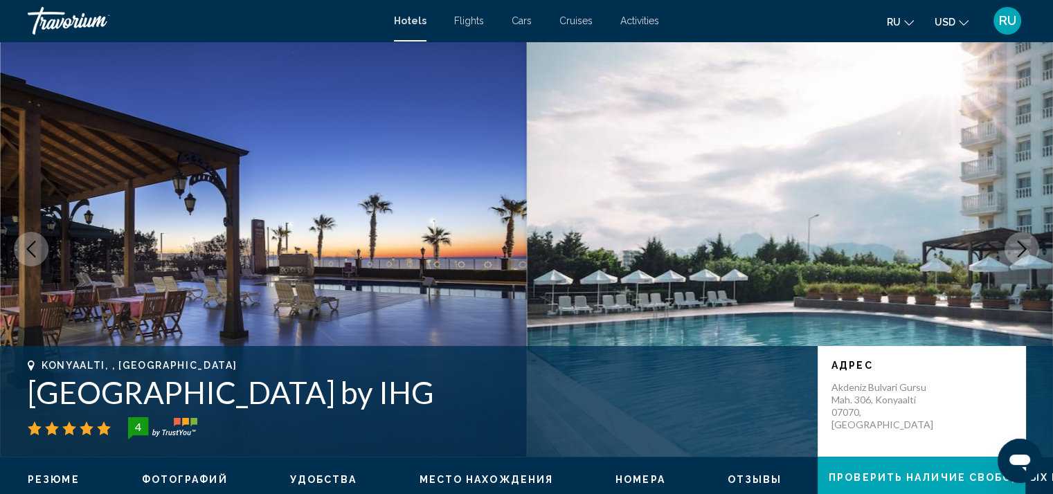
click at [1023, 255] on icon "Next image" at bounding box center [1022, 249] width 17 height 17
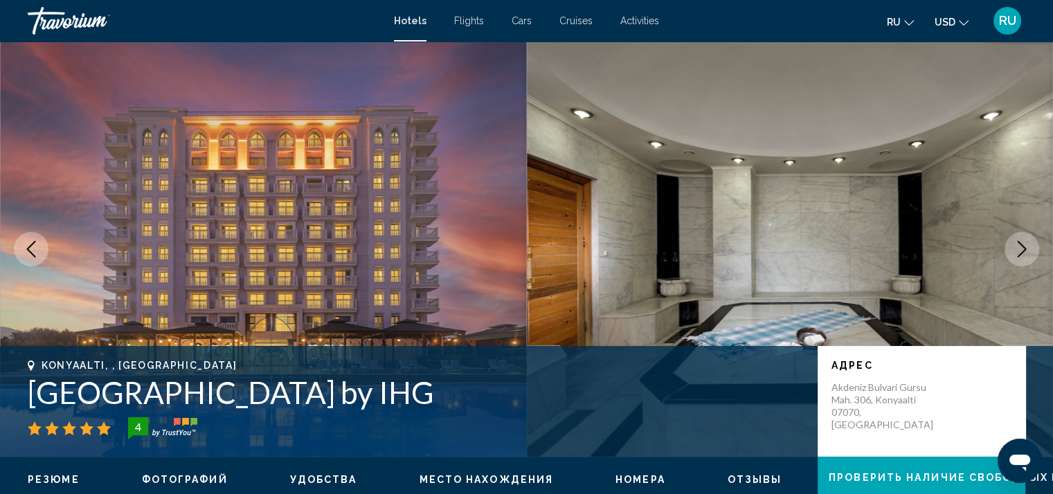
click at [1023, 255] on icon "Next image" at bounding box center [1022, 249] width 17 height 17
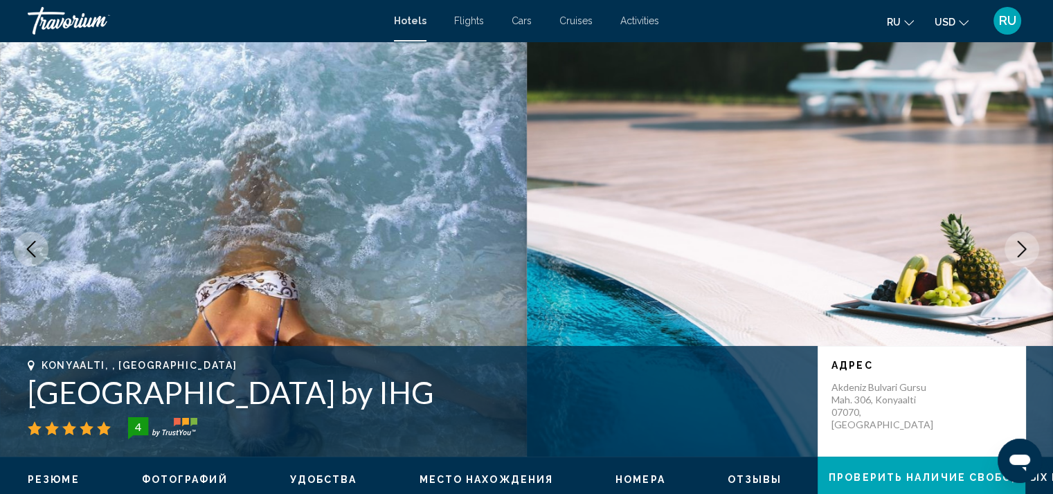
click at [1023, 255] on icon "Next image" at bounding box center [1022, 249] width 17 height 17
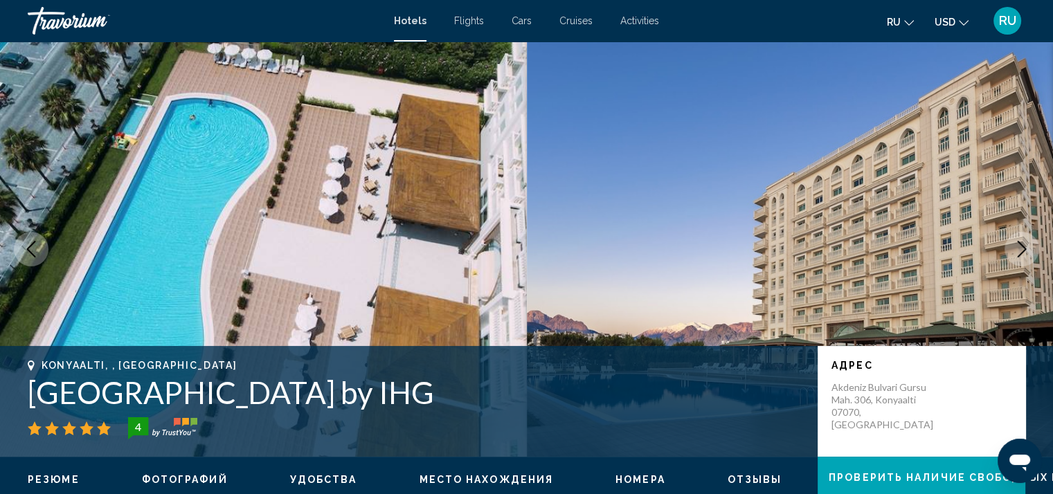
click at [1023, 255] on icon "Next image" at bounding box center [1022, 249] width 17 height 17
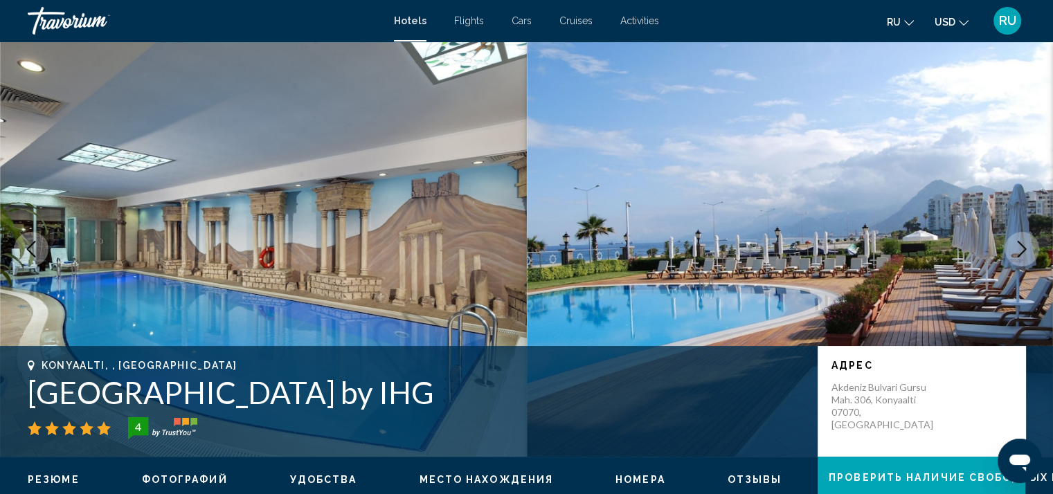
click at [1023, 255] on icon "Next image" at bounding box center [1022, 249] width 17 height 17
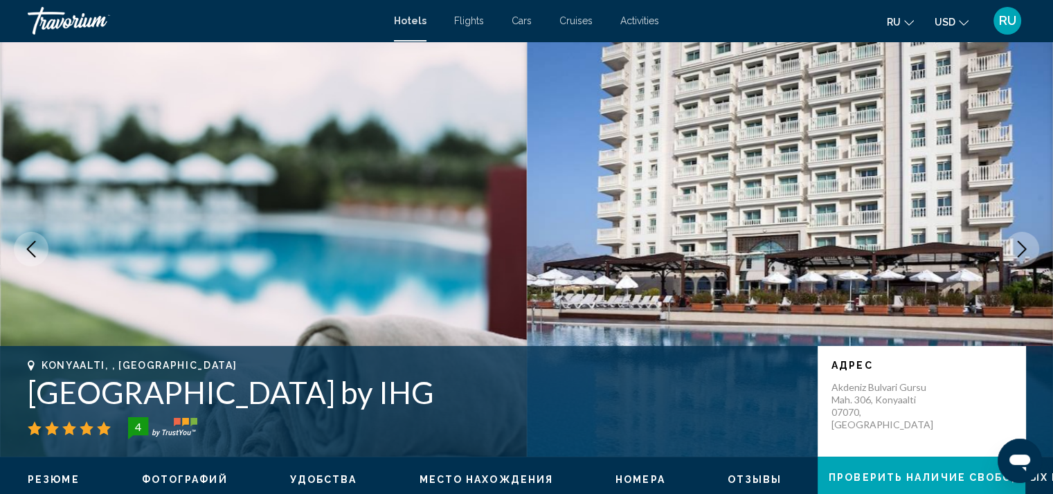
click at [1023, 255] on icon "Next image" at bounding box center [1022, 249] width 17 height 17
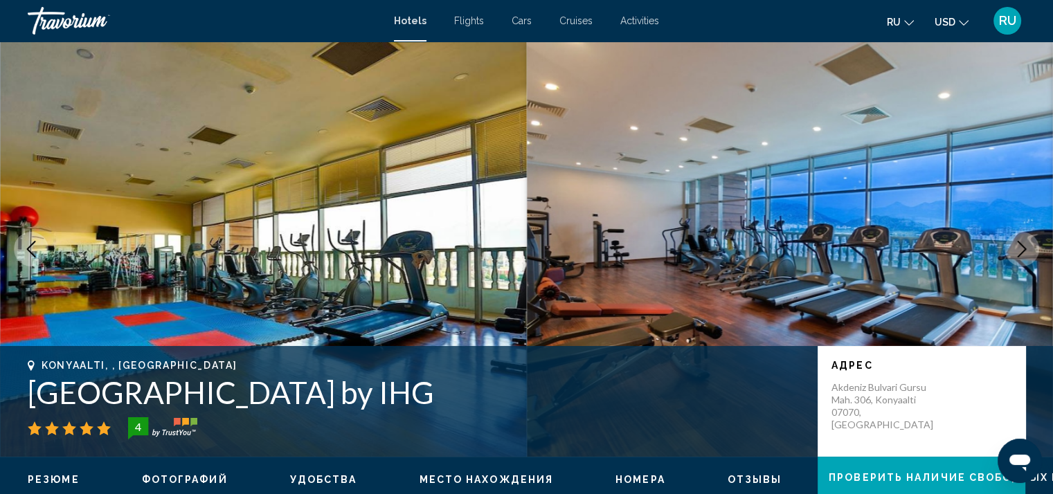
click at [1023, 255] on icon "Next image" at bounding box center [1022, 249] width 17 height 17
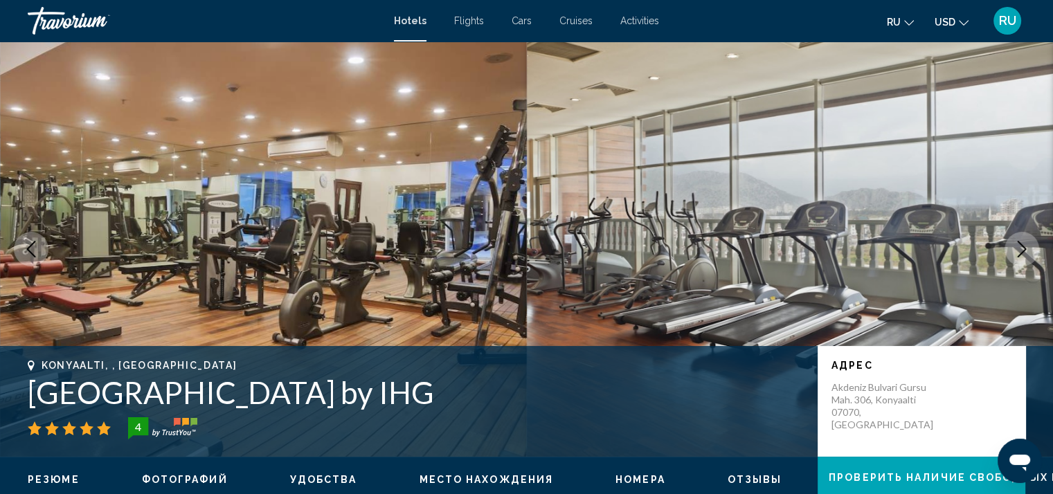
click at [1023, 255] on icon "Next image" at bounding box center [1022, 249] width 17 height 17
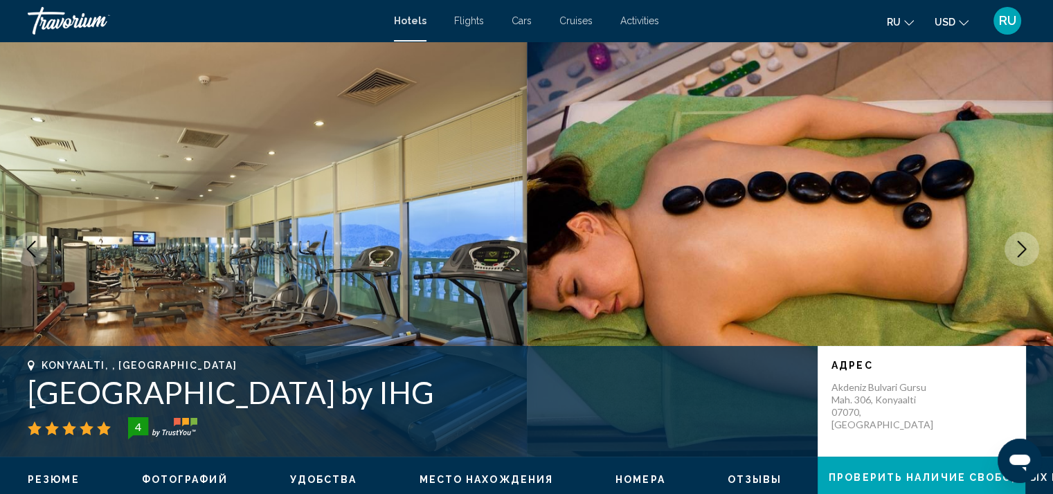
click at [1023, 255] on icon "Next image" at bounding box center [1022, 249] width 17 height 17
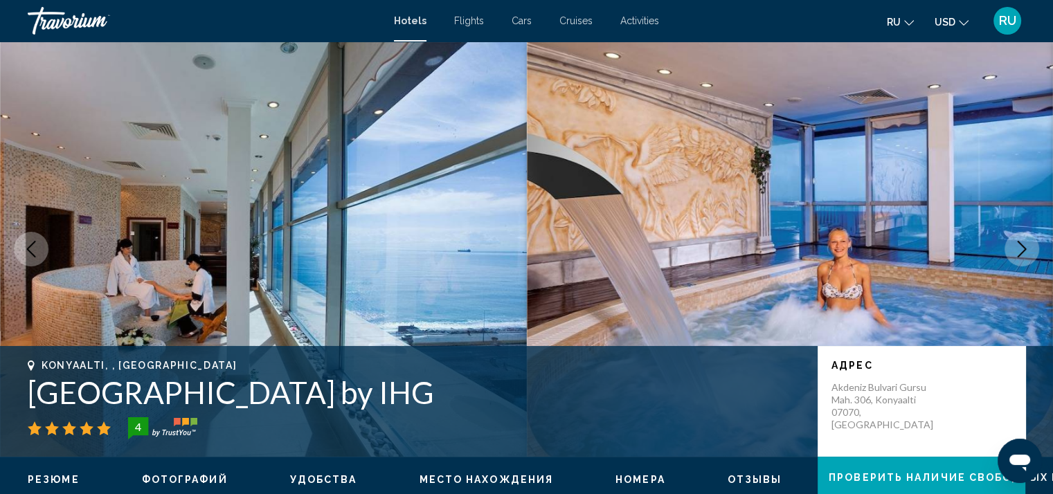
click at [1023, 255] on icon "Next image" at bounding box center [1022, 249] width 17 height 17
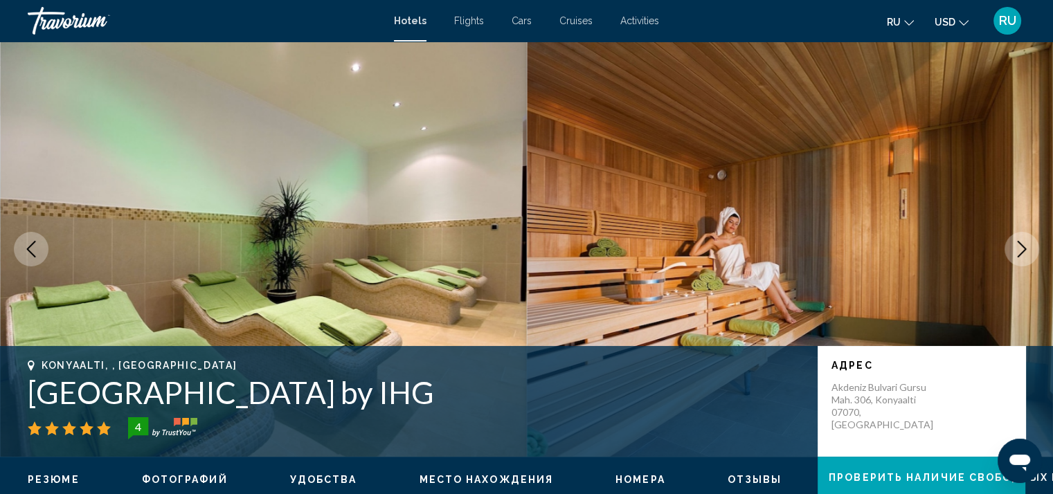
click at [1023, 255] on icon "Next image" at bounding box center [1022, 249] width 17 height 17
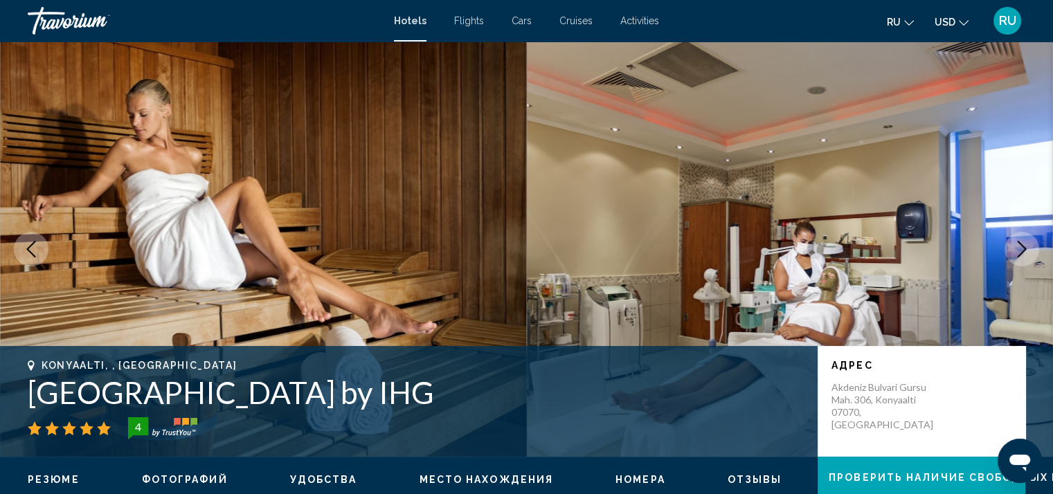
click at [1023, 255] on icon "Next image" at bounding box center [1022, 249] width 17 height 17
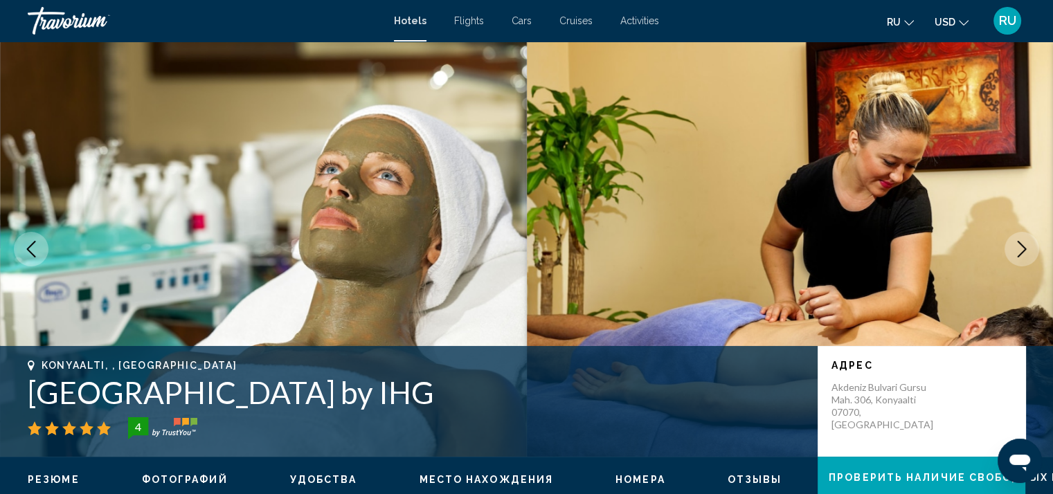
click at [1023, 255] on icon "Next image" at bounding box center [1022, 249] width 17 height 17
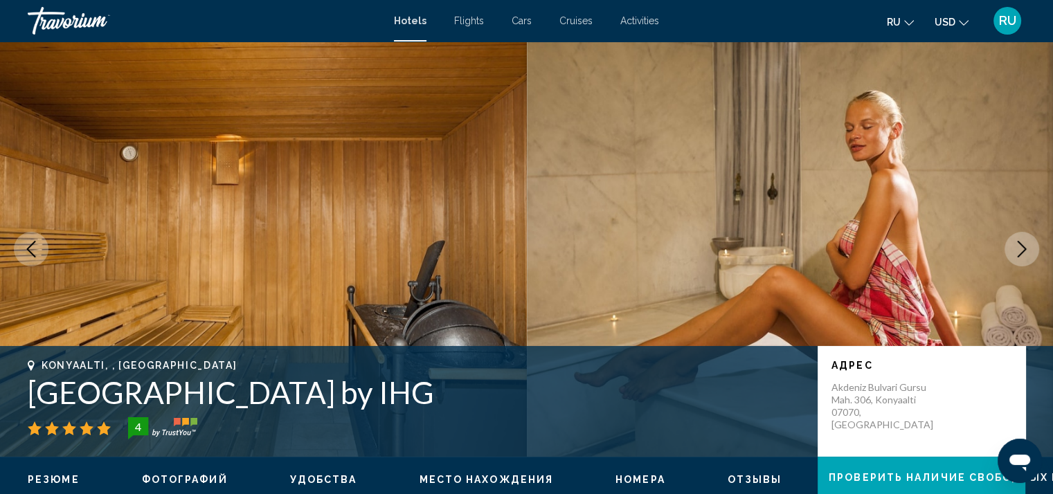
click at [1023, 255] on icon "Next image" at bounding box center [1022, 249] width 17 height 17
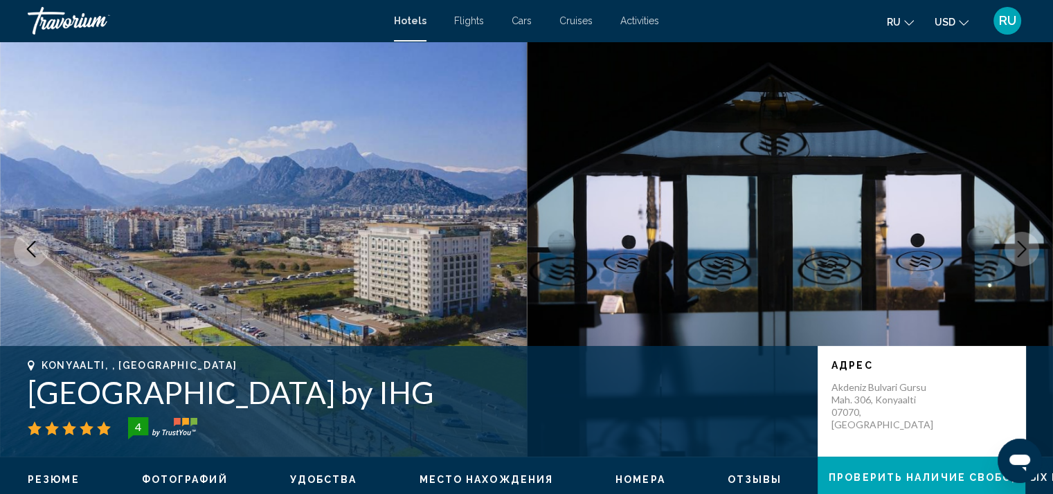
click at [1023, 255] on icon "Next image" at bounding box center [1022, 249] width 17 height 17
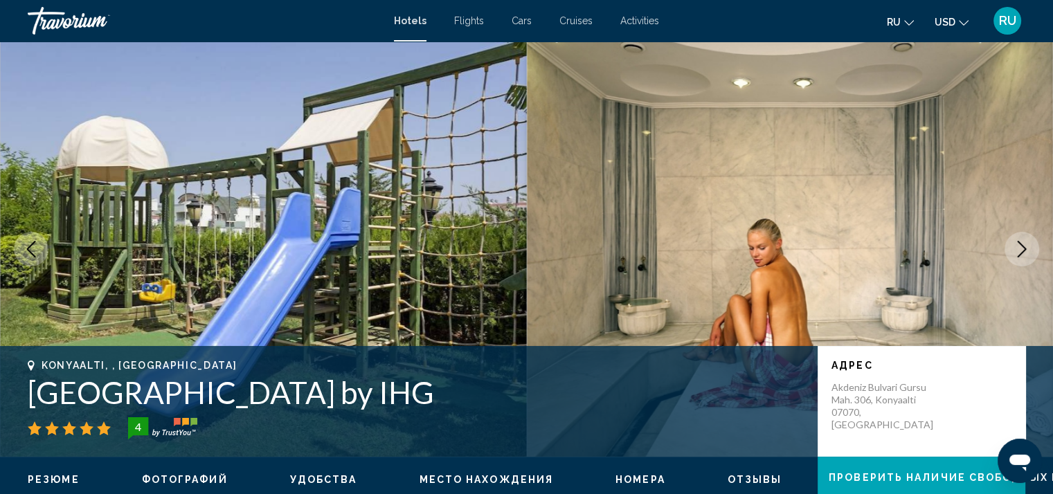
click at [1023, 255] on icon "Next image" at bounding box center [1022, 249] width 17 height 17
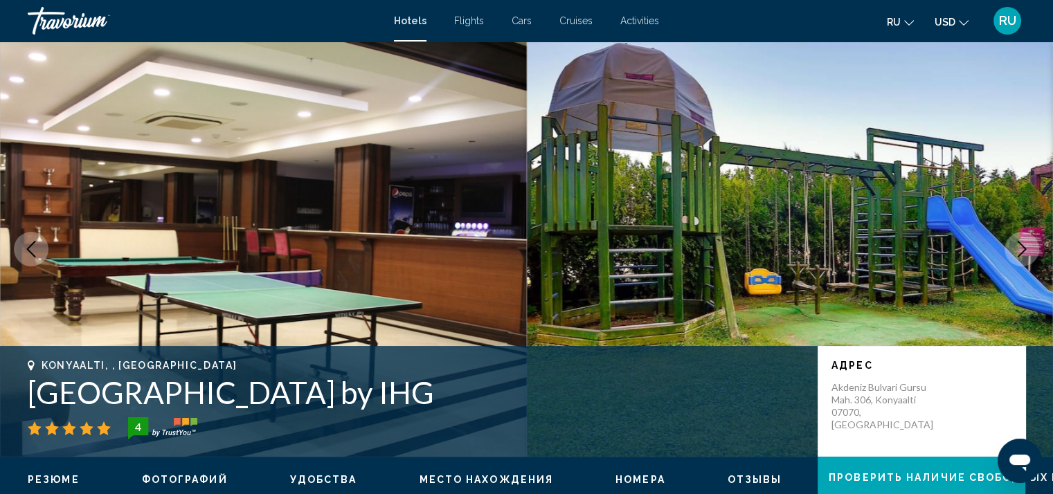
click at [1023, 255] on icon "Next image" at bounding box center [1022, 249] width 17 height 17
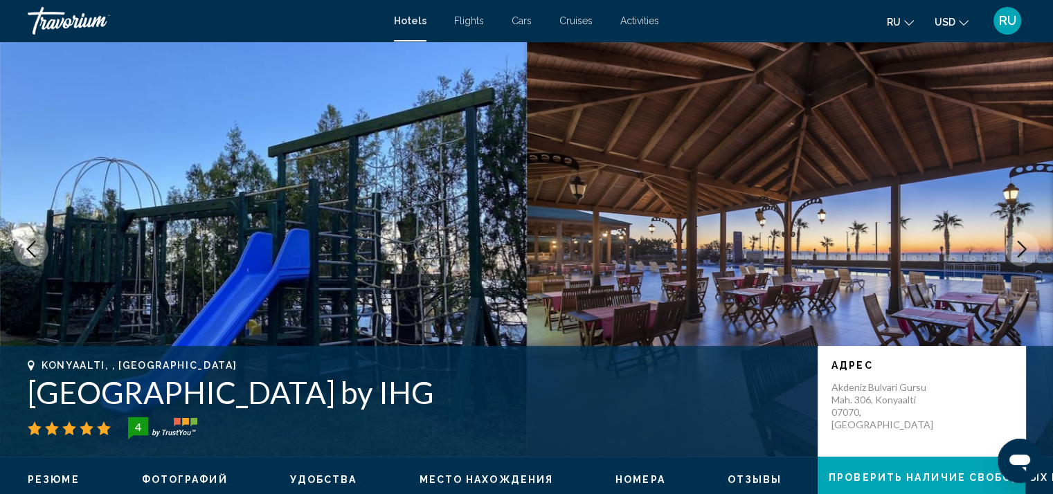
click at [1023, 255] on icon "Next image" at bounding box center [1022, 249] width 17 height 17
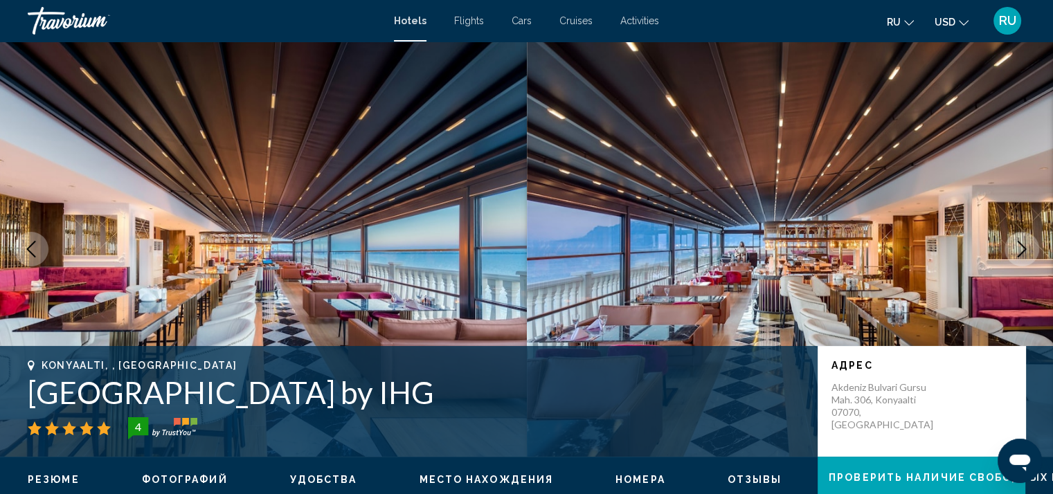
click at [1023, 255] on icon "Next image" at bounding box center [1022, 249] width 17 height 17
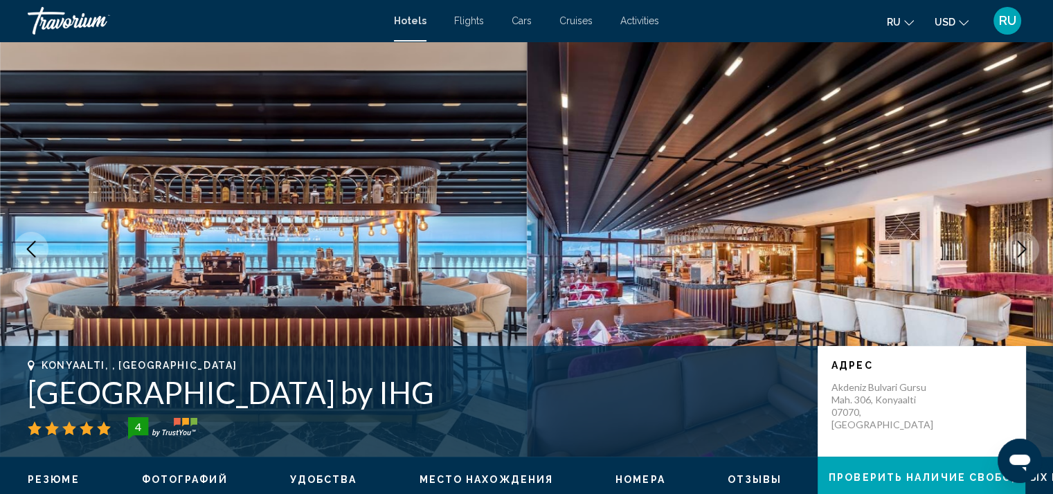
click at [1023, 255] on icon "Next image" at bounding box center [1022, 249] width 17 height 17
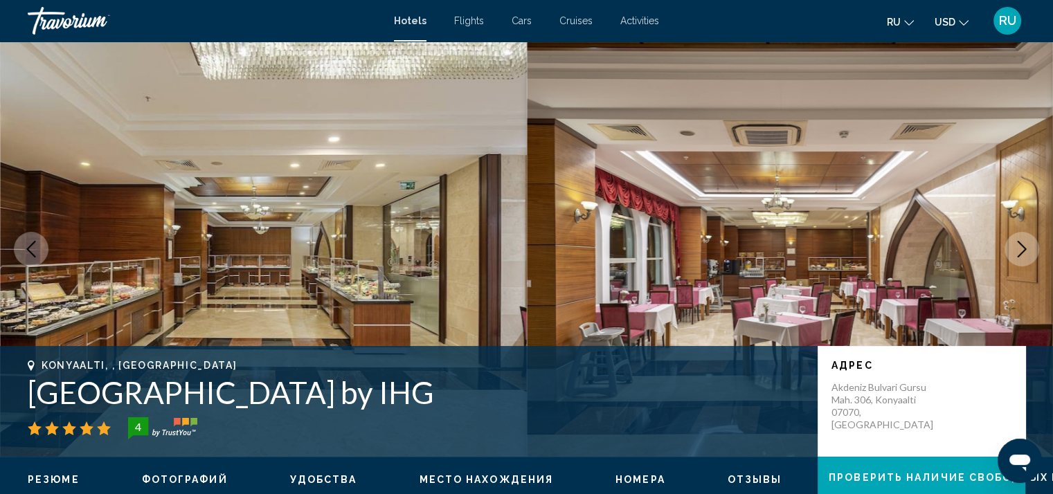
click at [1023, 255] on icon "Next image" at bounding box center [1022, 249] width 17 height 17
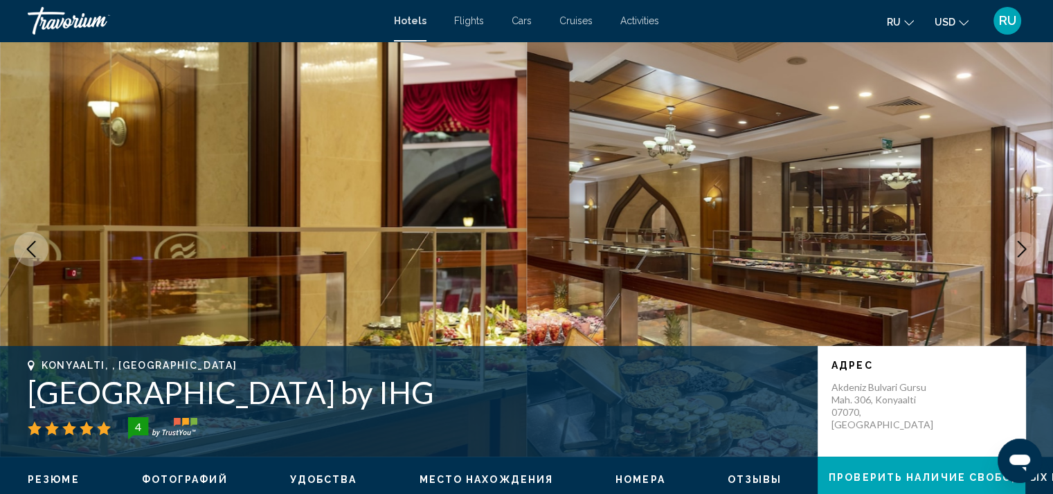
click at [1023, 255] on icon "Next image" at bounding box center [1022, 249] width 17 height 17
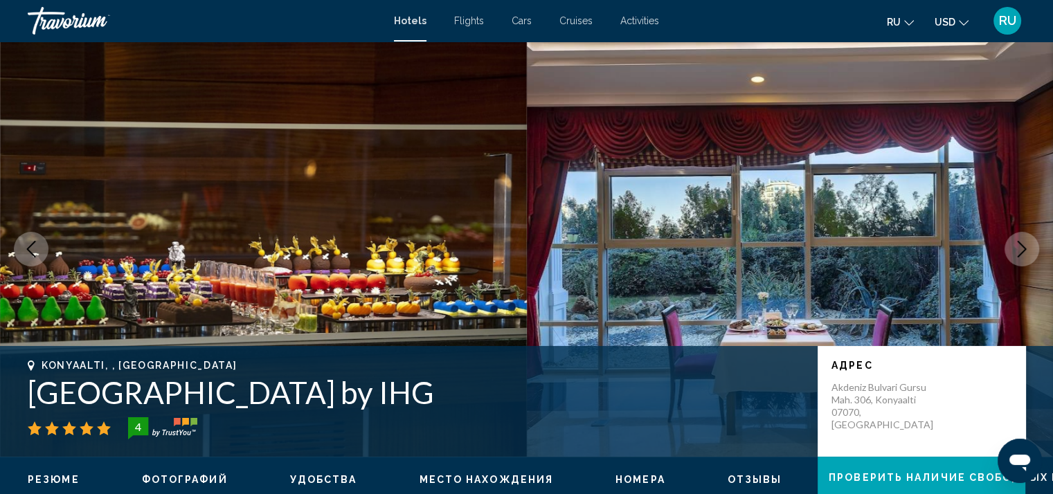
click at [1023, 255] on icon "Next image" at bounding box center [1022, 249] width 17 height 17
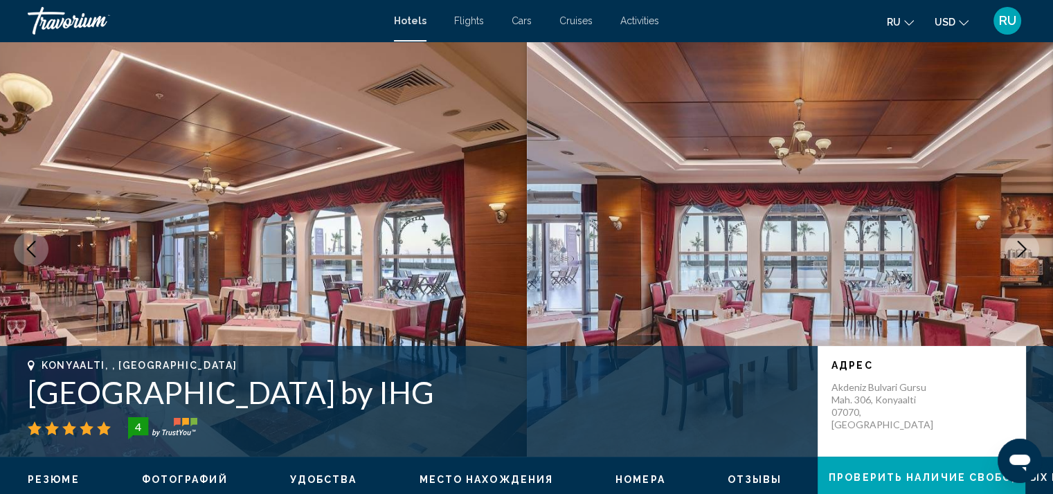
click at [1023, 255] on icon "Next image" at bounding box center [1022, 249] width 17 height 17
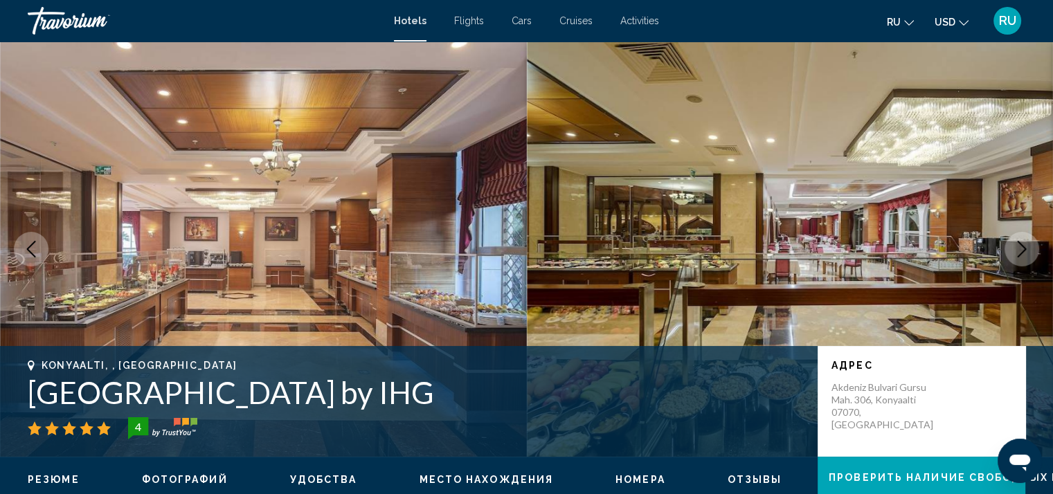
click at [1023, 255] on icon "Next image" at bounding box center [1022, 249] width 17 height 17
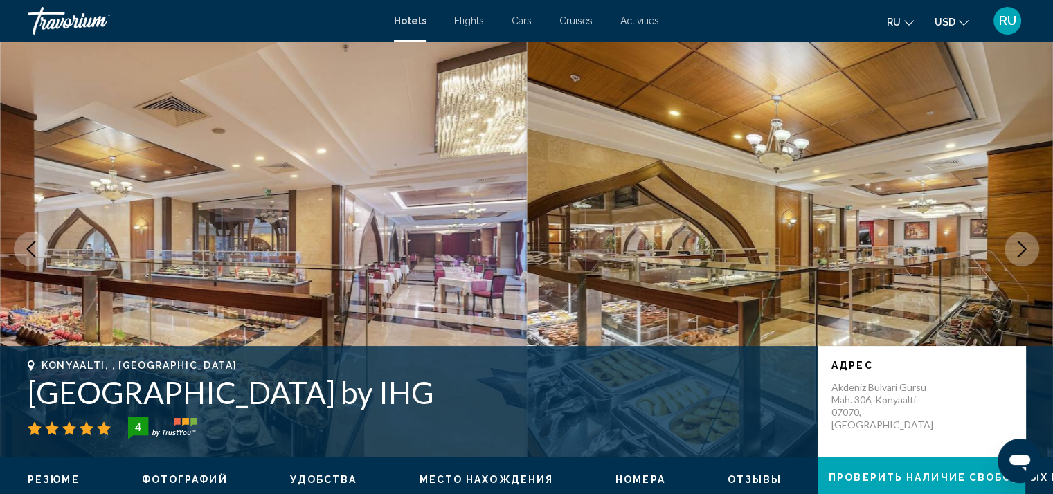
click at [1023, 255] on icon "Next image" at bounding box center [1022, 249] width 17 height 17
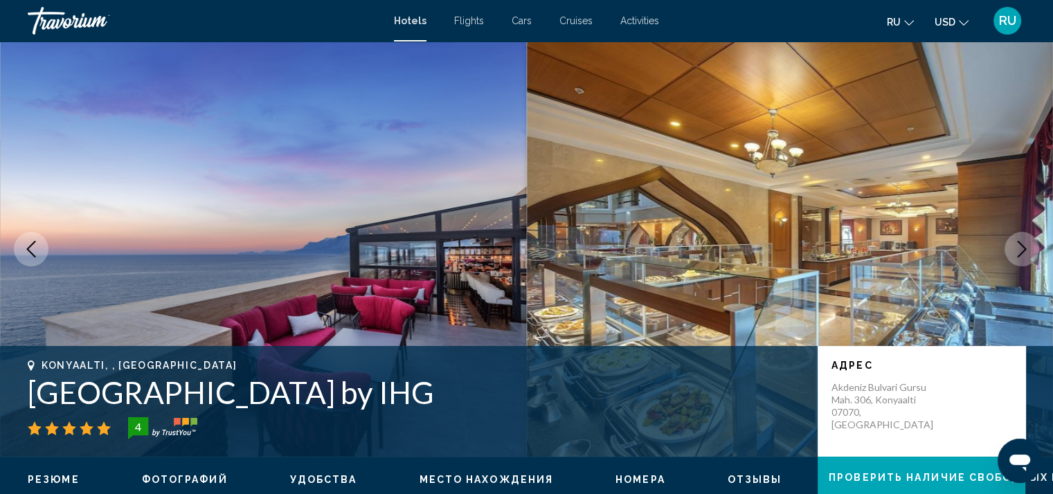
click at [1023, 255] on icon "Next image" at bounding box center [1022, 249] width 17 height 17
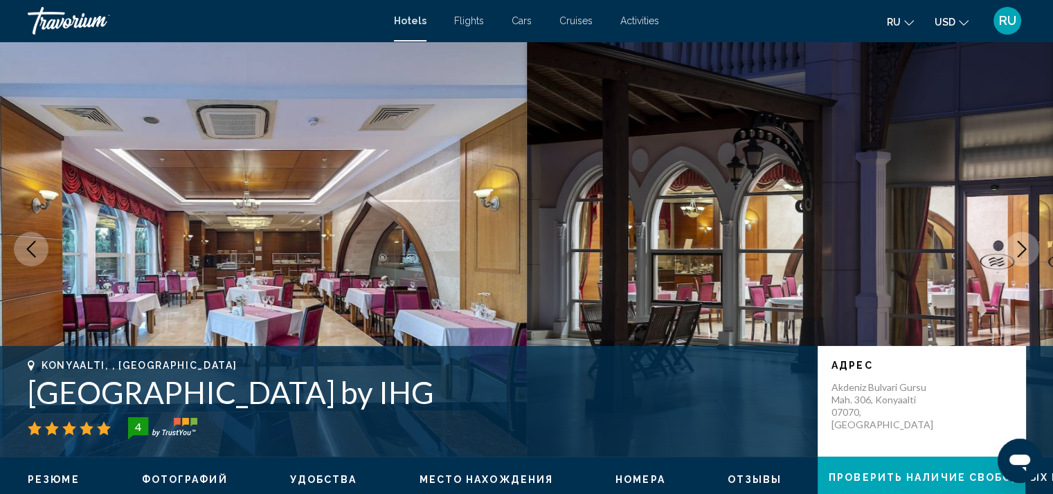
click at [1023, 255] on icon "Next image" at bounding box center [1022, 249] width 17 height 17
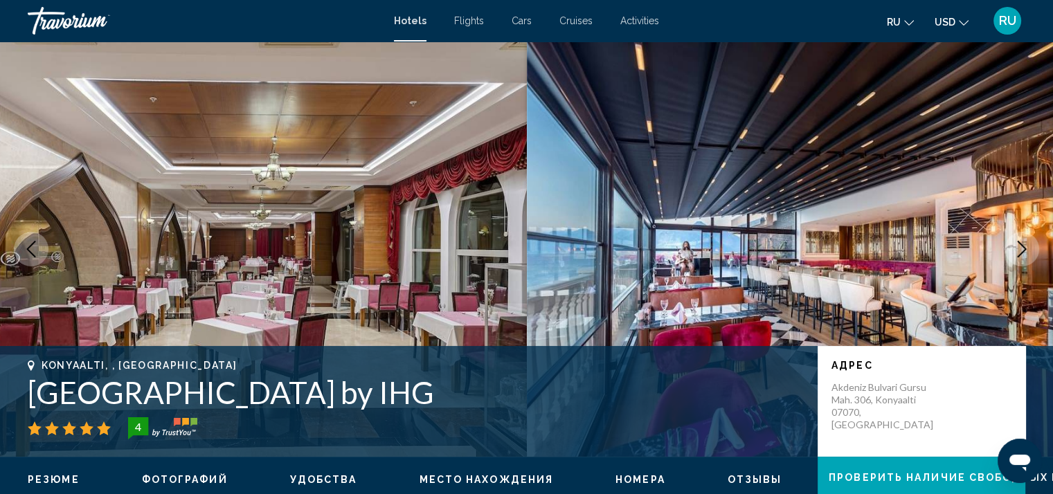
click at [1023, 255] on icon "Next image" at bounding box center [1022, 249] width 17 height 17
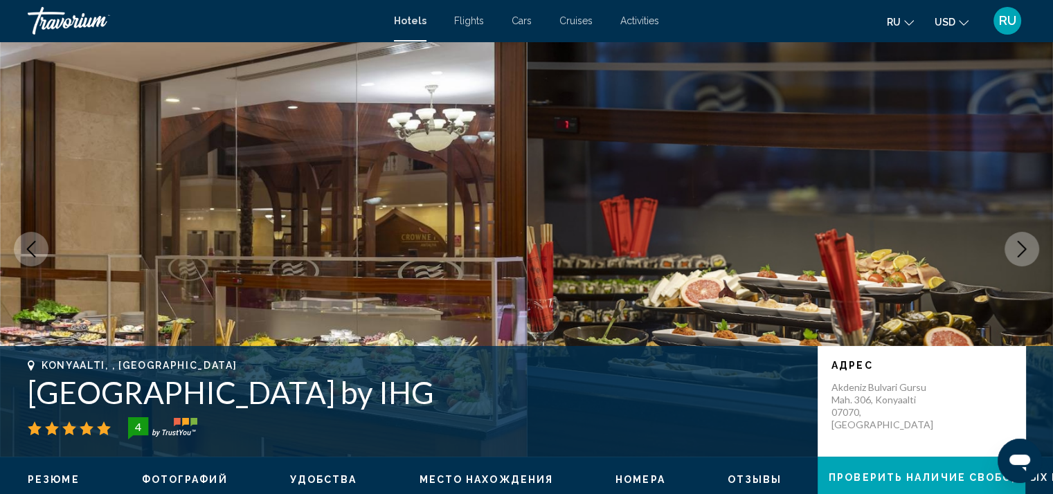
click at [1023, 255] on icon "Next image" at bounding box center [1022, 249] width 17 height 17
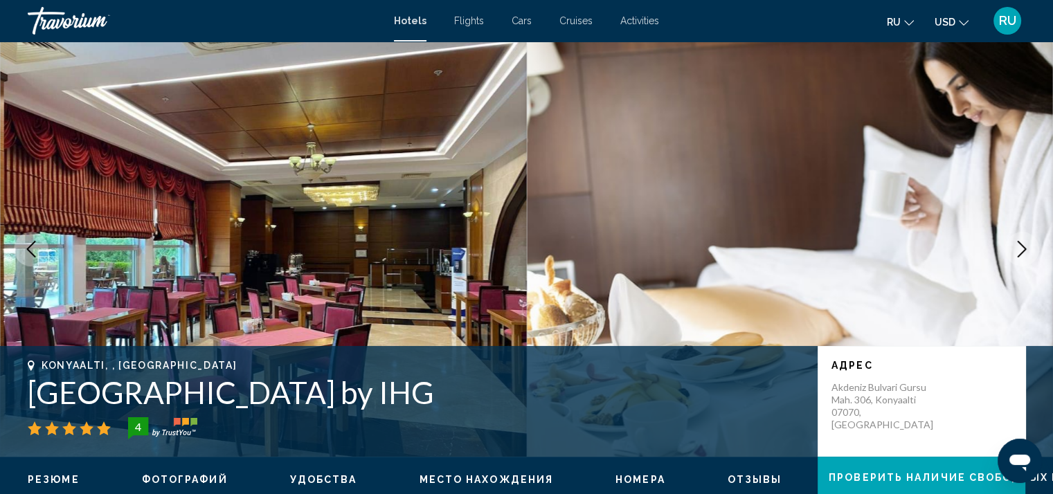
click at [1023, 255] on icon "Next image" at bounding box center [1022, 249] width 17 height 17
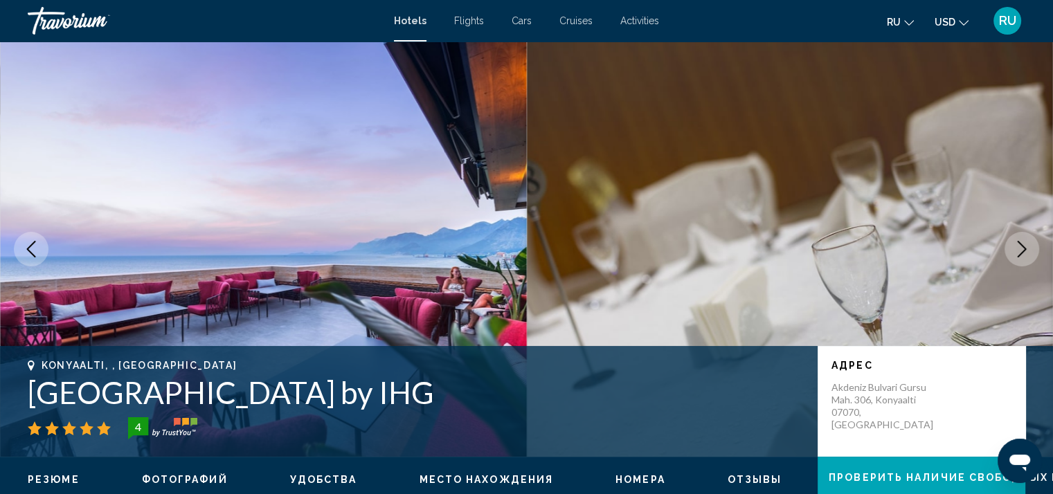
click at [1023, 255] on icon "Next image" at bounding box center [1022, 249] width 17 height 17
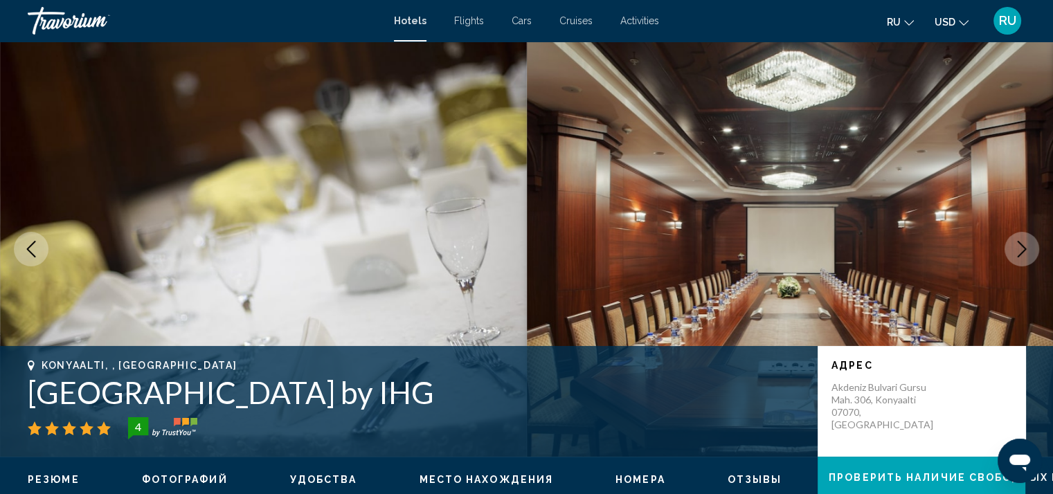
click at [1023, 255] on icon "Next image" at bounding box center [1022, 249] width 17 height 17
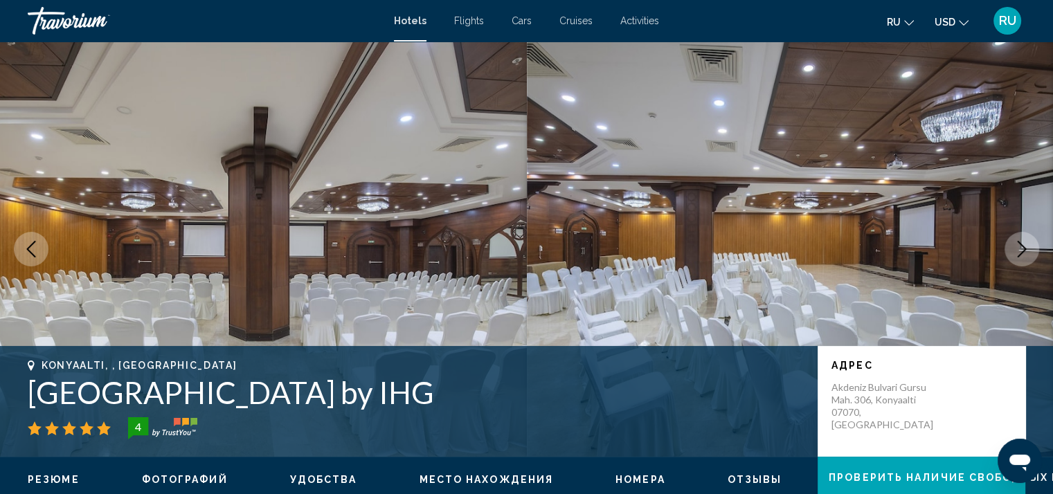
click at [1023, 255] on icon "Next image" at bounding box center [1022, 249] width 17 height 17
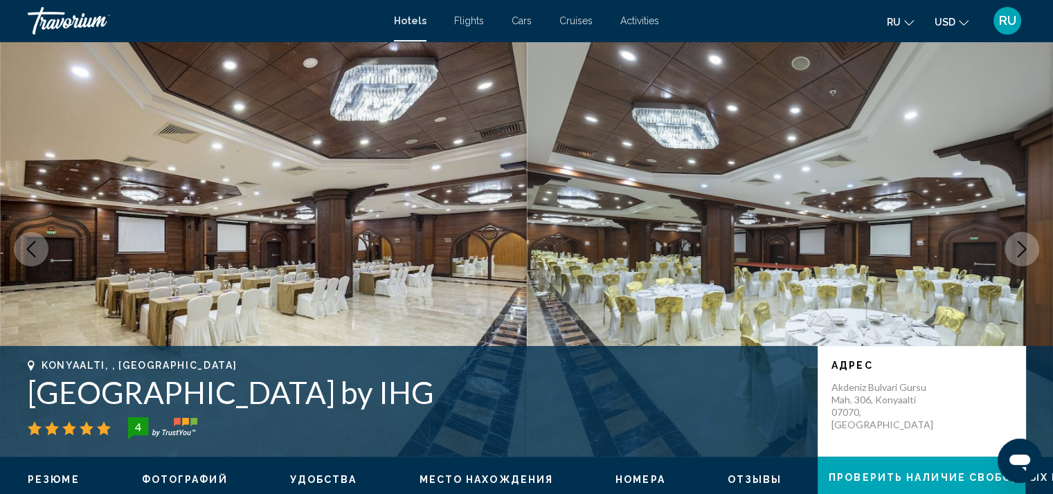
click at [1023, 255] on icon "Next image" at bounding box center [1022, 249] width 17 height 17
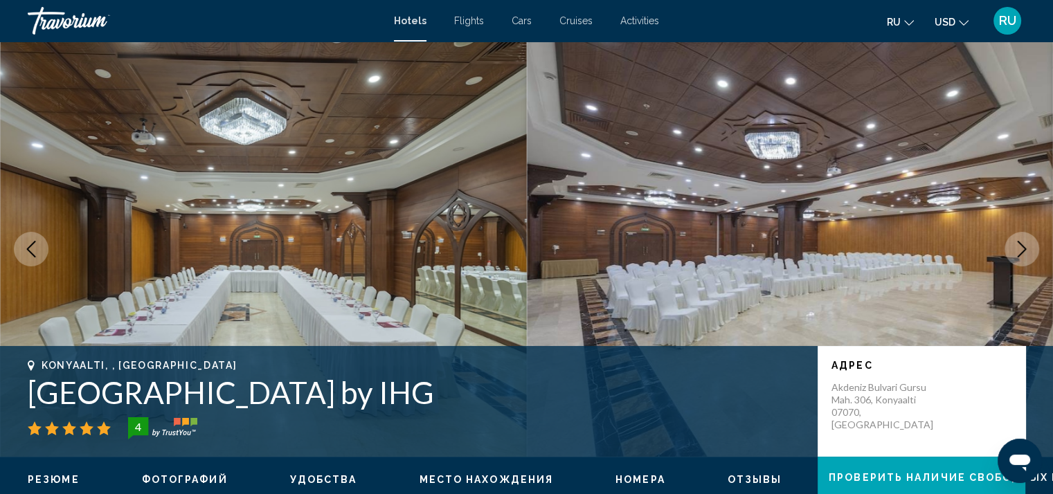
click at [1023, 255] on icon "Next image" at bounding box center [1022, 249] width 17 height 17
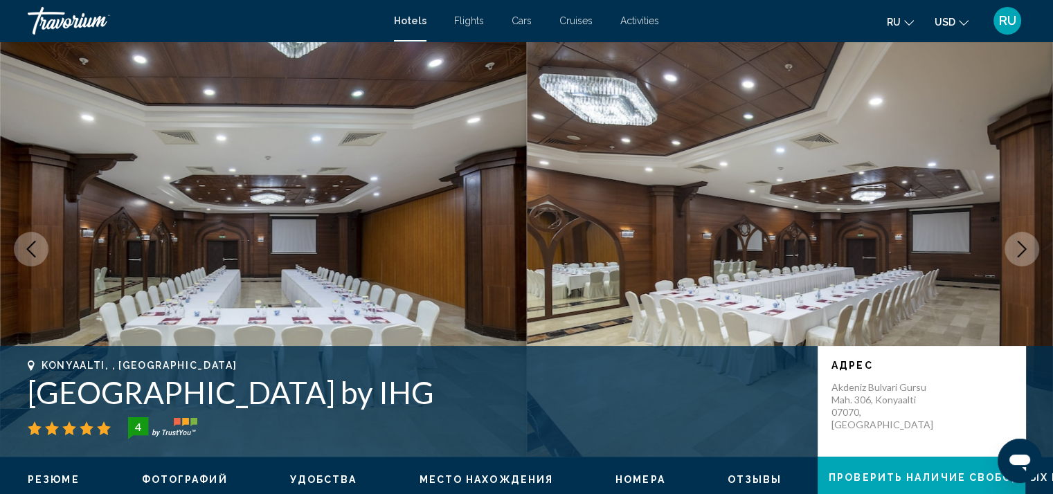
click at [1023, 255] on icon "Next image" at bounding box center [1022, 249] width 17 height 17
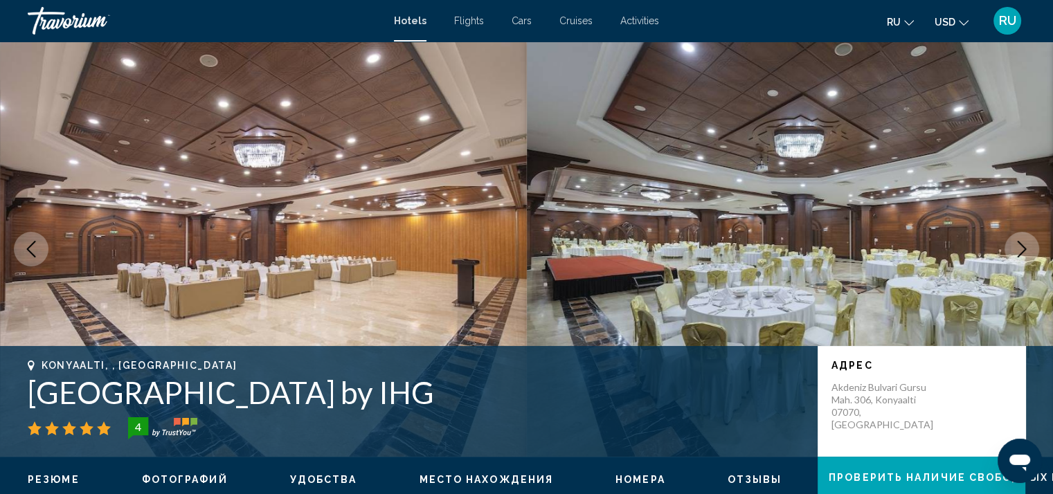
click at [1023, 255] on icon "Next image" at bounding box center [1022, 249] width 17 height 17
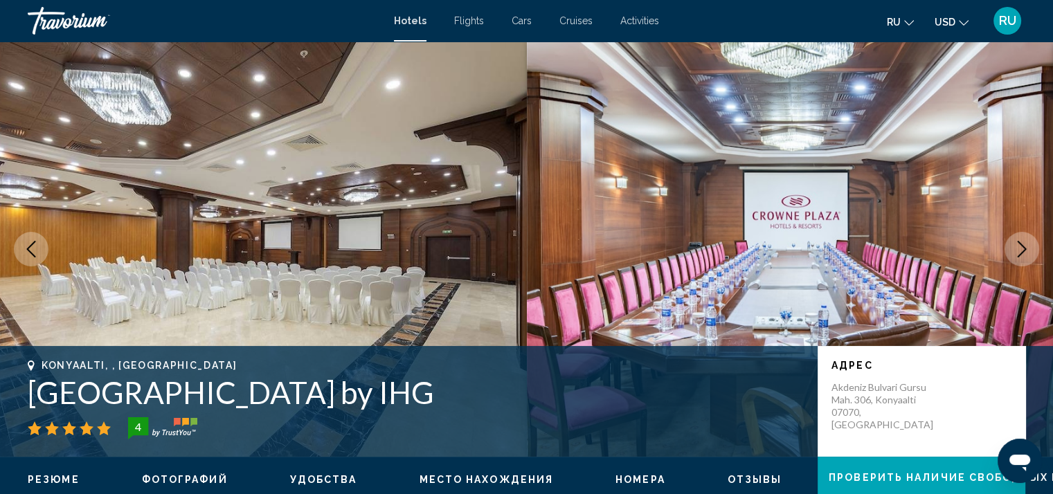
click at [1023, 255] on icon "Next image" at bounding box center [1022, 249] width 17 height 17
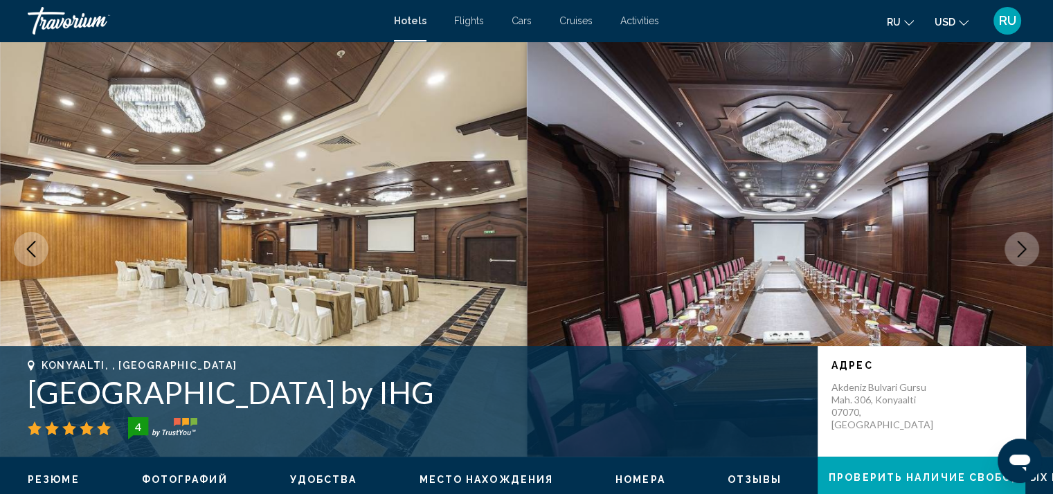
click at [1023, 255] on icon "Next image" at bounding box center [1022, 249] width 17 height 17
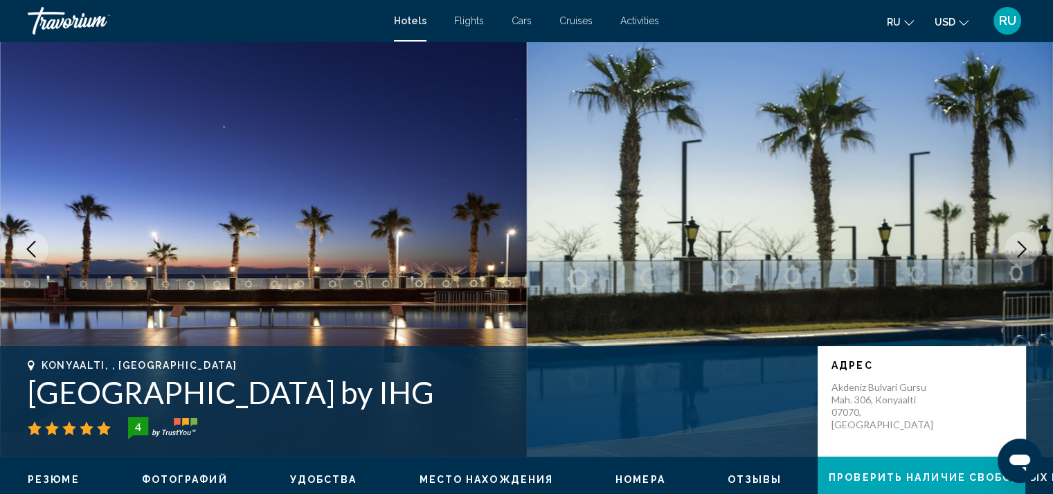
click at [1023, 255] on icon "Next image" at bounding box center [1022, 249] width 17 height 17
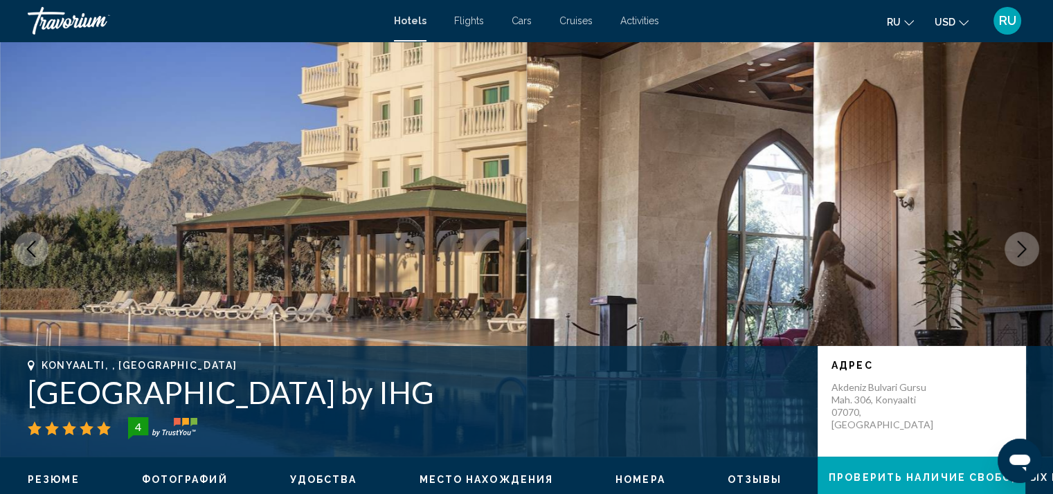
click at [1023, 255] on icon "Next image" at bounding box center [1022, 249] width 17 height 17
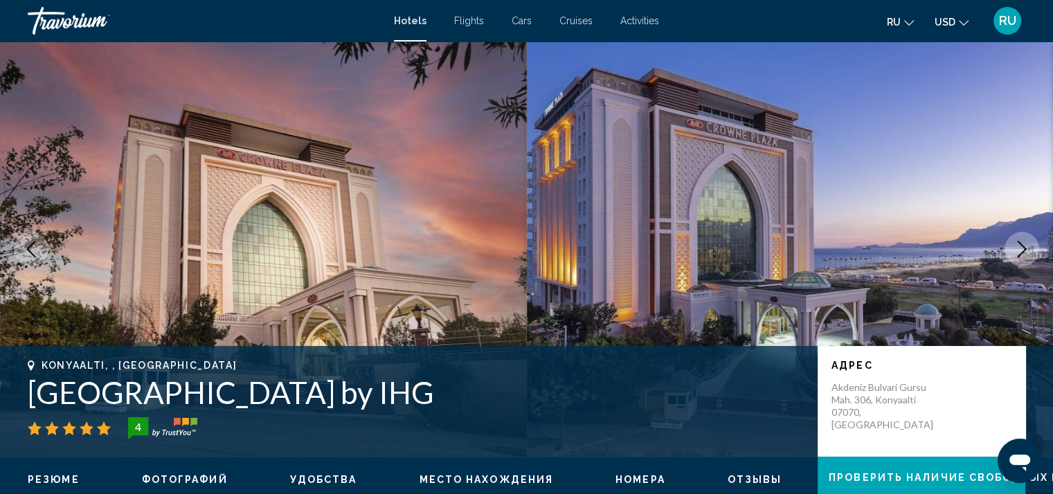
click at [1023, 255] on icon "Next image" at bounding box center [1022, 249] width 17 height 17
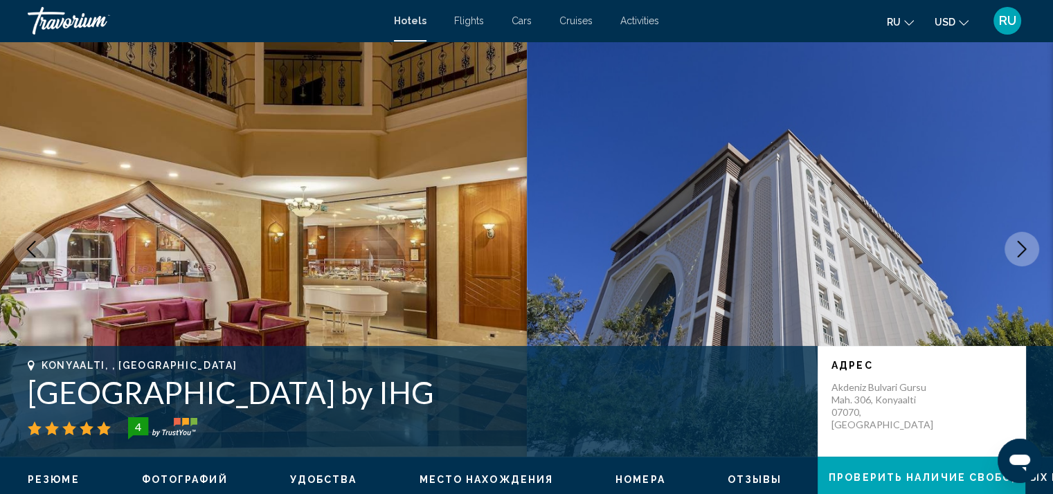
click at [1023, 255] on icon "Next image" at bounding box center [1022, 249] width 17 height 17
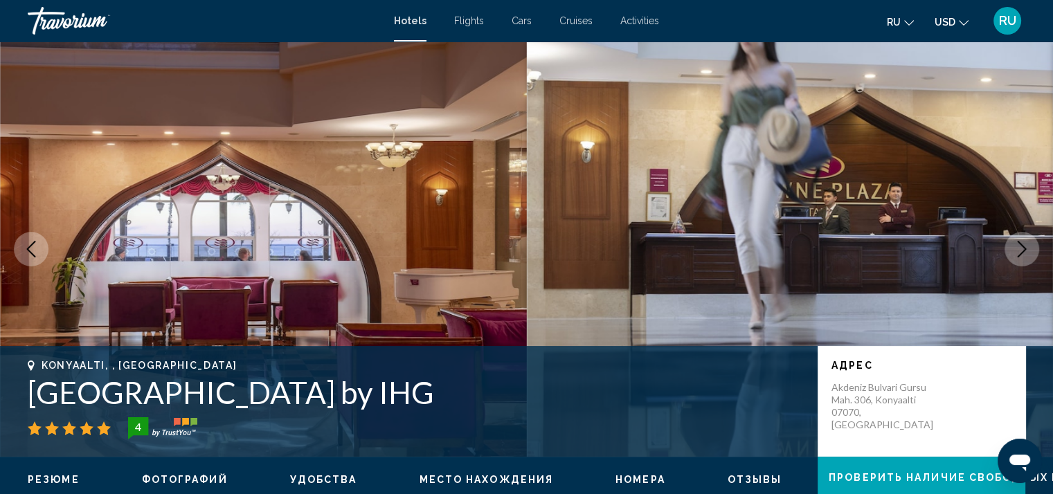
click at [1023, 255] on icon "Next image" at bounding box center [1022, 249] width 17 height 17
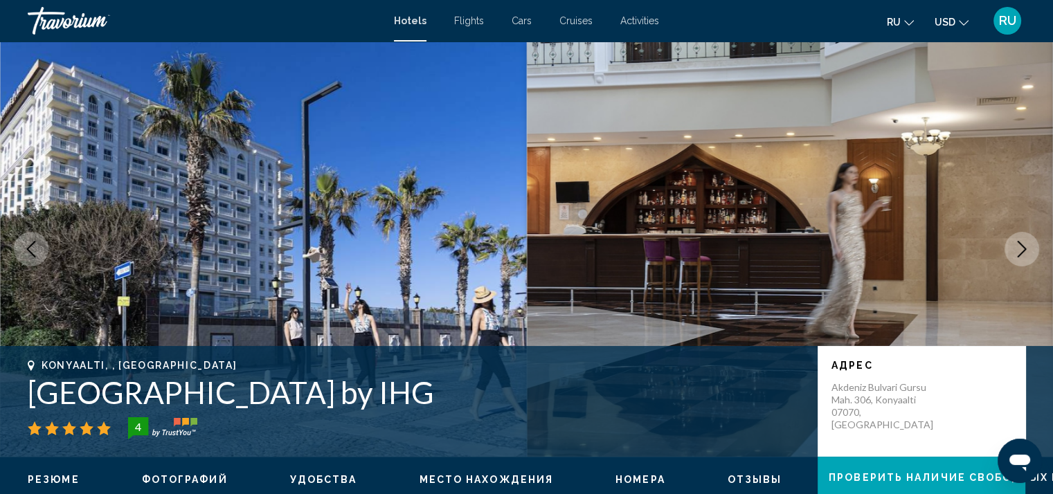
click at [1023, 255] on icon "Next image" at bounding box center [1022, 249] width 17 height 17
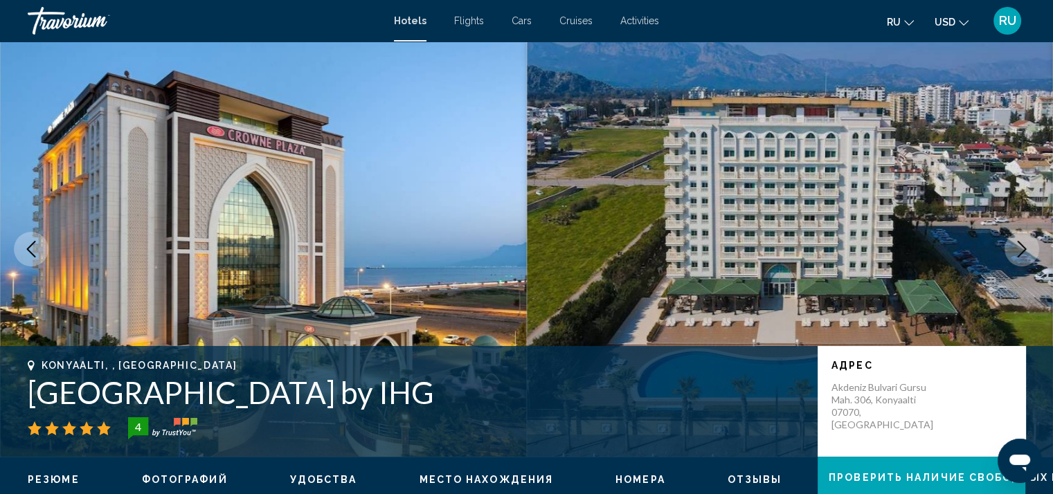
click at [1023, 255] on icon "Next image" at bounding box center [1022, 249] width 17 height 17
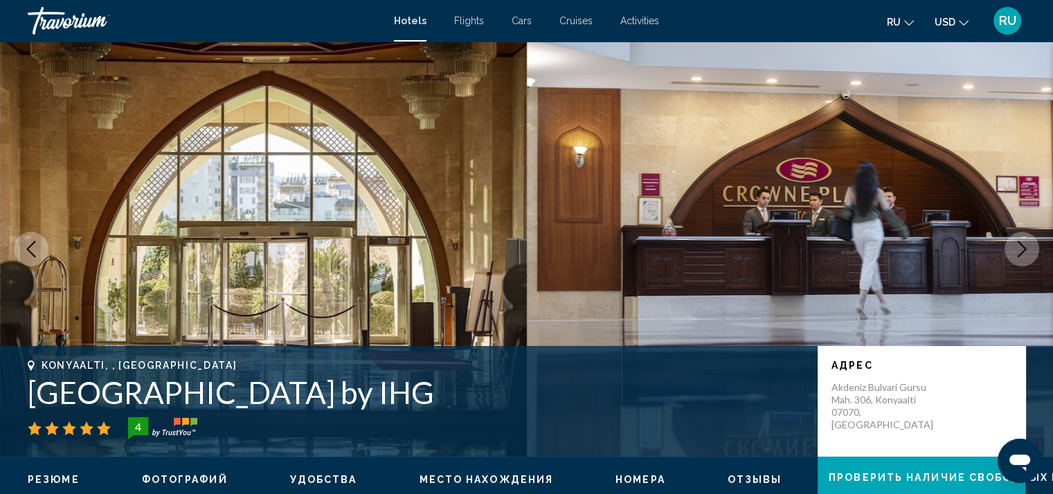
click at [1023, 255] on icon "Next image" at bounding box center [1022, 249] width 17 height 17
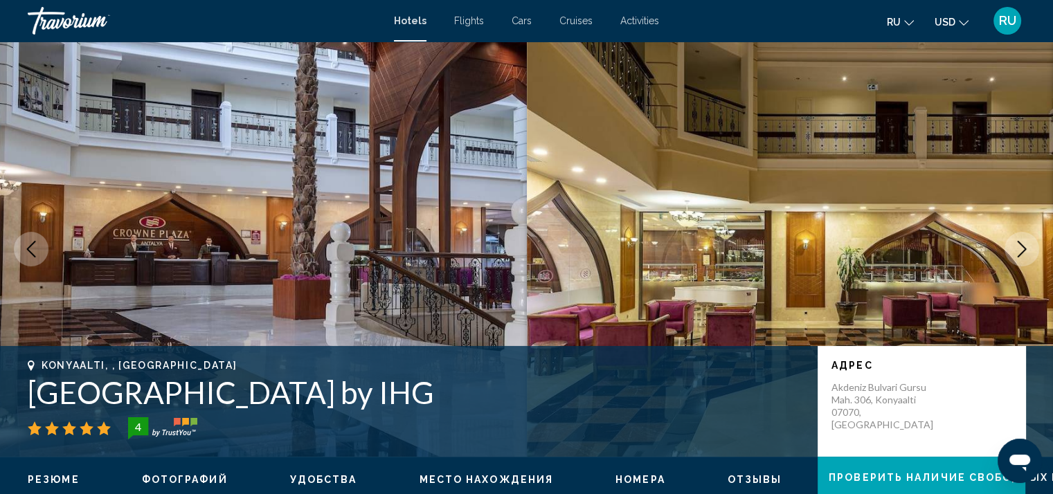
click at [1023, 255] on icon "Next image" at bounding box center [1022, 249] width 17 height 17
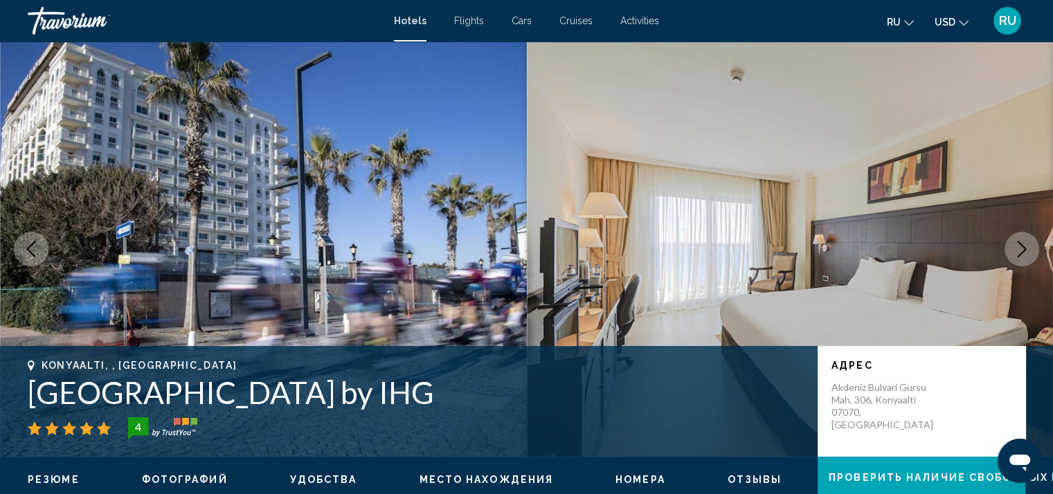
click at [1023, 255] on icon "Next image" at bounding box center [1022, 249] width 17 height 17
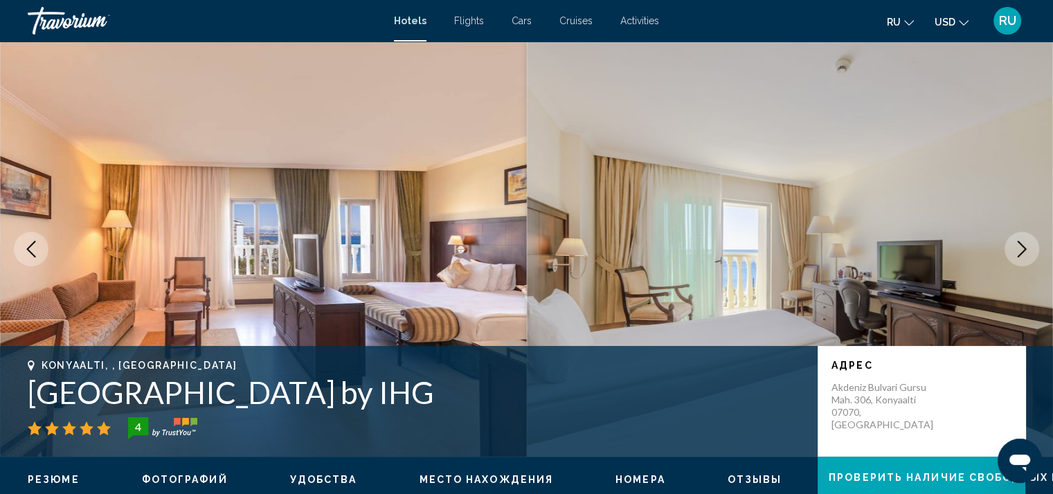
click at [1023, 255] on icon "Next image" at bounding box center [1022, 249] width 17 height 17
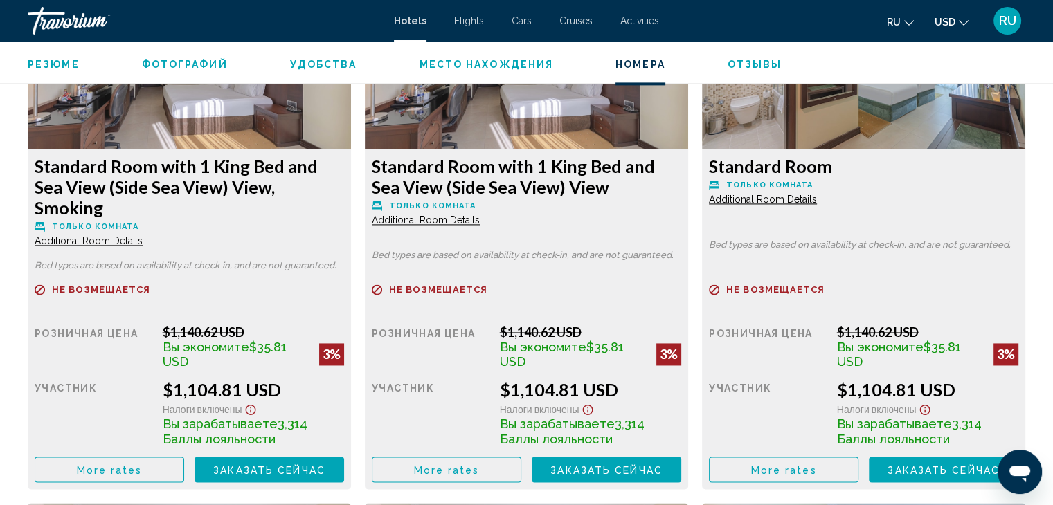
scroll to position [1969, 0]
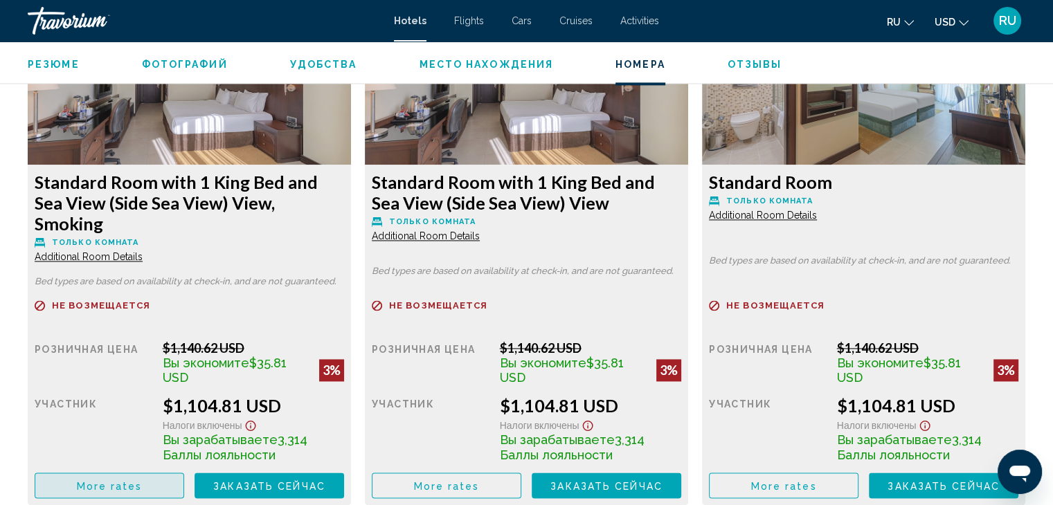
click at [108, 480] on span "More rates" at bounding box center [110, 485] width 66 height 11
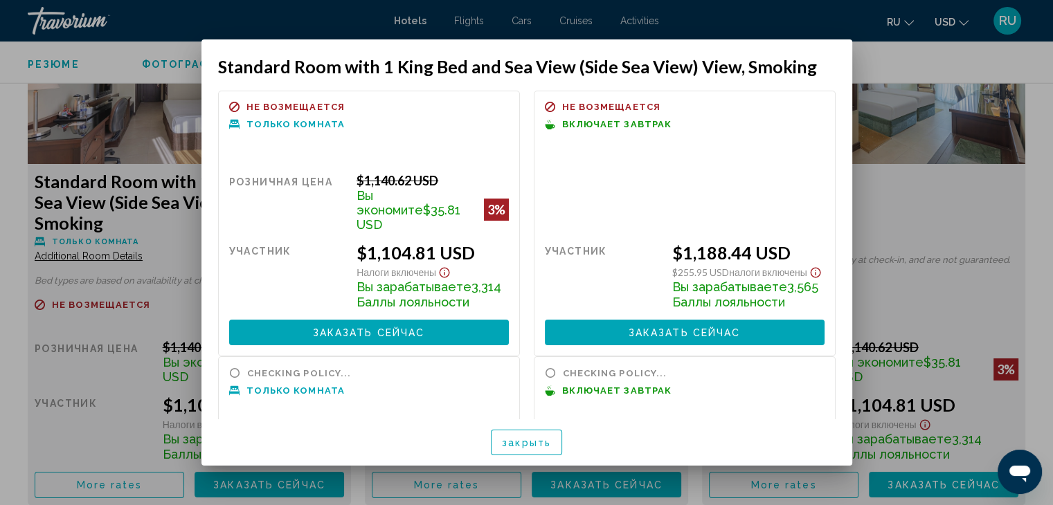
scroll to position [0, 0]
click at [966, 63] on div at bounding box center [526, 252] width 1053 height 505
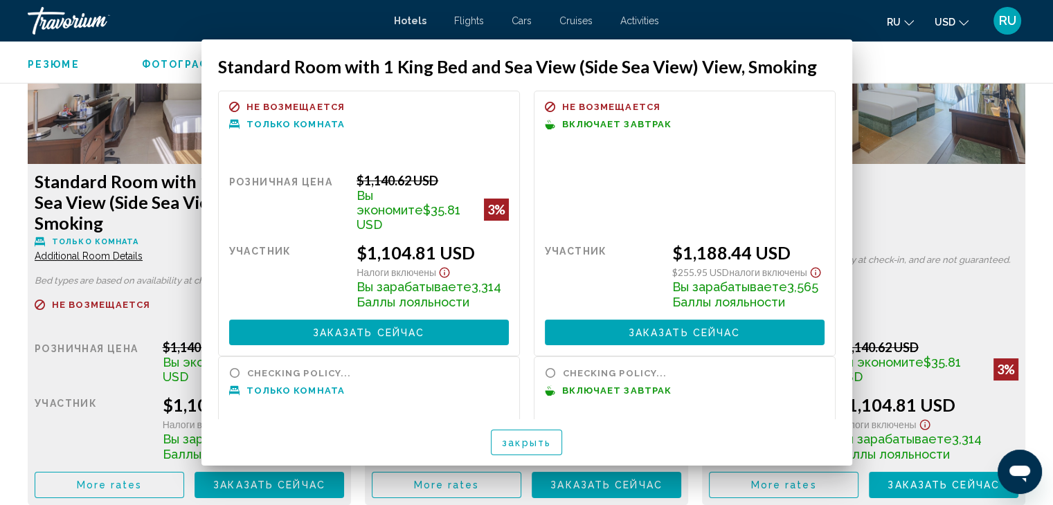
scroll to position [1969, 0]
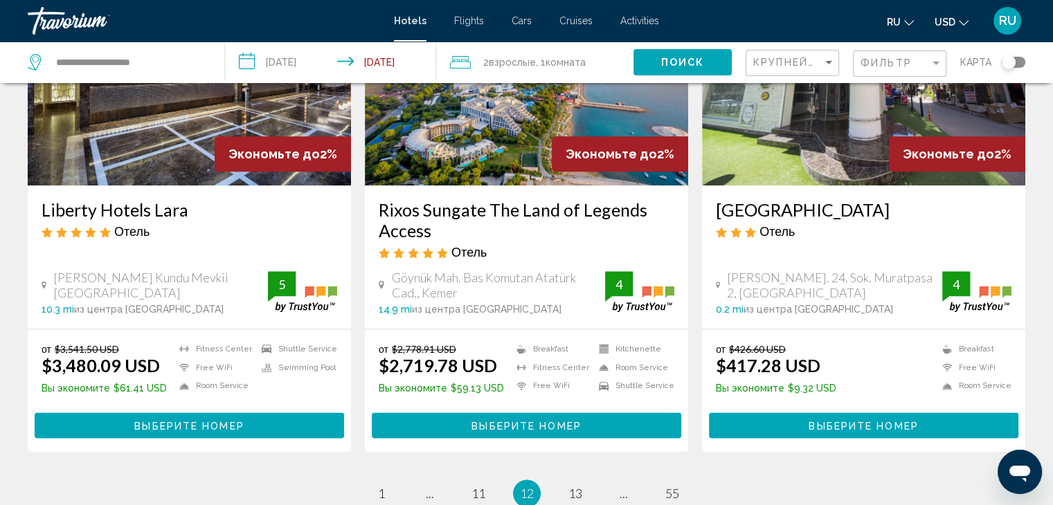
scroll to position [1733, 0]
